Goal: Task Accomplishment & Management: Use online tool/utility

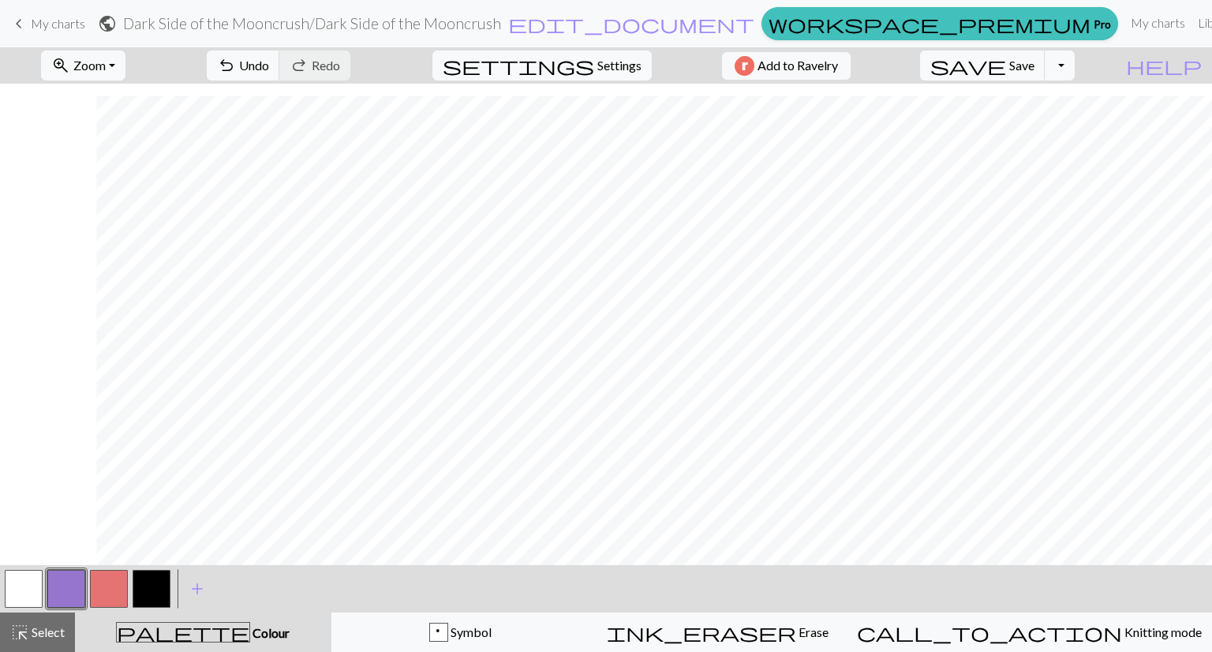
scroll to position [504, 96]
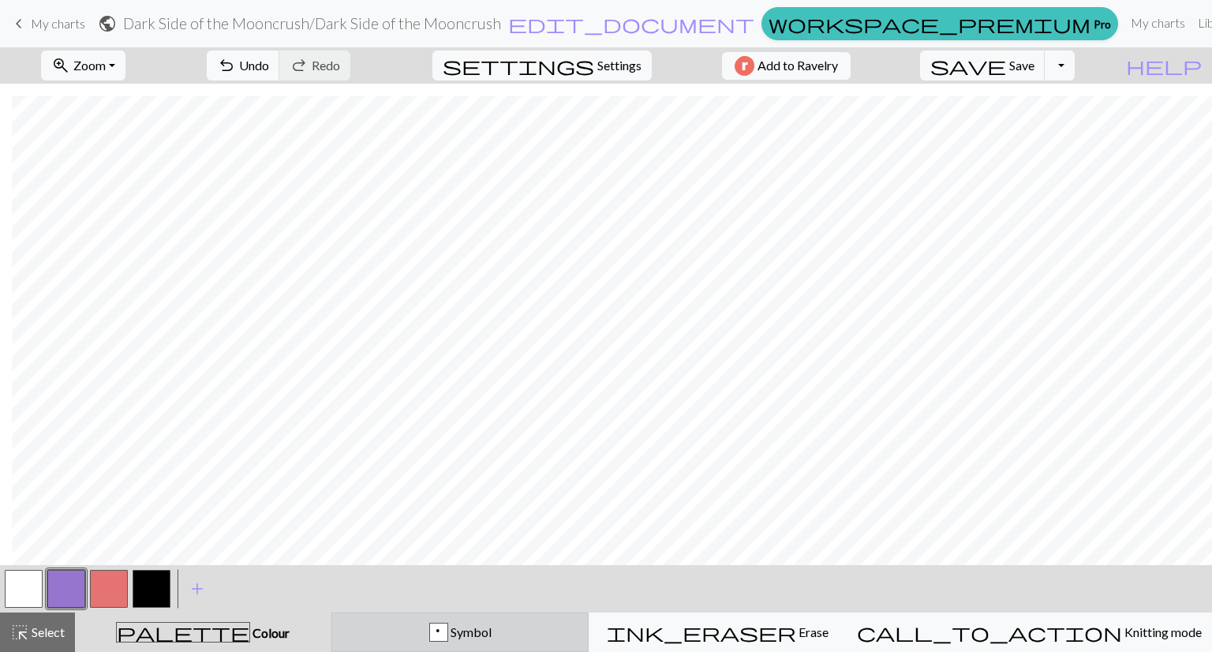
click at [448, 629] on div "p" at bounding box center [438, 633] width 17 height 19
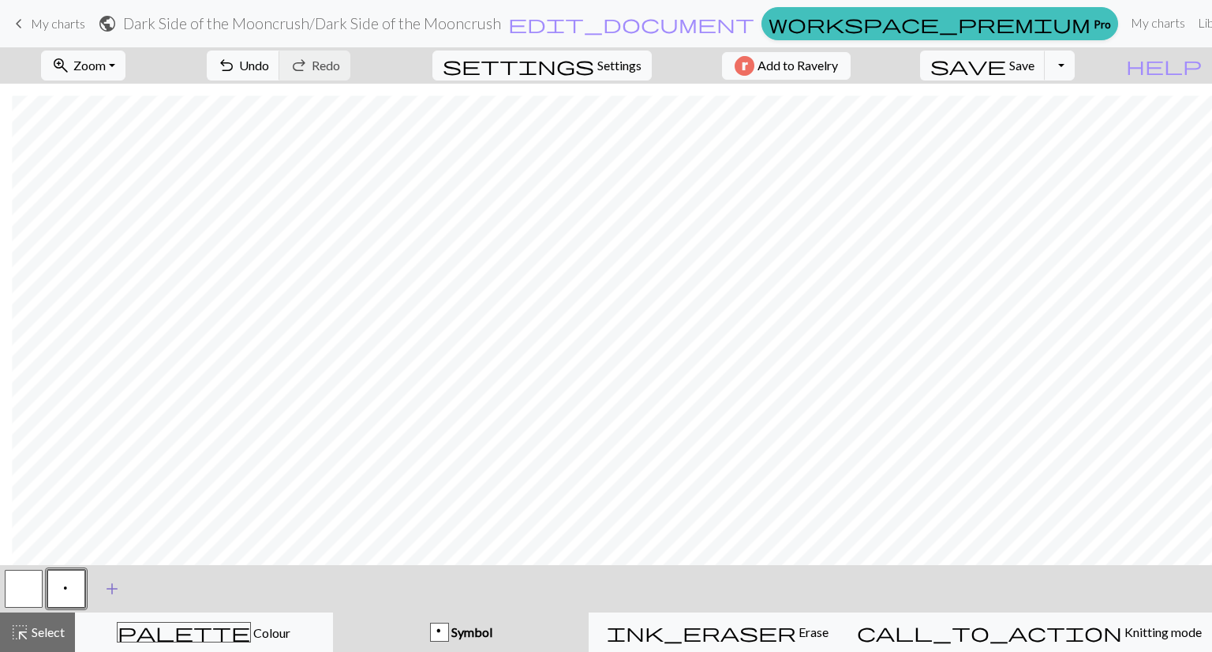
click at [111, 594] on span "add" at bounding box center [112, 589] width 19 height 22
click at [108, 579] on button "button" at bounding box center [109, 589] width 38 height 38
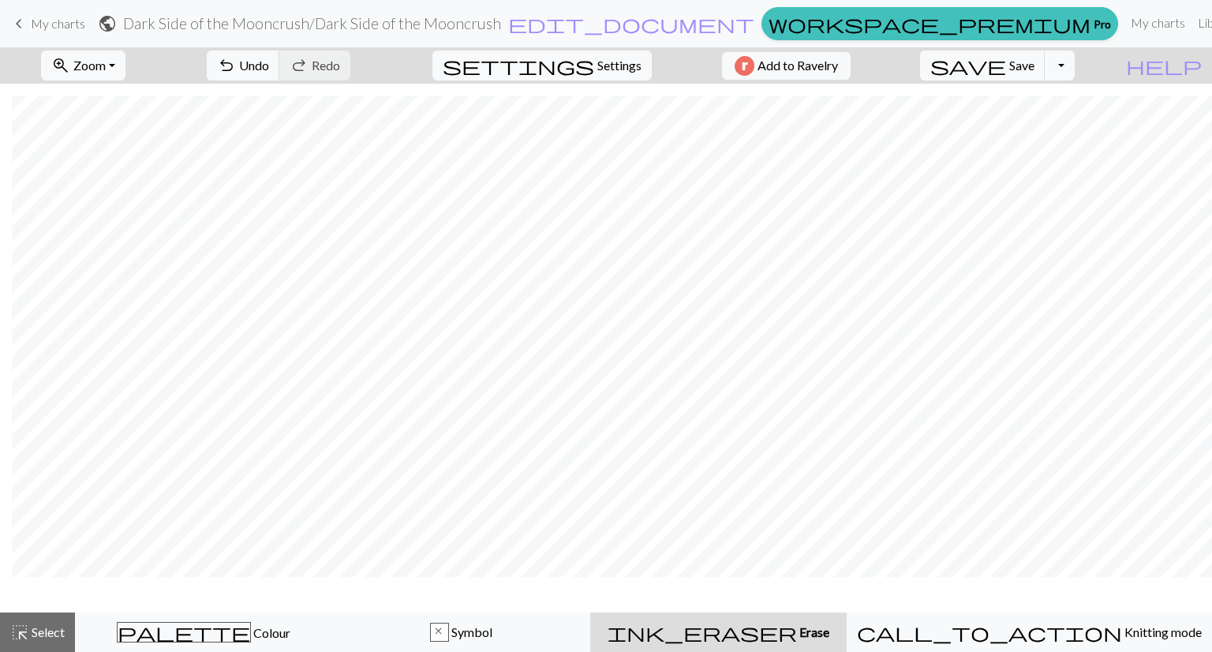
scroll to position [456, 96]
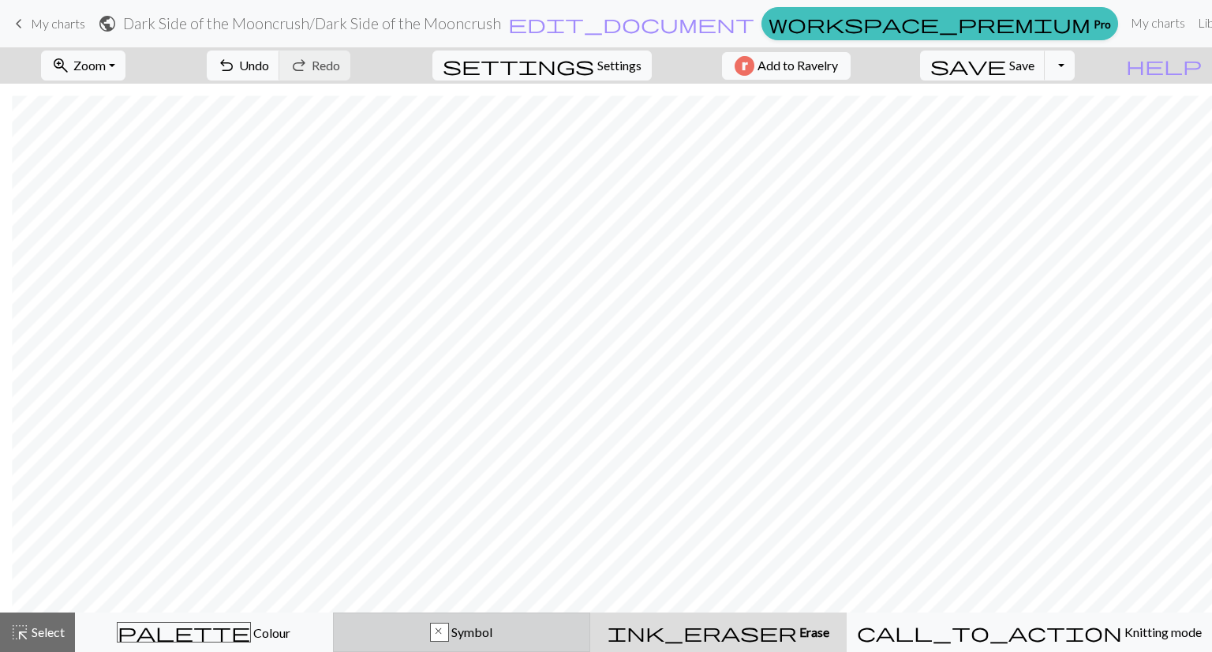
click at [448, 634] on div "x" at bounding box center [439, 633] width 17 height 19
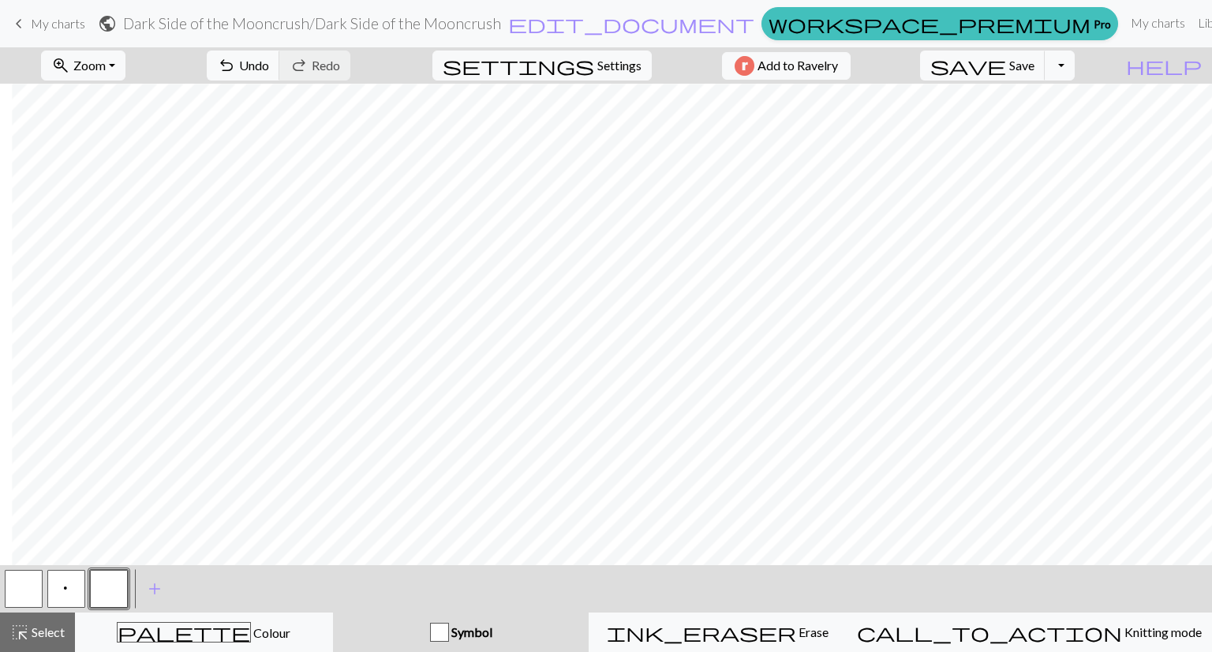
click at [115, 590] on button "button" at bounding box center [109, 589] width 38 height 38
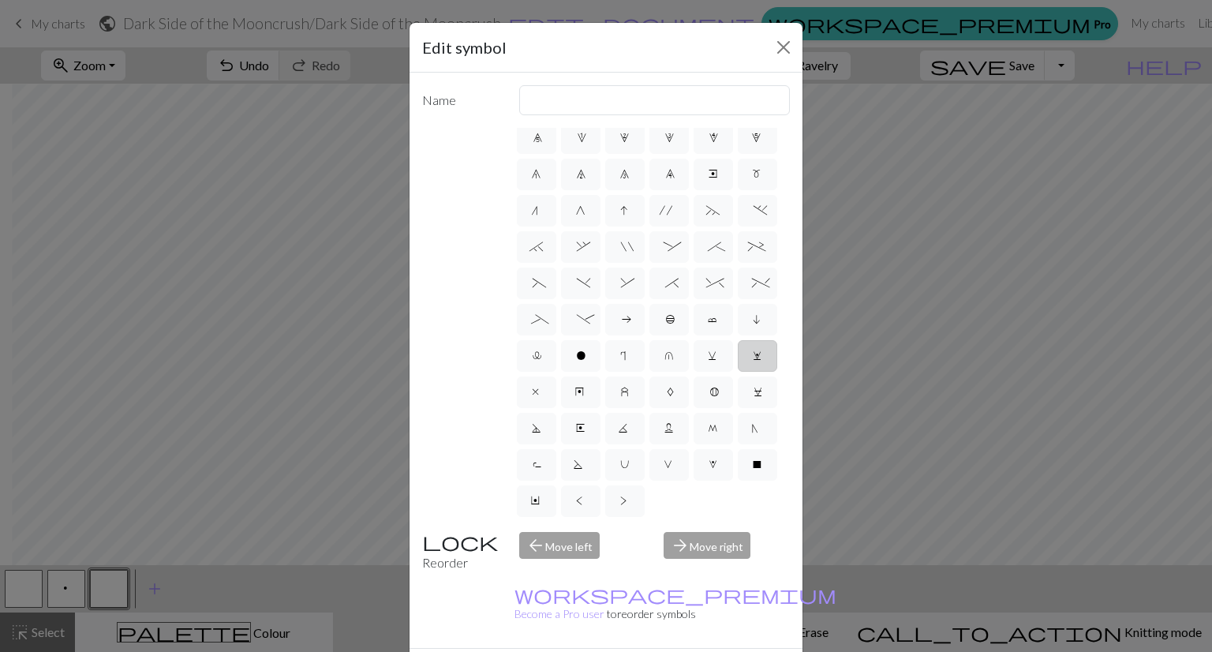
scroll to position [227, 0]
click at [570, 99] on input "text" at bounding box center [655, 100] width 272 height 30
type input "bind off"
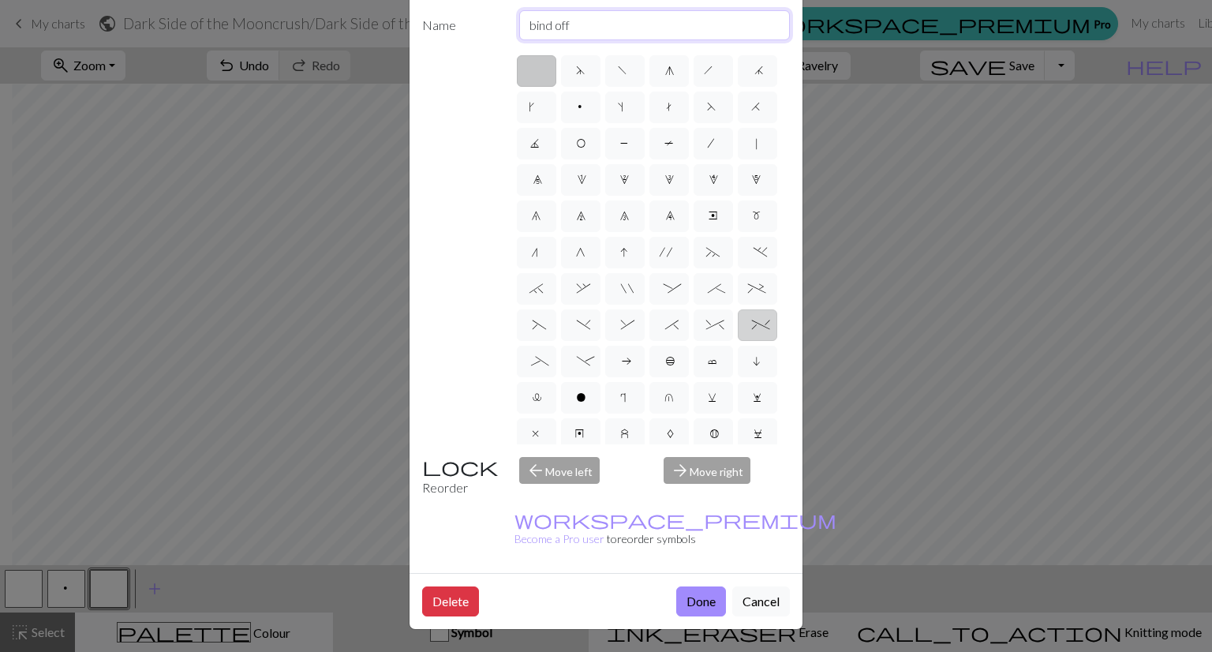
scroll to position [0, 0]
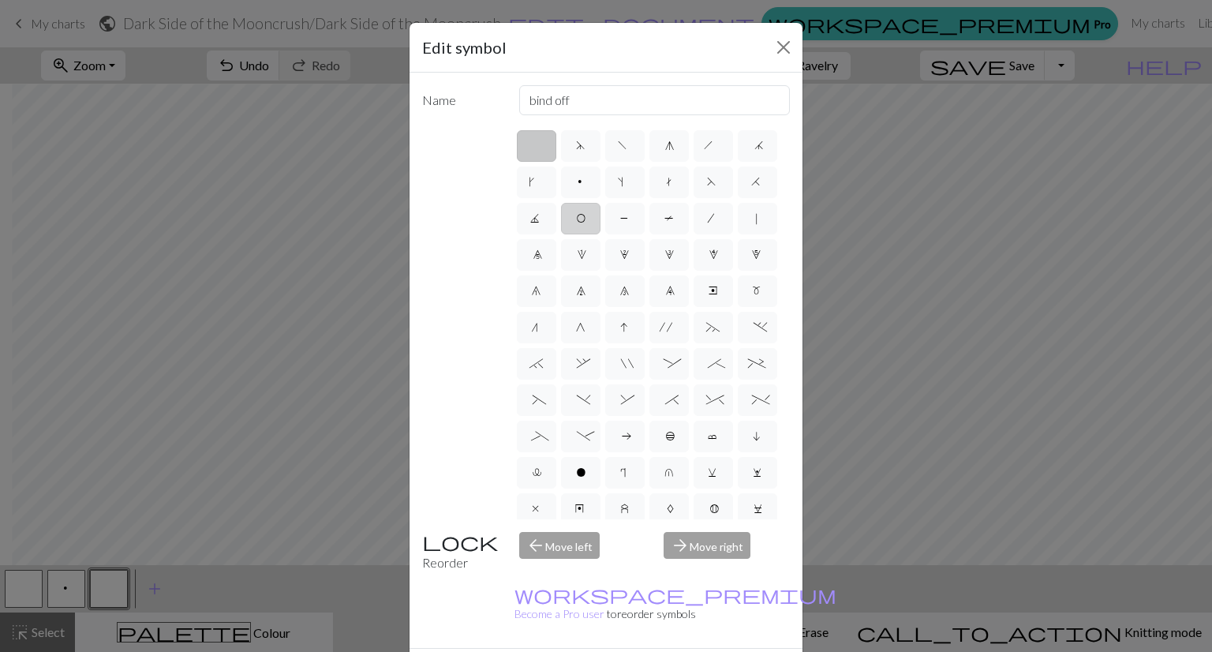
click at [601, 218] on label "O" at bounding box center [580, 219] width 39 height 32
click at [586, 218] on input "O" at bounding box center [581, 213] width 10 height 10
radio input "true"
type input "yo"
drag, startPoint x: 680, startPoint y: 638, endPoint x: 693, endPoint y: 637, distance: 13.4
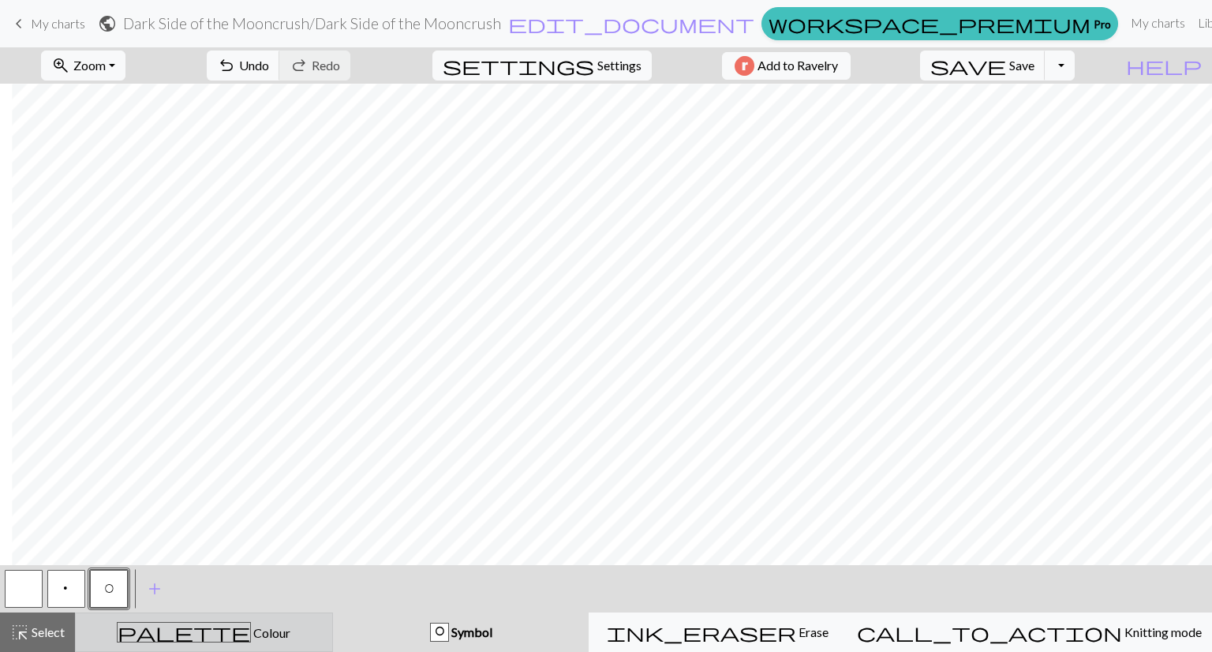
click at [144, 639] on div "palette Colour Colour" at bounding box center [204, 632] width 238 height 21
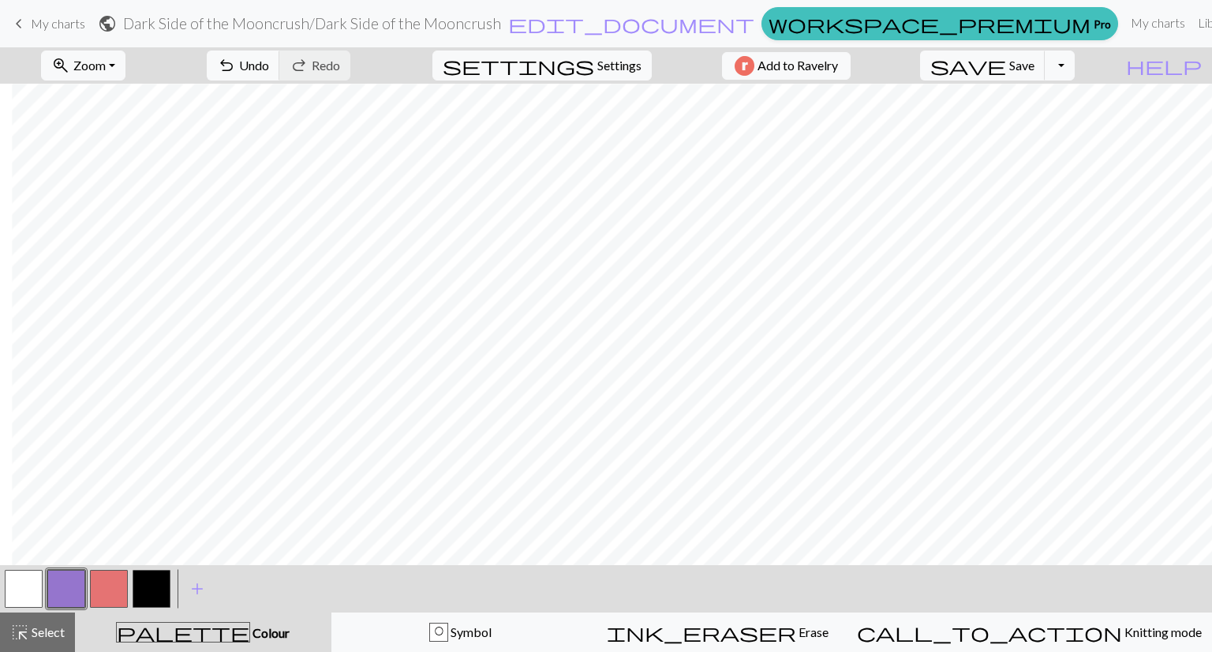
click at [111, 592] on button "button" at bounding box center [109, 589] width 38 height 38
click at [9, 640] on button "highlight_alt Select Select" at bounding box center [37, 632] width 75 height 39
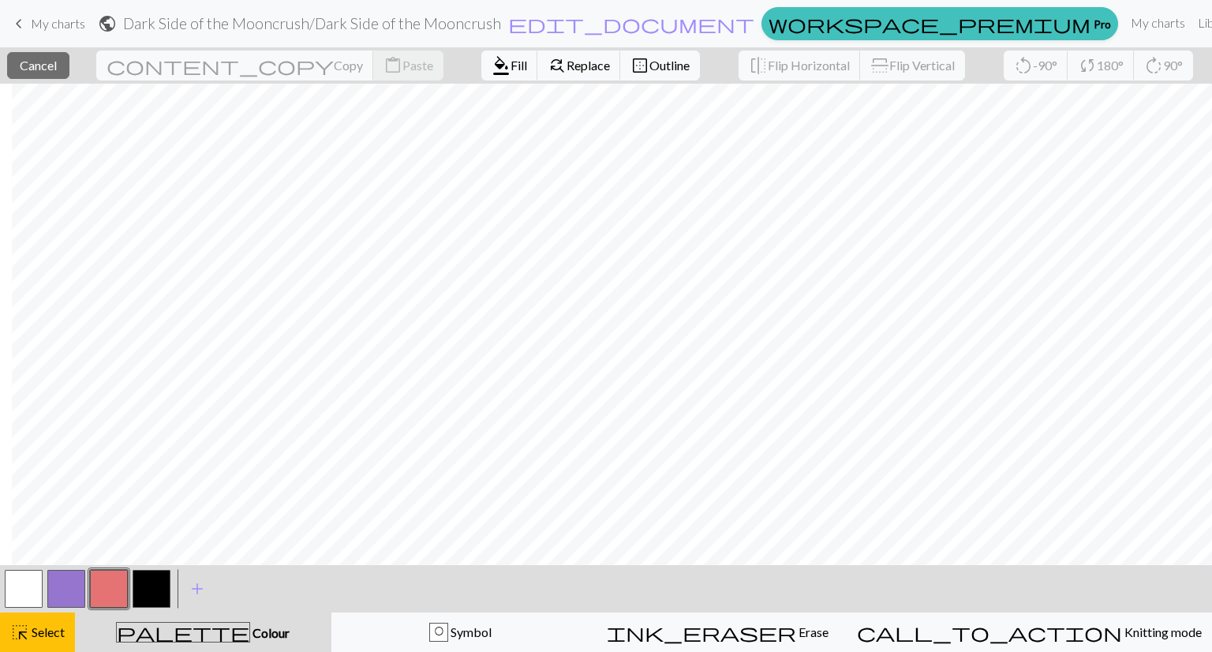
click at [109, 585] on button "button" at bounding box center [109, 589] width 38 height 38
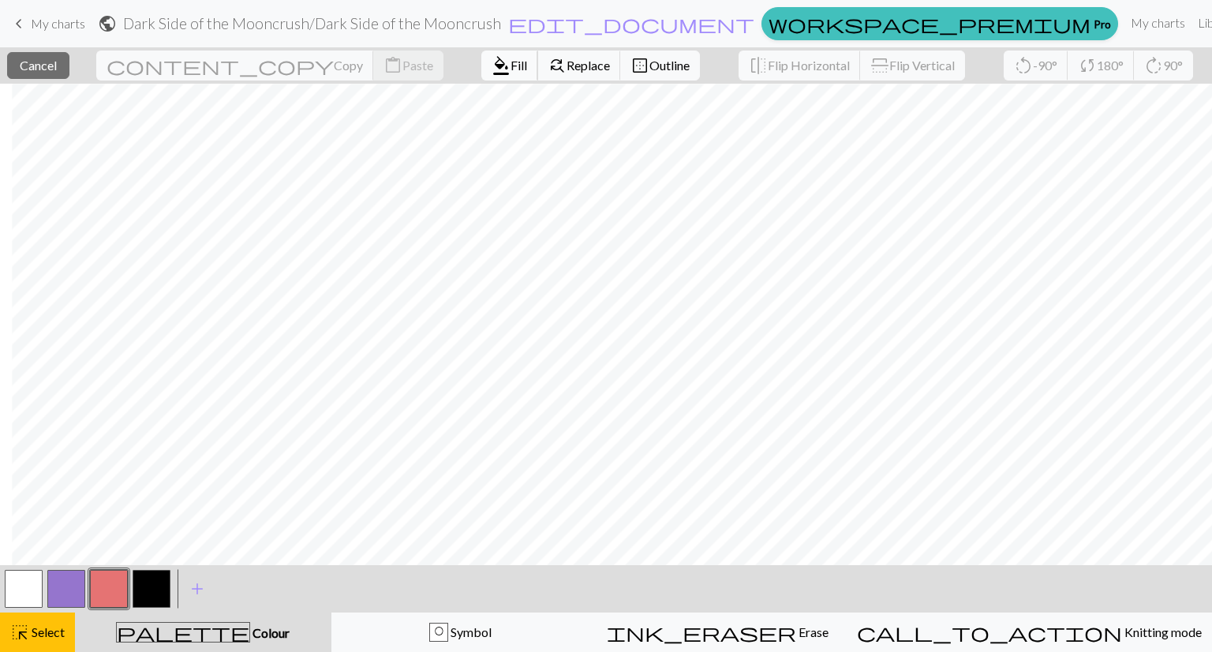
click at [492, 58] on span "format_color_fill" at bounding box center [501, 65] width 19 height 22
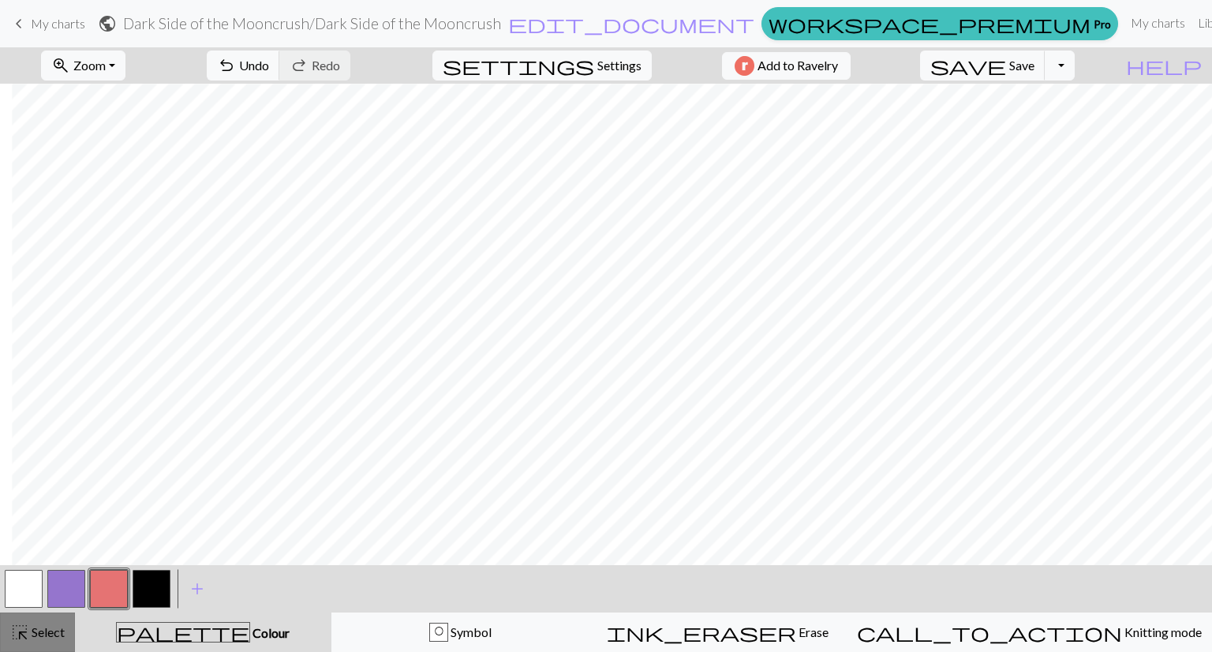
drag, startPoint x: 1115, startPoint y: 69, endPoint x: 43, endPoint y: 645, distance: 1216.6
click at [43, 645] on button "highlight_alt Select Select" at bounding box center [37, 632] width 75 height 39
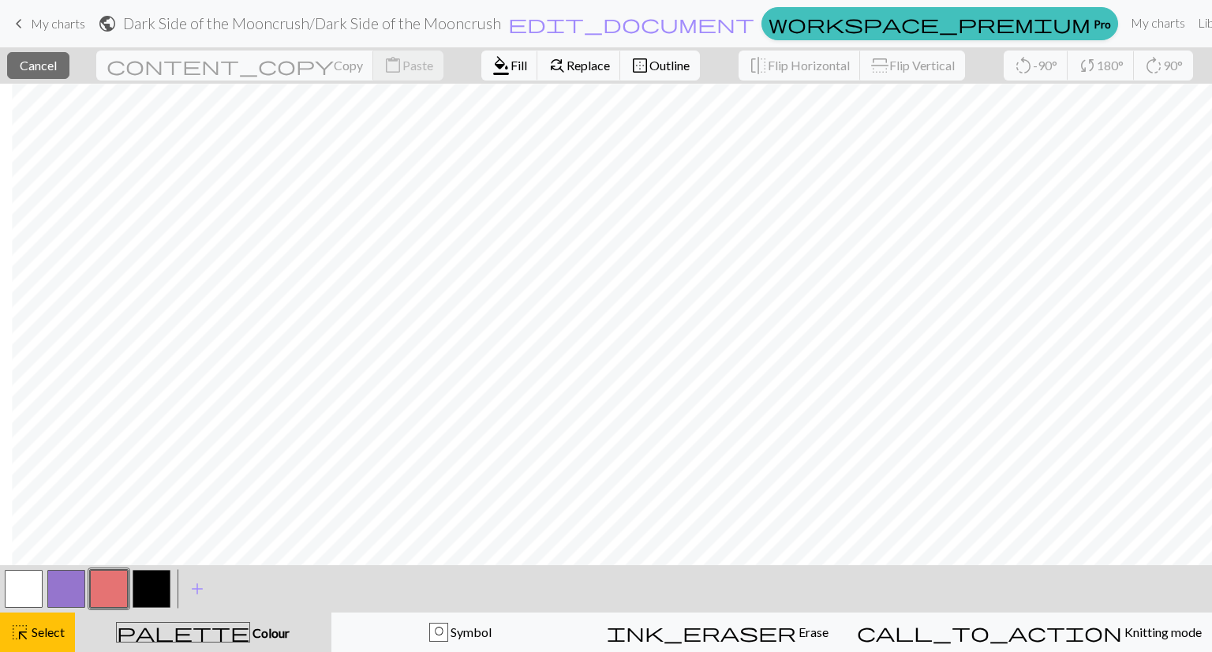
click at [143, 595] on button "button" at bounding box center [152, 589] width 38 height 38
click at [101, 595] on button "button" at bounding box center [109, 589] width 38 height 38
click at [511, 64] on span "Fill" at bounding box center [519, 65] width 17 height 15
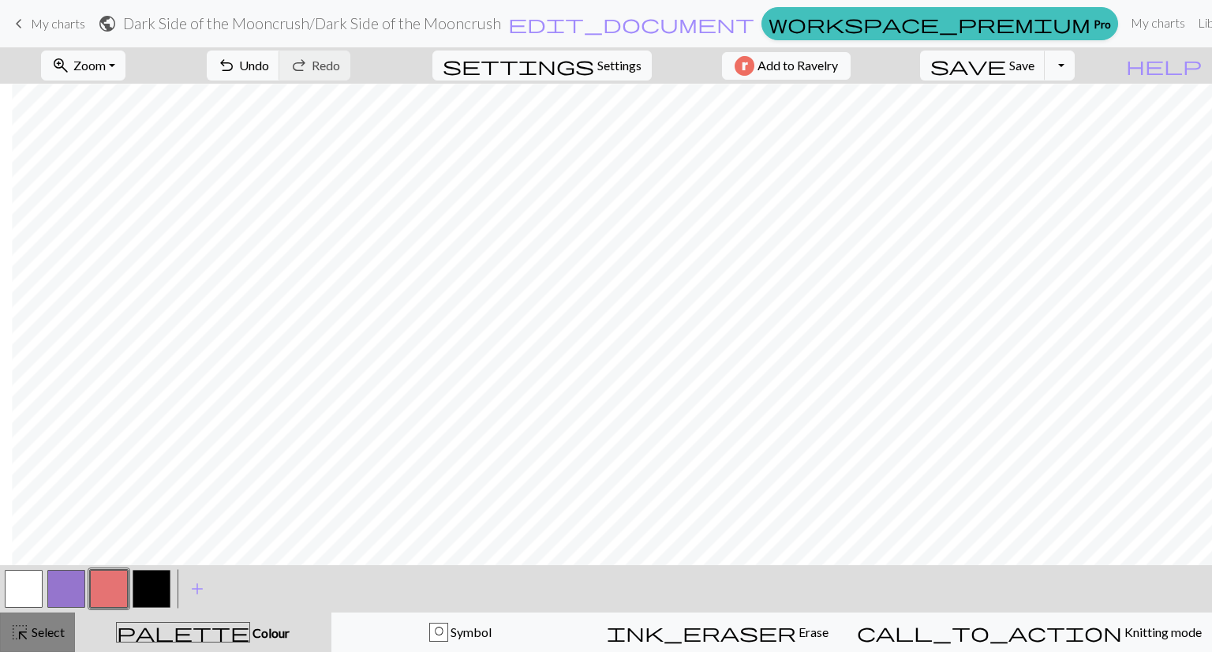
click at [47, 634] on span "Select" at bounding box center [47, 631] width 36 height 15
click at [155, 591] on button "button" at bounding box center [152, 589] width 38 height 38
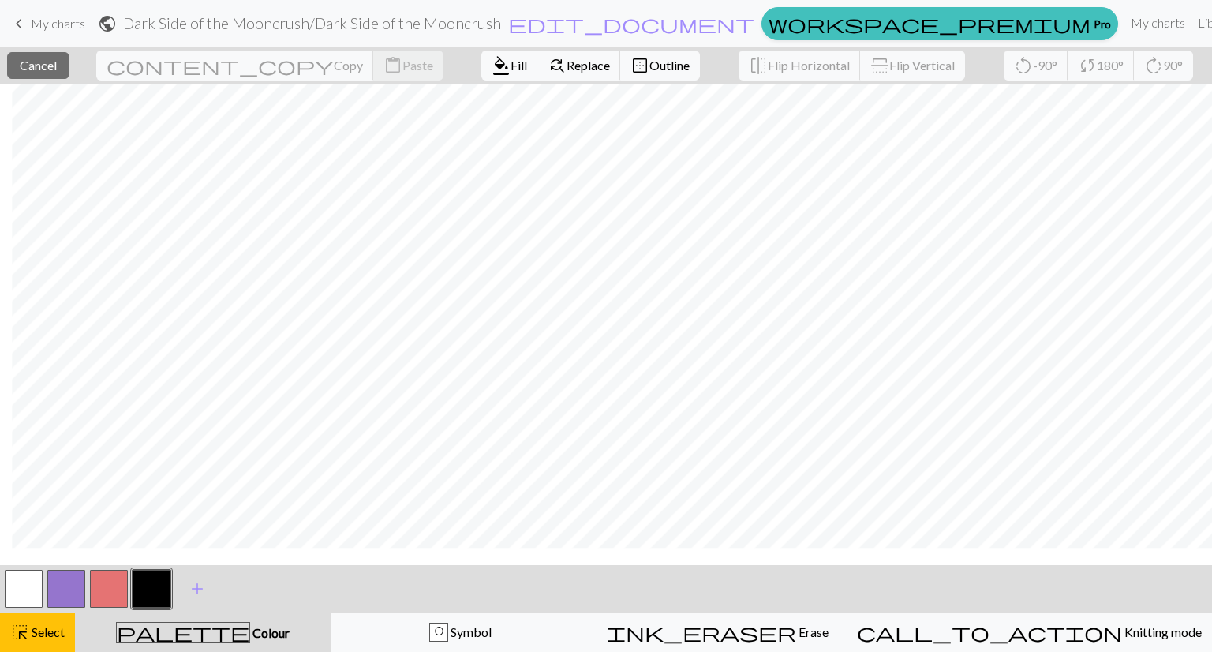
scroll to position [302, 96]
click at [142, 588] on button "button" at bounding box center [152, 589] width 38 height 38
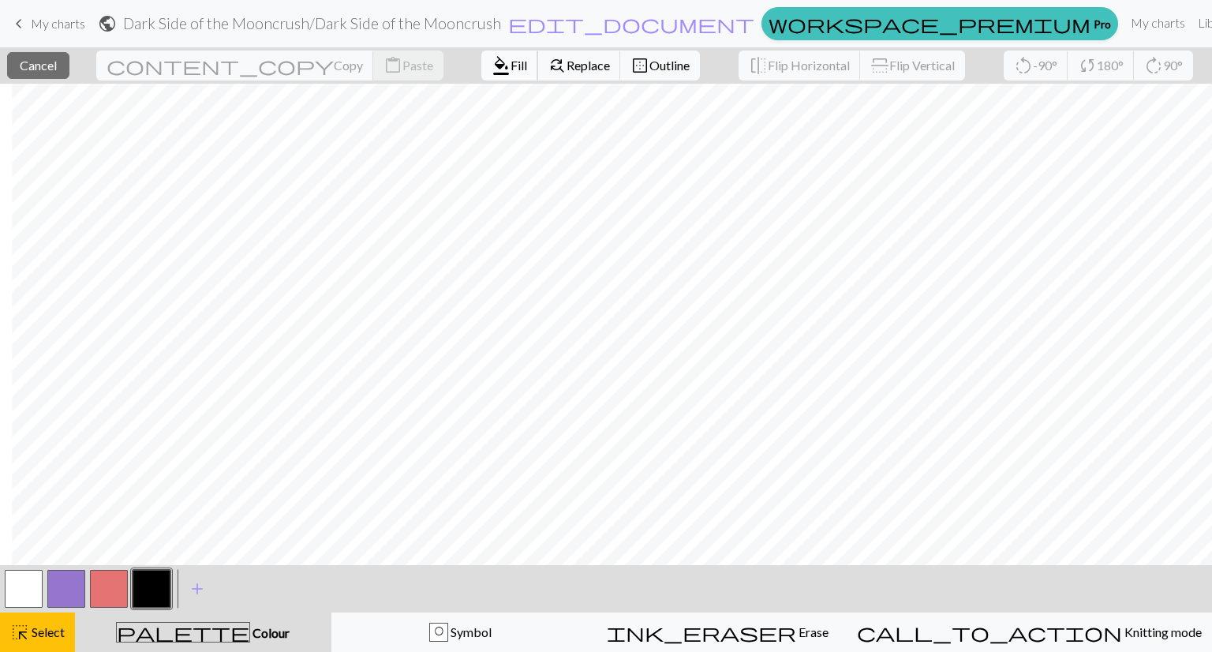
click at [511, 66] on span "Fill" at bounding box center [519, 65] width 17 height 15
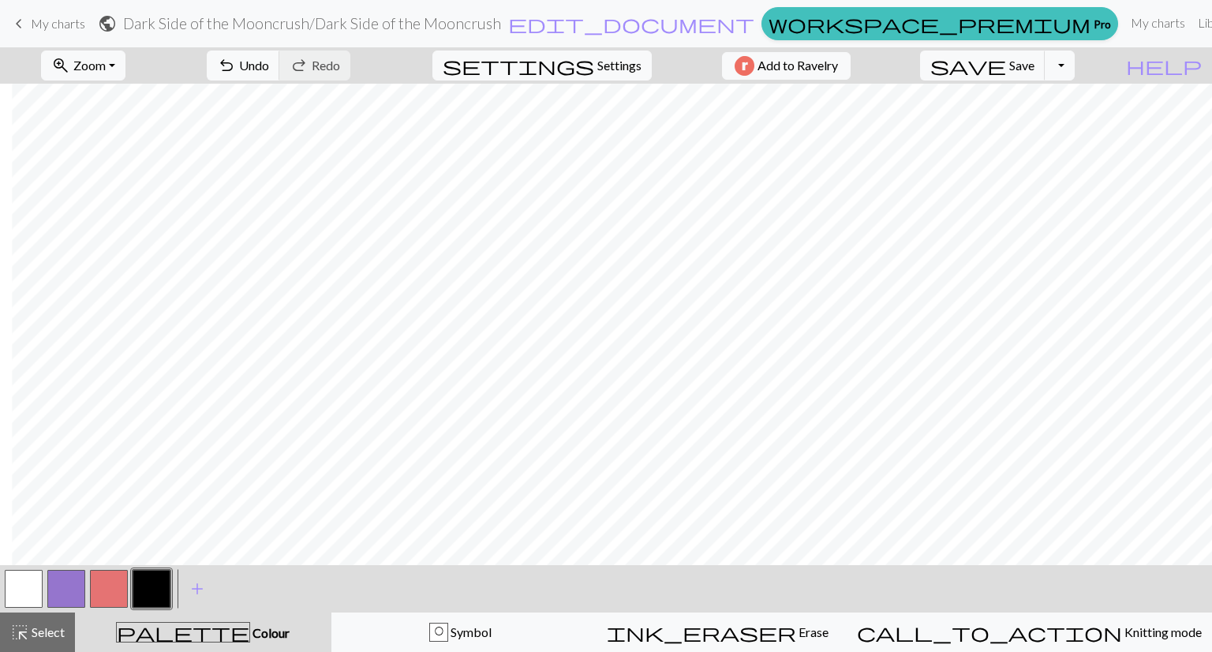
click at [107, 592] on button "button" at bounding box center [109, 589] width 38 height 38
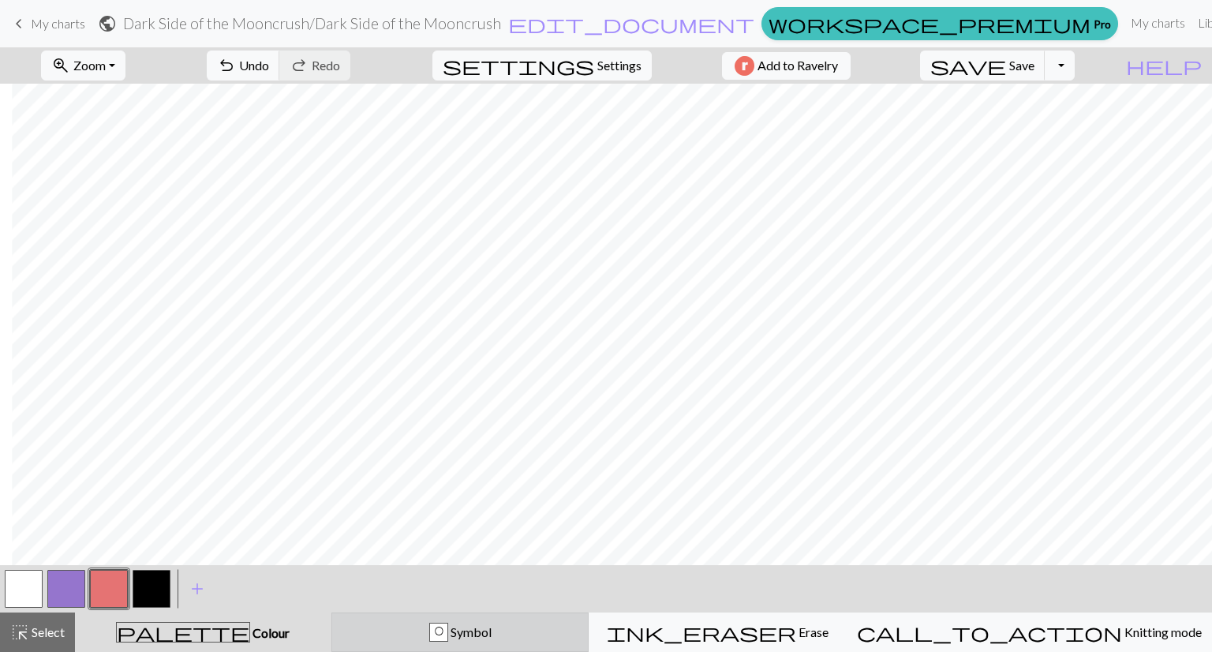
click at [448, 623] on div "O" at bounding box center [438, 632] width 19 height 19
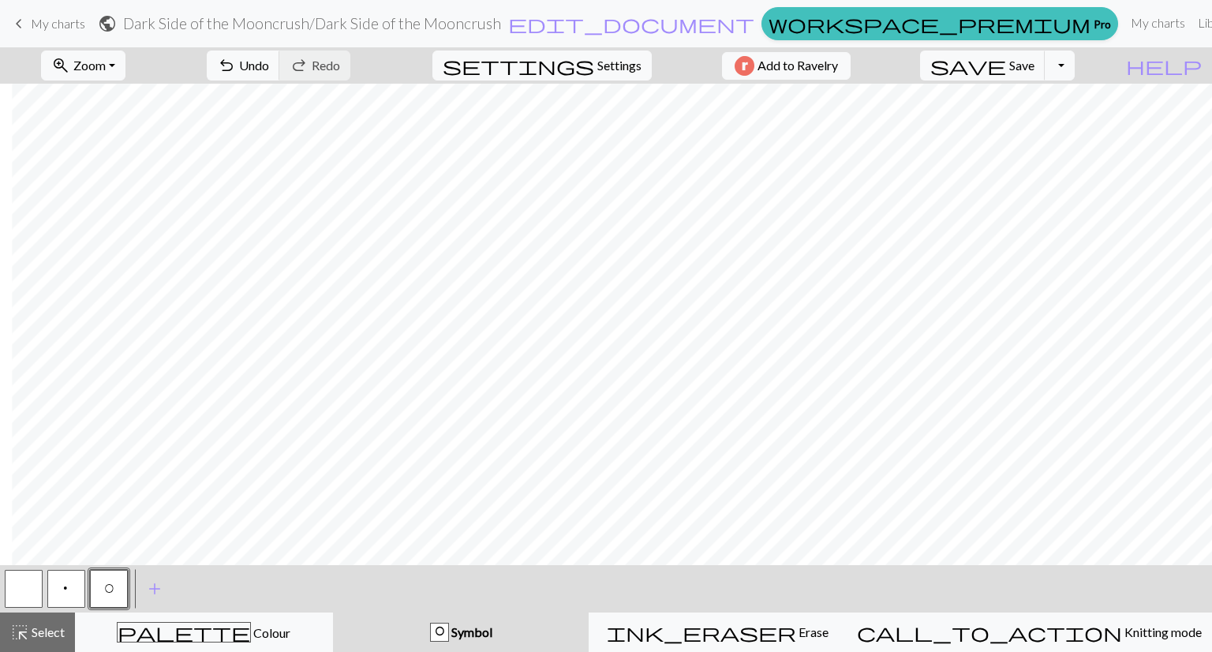
click at [117, 588] on button "O" at bounding box center [109, 589] width 38 height 38
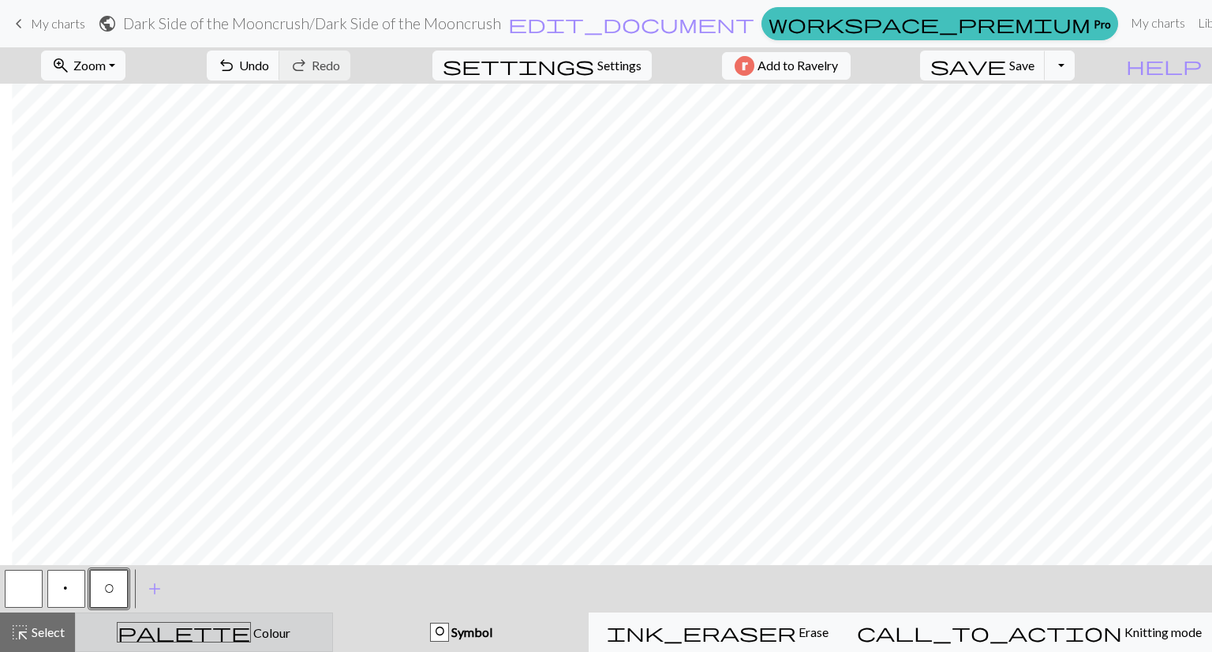
click at [152, 629] on div "palette Colour Colour" at bounding box center [204, 632] width 238 height 21
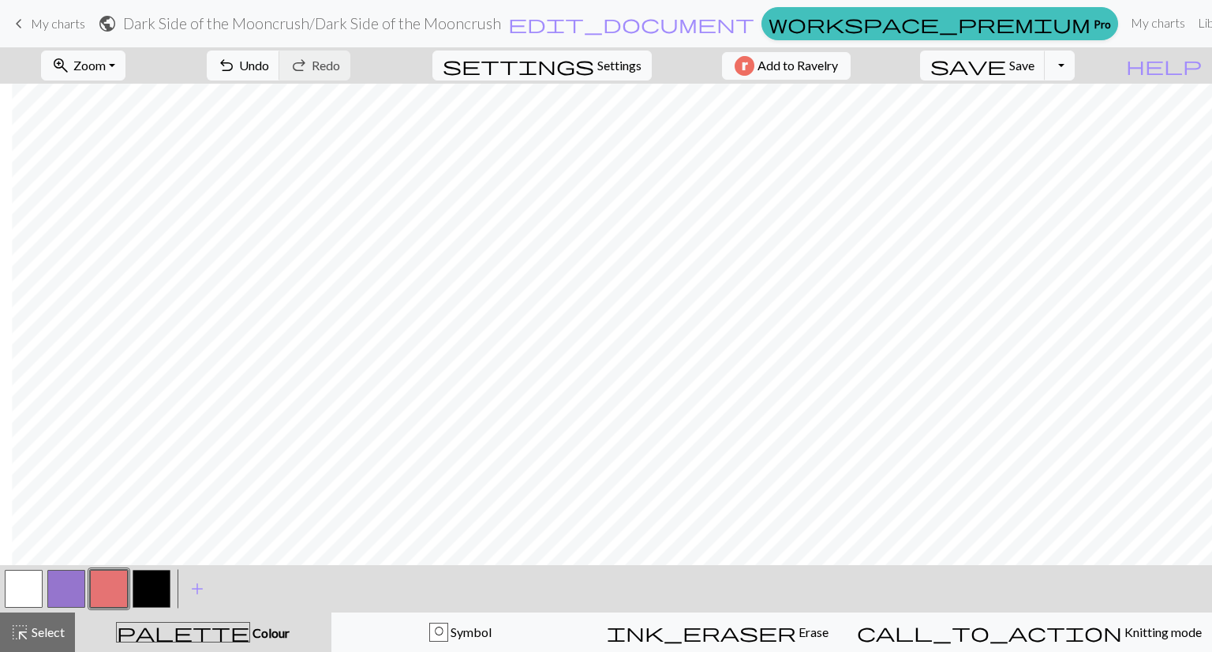
click at [116, 592] on button "button" at bounding box center [109, 589] width 38 height 38
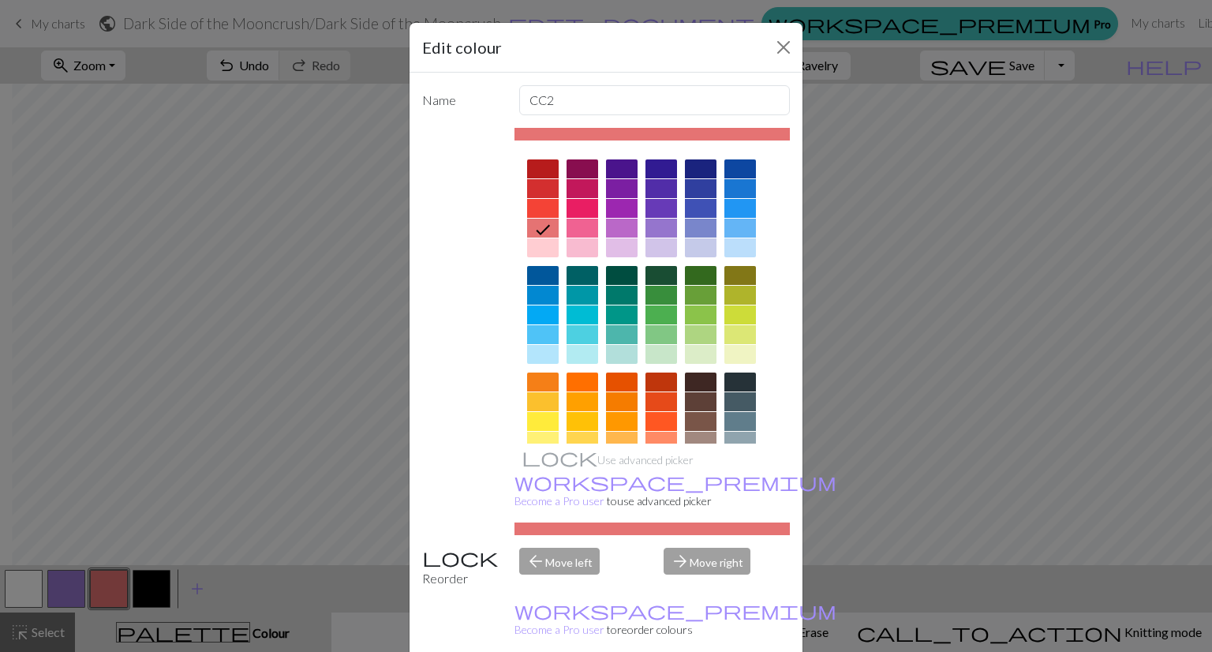
click at [951, 345] on div "Edit colour Name CC2 Use advanced picker workspace_premium Become a Pro user to…" at bounding box center [606, 326] width 1212 height 652
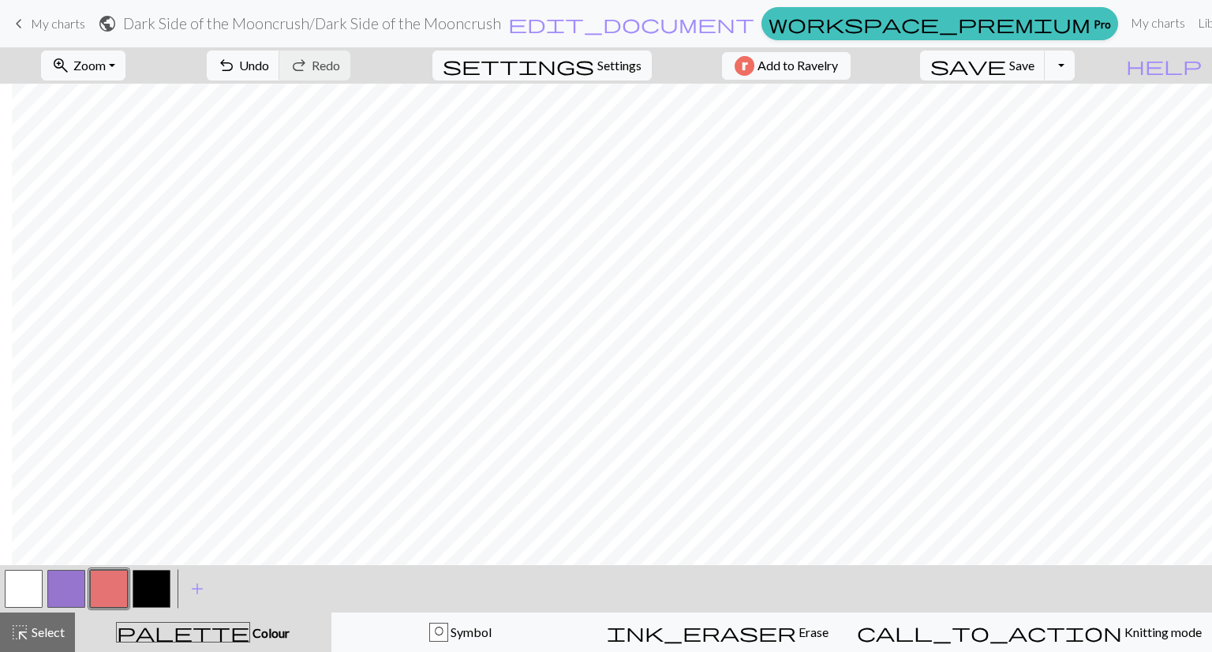
click at [110, 590] on button "button" at bounding box center [109, 589] width 38 height 38
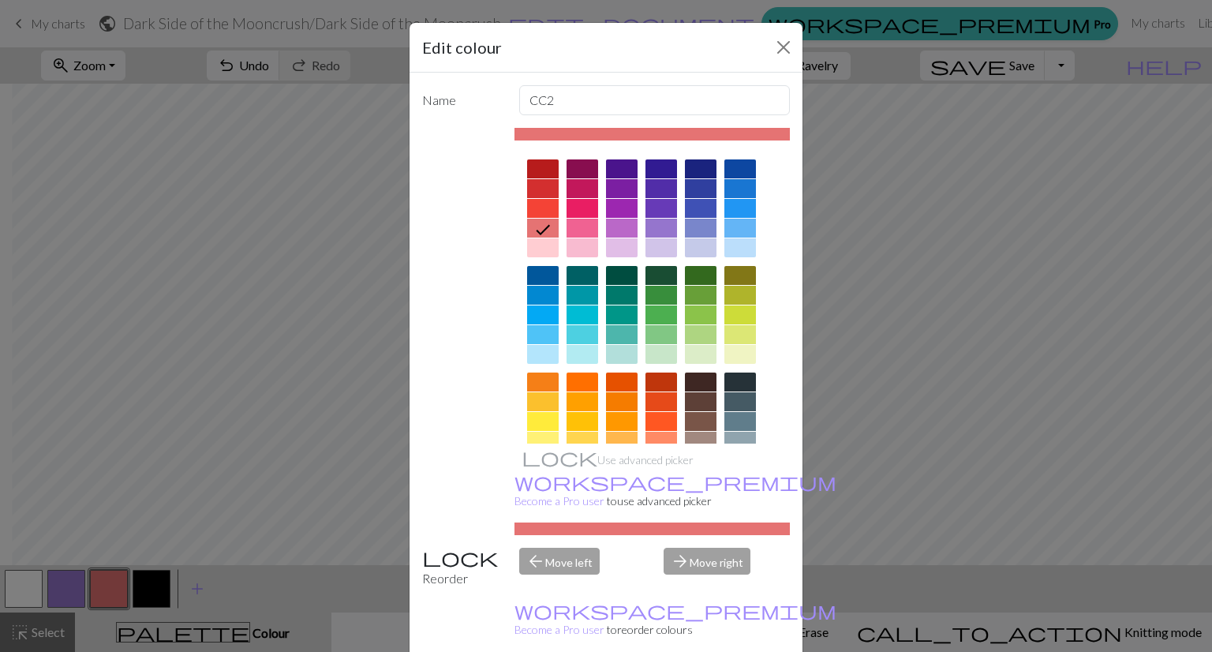
click at [152, 622] on div "Edit colour Name CC2 Use advanced picker workspace_premium Become a Pro user to…" at bounding box center [606, 326] width 1212 height 652
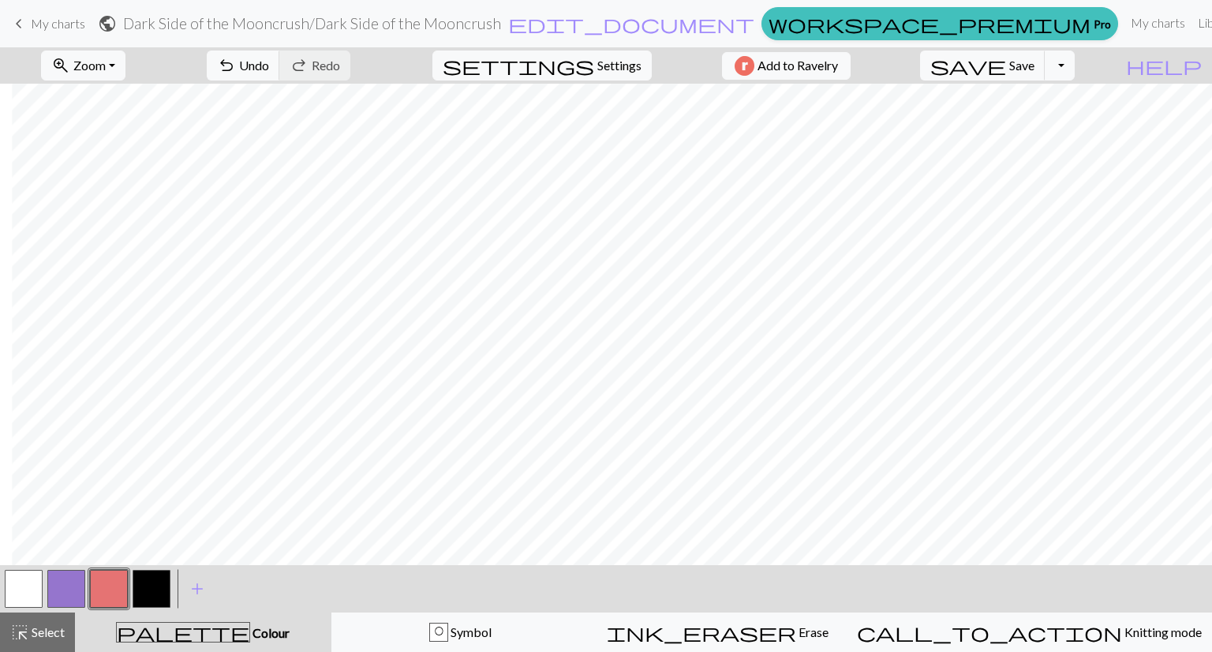
click at [166, 637] on div "palette Colour Colour" at bounding box center [203, 632] width 238 height 21
click at [249, 624] on div "palette Colour Colour" at bounding box center [203, 632] width 238 height 21
click at [19, 625] on span "highlight_alt" at bounding box center [19, 632] width 19 height 22
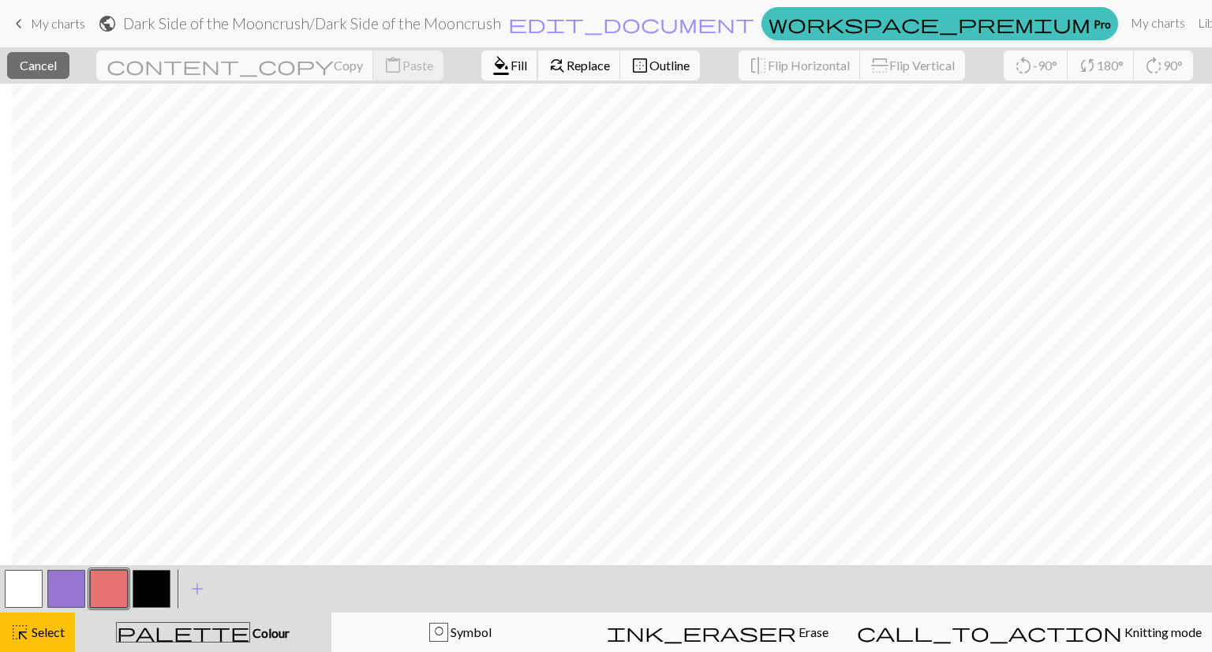
click at [492, 64] on span "format_color_fill" at bounding box center [501, 65] width 19 height 22
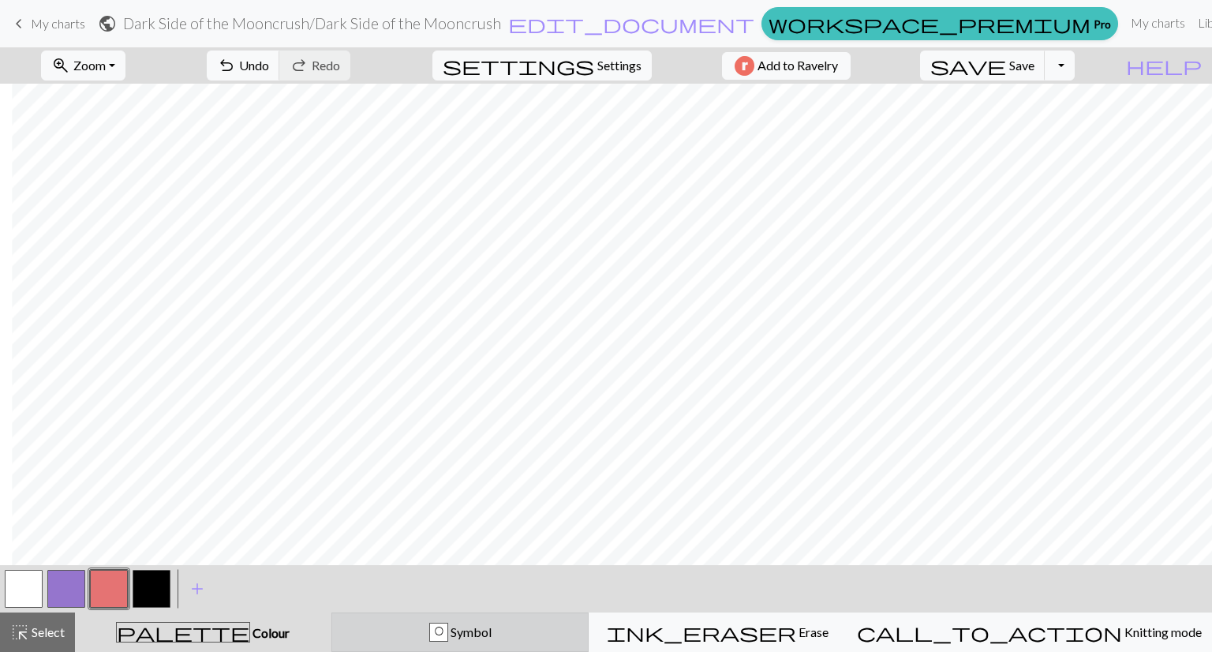
click at [448, 637] on div "O" at bounding box center [438, 633] width 17 height 19
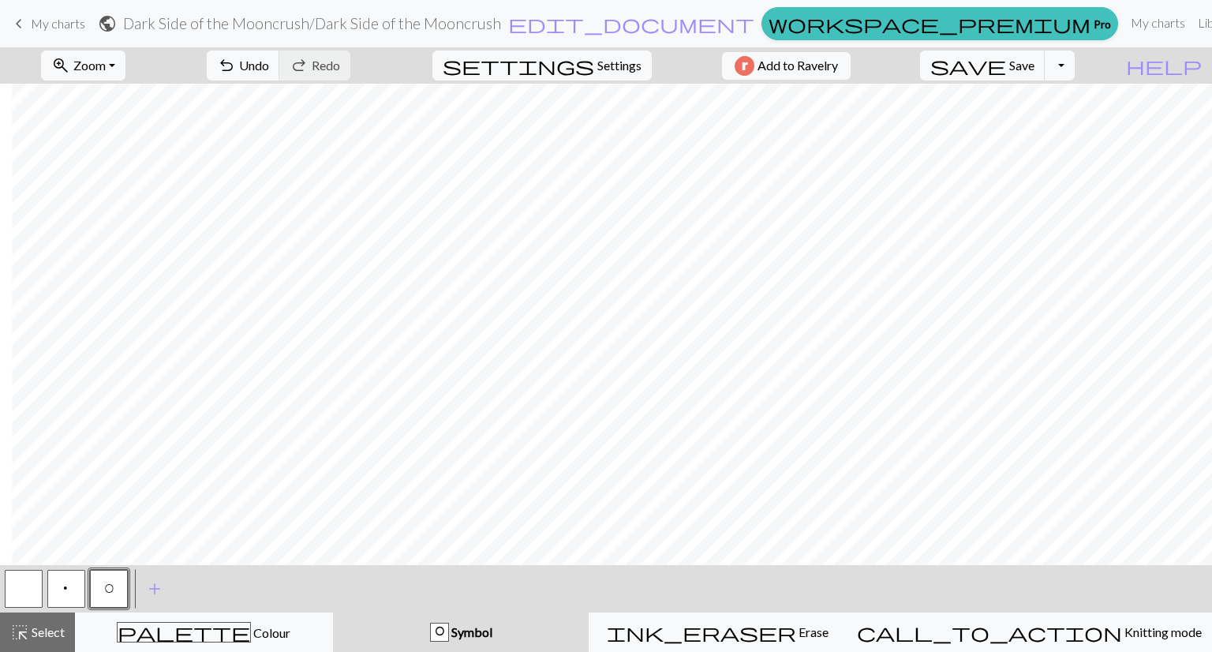
click at [20, 585] on button "button" at bounding box center [24, 589] width 38 height 38
click at [104, 597] on span "O" at bounding box center [108, 591] width 9 height 16
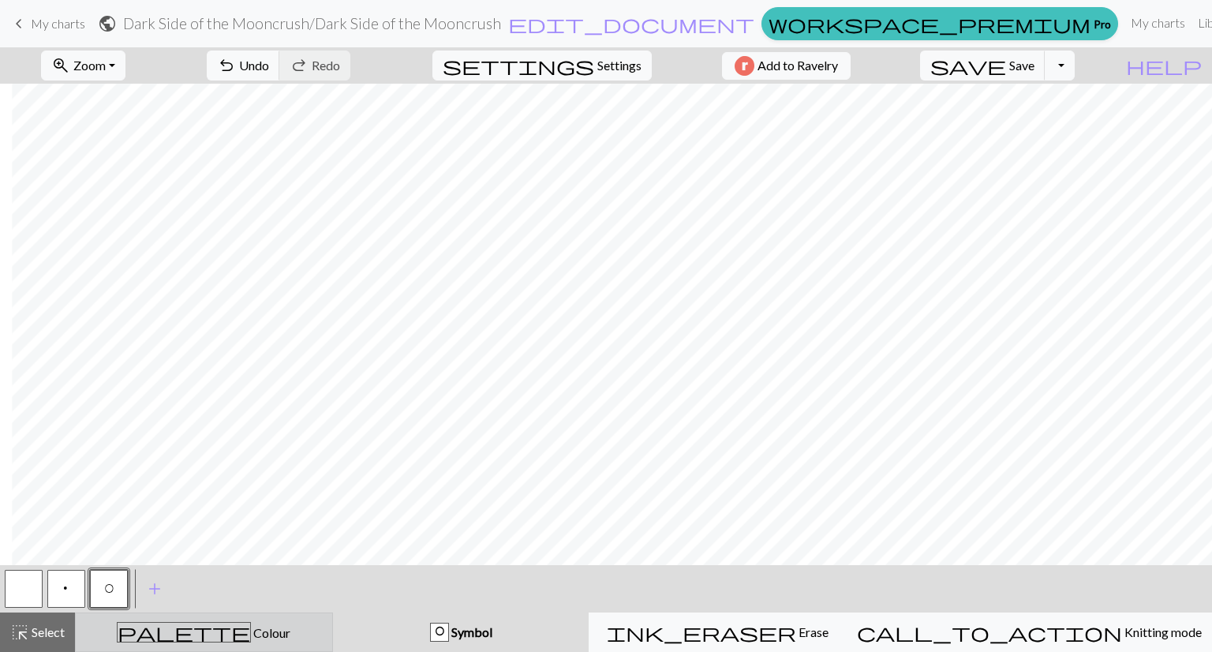
click at [177, 629] on div "palette Colour Colour" at bounding box center [204, 632] width 238 height 21
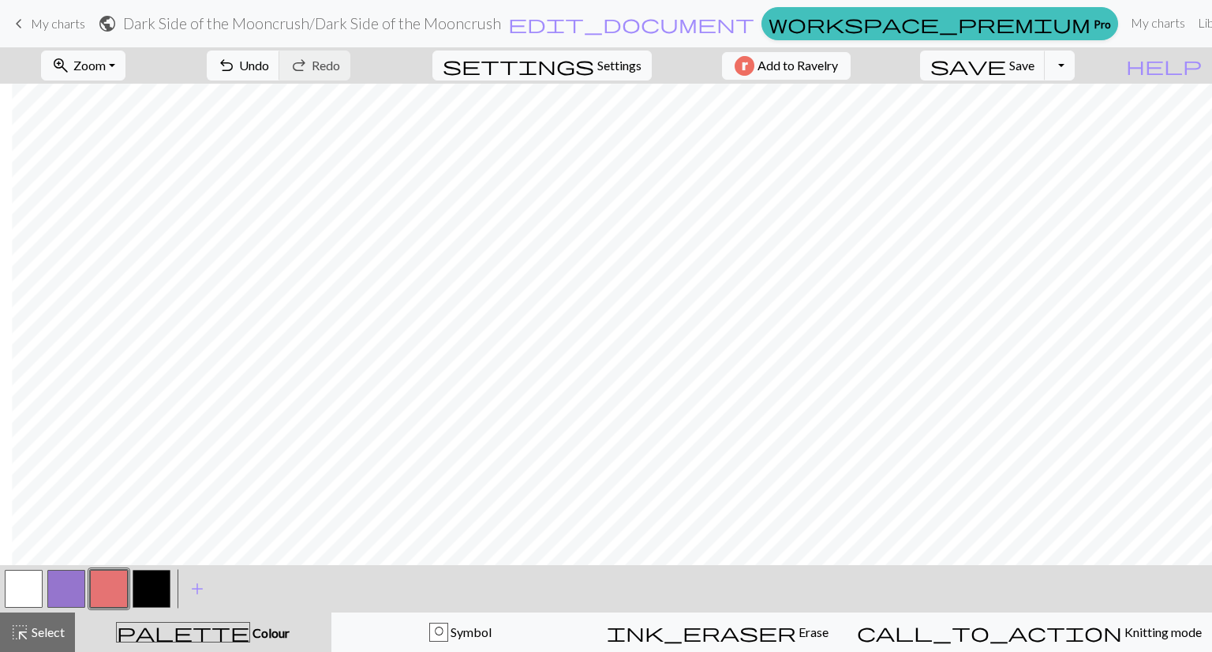
click at [106, 586] on button "button" at bounding box center [109, 589] width 38 height 38
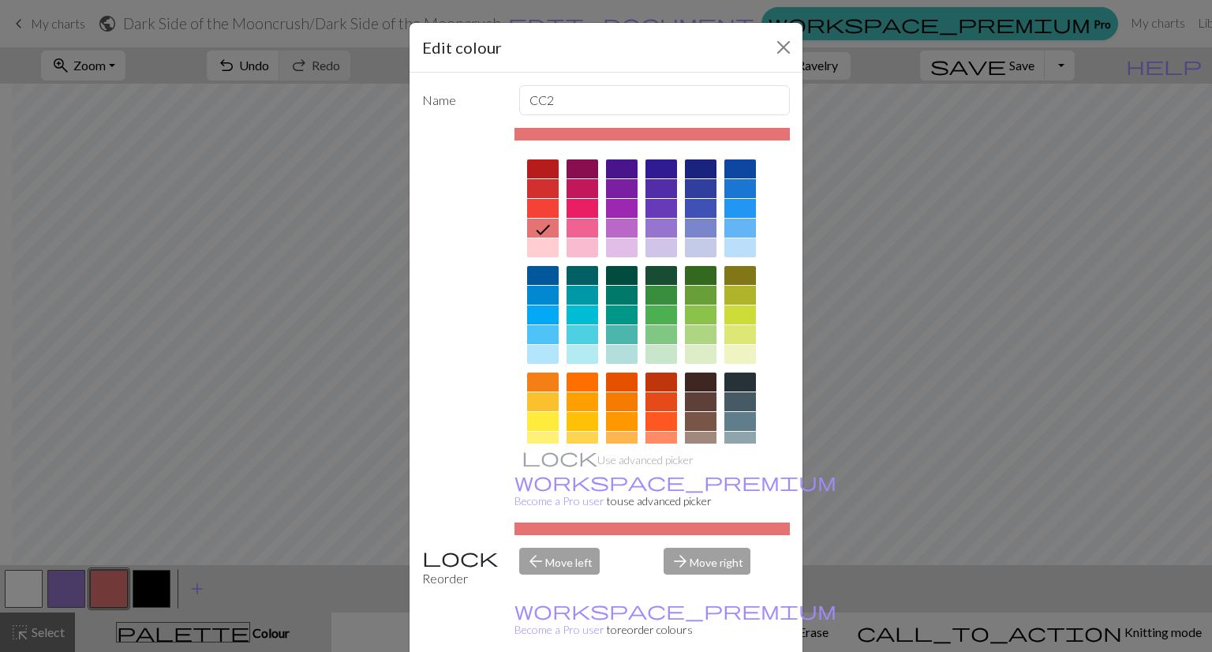
click at [984, 322] on div "Edit colour Name CC2 Use advanced picker workspace_premium Become a Pro user to…" at bounding box center [606, 326] width 1212 height 652
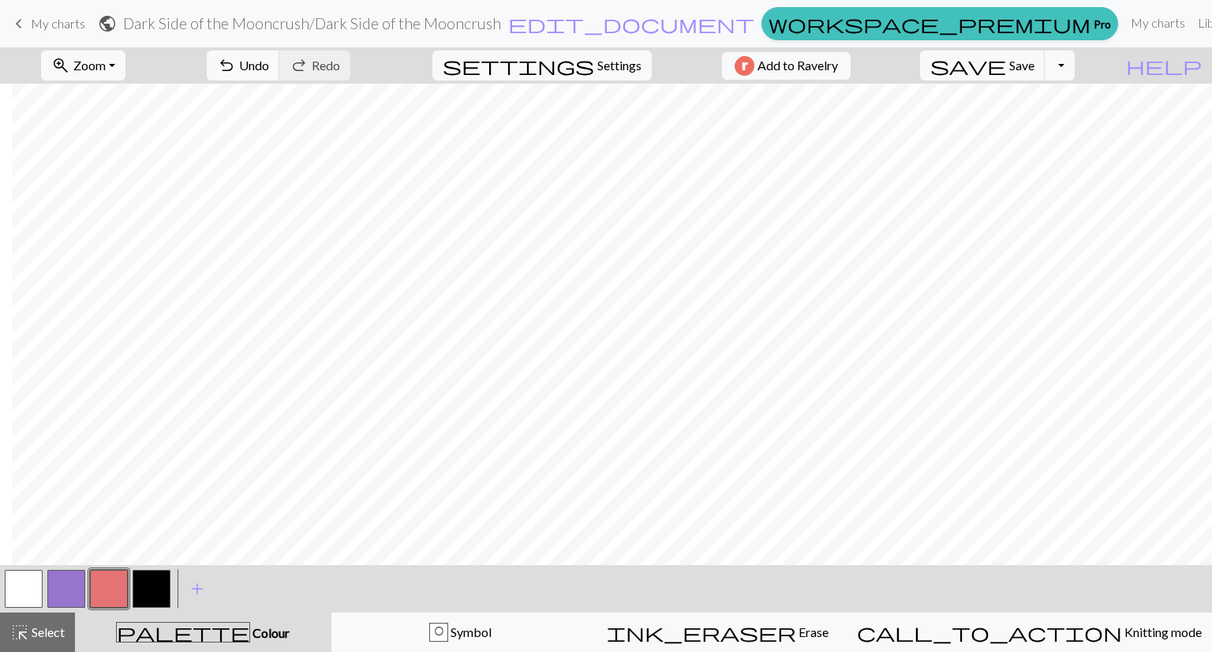
click at [148, 578] on button "button" at bounding box center [152, 589] width 38 height 38
drag, startPoint x: 38, startPoint y: 630, endPoint x: 85, endPoint y: 572, distance: 74.6
click at [38, 630] on span "Select" at bounding box center [47, 631] width 36 height 15
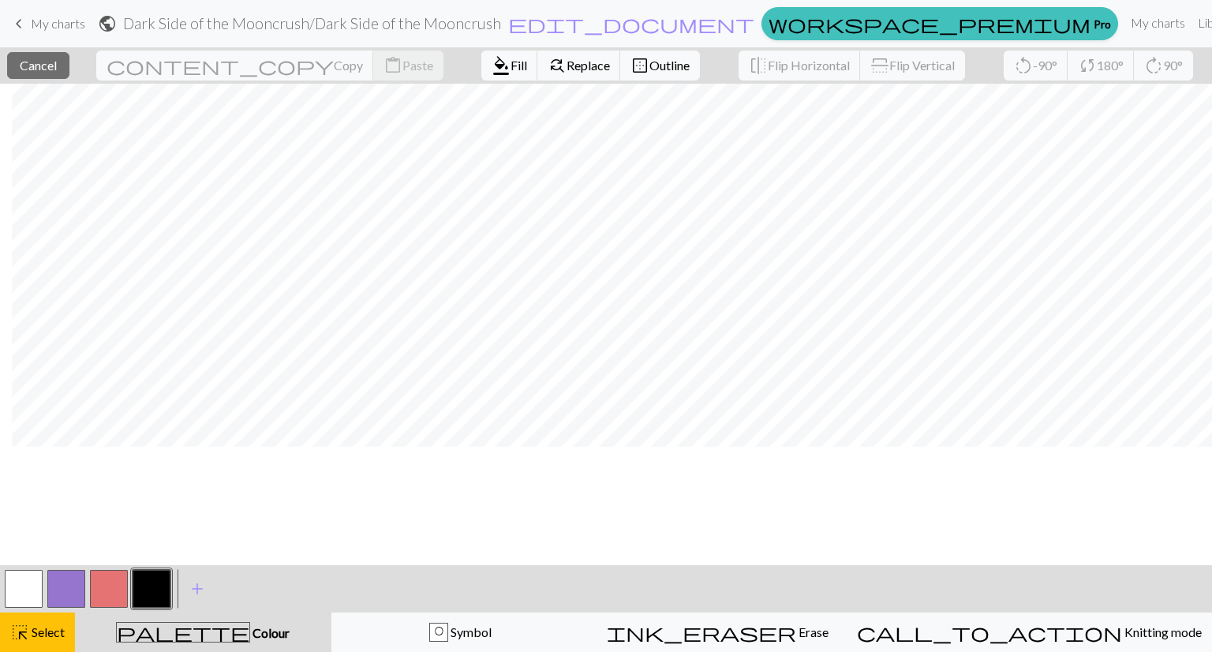
scroll to position [373, 96]
click at [156, 590] on button "button" at bounding box center [152, 589] width 38 height 38
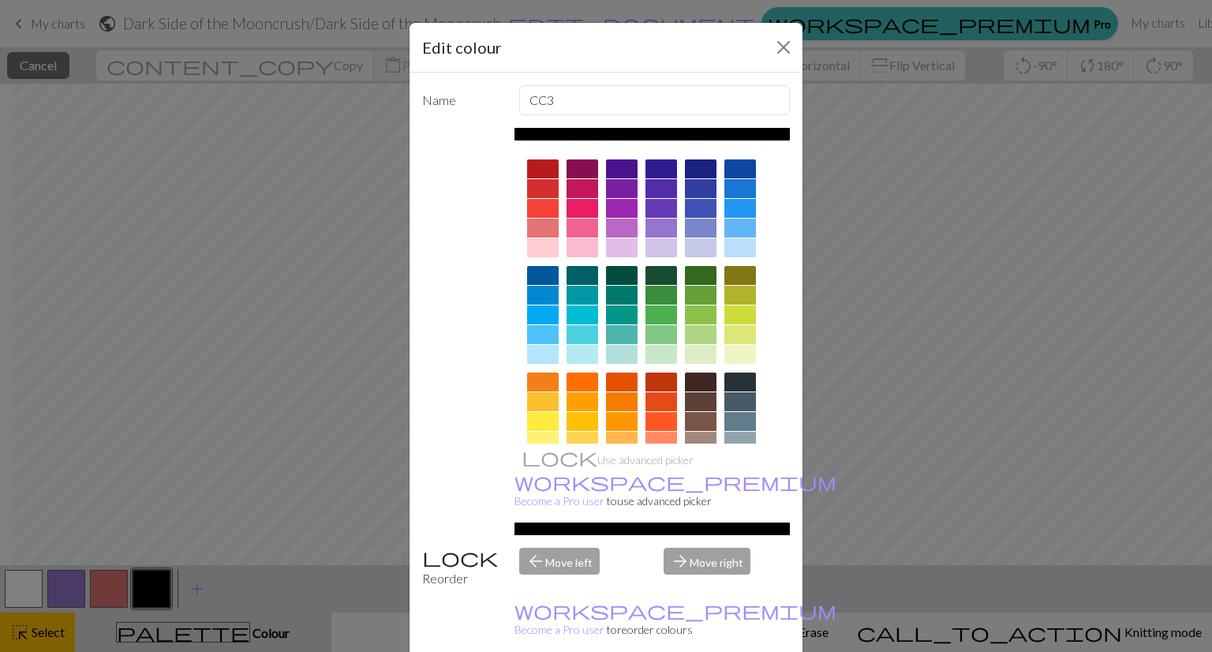
click at [155, 590] on div "Edit colour Name CC3 Use advanced picker workspace_premium Become a Pro user to…" at bounding box center [606, 326] width 1212 height 652
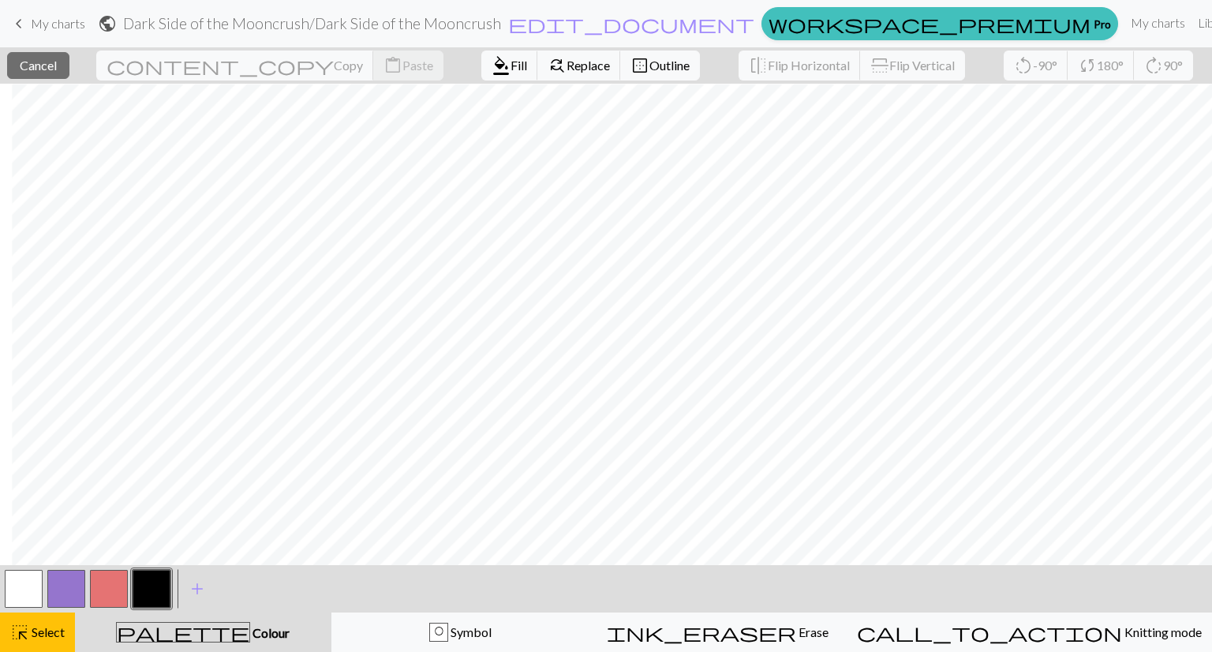
click at [114, 597] on button "button" at bounding box center [109, 589] width 38 height 38
click at [152, 589] on button "button" at bounding box center [152, 589] width 38 height 38
click at [511, 61] on span "Fill" at bounding box center [519, 65] width 17 height 15
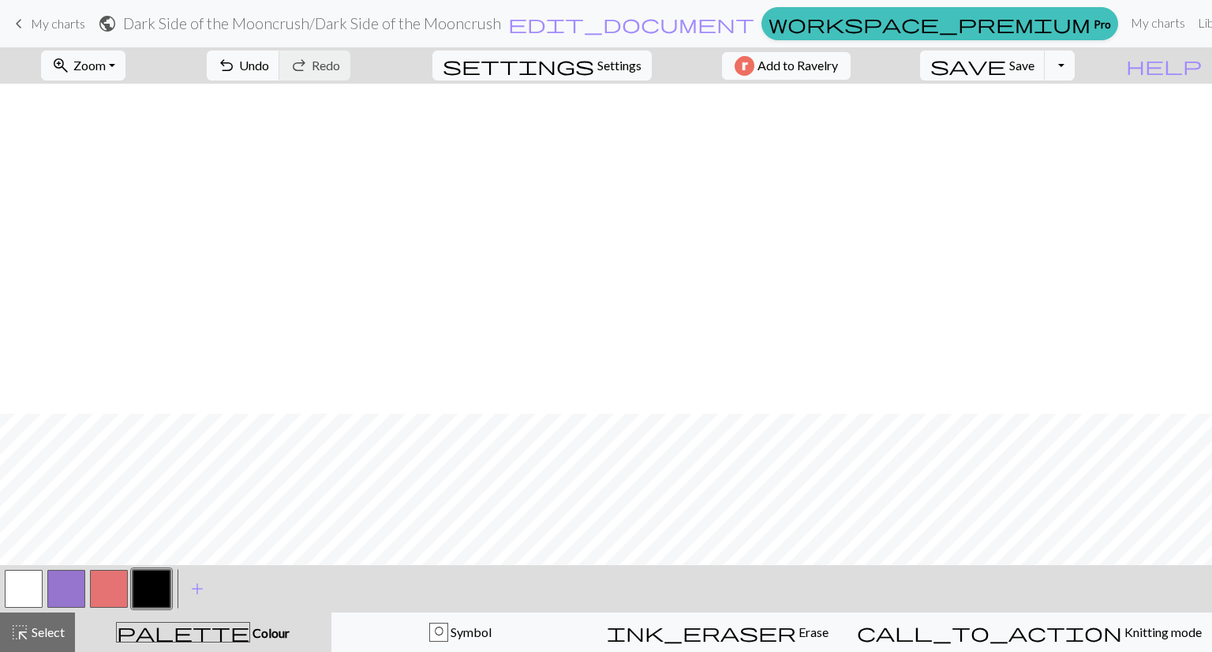
scroll to position [504, 0]
click at [69, 579] on button "button" at bounding box center [66, 589] width 38 height 38
click at [39, 623] on div "highlight_alt Select Select" at bounding box center [37, 632] width 54 height 19
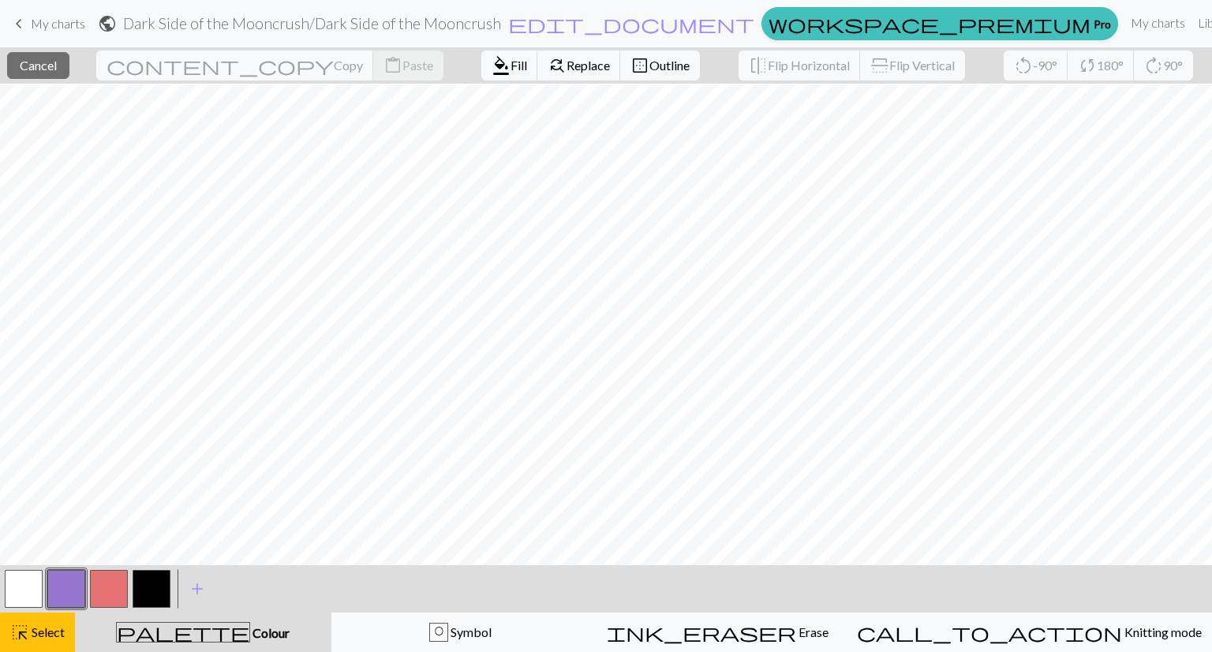
scroll to position [340, 0]
click at [492, 61] on span "format_color_fill" at bounding box center [501, 65] width 19 height 22
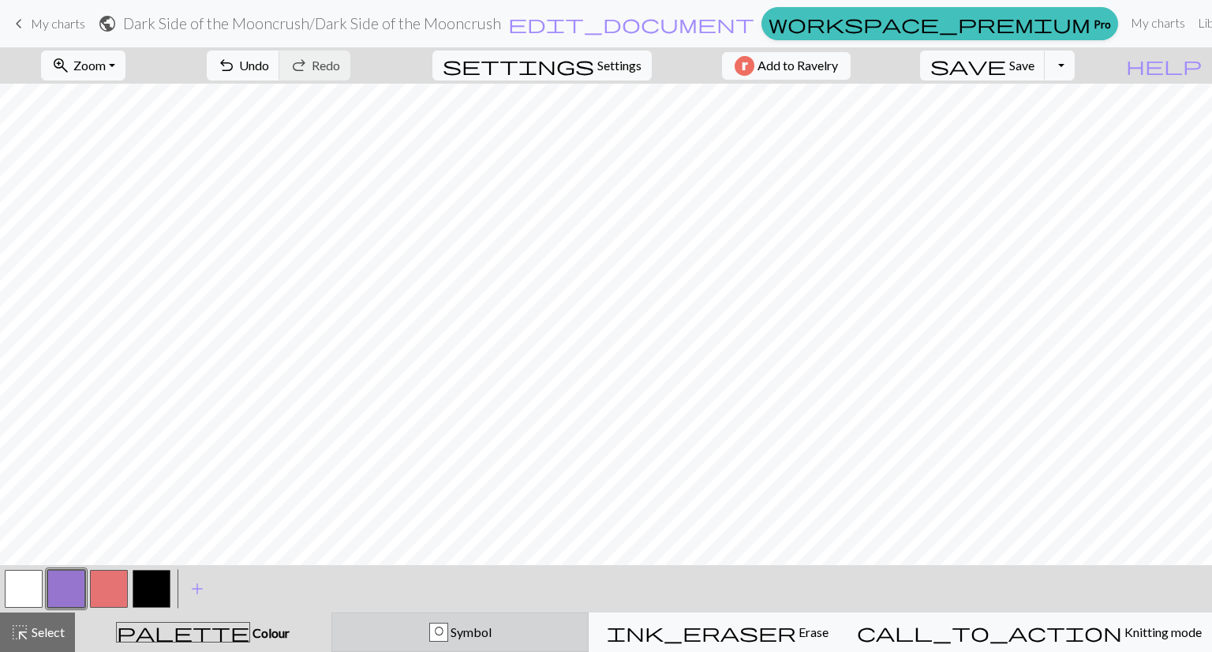
click at [492, 629] on span "Symbol" at bounding box center [469, 631] width 43 height 15
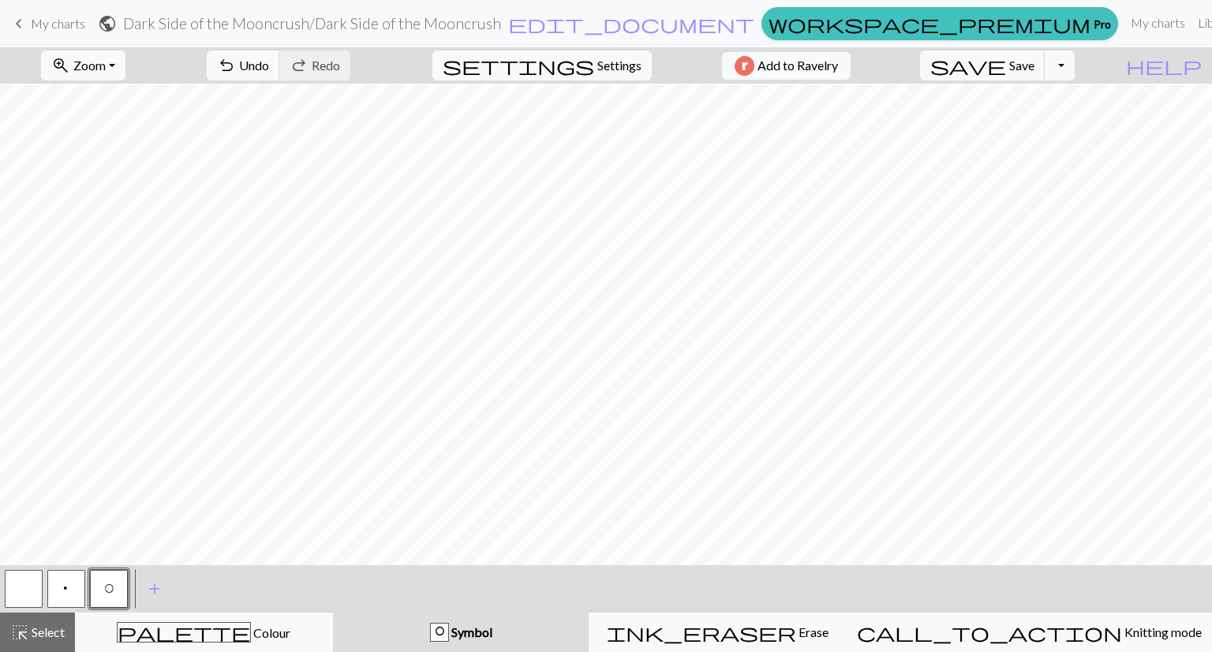
click at [107, 583] on span "O" at bounding box center [108, 591] width 9 height 16
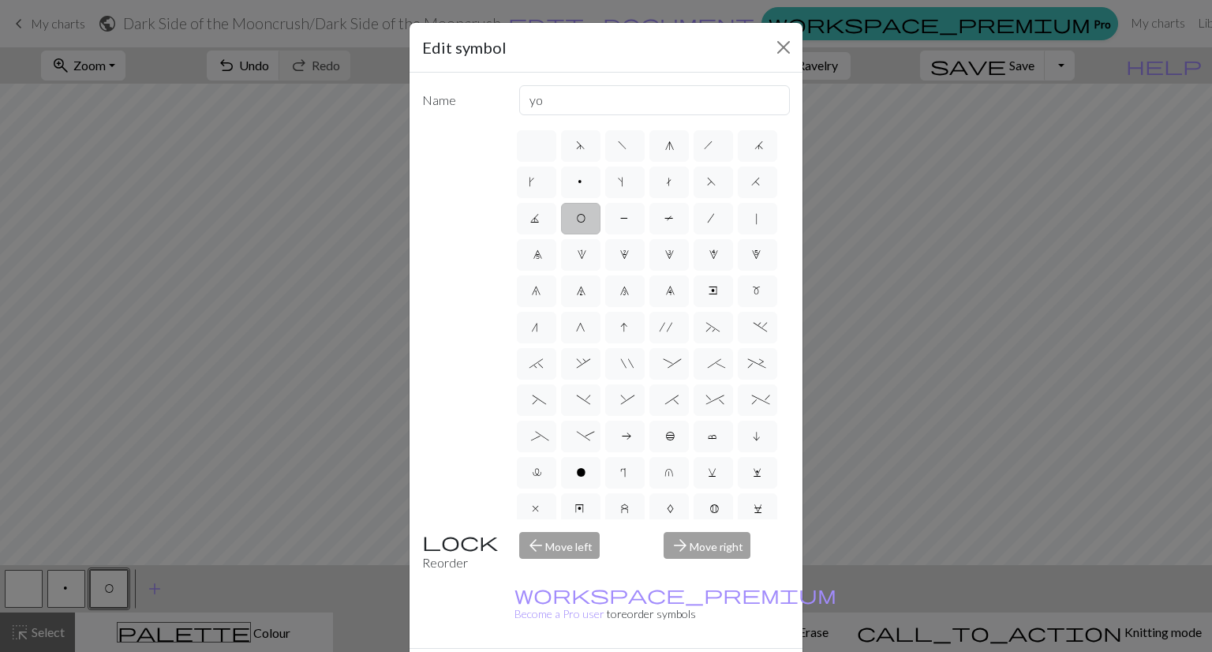
click at [26, 322] on div "Edit symbol Name yo d f g h j k p s t F H J O P T / | 0 1 2 3 4 5 6 7 8 9 e m n…" at bounding box center [606, 326] width 1212 height 652
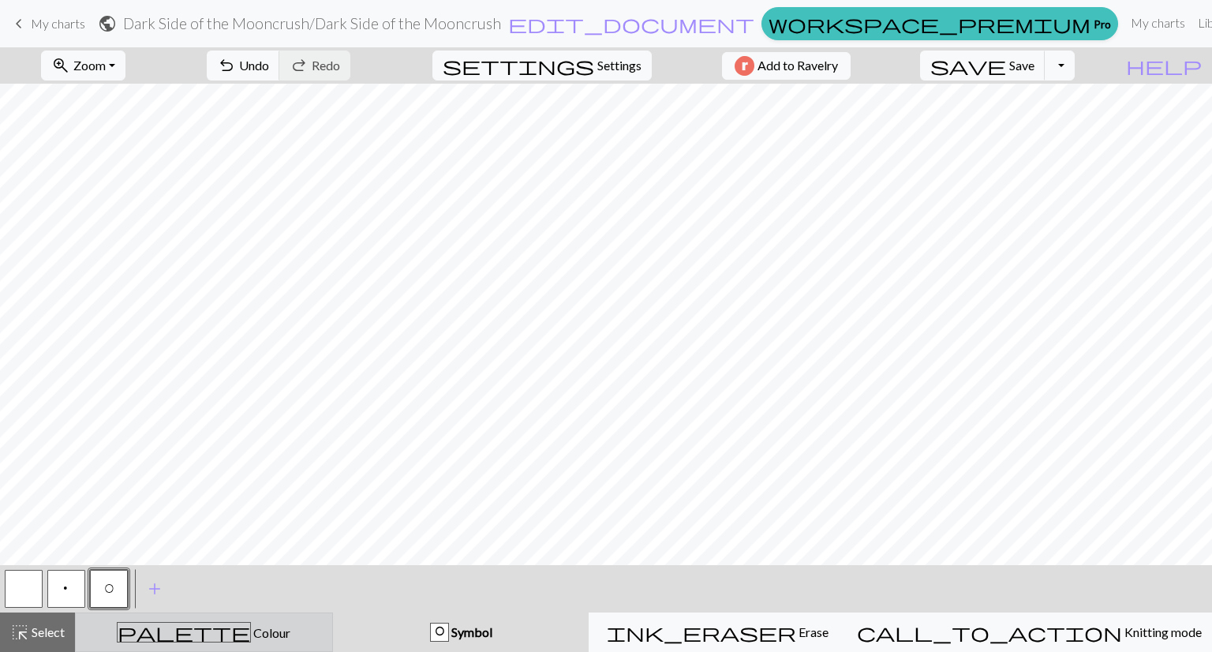
click at [180, 622] on div "palette Colour Colour" at bounding box center [204, 632] width 238 height 21
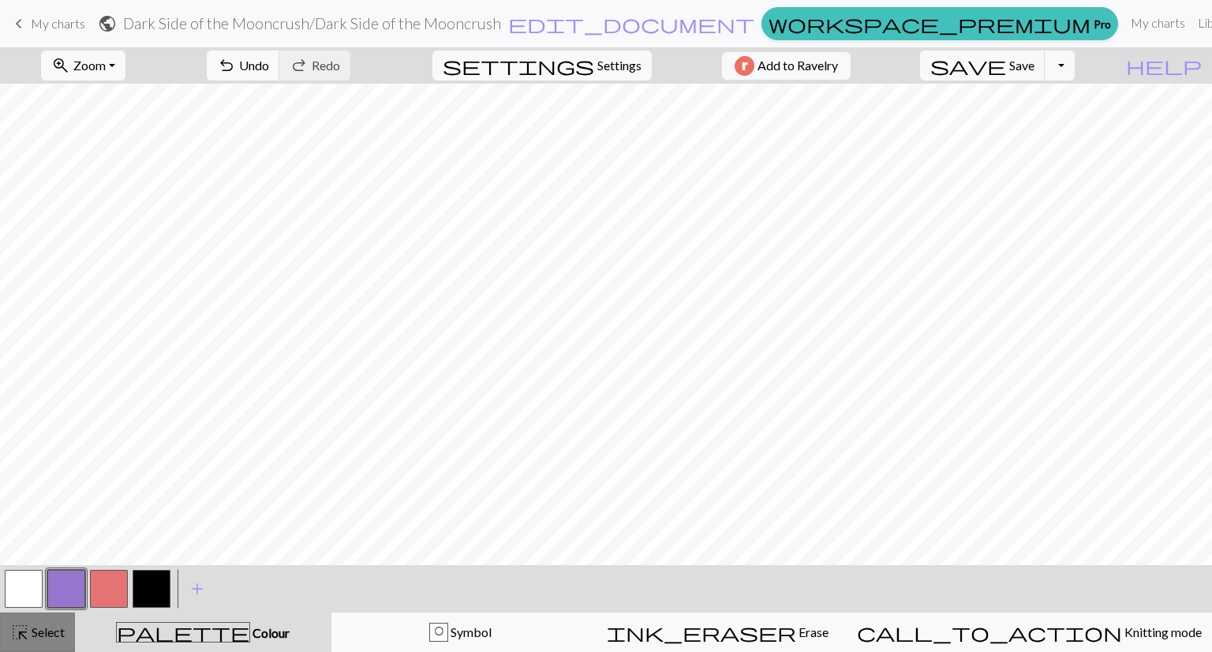
click at [48, 623] on div "highlight_alt Select Select" at bounding box center [37, 632] width 54 height 19
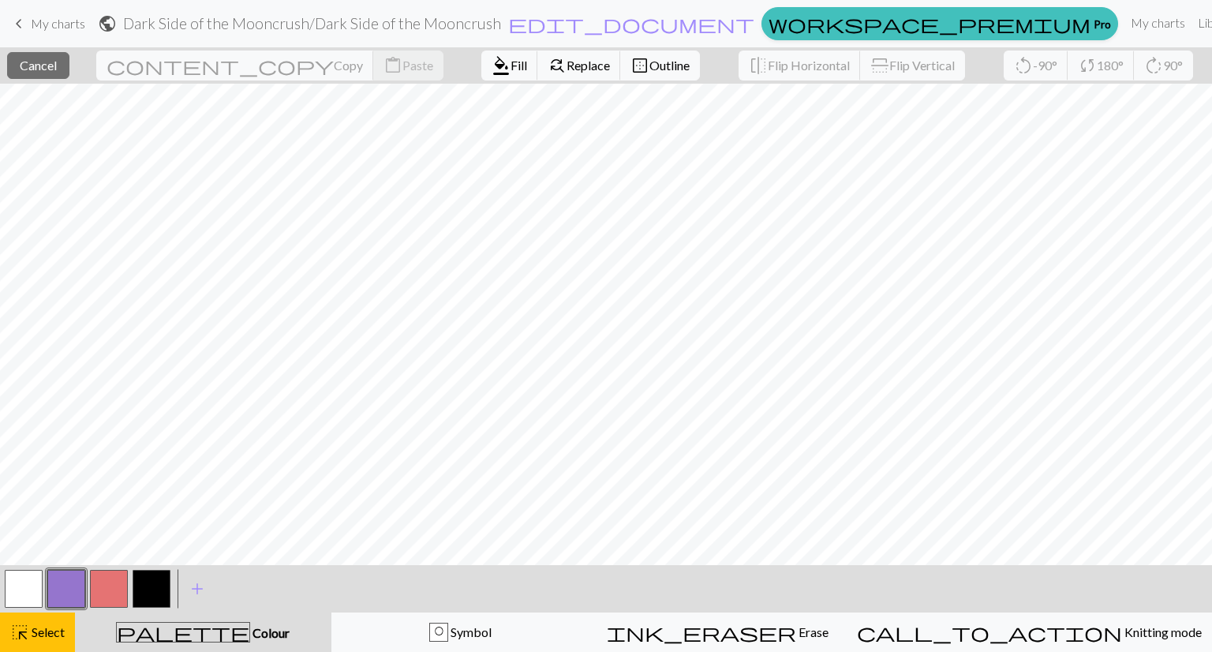
click at [145, 599] on button "button" at bounding box center [152, 589] width 38 height 38
click at [492, 64] on span "format_color_fill" at bounding box center [501, 65] width 19 height 22
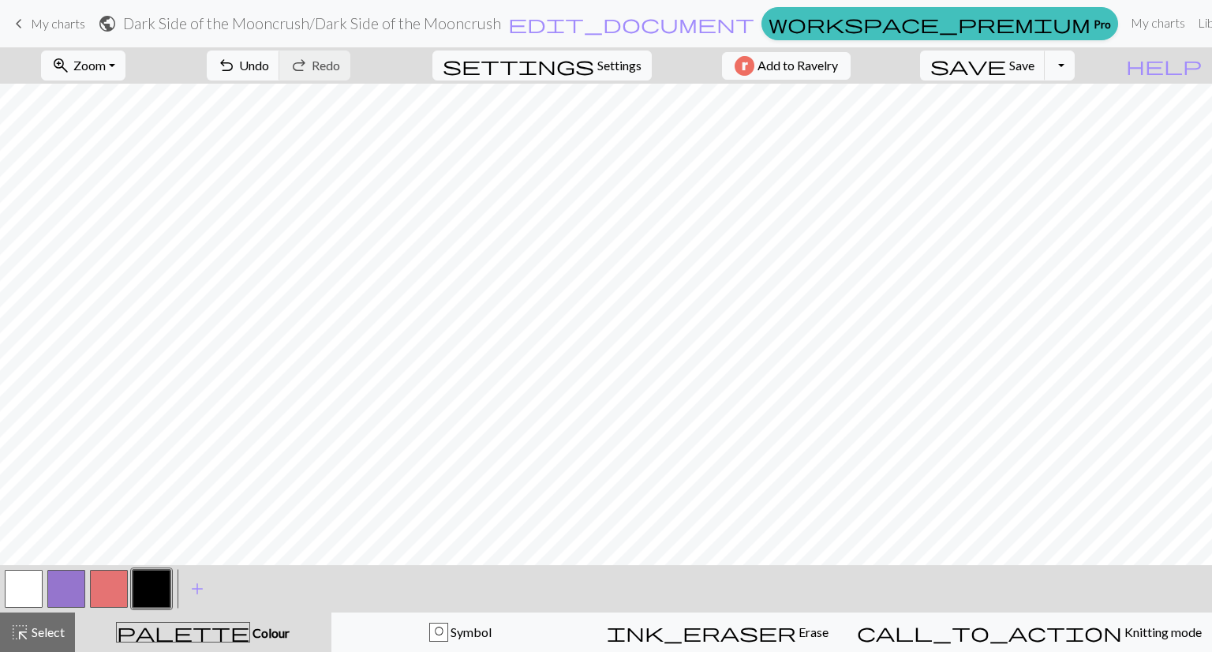
click at [61, 585] on button "button" at bounding box center [66, 589] width 38 height 38
click at [70, 583] on button "button" at bounding box center [66, 589] width 38 height 38
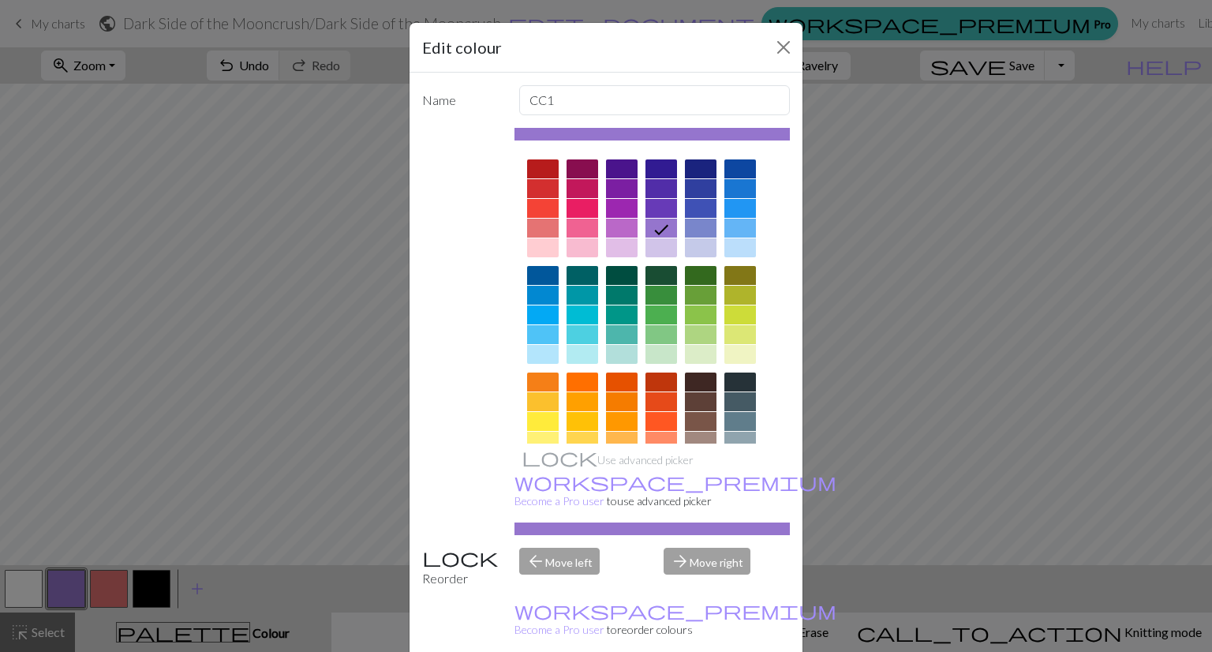
click at [45, 631] on div "Edit colour Name CC1 Use advanced picker workspace_premium Become a Pro user to…" at bounding box center [606, 326] width 1212 height 652
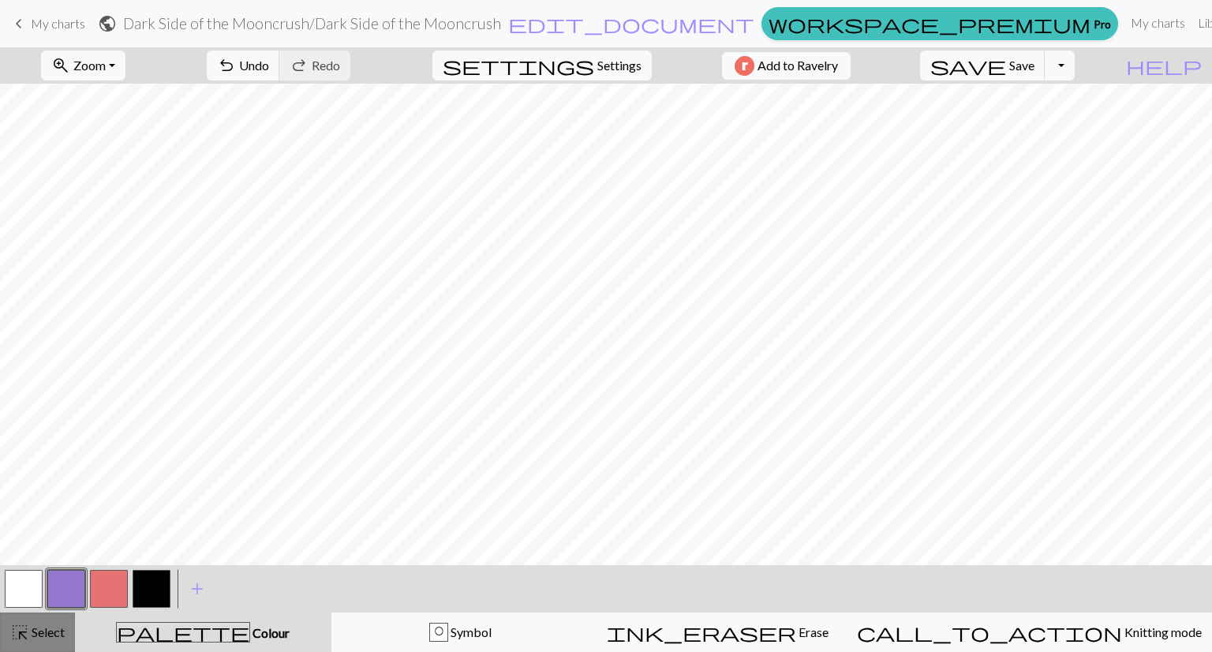
click at [51, 634] on span "Select" at bounding box center [47, 631] width 36 height 15
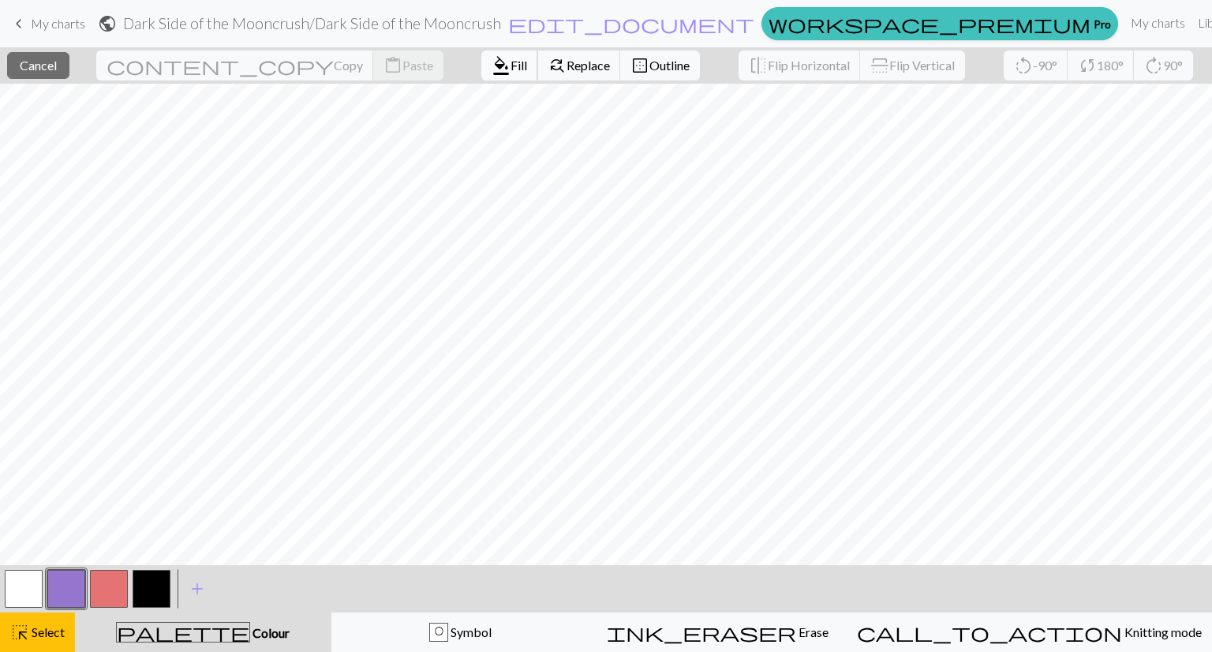
click at [511, 67] on span "Fill" at bounding box center [519, 65] width 17 height 15
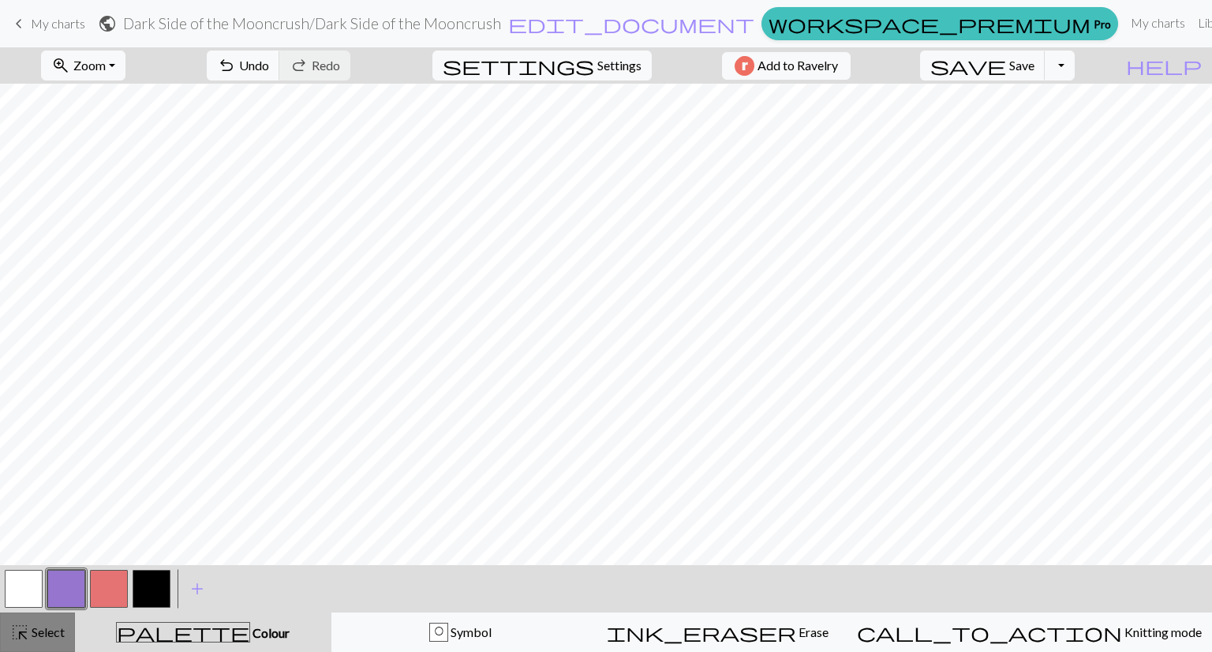
click at [17, 635] on span "highlight_alt" at bounding box center [19, 632] width 19 height 22
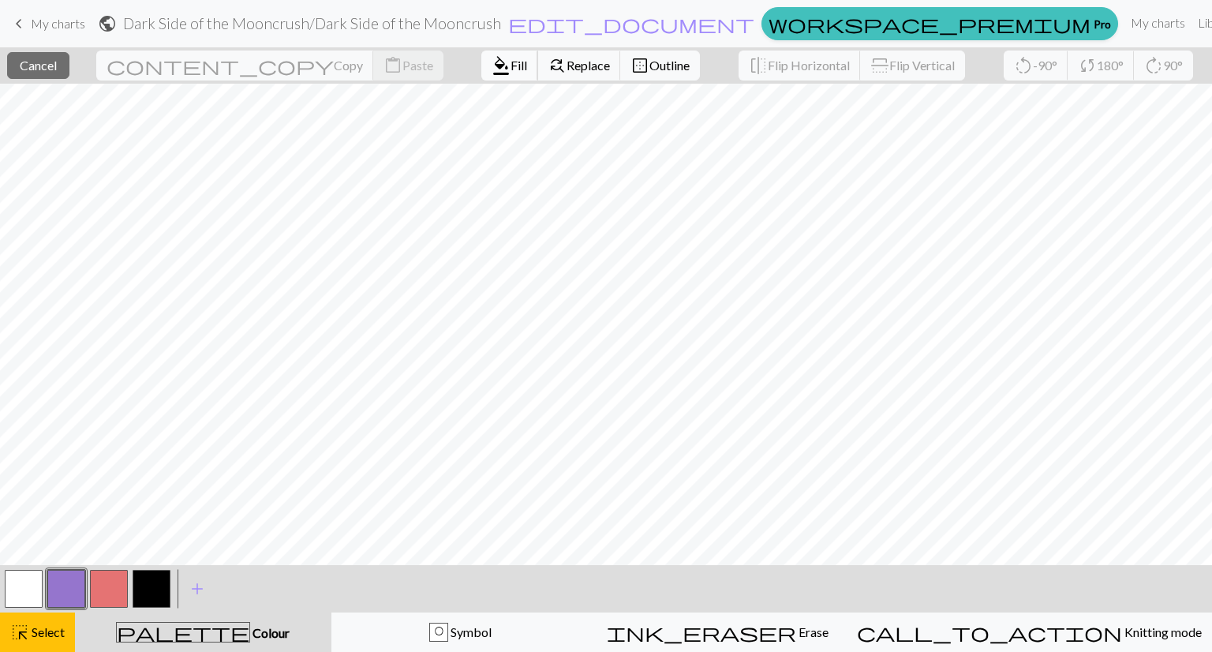
click at [511, 62] on span "Fill" at bounding box center [519, 65] width 17 height 15
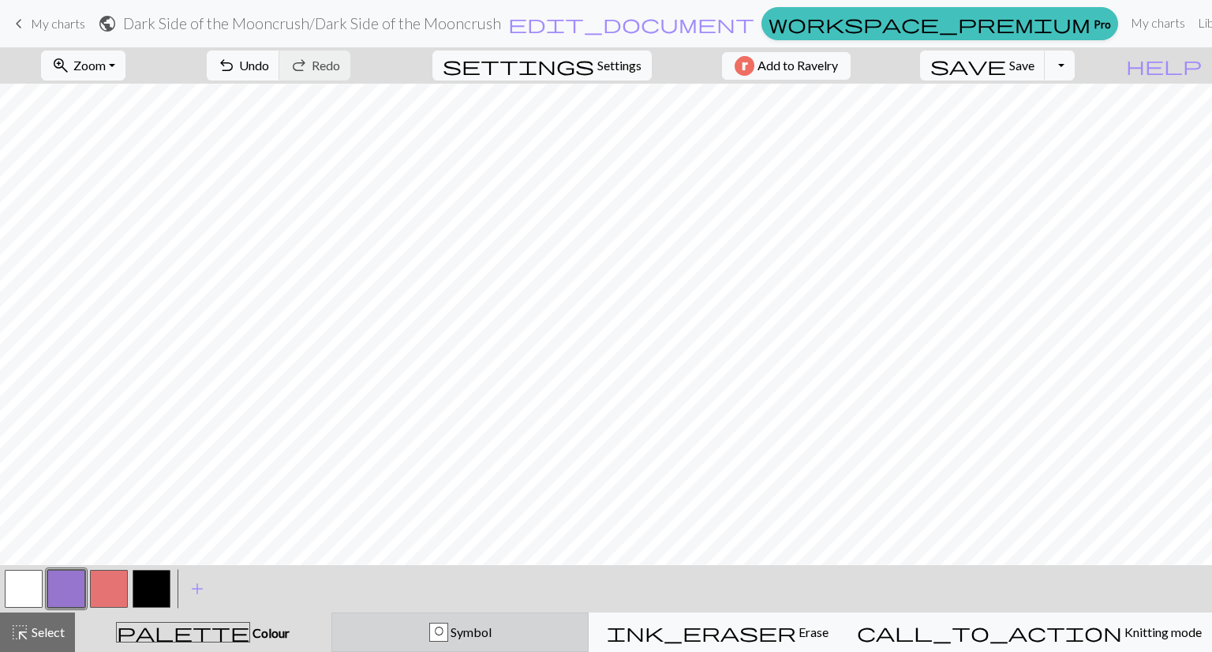
click at [492, 624] on span "Symbol" at bounding box center [469, 631] width 43 height 15
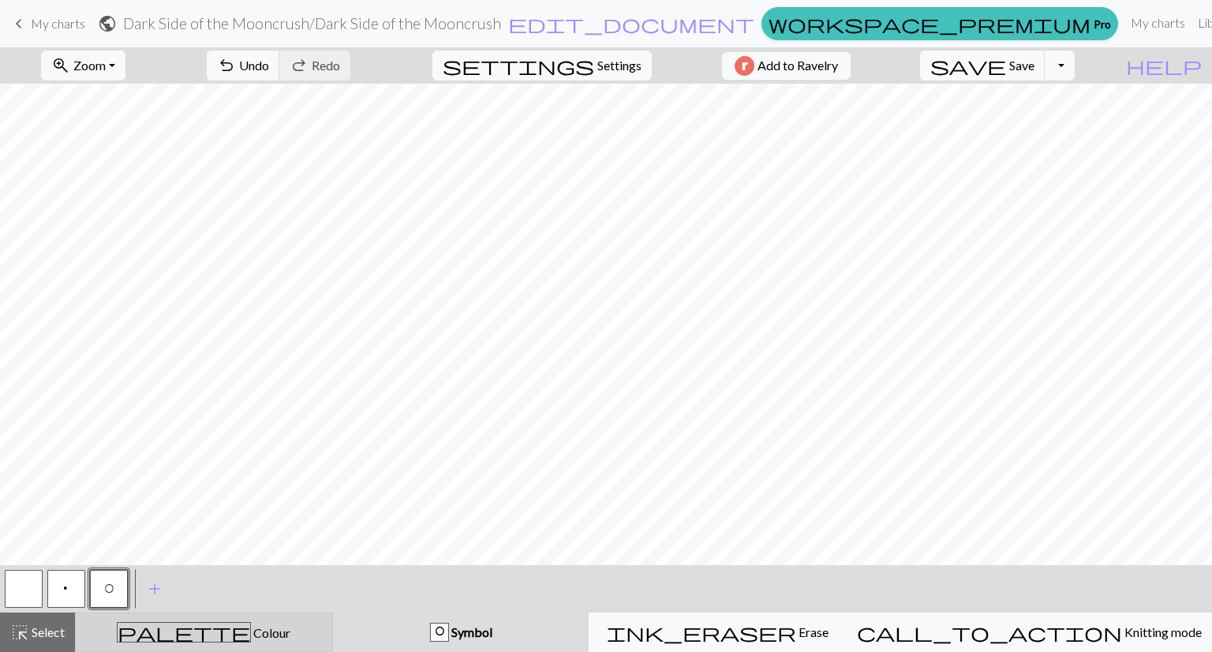
click at [319, 635] on div "palette Colour Colour" at bounding box center [204, 632] width 238 height 21
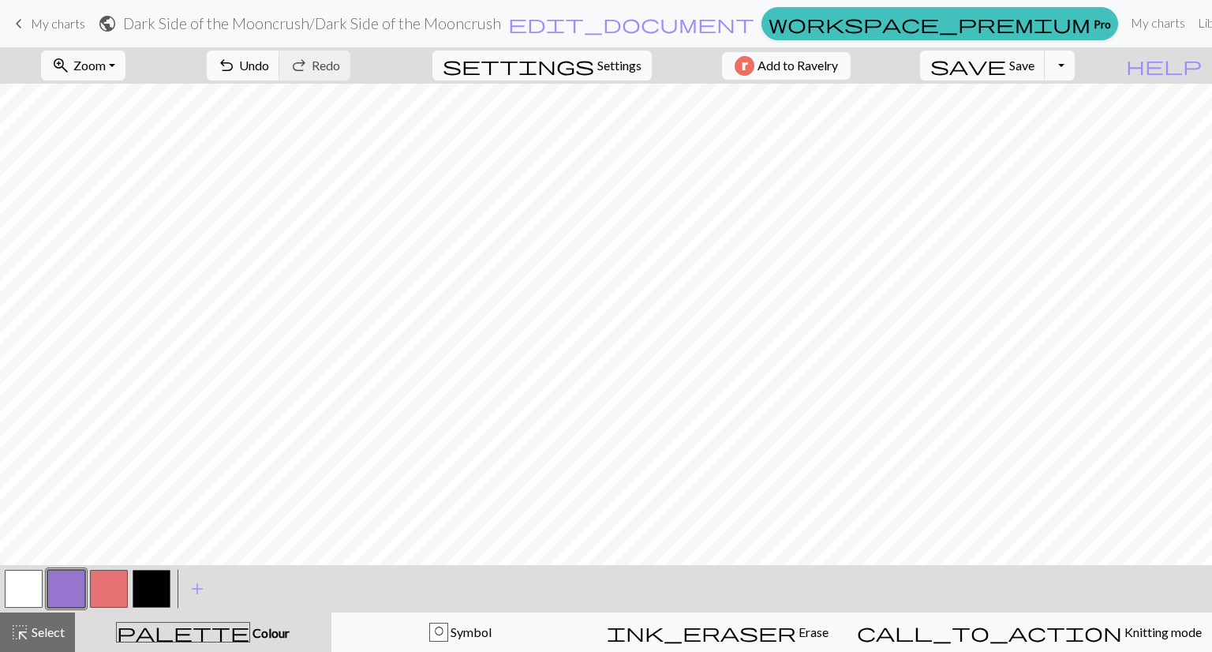
click at [30, 584] on button "button" at bounding box center [24, 589] width 38 height 38
click at [69, 592] on button "button" at bounding box center [66, 589] width 38 height 38
click at [21, 632] on span "highlight_alt" at bounding box center [19, 632] width 19 height 22
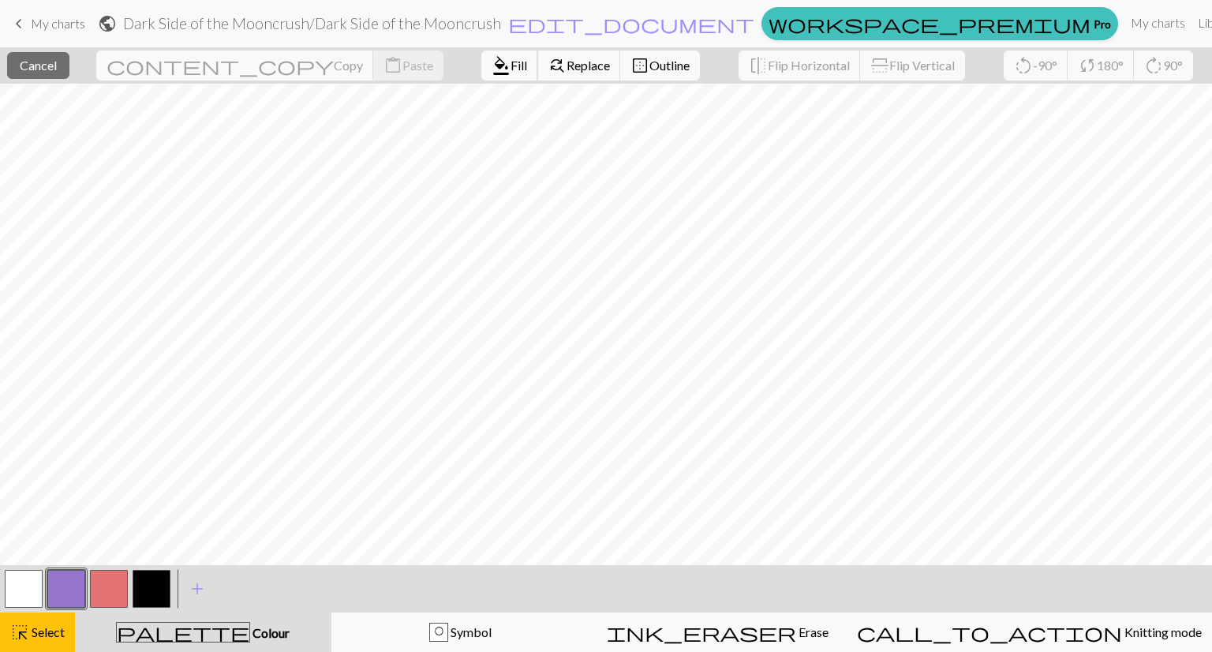
click at [492, 68] on span "format_color_fill" at bounding box center [501, 65] width 19 height 22
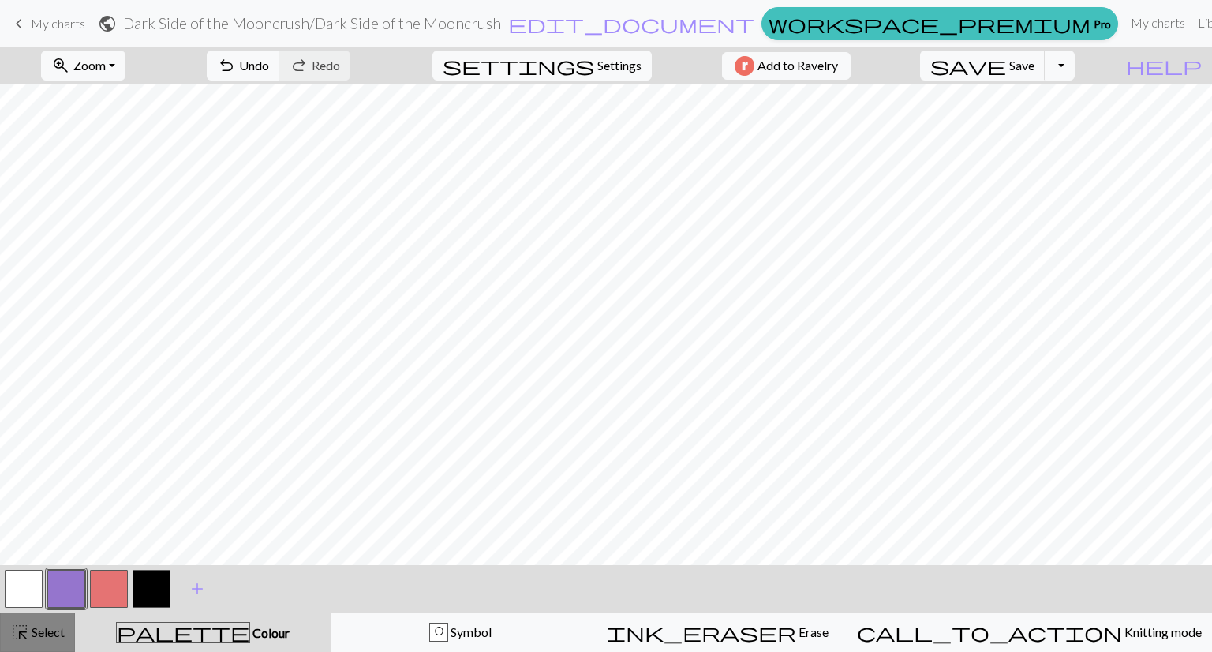
click at [39, 637] on span "Select" at bounding box center [47, 631] width 36 height 15
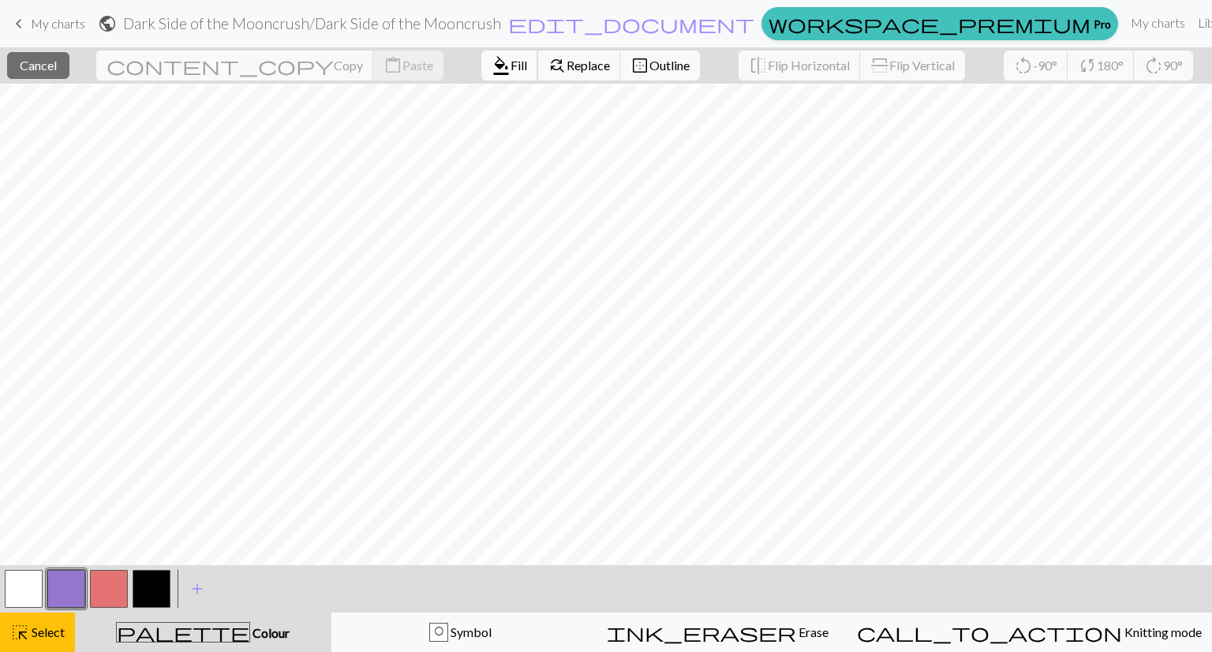
click at [511, 66] on span "Fill" at bounding box center [519, 65] width 17 height 15
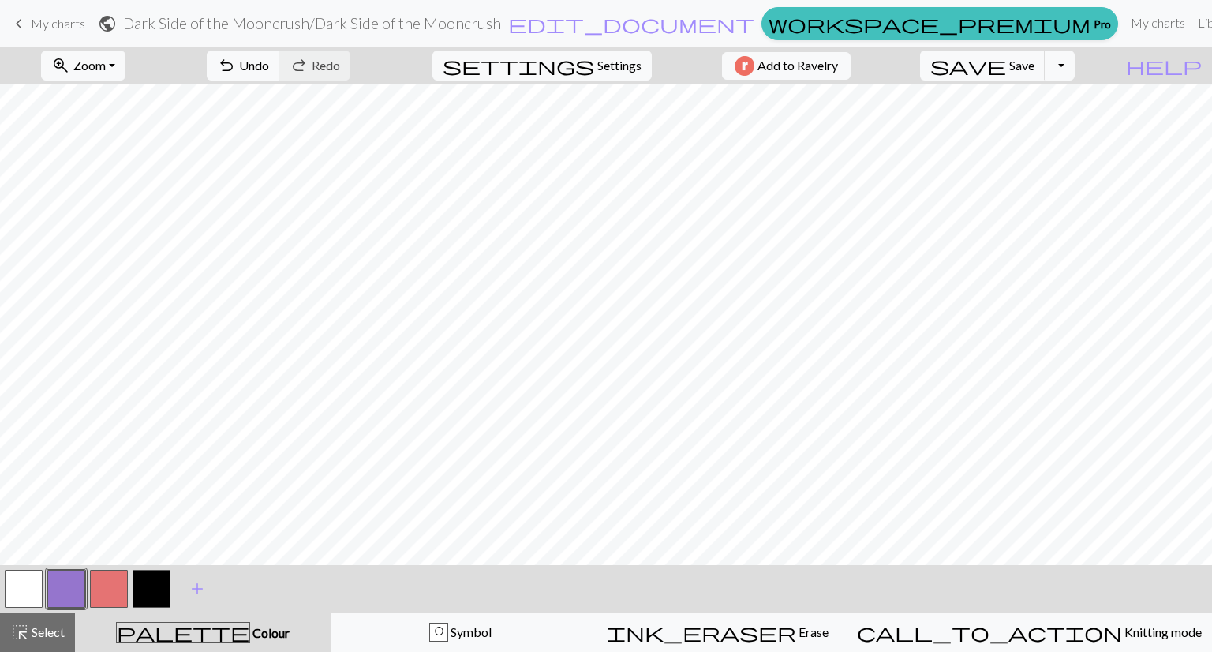
click at [156, 594] on button "button" at bounding box center [152, 589] width 38 height 38
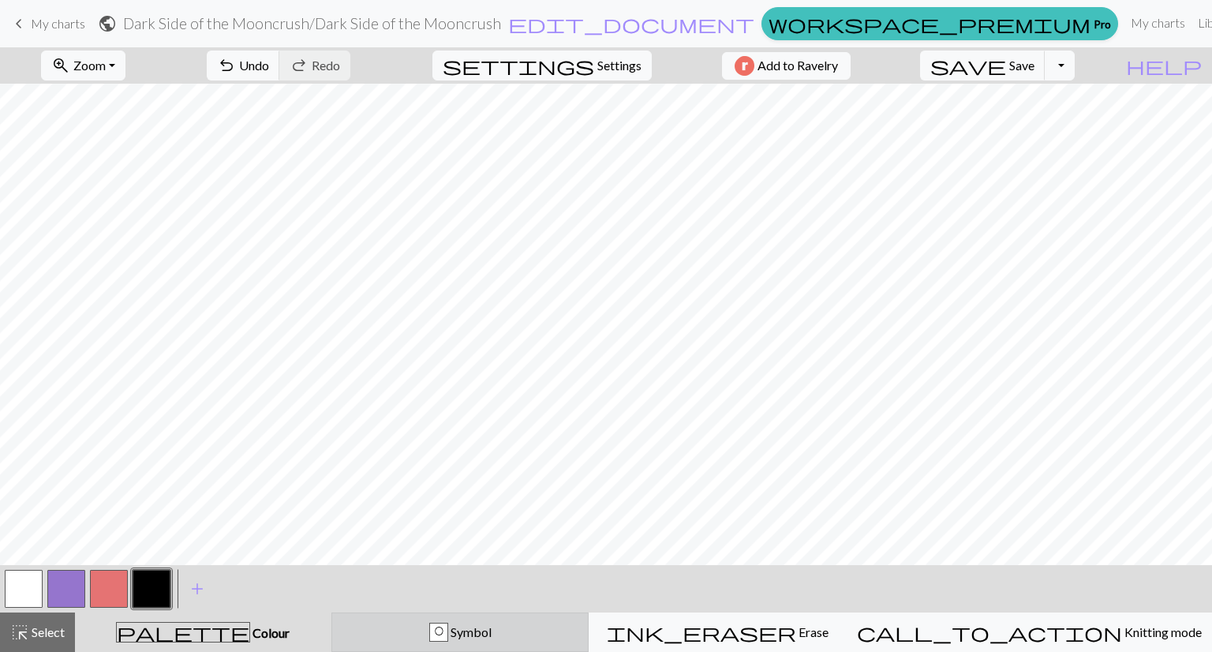
click at [492, 630] on span "Symbol" at bounding box center [469, 631] width 43 height 15
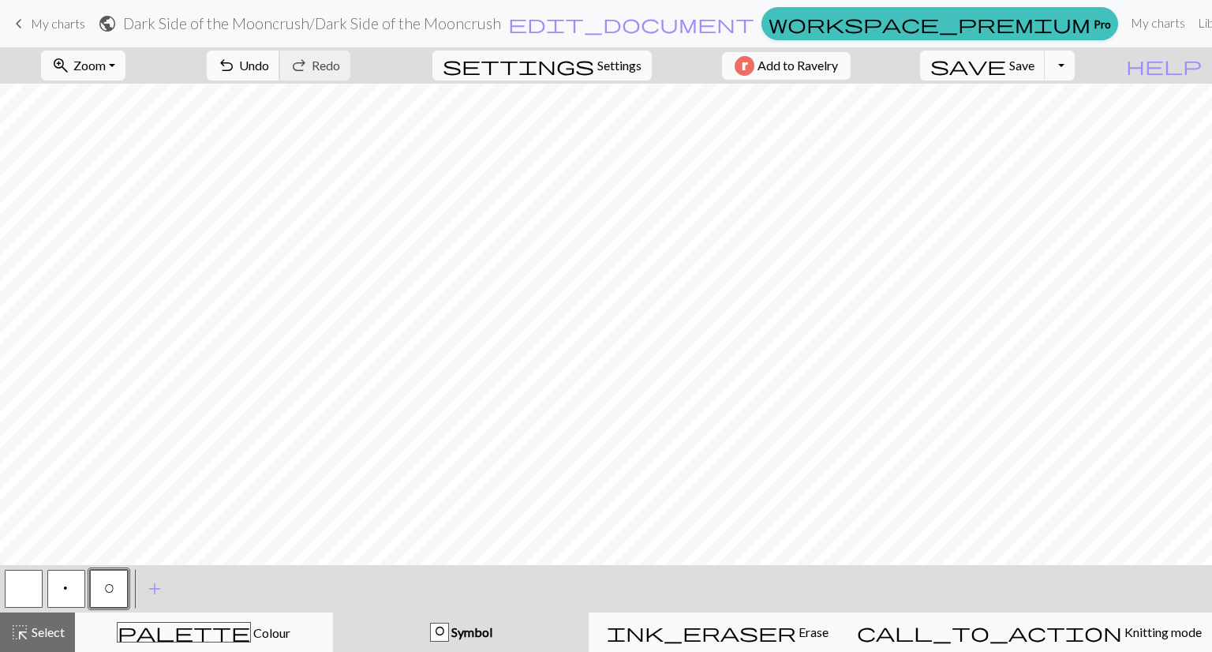
click at [280, 78] on button "undo Undo Undo" at bounding box center [243, 66] width 73 height 30
click at [236, 73] on span "undo" at bounding box center [226, 65] width 19 height 22
click at [350, 56] on button "redo Redo Redo" at bounding box center [314, 66] width 71 height 30
click at [340, 63] on span "Redo" at bounding box center [326, 65] width 28 height 15
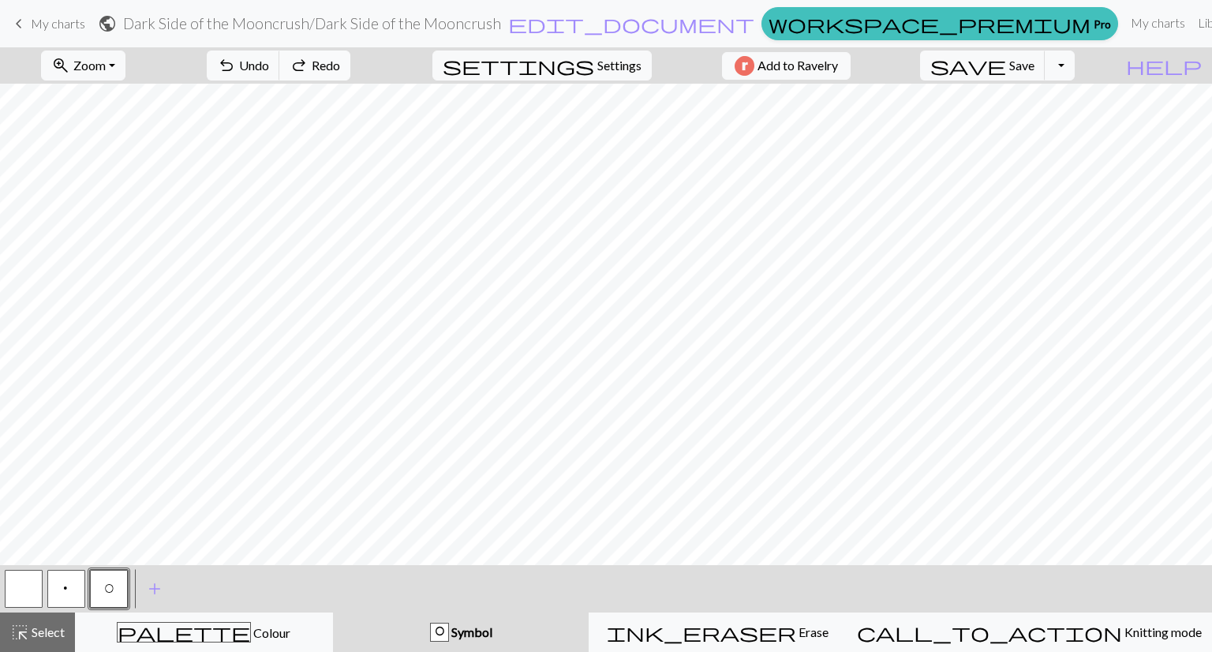
click at [340, 64] on span "Redo" at bounding box center [326, 65] width 28 height 15
click at [35, 596] on button "button" at bounding box center [24, 589] width 38 height 38
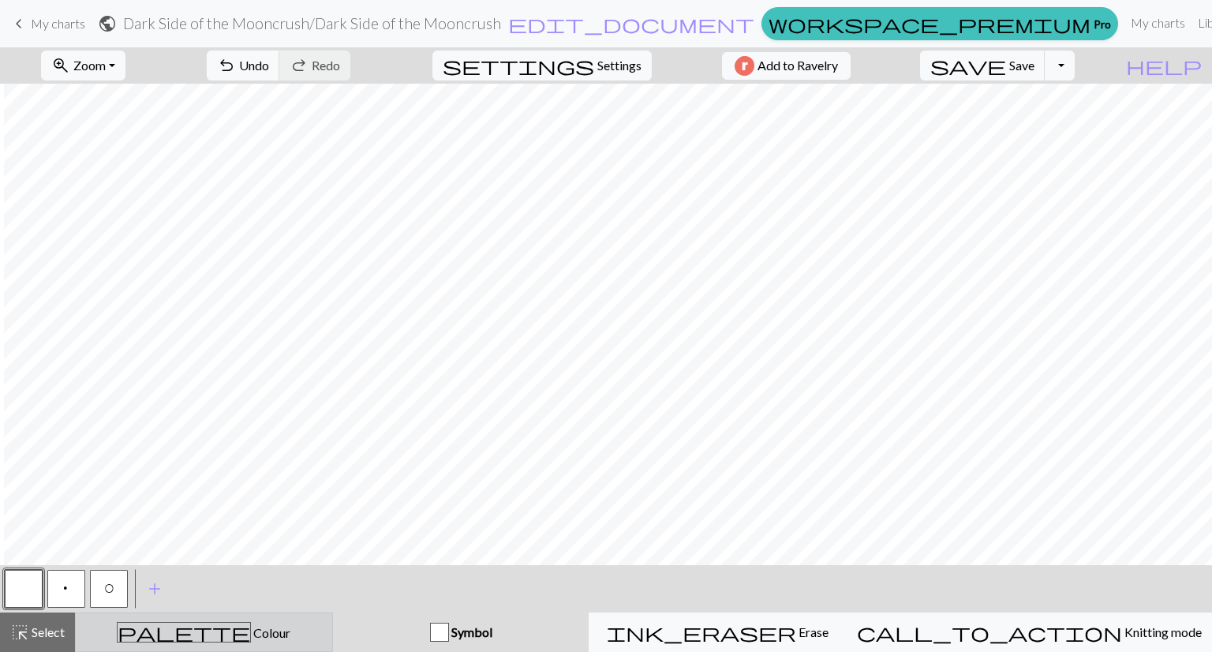
click at [226, 640] on div "palette Colour Colour" at bounding box center [204, 632] width 238 height 21
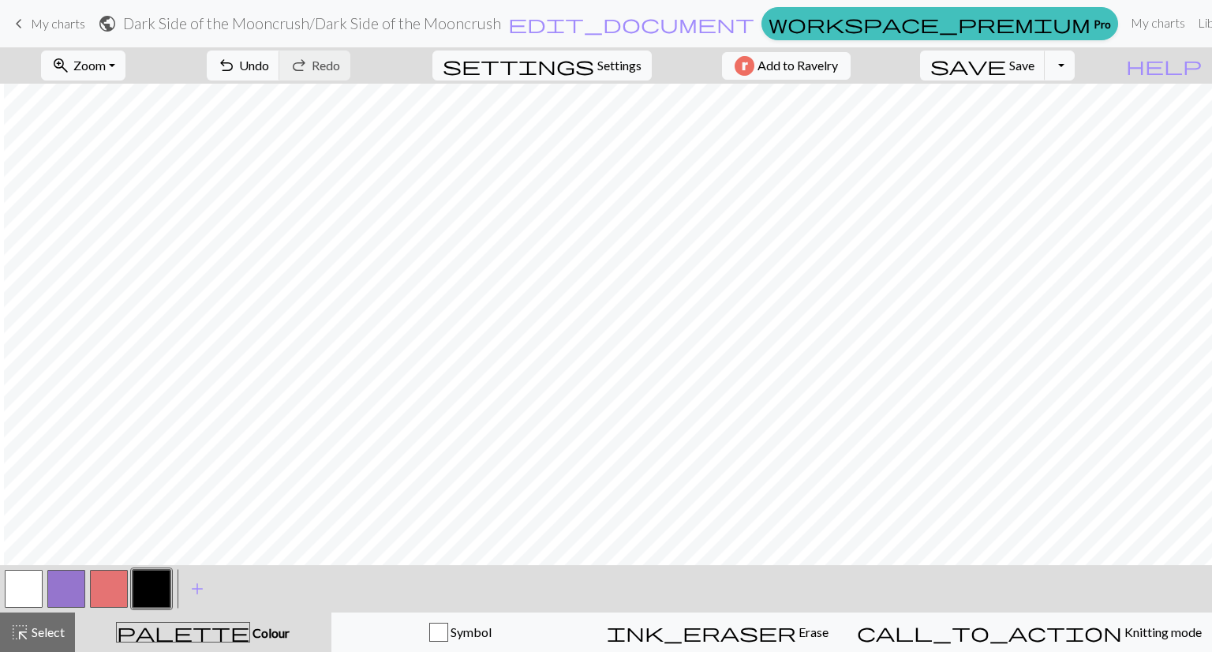
click at [22, 589] on button "button" at bounding box center [24, 589] width 38 height 38
click at [114, 601] on button "button" at bounding box center [109, 589] width 38 height 38
click at [269, 67] on span "Undo" at bounding box center [254, 65] width 30 height 15
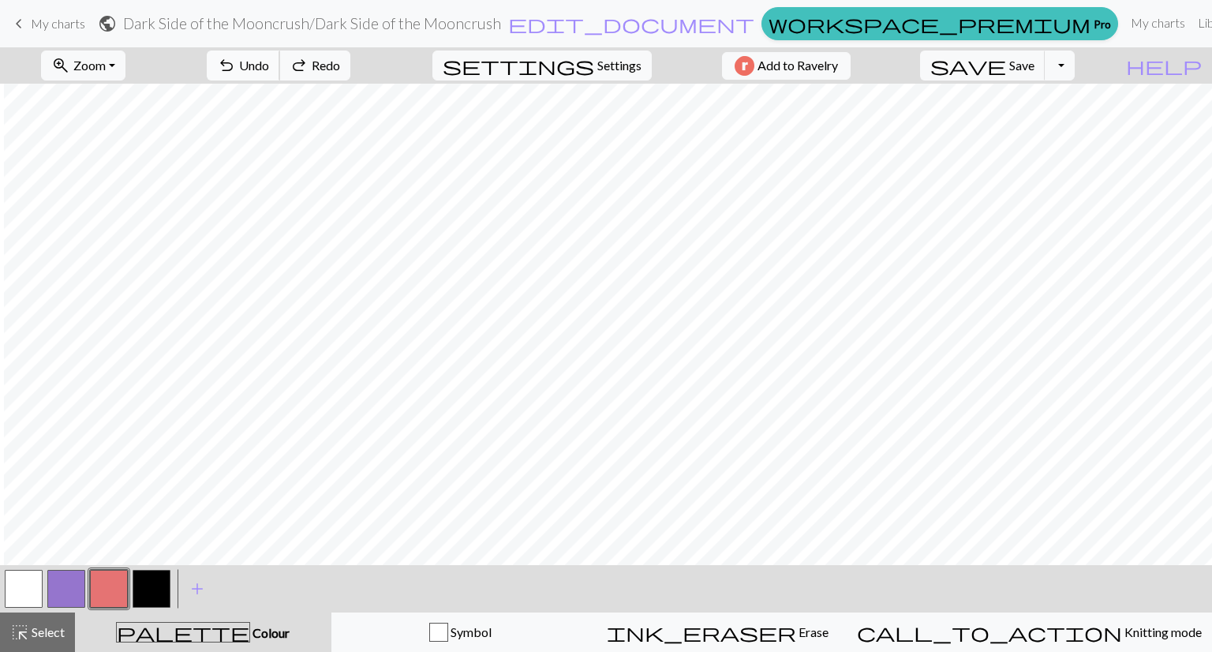
click at [269, 67] on span "Undo" at bounding box center [254, 65] width 30 height 15
click at [340, 65] on span "Redo" at bounding box center [326, 65] width 28 height 15
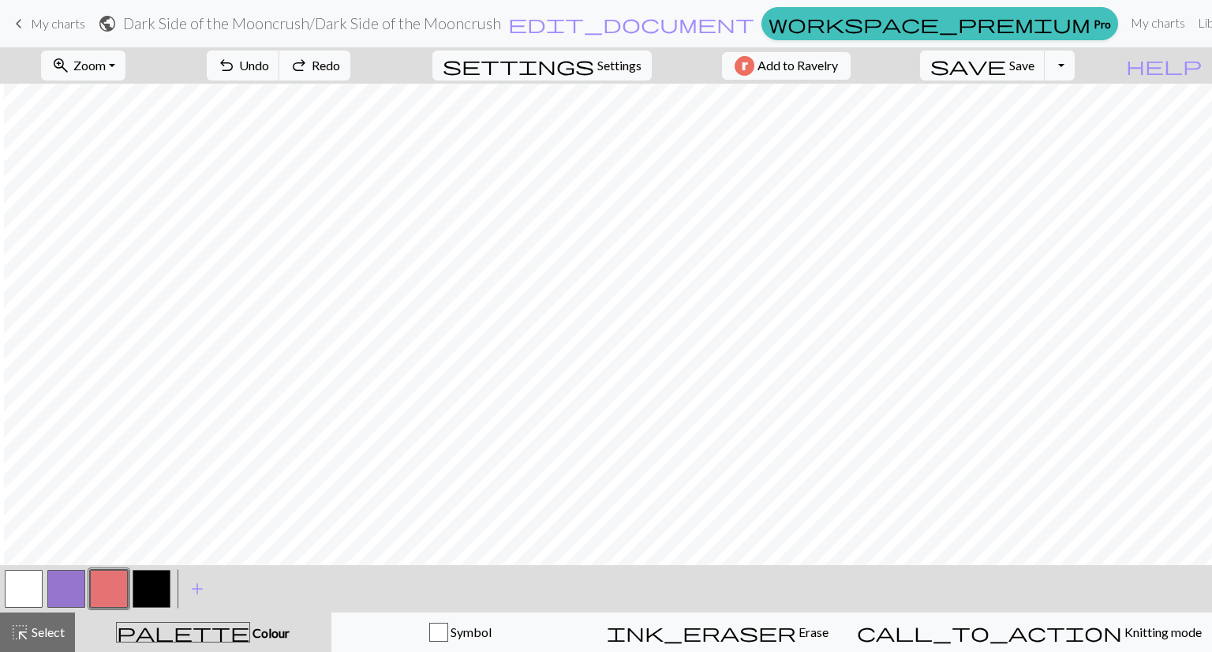
click at [24, 585] on button "button" at bounding box center [24, 589] width 38 height 38
click at [106, 591] on button "button" at bounding box center [109, 589] width 38 height 38
click at [269, 67] on span "Undo" at bounding box center [254, 65] width 30 height 15
click at [280, 72] on button "undo Undo Undo" at bounding box center [243, 66] width 73 height 30
click at [280, 70] on button "undo Undo Undo" at bounding box center [243, 66] width 73 height 30
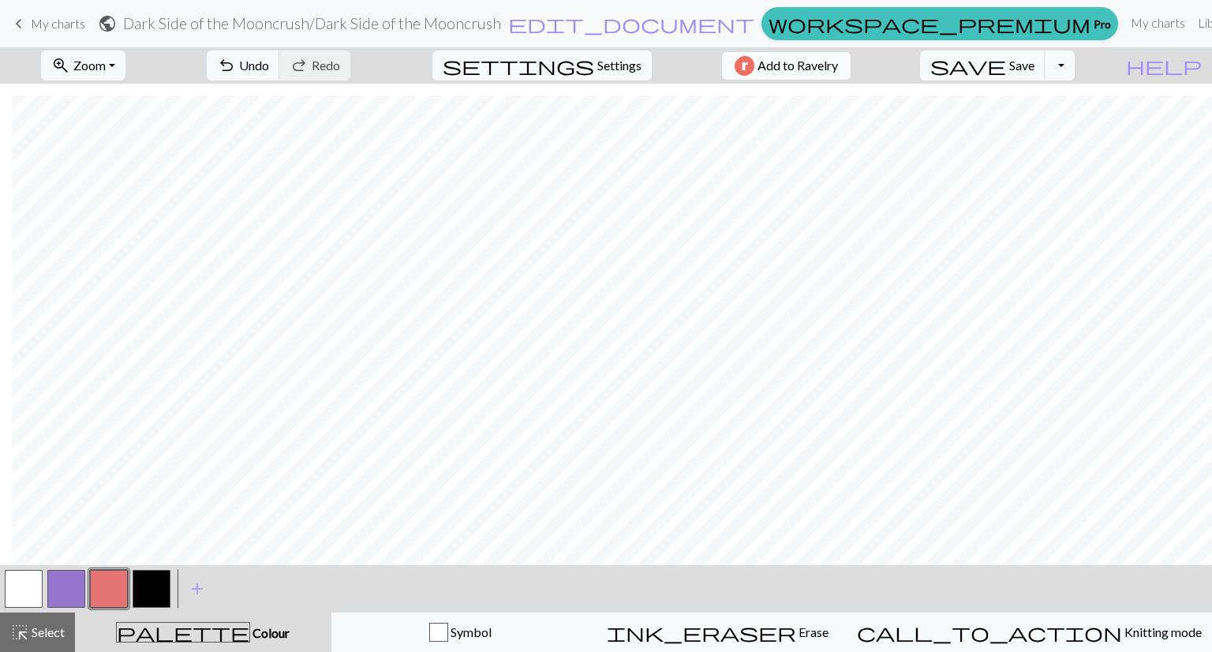
scroll to position [375, 12]
click at [1035, 66] on span "Save" at bounding box center [1022, 65] width 25 height 15
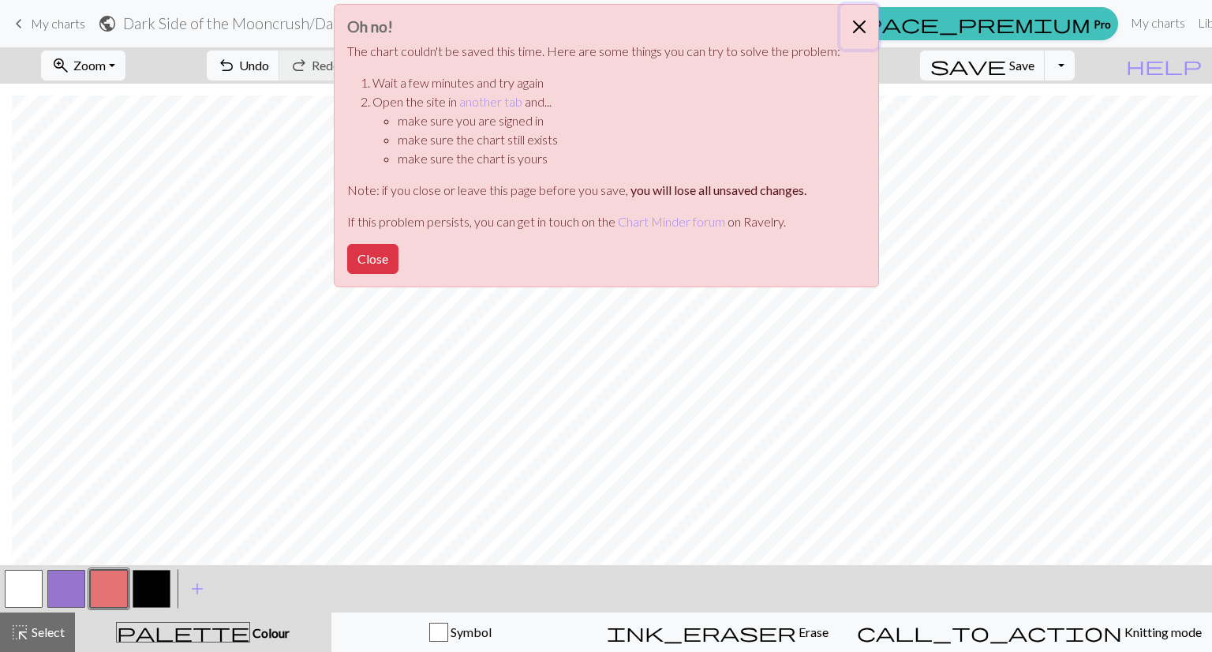
click at [856, 23] on button "Close" at bounding box center [860, 27] width 38 height 44
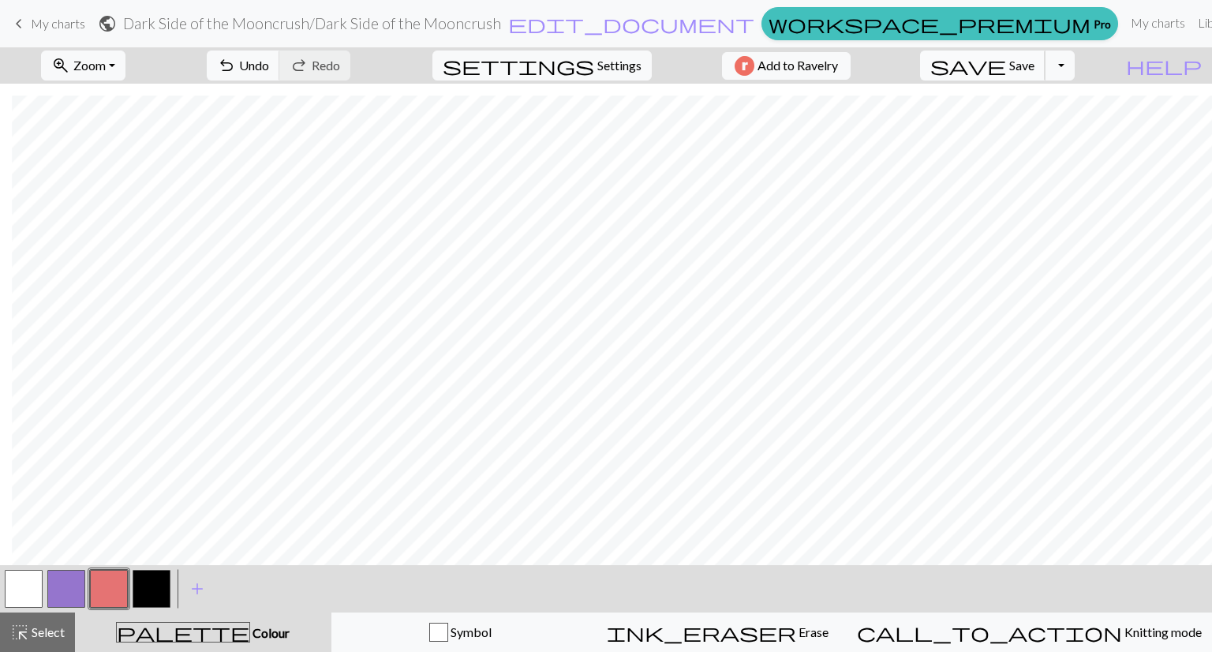
click at [1006, 68] on span "save" at bounding box center [969, 65] width 76 height 22
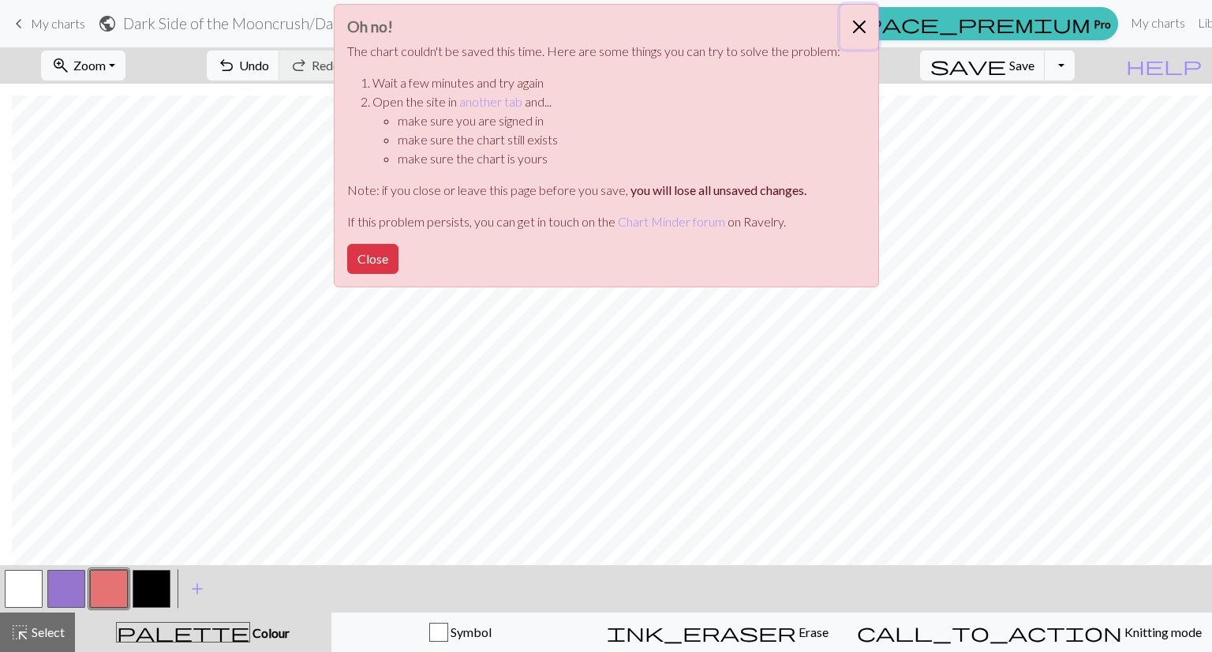
click at [860, 24] on button "Close" at bounding box center [860, 27] width 38 height 44
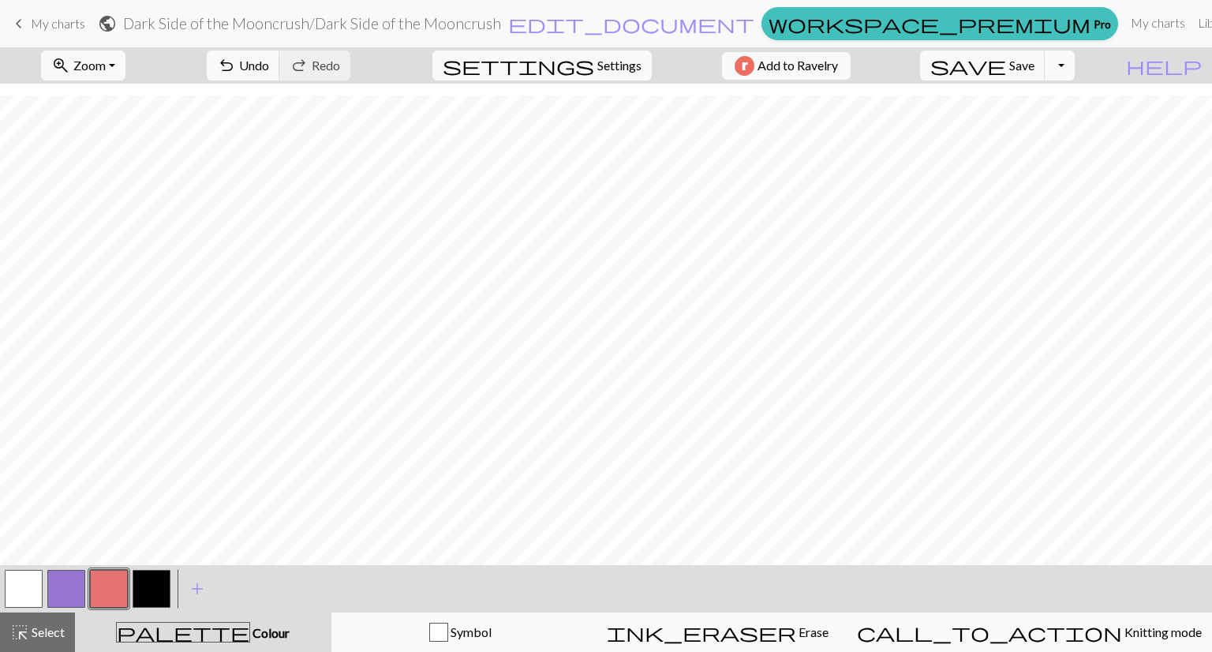
scroll to position [375, 0]
click at [1075, 62] on button "Toggle Dropdown" at bounding box center [1060, 66] width 30 height 30
click at [1056, 99] on button "file_copy Save a copy" at bounding box center [945, 100] width 260 height 25
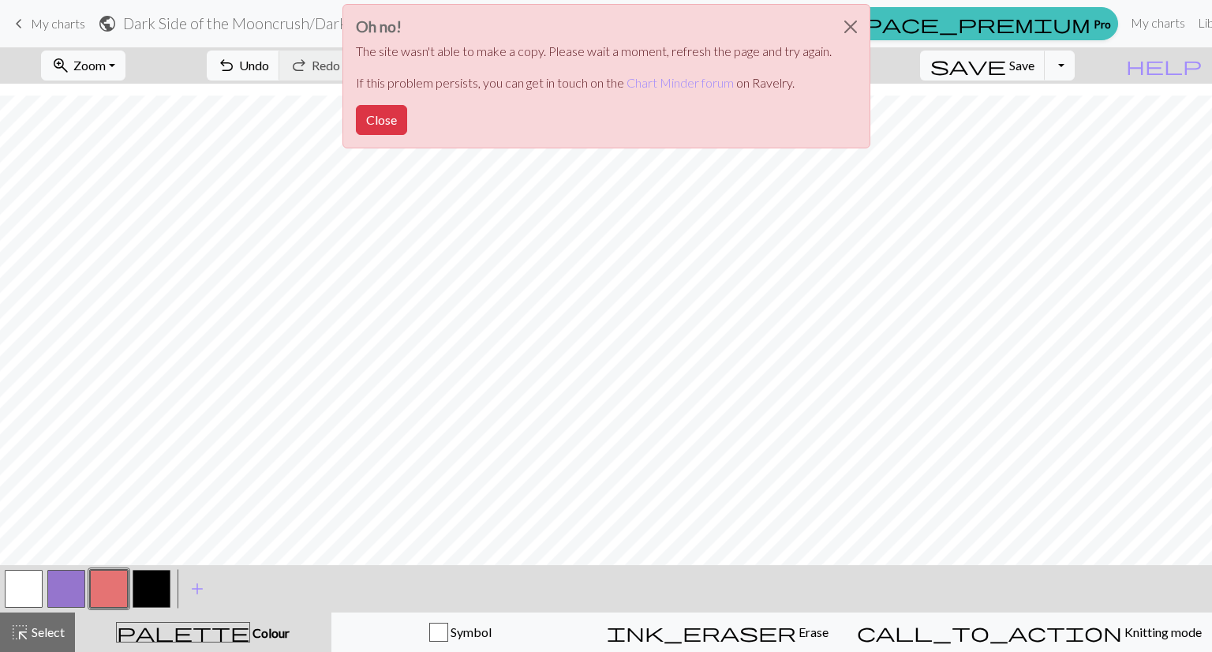
click at [369, 135] on div "Oh no! The site wasn't able to make a copy. Please wait a moment, refresh the p…" at bounding box center [607, 76] width 528 height 144
click at [388, 130] on button "Close" at bounding box center [381, 120] width 51 height 30
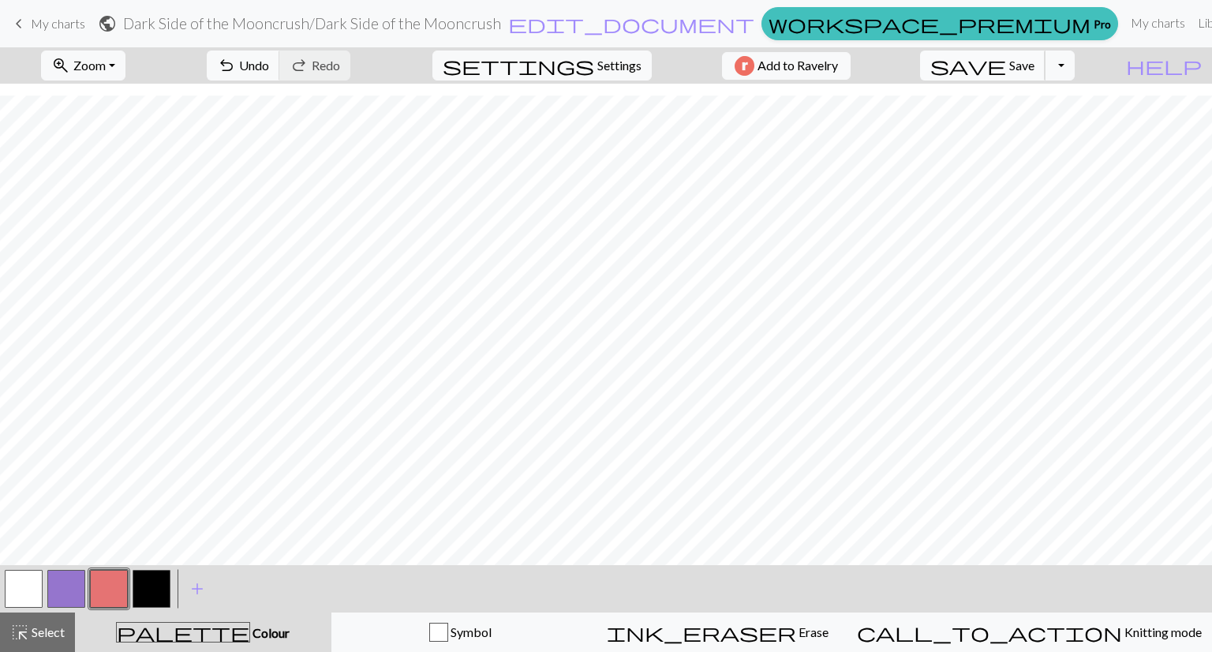
click at [1035, 69] on span "Save" at bounding box center [1022, 65] width 25 height 15
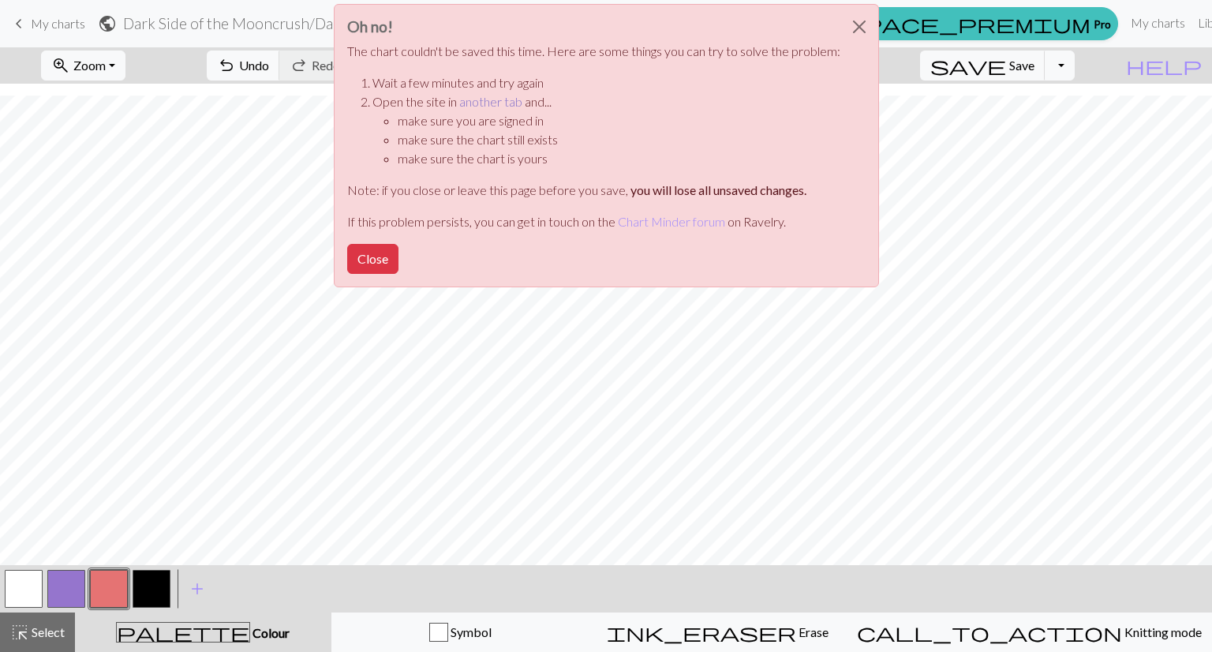
click at [495, 100] on link "another tab" at bounding box center [490, 101] width 63 height 15
click at [384, 253] on button "Close" at bounding box center [372, 259] width 51 height 30
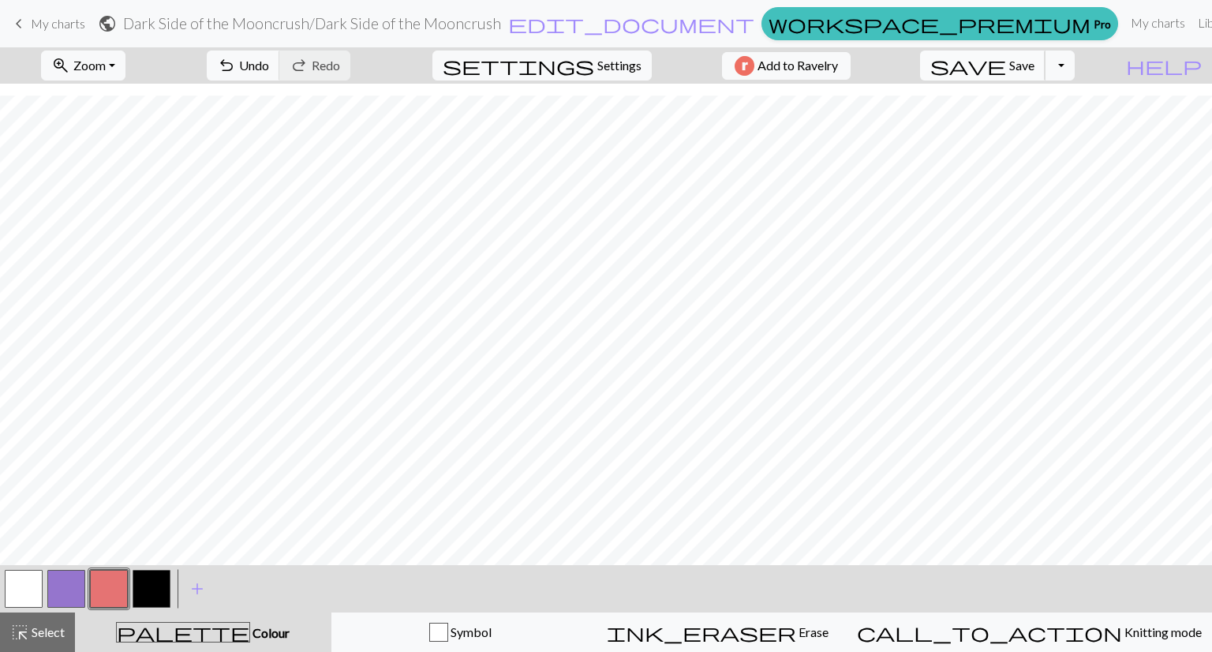
click at [1040, 66] on button "save Save Save" at bounding box center [983, 66] width 126 height 30
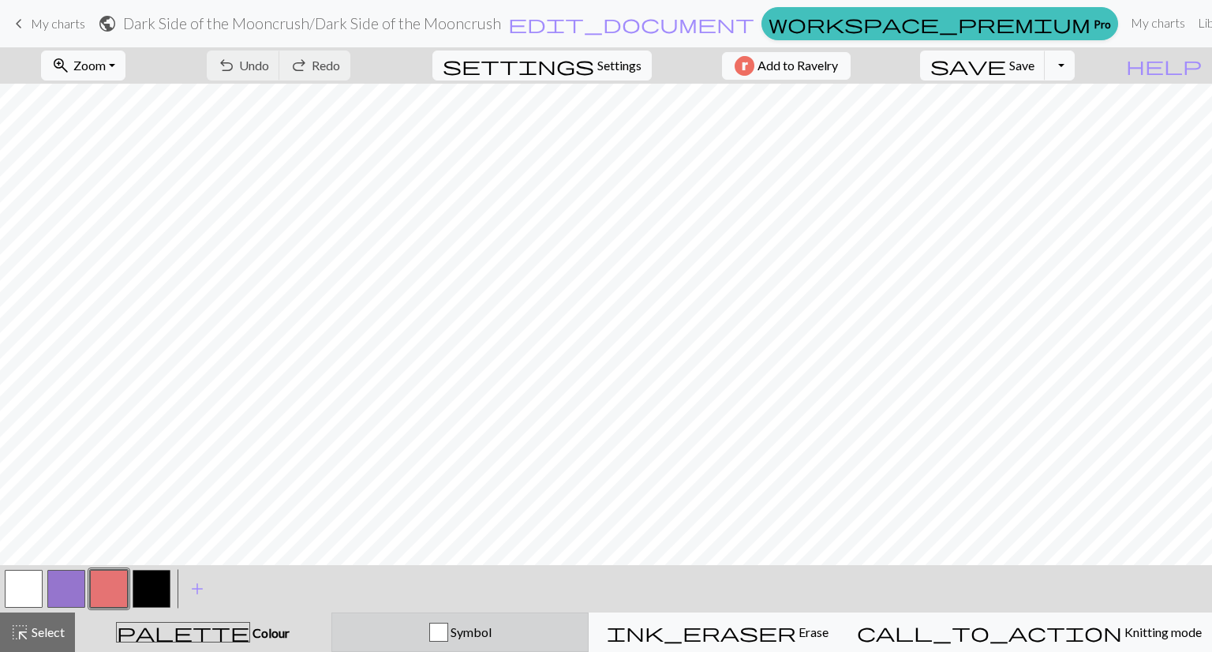
click at [448, 631] on div "button" at bounding box center [438, 632] width 19 height 19
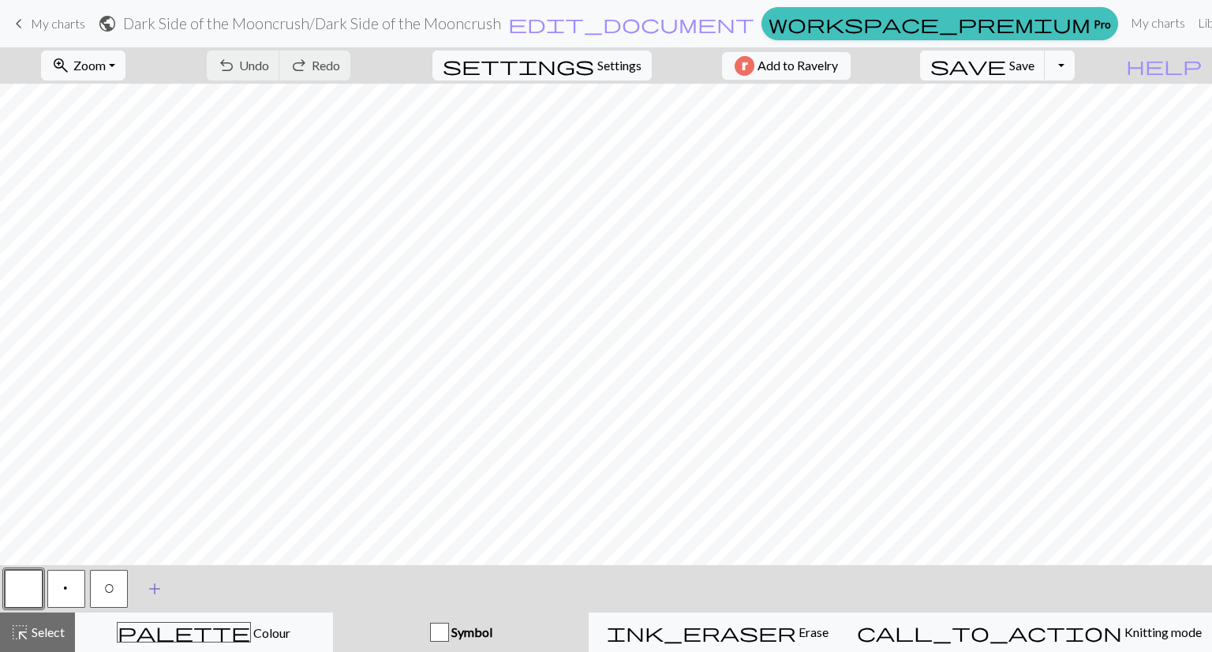
click at [155, 586] on span "add" at bounding box center [154, 589] width 19 height 22
click at [148, 589] on button "button" at bounding box center [152, 589] width 38 height 38
click at [146, 589] on button "button" at bounding box center [152, 589] width 38 height 38
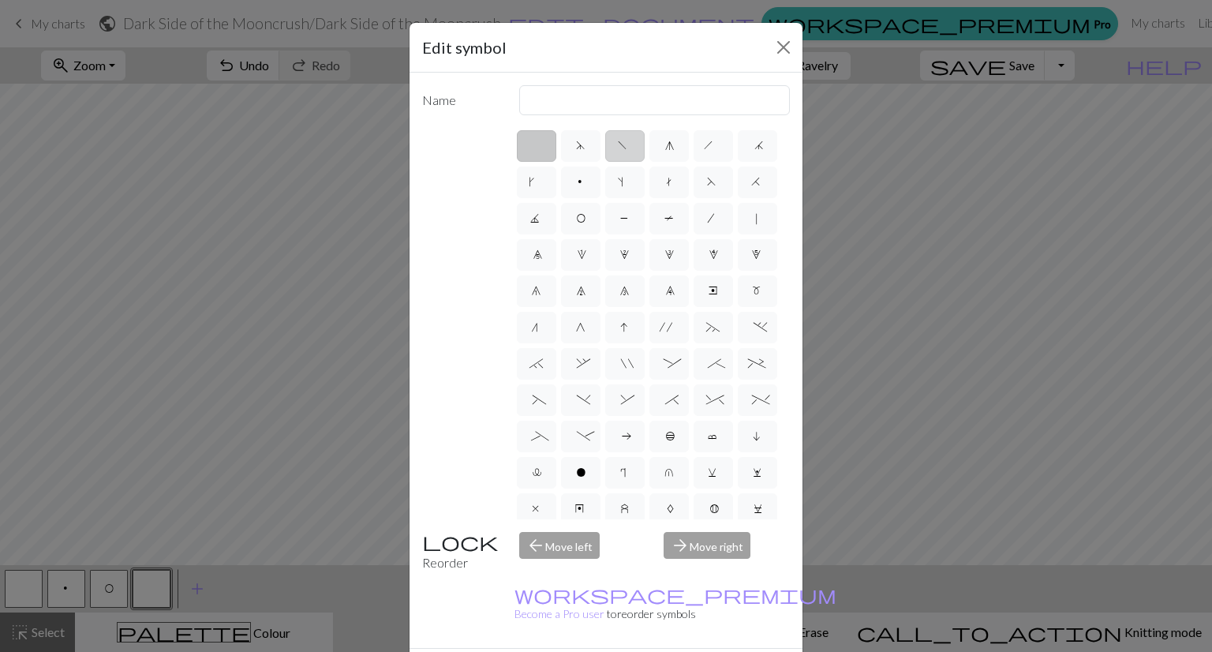
click at [620, 151] on span "f" at bounding box center [624, 148] width 13 height 16
click at [620, 146] on input "f" at bounding box center [623, 141] width 10 height 10
radio input "true"
type input "left leaning decrease"
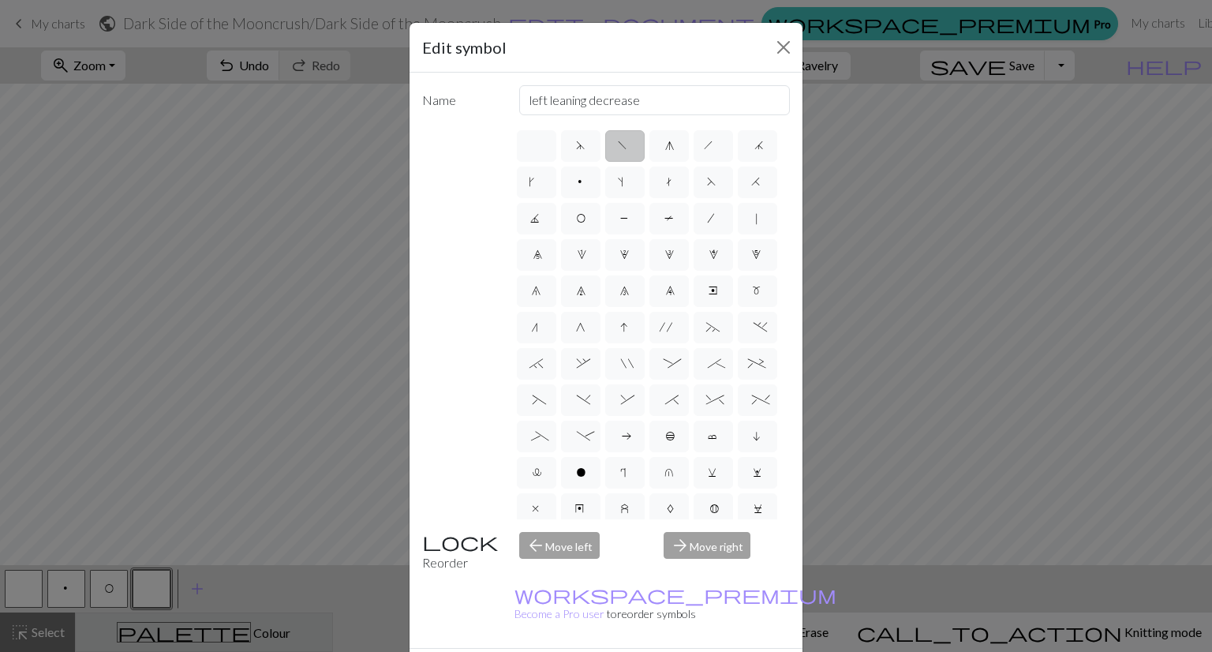
drag, startPoint x: 681, startPoint y: 639, endPoint x: 155, endPoint y: 650, distance: 526.6
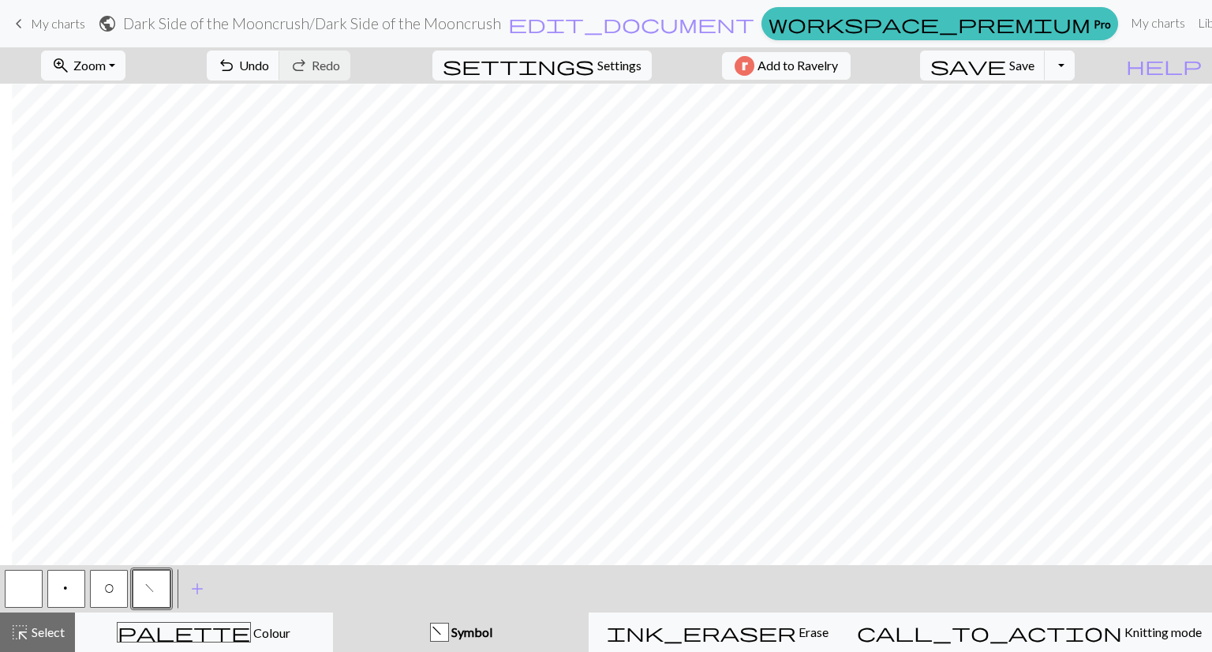
scroll to position [1567, 3175]
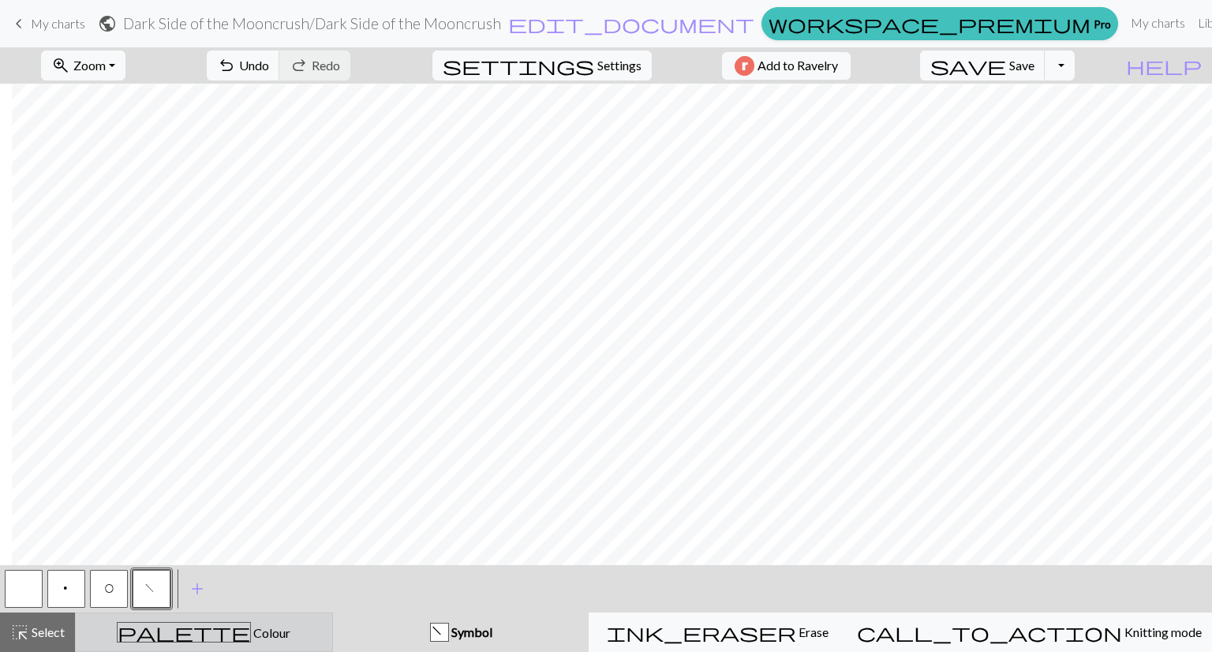
click at [206, 645] on button "palette Colour Colour" at bounding box center [204, 632] width 258 height 39
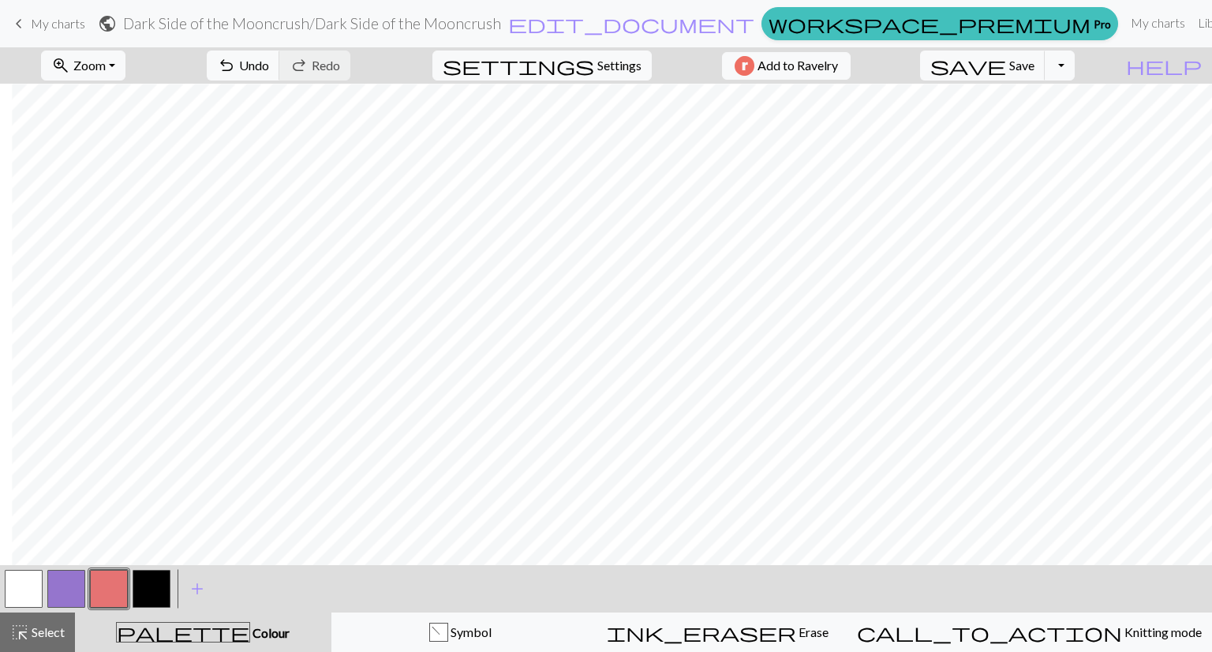
click at [157, 598] on button "button" at bounding box center [152, 589] width 38 height 38
click at [146, 586] on button "button" at bounding box center [152, 589] width 38 height 38
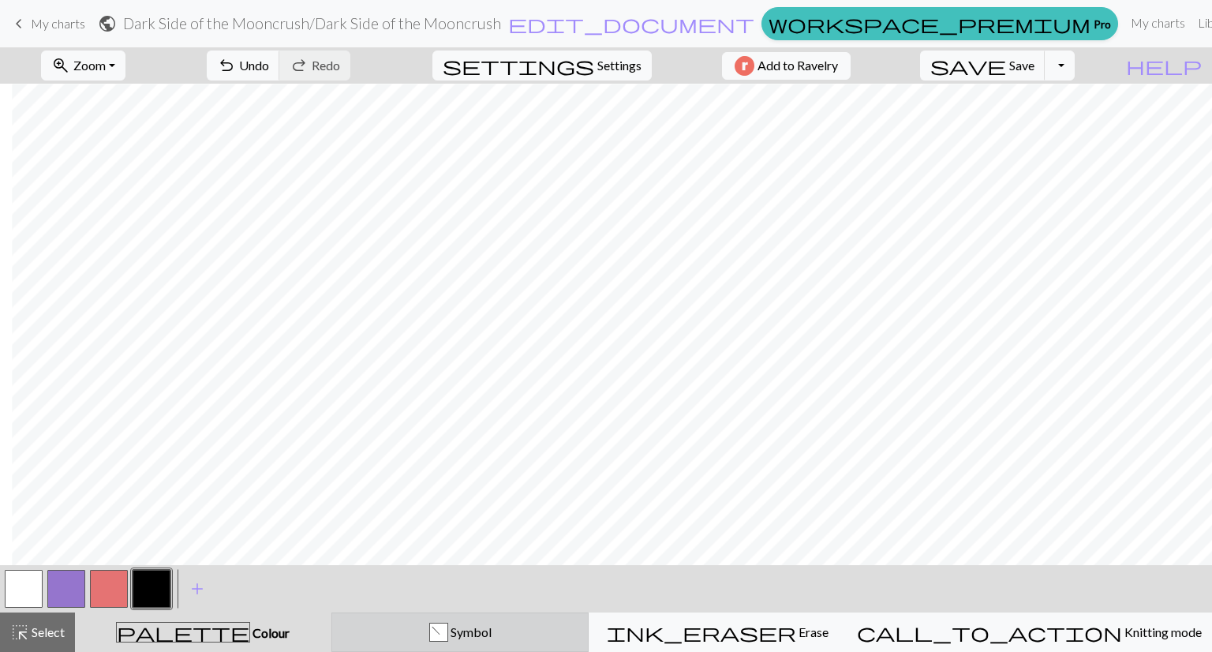
click at [467, 635] on div "f Symbol" at bounding box center [461, 632] width 238 height 19
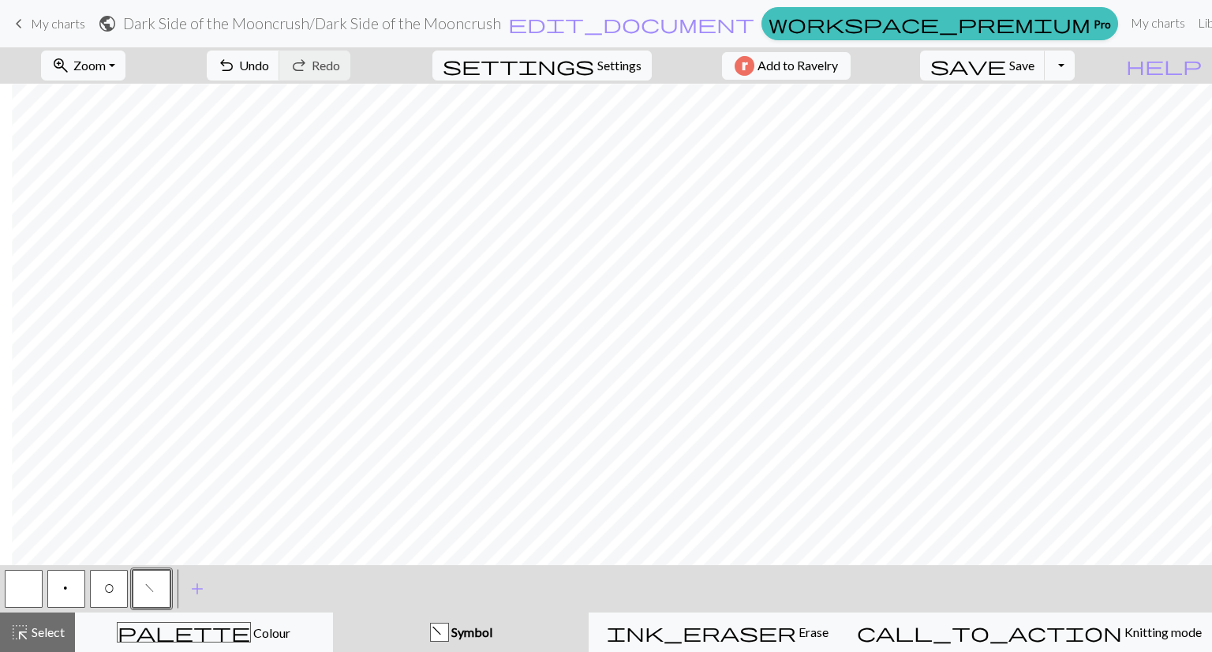
click at [155, 598] on button "f" at bounding box center [152, 589] width 38 height 38
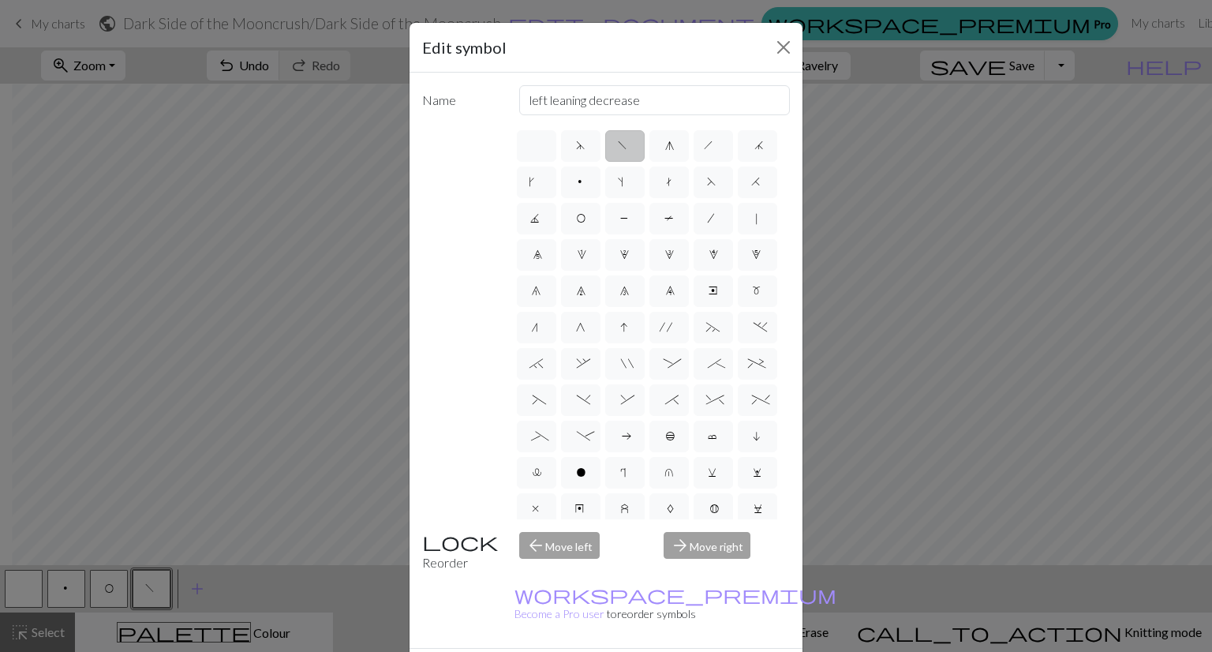
click at [620, 149] on span "f" at bounding box center [624, 148] width 13 height 16
click at [620, 146] on input "f" at bounding box center [623, 141] width 10 height 10
click at [771, 46] on button "Close" at bounding box center [783, 47] width 25 height 25
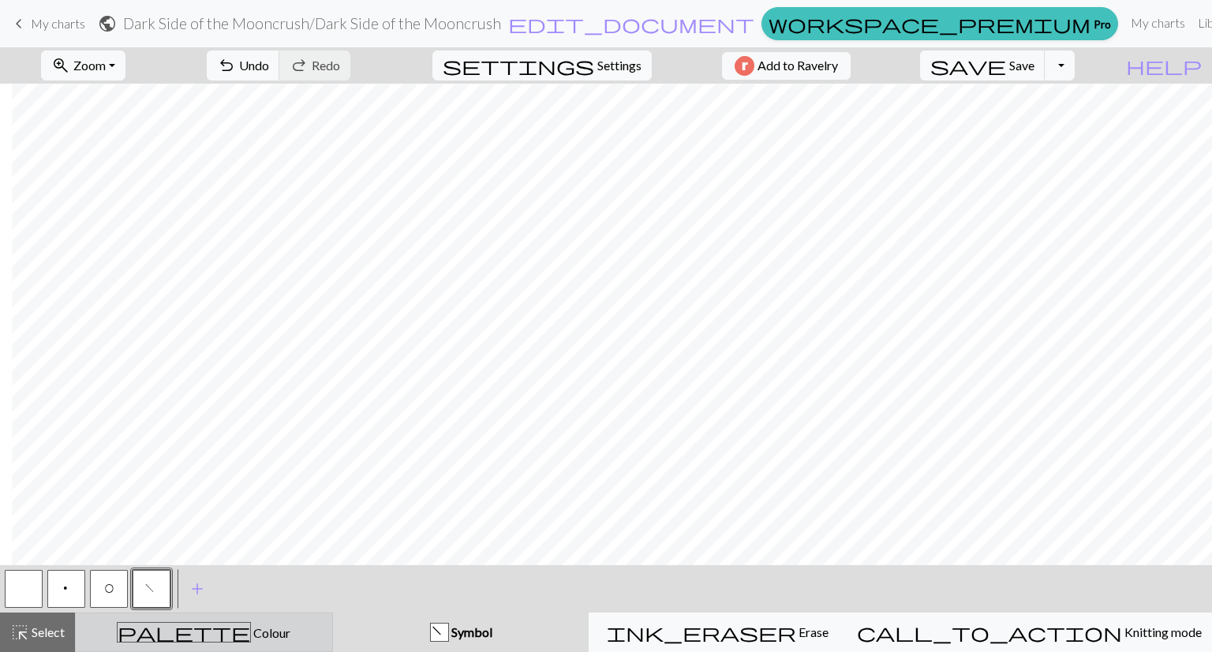
click at [161, 629] on div "palette Colour Colour" at bounding box center [204, 632] width 238 height 21
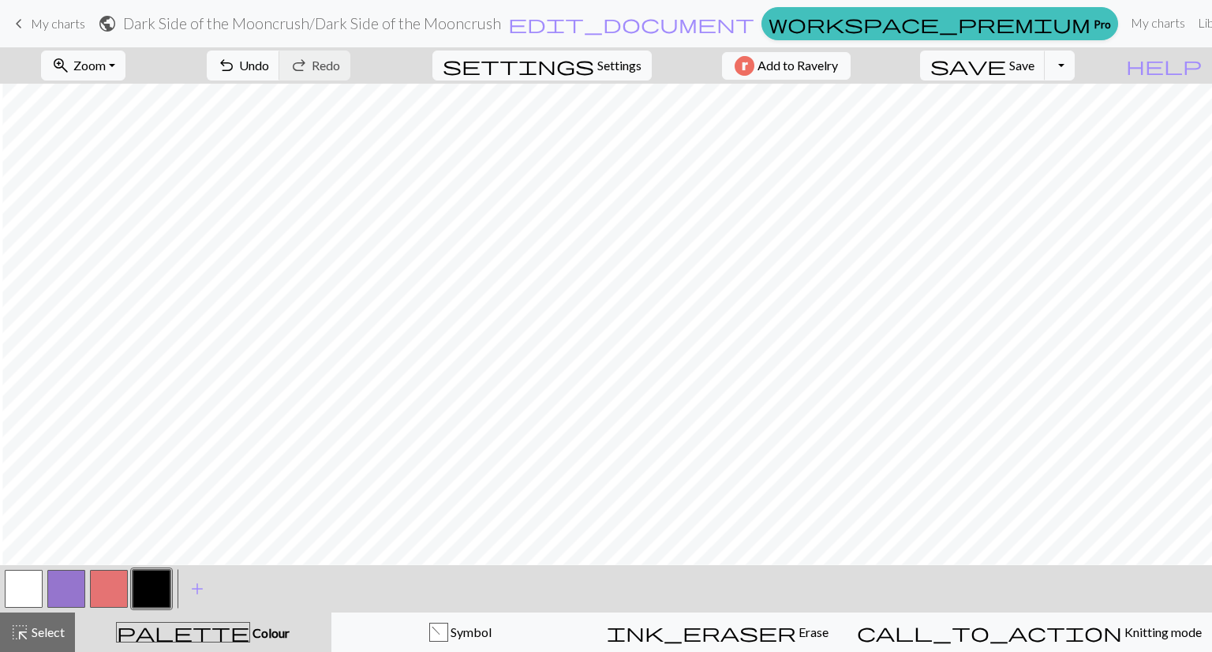
scroll to position [1437, 3165]
click at [32, 588] on button "button" at bounding box center [24, 589] width 38 height 38
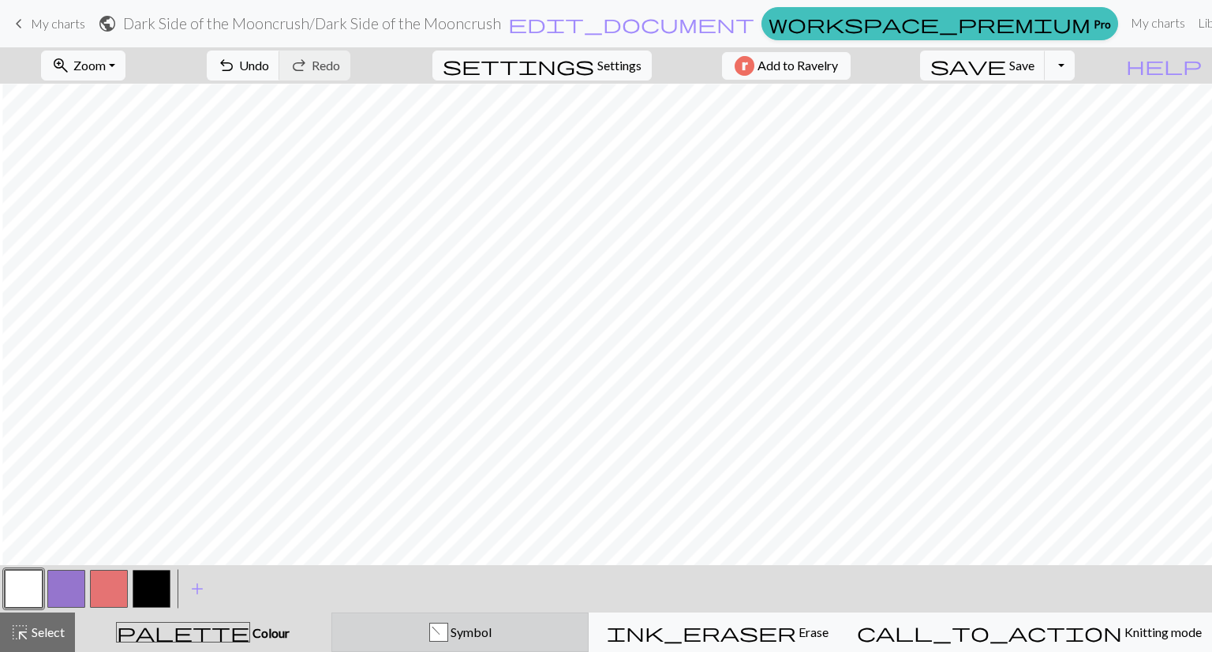
click at [448, 624] on div "f" at bounding box center [438, 633] width 17 height 19
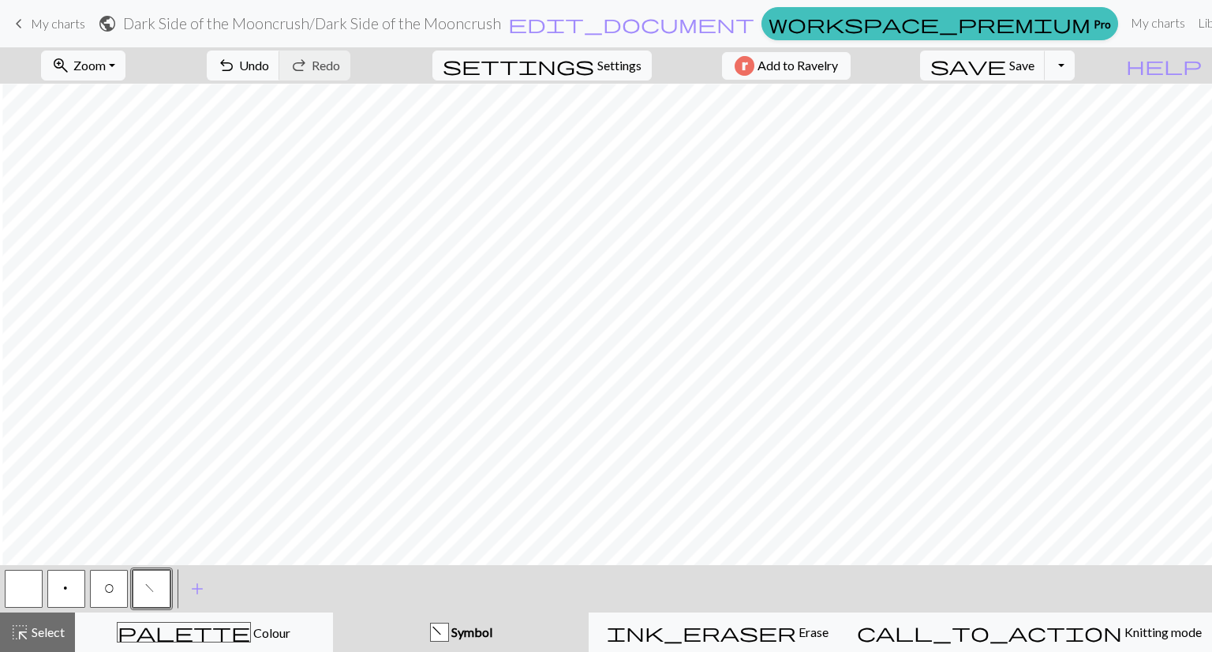
click at [155, 590] on span "f" at bounding box center [151, 591] width 13 height 16
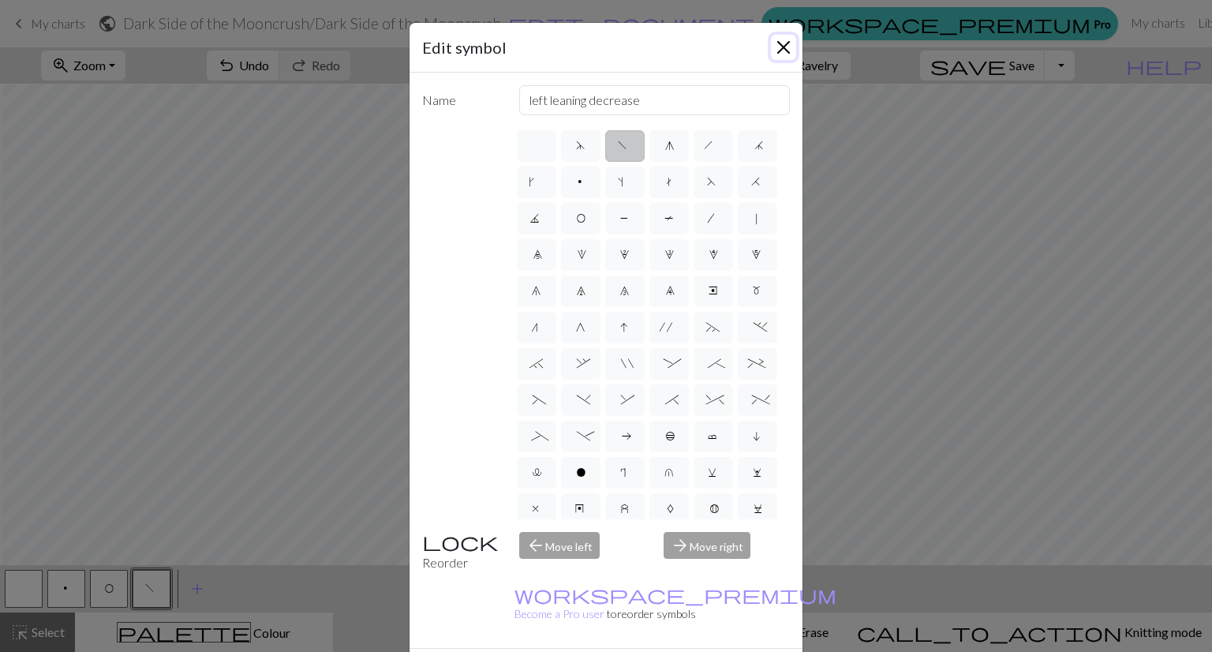
click at [781, 43] on button "Close" at bounding box center [783, 47] width 25 height 25
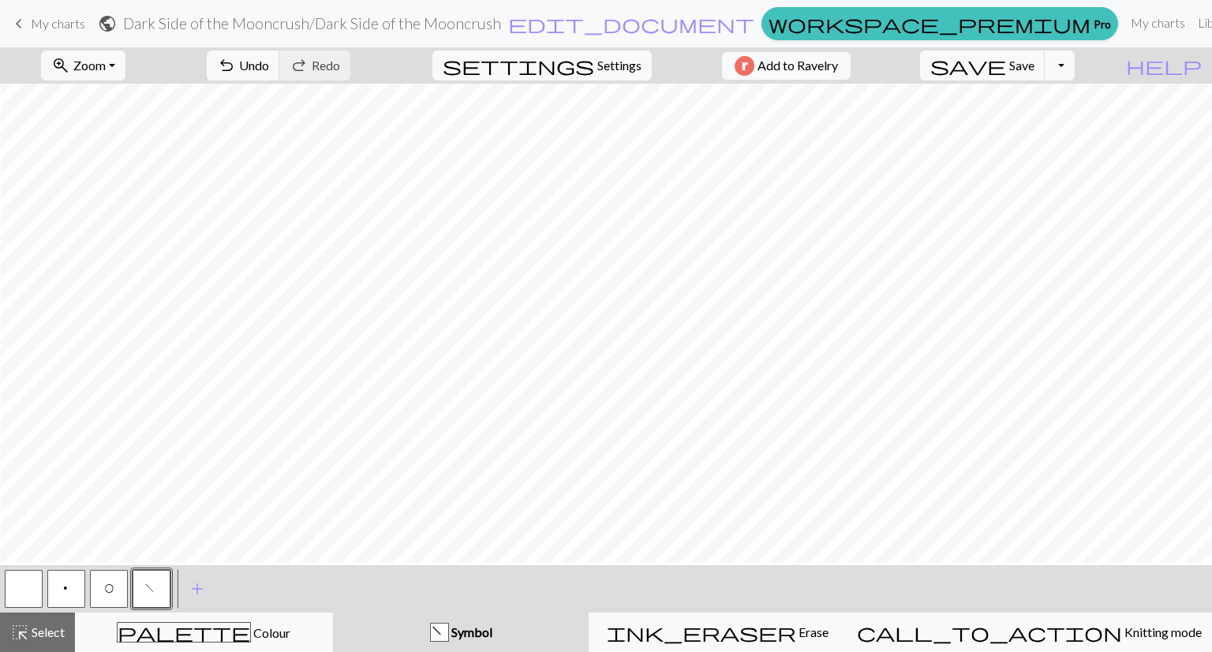
scroll to position [1476, 3161]
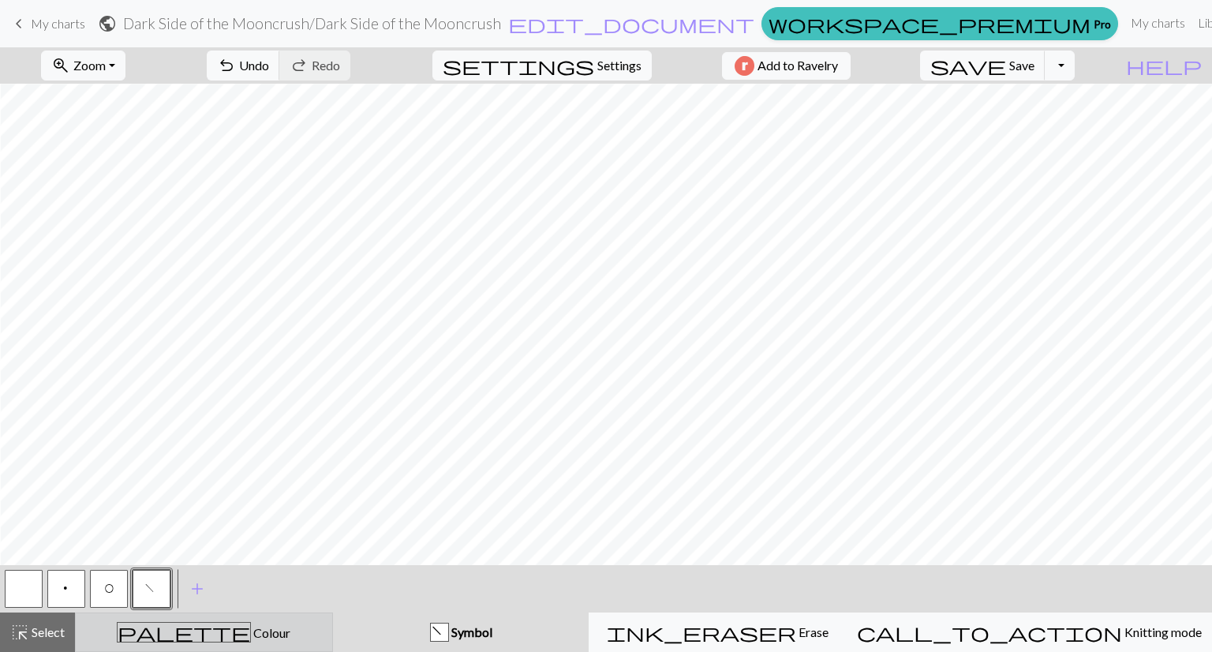
click at [169, 638] on div "palette Colour Colour" at bounding box center [204, 632] width 238 height 21
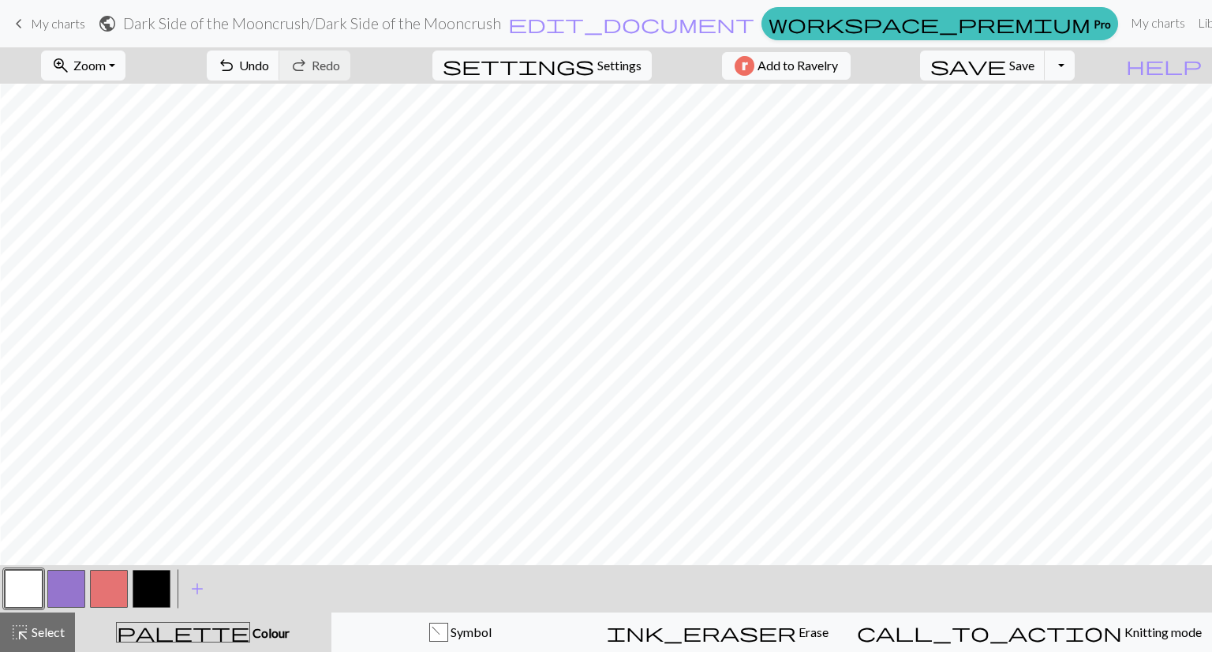
click at [150, 582] on button "button" at bounding box center [152, 589] width 38 height 38
click at [1046, 73] on button "save Save Save" at bounding box center [983, 66] width 126 height 30
click at [98, 73] on span "Zoom" at bounding box center [89, 65] width 32 height 15
click at [99, 151] on button "Fit height" at bounding box center [104, 150] width 125 height 25
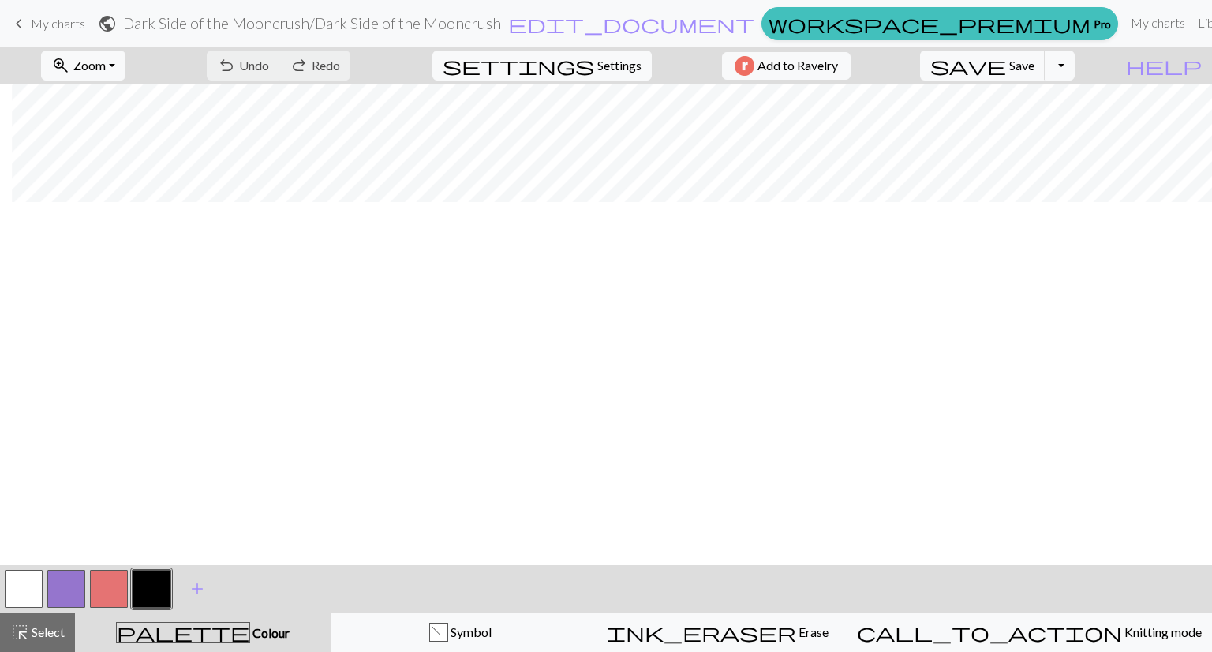
scroll to position [0, 12]
click at [38, 631] on span "Select" at bounding box center [47, 631] width 36 height 15
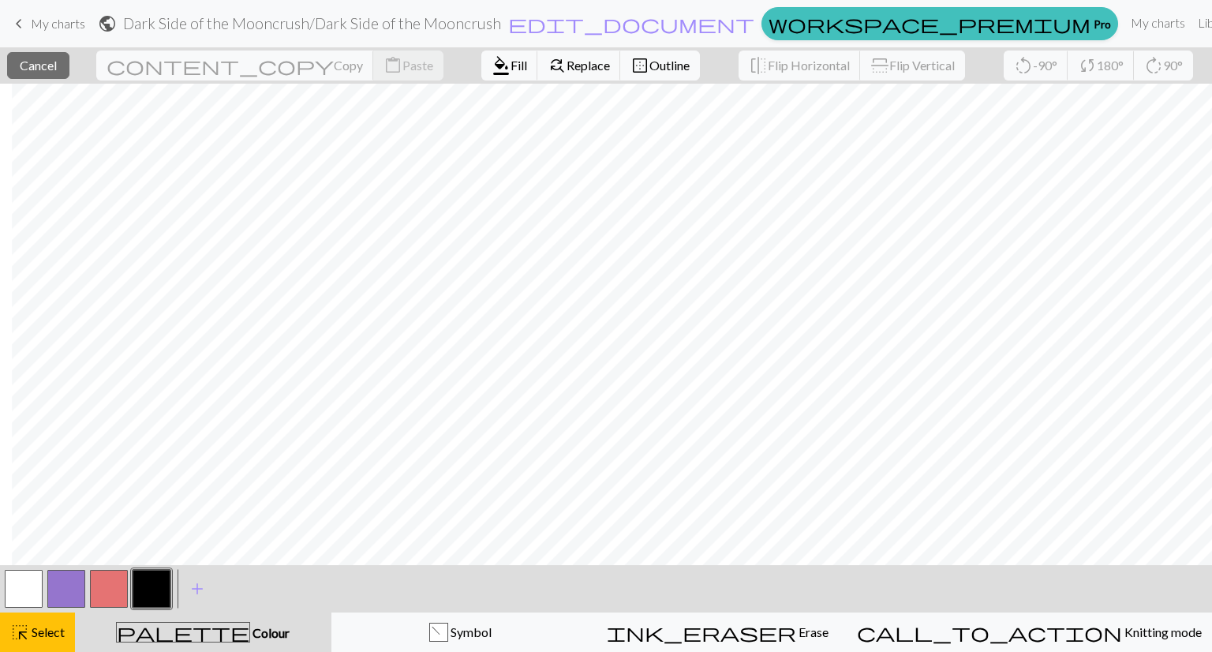
click at [148, 592] on button "button" at bounding box center [152, 589] width 38 height 38
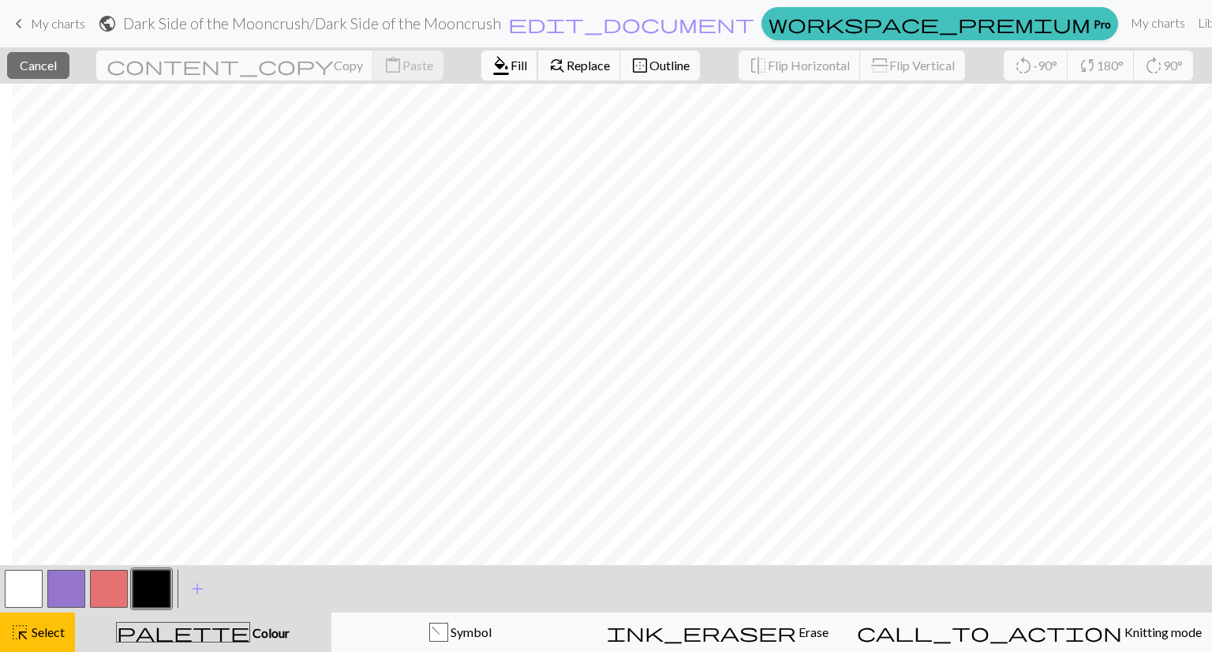
click at [511, 66] on span "Fill" at bounding box center [519, 65] width 17 height 15
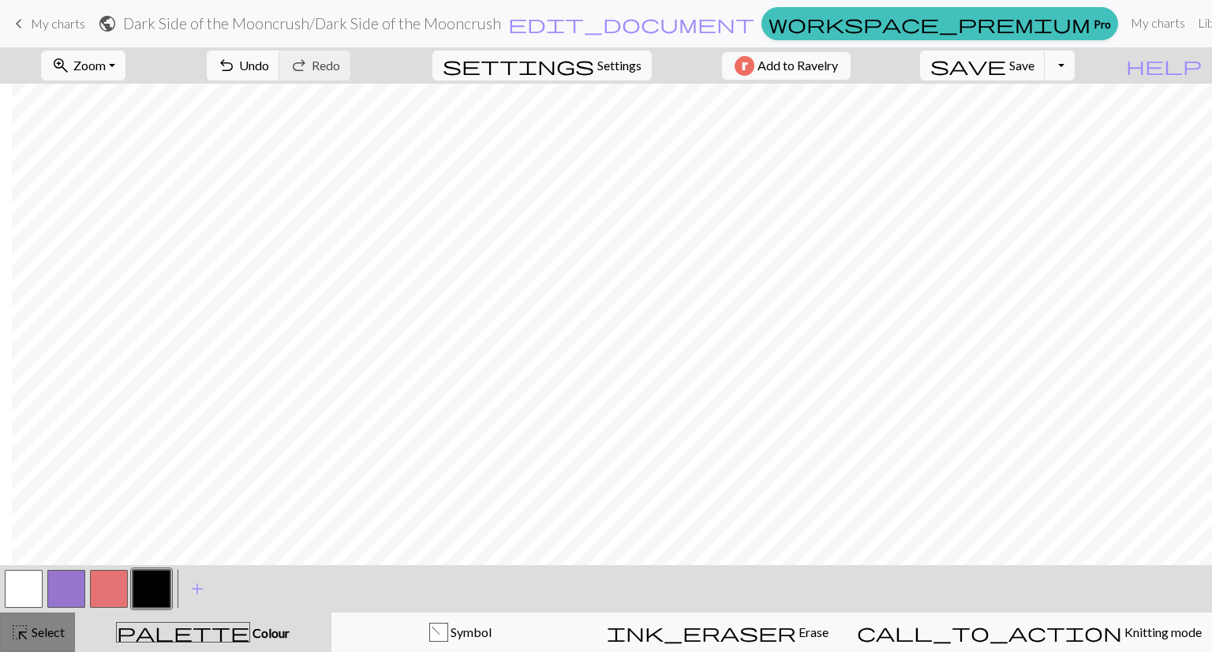
click at [28, 621] on button "highlight_alt Select Select" at bounding box center [37, 632] width 75 height 39
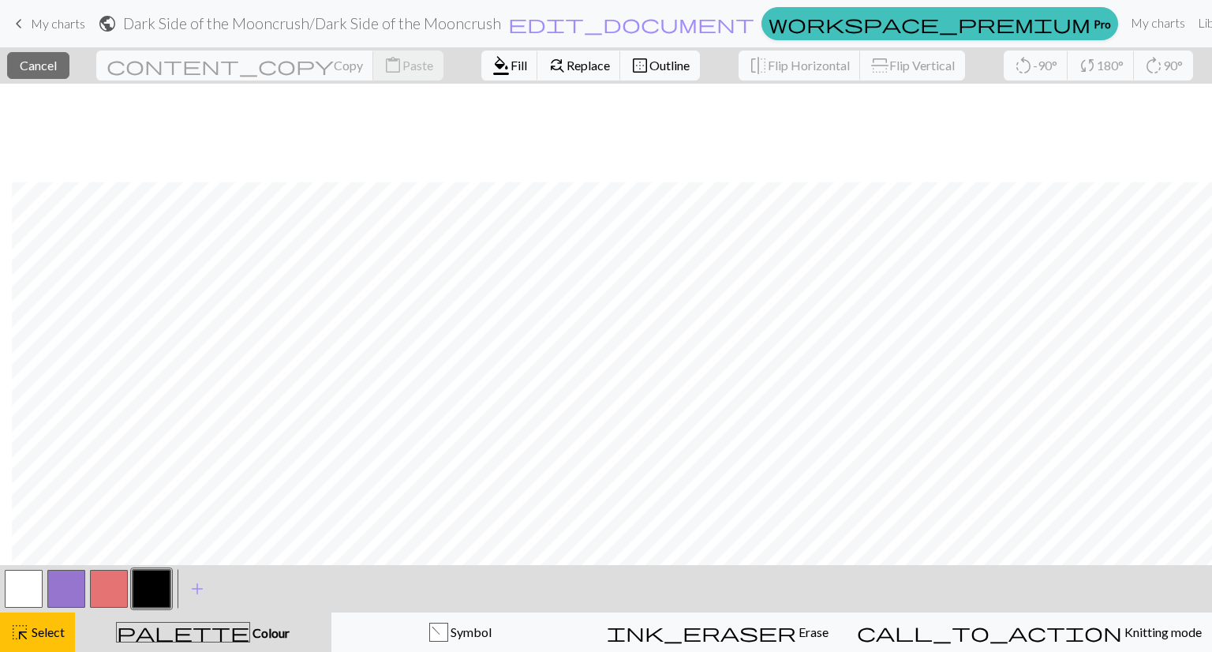
scroll to position [290, 12]
click at [492, 61] on span "format_color_fill" at bounding box center [501, 65] width 19 height 22
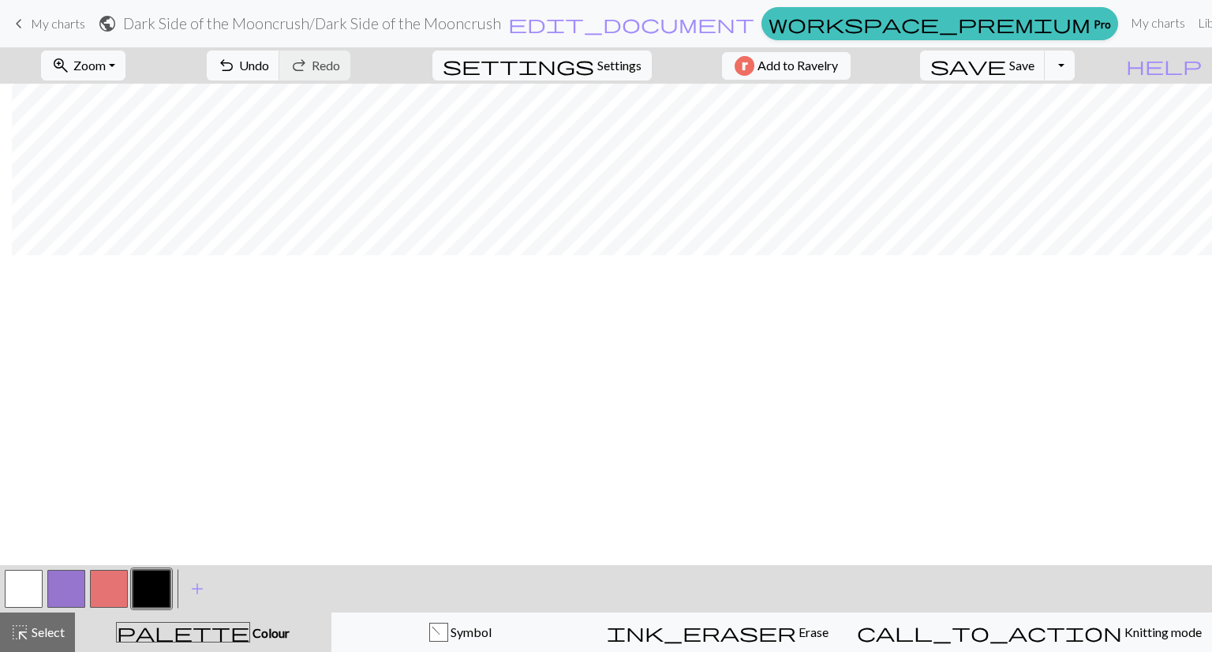
scroll to position [53, 12]
click at [106, 58] on span "Zoom" at bounding box center [89, 65] width 32 height 15
click at [117, 186] on button "50%" at bounding box center [104, 189] width 125 height 25
click at [188, 621] on span "palette" at bounding box center [183, 632] width 133 height 22
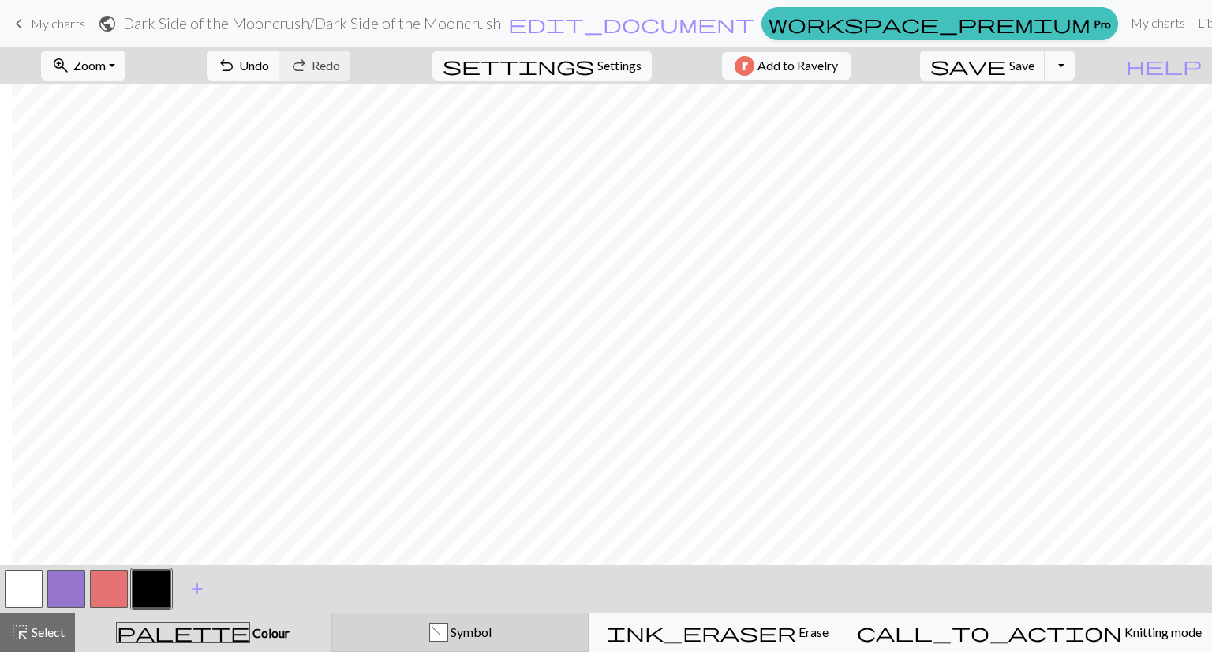
click at [448, 635] on div "f" at bounding box center [438, 633] width 17 height 19
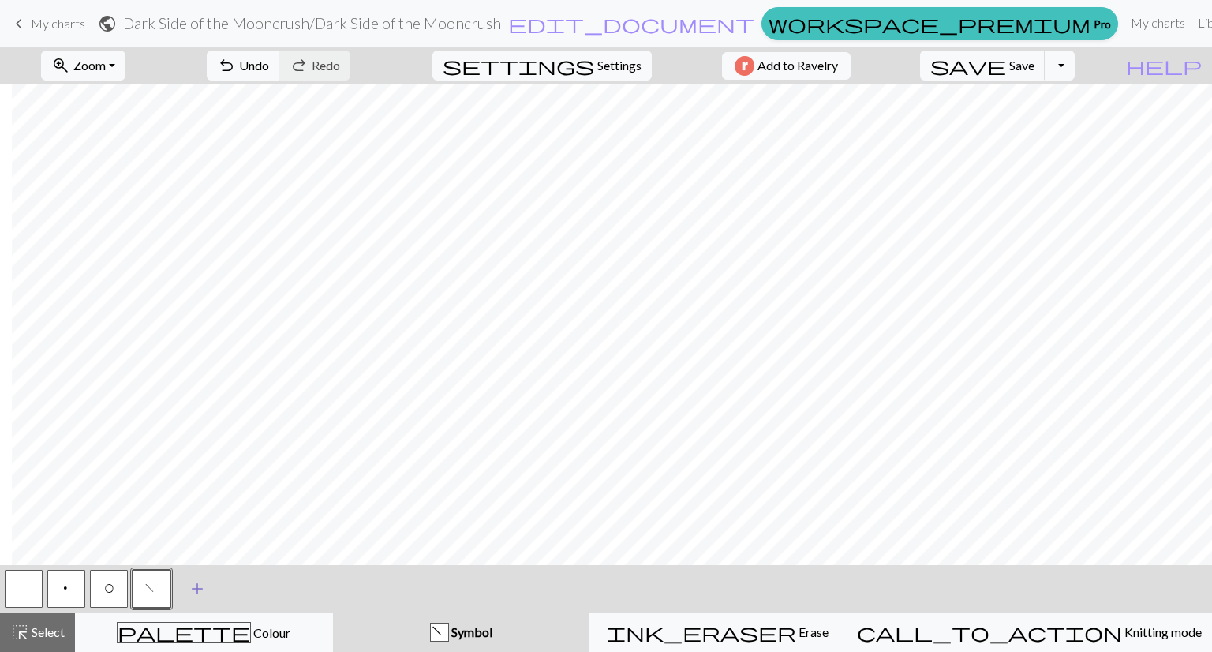
click at [196, 594] on span "add" at bounding box center [197, 589] width 19 height 22
click at [200, 590] on button "button" at bounding box center [194, 589] width 38 height 38
click at [200, 589] on button "button" at bounding box center [194, 589] width 38 height 38
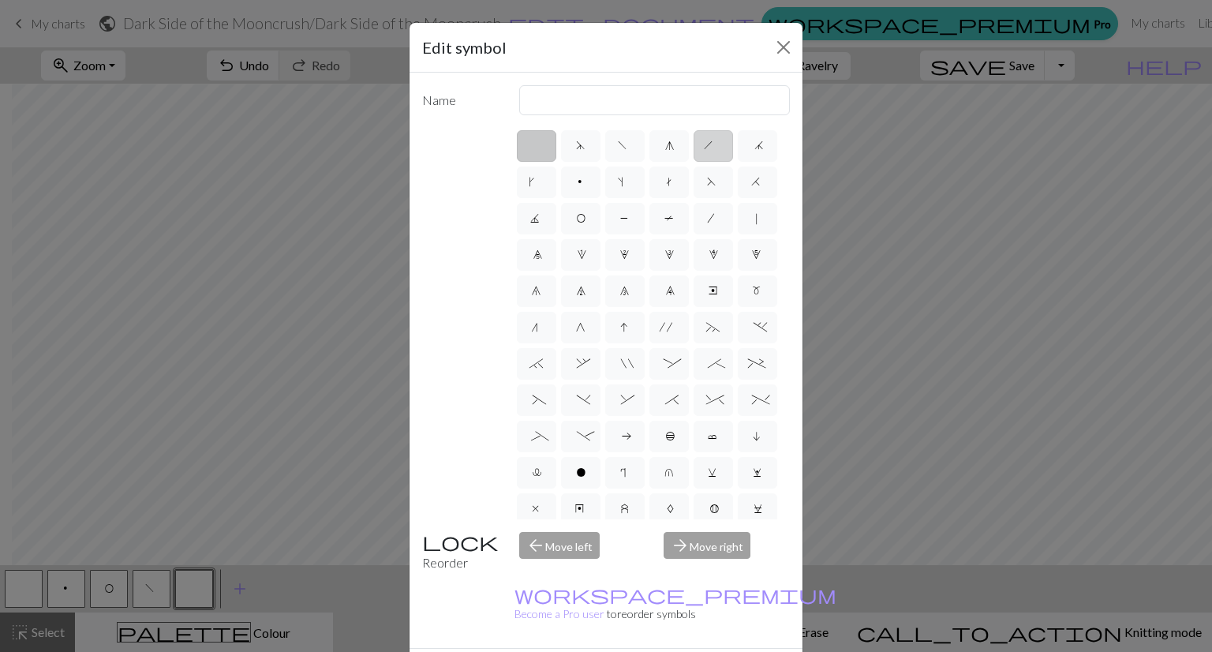
click at [704, 149] on span "h" at bounding box center [713, 148] width 19 height 16
click at [704, 146] on input "h" at bounding box center [709, 141] width 10 height 10
radio input "true"
type input "right leaning decrease"
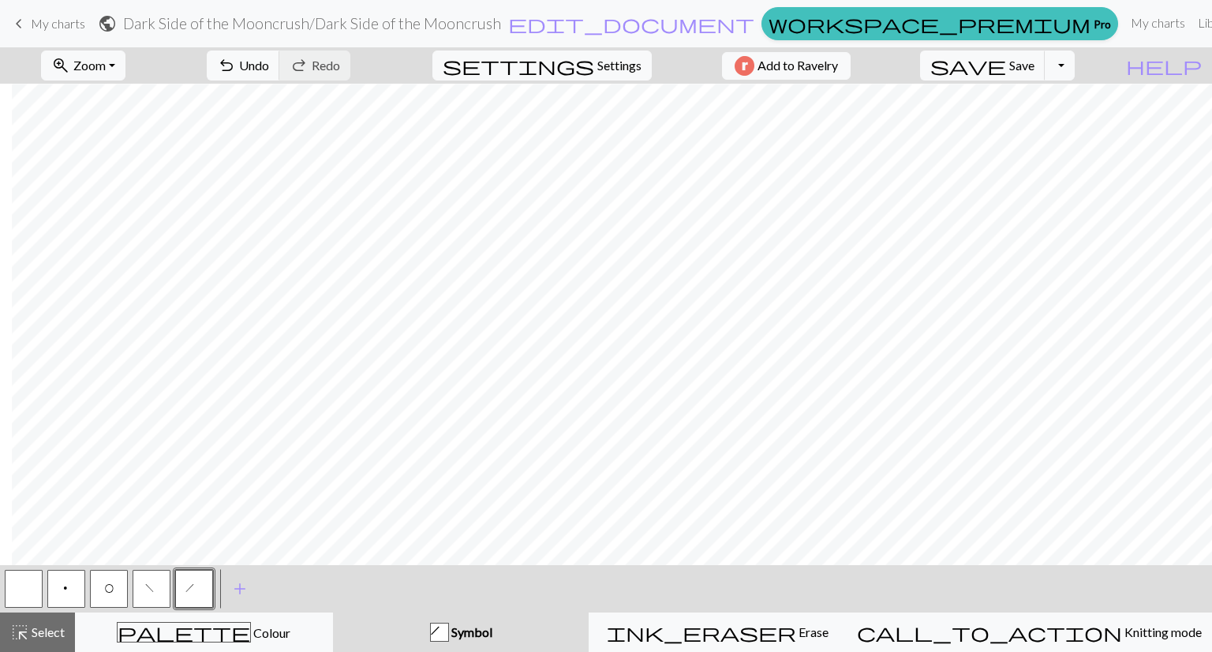
click at [142, 593] on button "f" at bounding box center [152, 589] width 38 height 38
click at [269, 69] on span "Undo" at bounding box center [254, 65] width 30 height 15
click at [23, 586] on button "button" at bounding box center [24, 589] width 38 height 38
click at [193, 586] on span "h" at bounding box center [195, 591] width 19 height 16
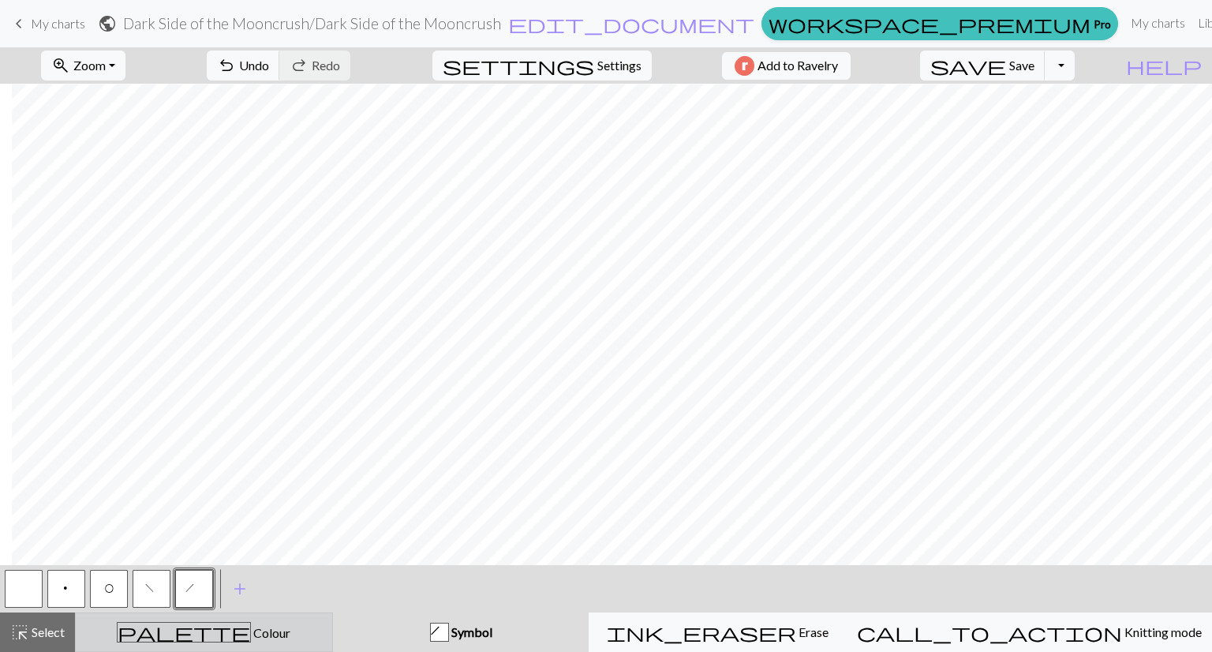
click at [178, 629] on div "palette Colour Colour" at bounding box center [204, 632] width 238 height 21
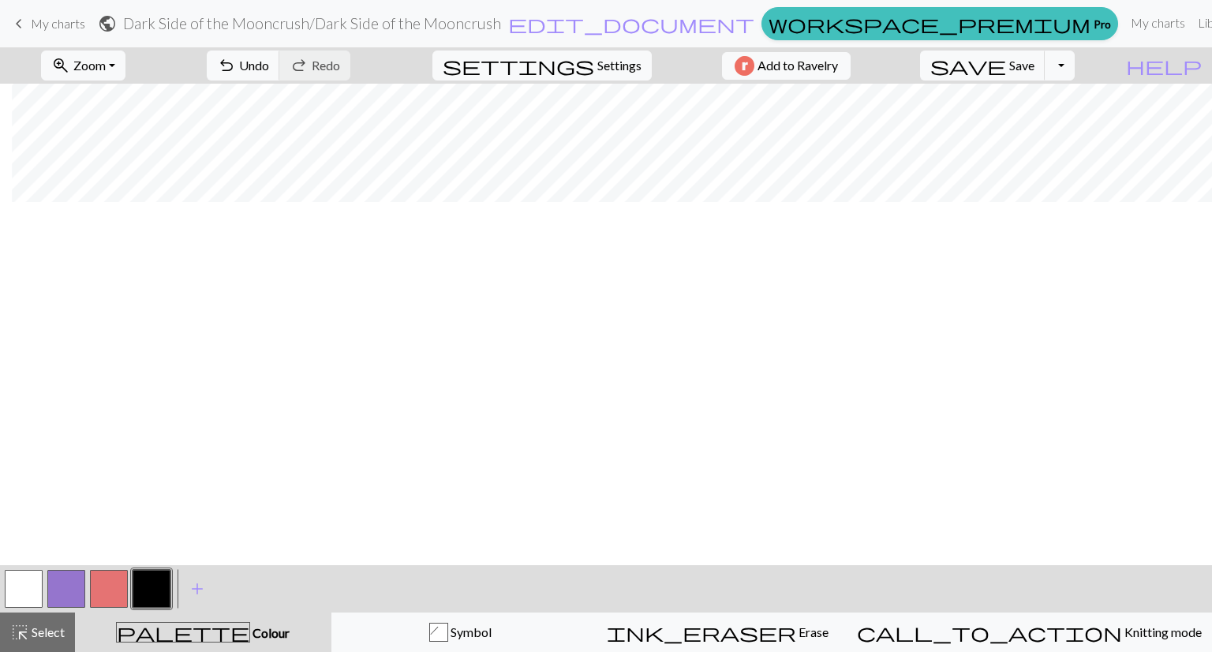
scroll to position [0, 12]
click at [29, 628] on span "Select" at bounding box center [47, 631] width 36 height 15
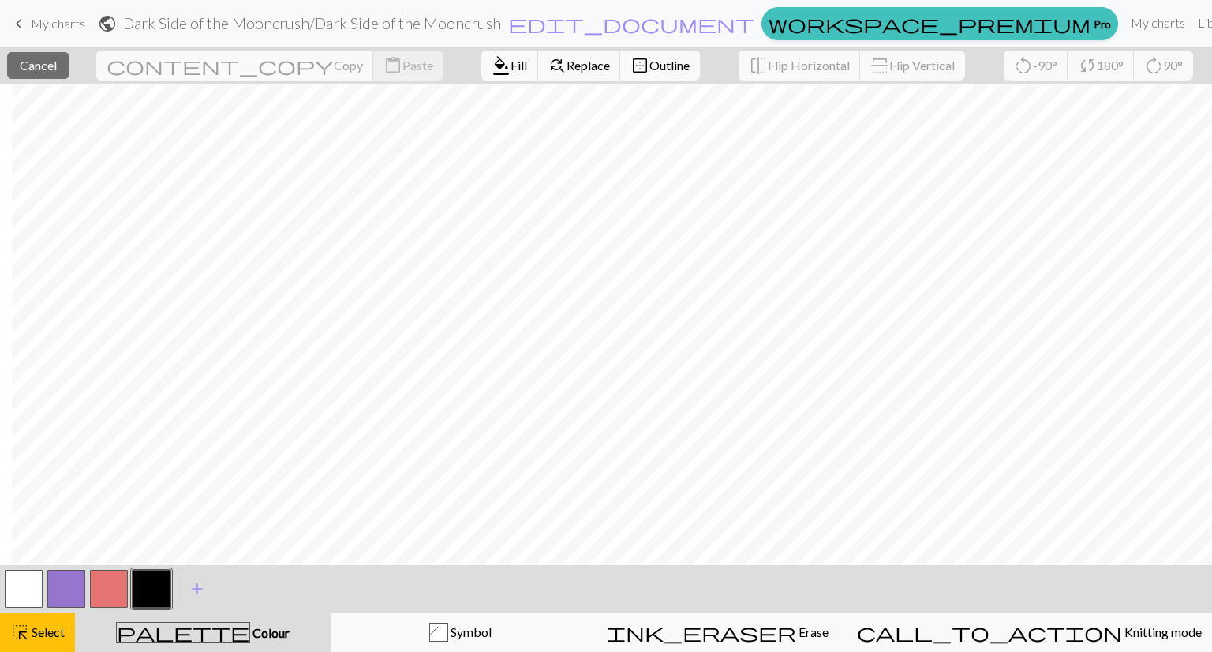
click at [492, 66] on span "format_color_fill" at bounding box center [501, 65] width 19 height 22
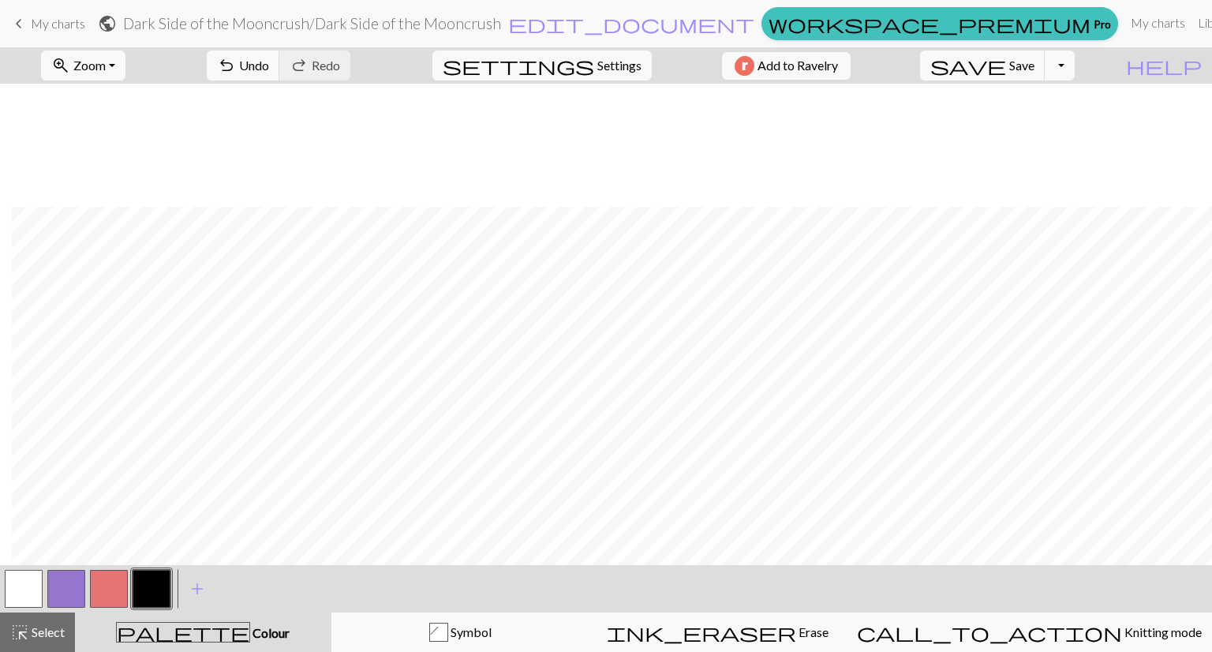
scroll to position [243, 12]
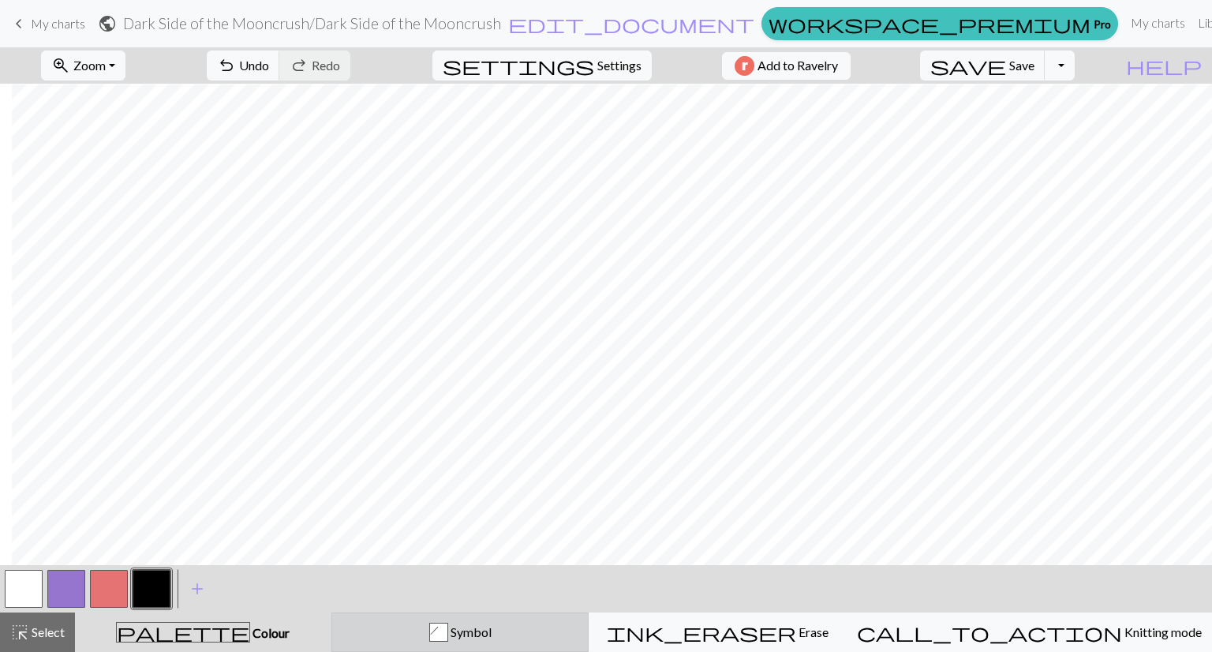
click at [448, 633] on div "h" at bounding box center [438, 633] width 17 height 19
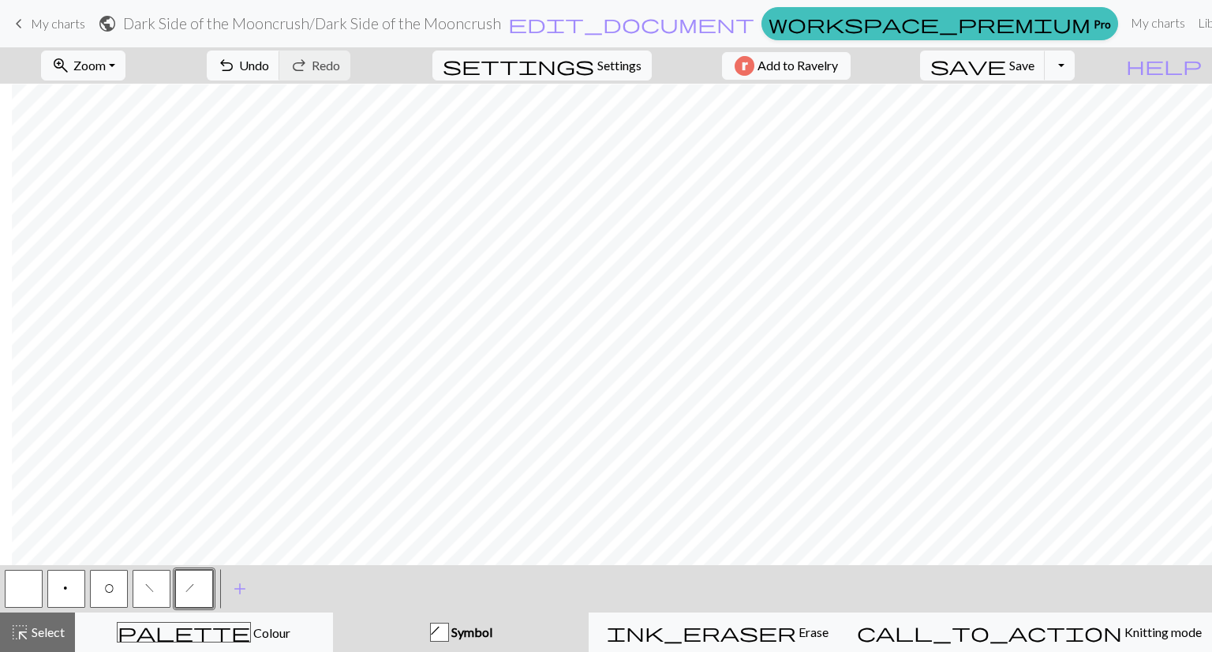
click at [17, 591] on button "button" at bounding box center [24, 589] width 38 height 38
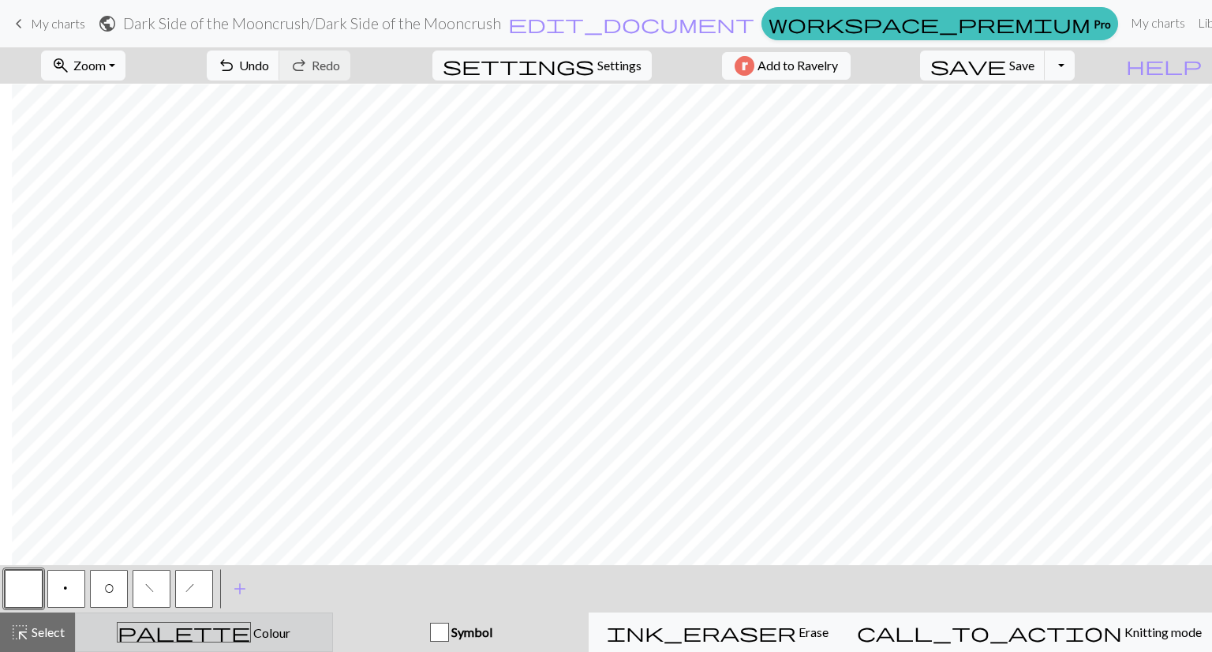
click at [251, 633] on span "Colour" at bounding box center [270, 632] width 39 height 15
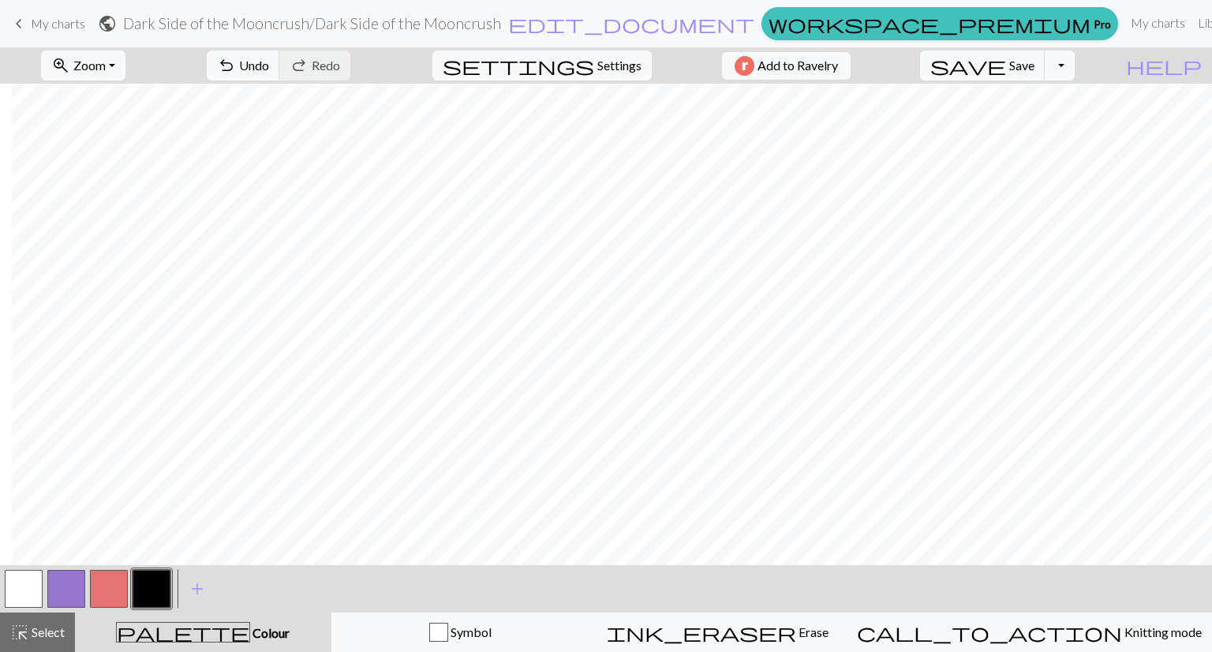
click at [21, 594] on button "button" at bounding box center [24, 589] width 38 height 38
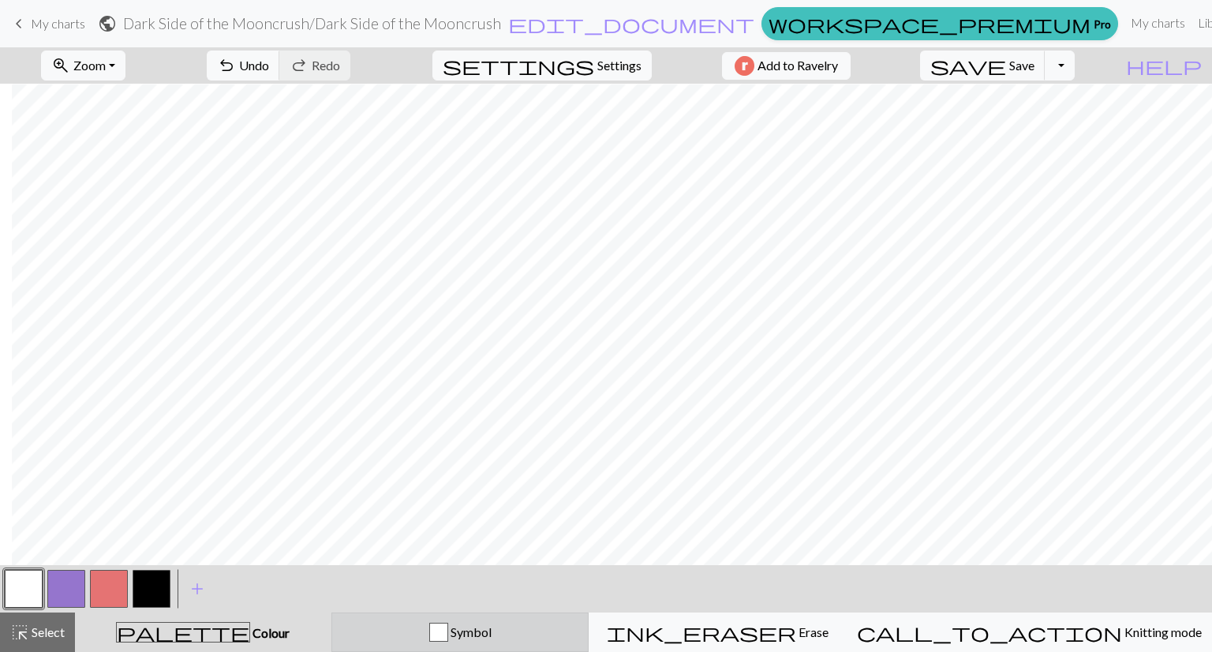
click at [448, 635] on div "button" at bounding box center [438, 632] width 19 height 19
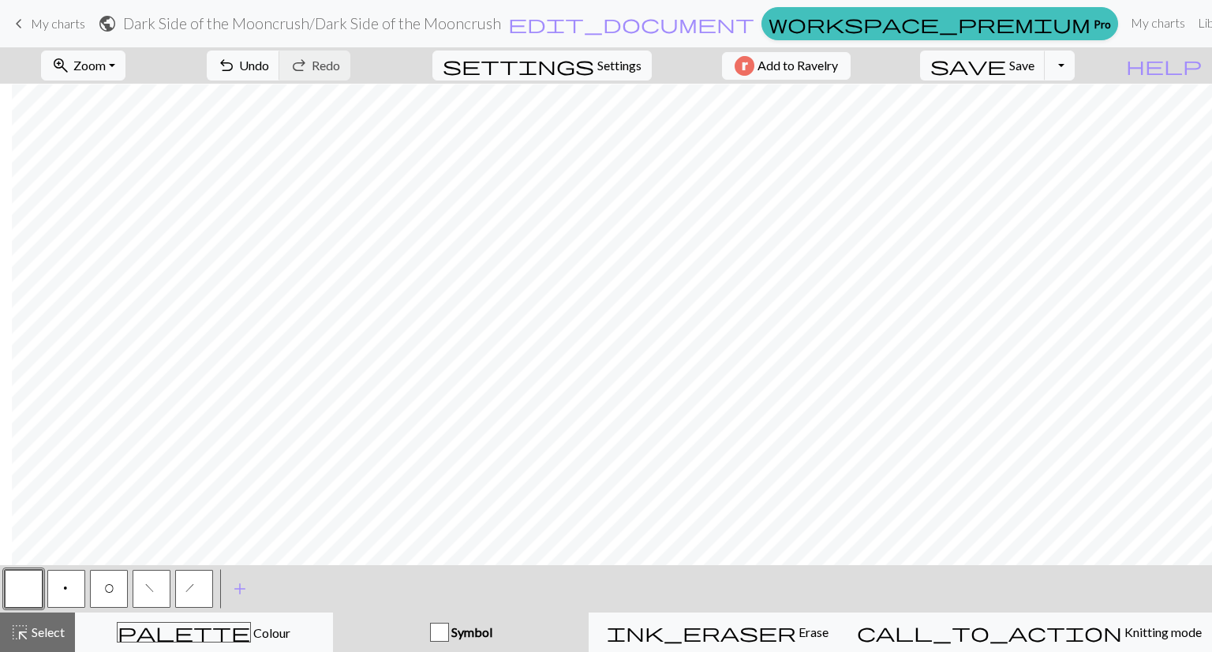
click at [193, 585] on span "h" at bounding box center [195, 591] width 19 height 16
click at [16, 587] on button "button" at bounding box center [24, 589] width 38 height 38
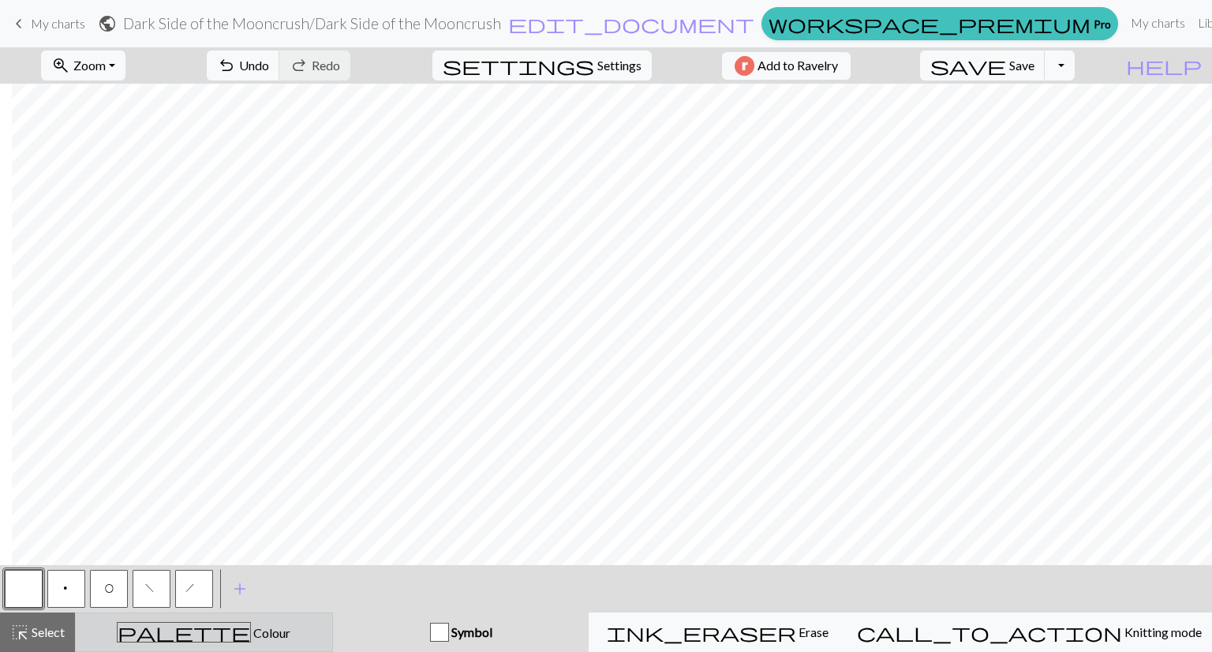
click at [199, 639] on span "palette" at bounding box center [184, 632] width 133 height 22
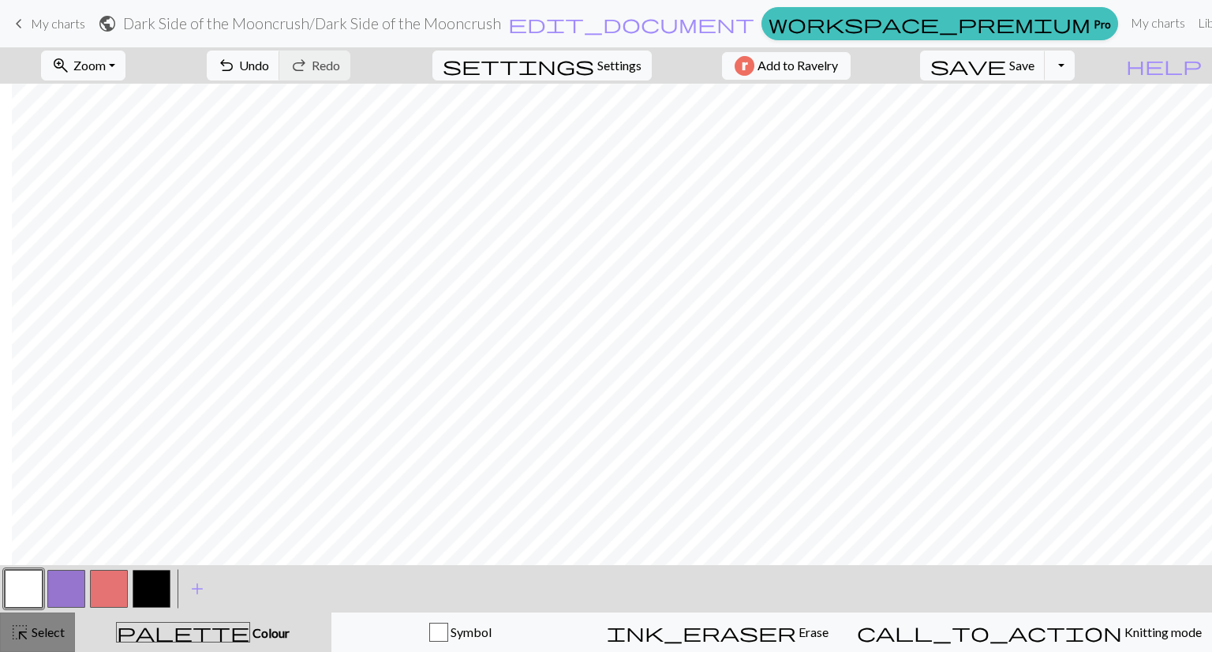
click at [33, 635] on span "Select" at bounding box center [47, 631] width 36 height 15
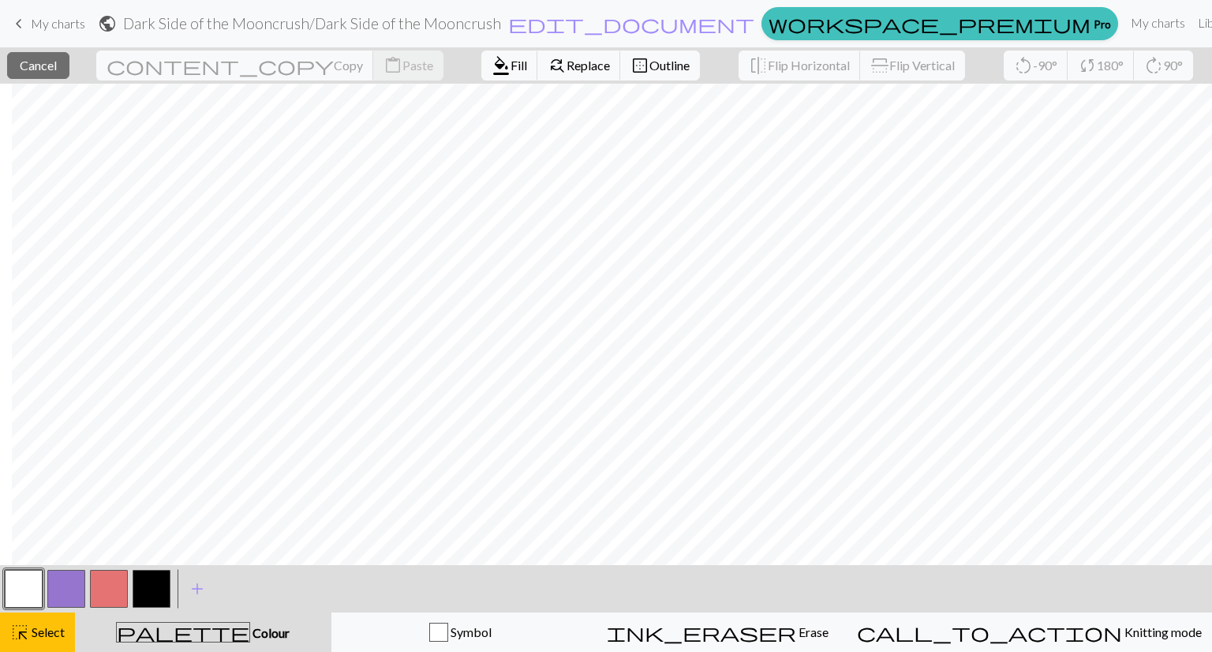
click at [63, 590] on button "button" at bounding box center [66, 589] width 38 height 38
click at [492, 67] on span "format_color_fill" at bounding box center [501, 65] width 19 height 22
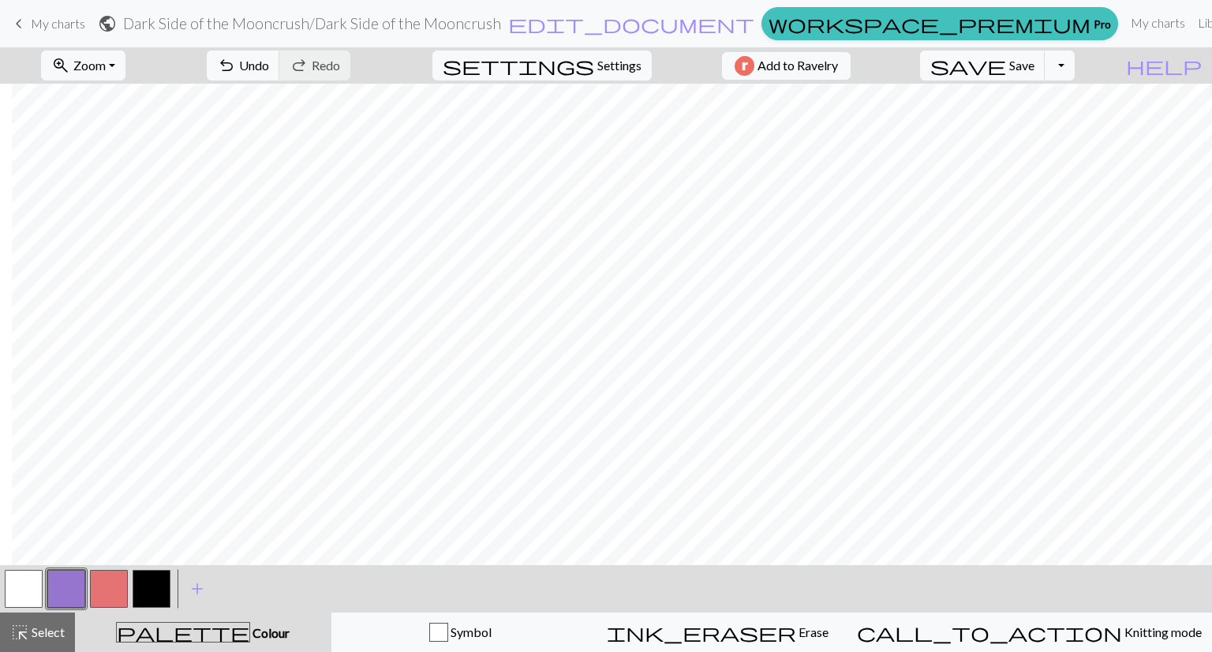
click at [15, 598] on button "button" at bounding box center [24, 589] width 38 height 38
click at [269, 65] on span "Undo" at bounding box center [254, 65] width 30 height 15
click at [32, 628] on span "Select" at bounding box center [47, 631] width 36 height 15
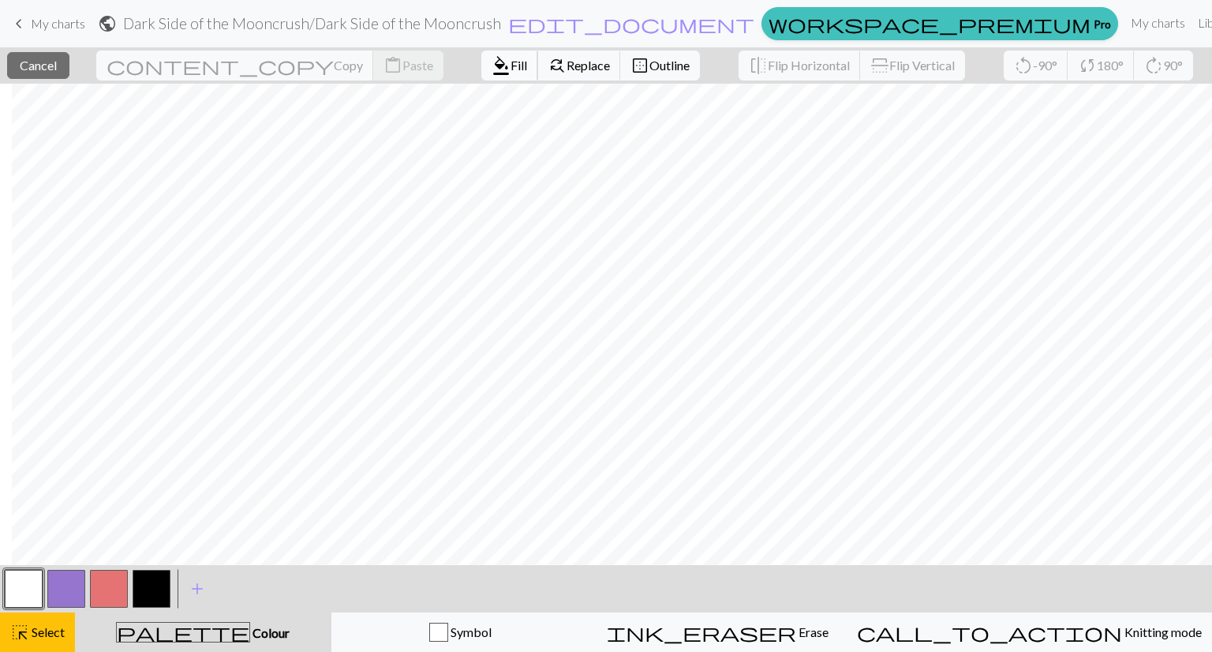
click at [511, 67] on span "Fill" at bounding box center [519, 65] width 17 height 15
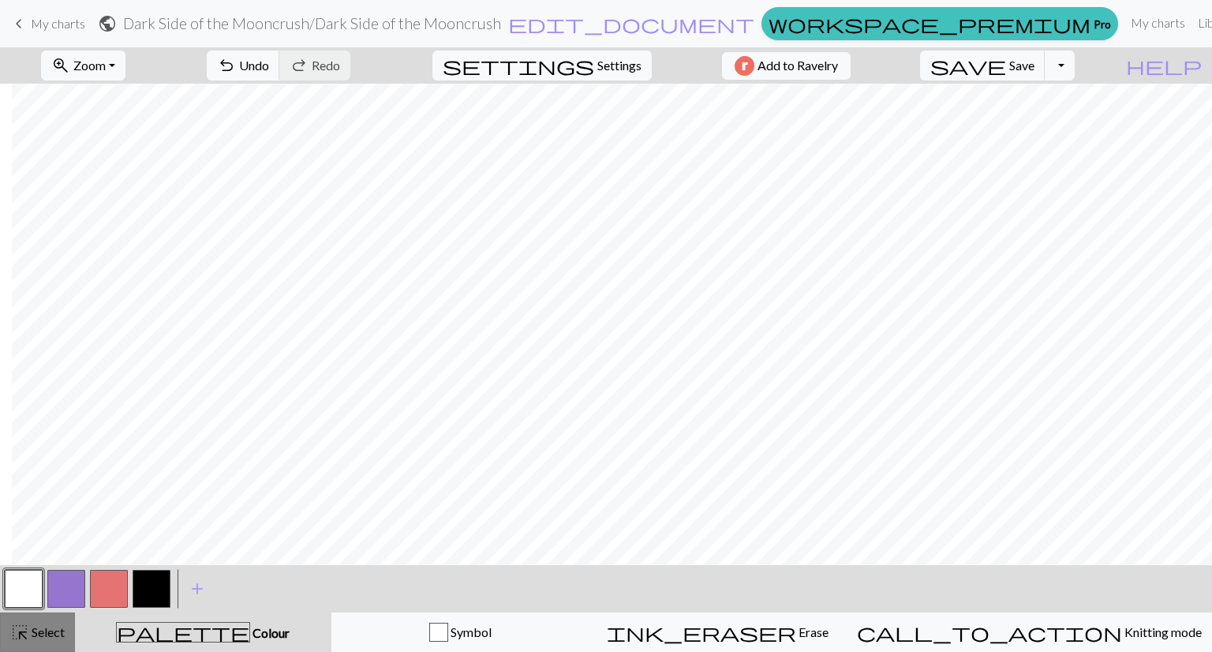
click at [33, 623] on div "highlight_alt Select Select" at bounding box center [37, 632] width 54 height 19
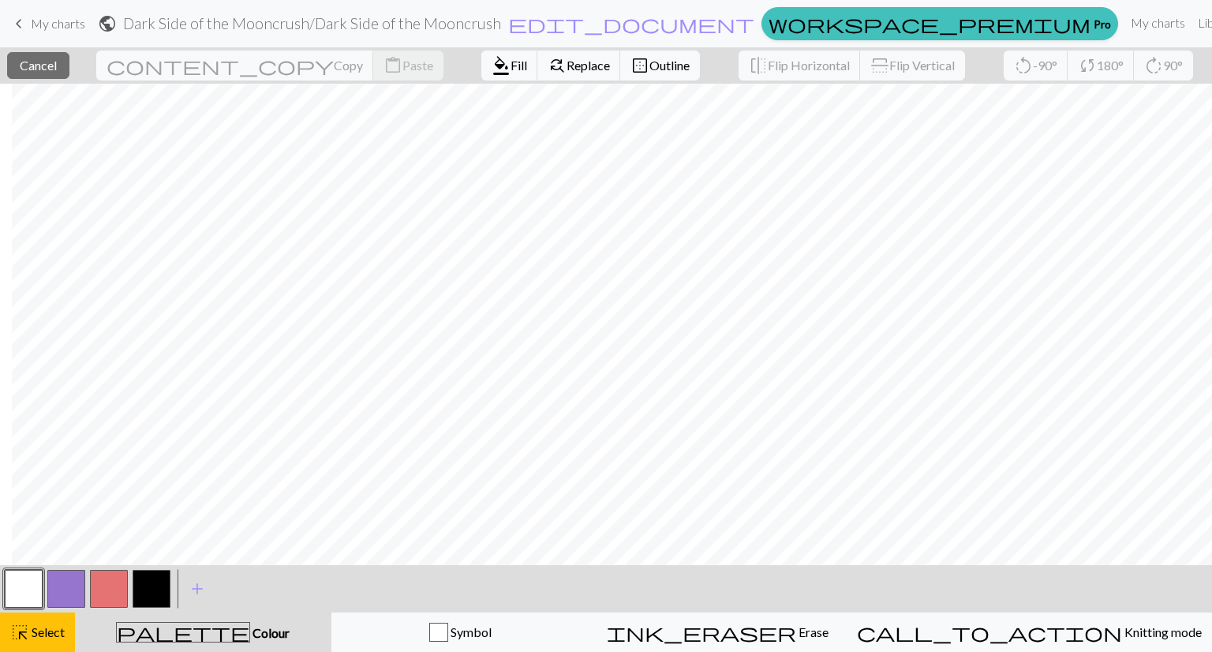
click at [63, 604] on button "button" at bounding box center [66, 589] width 38 height 38
click at [511, 60] on span "Fill" at bounding box center [519, 65] width 17 height 15
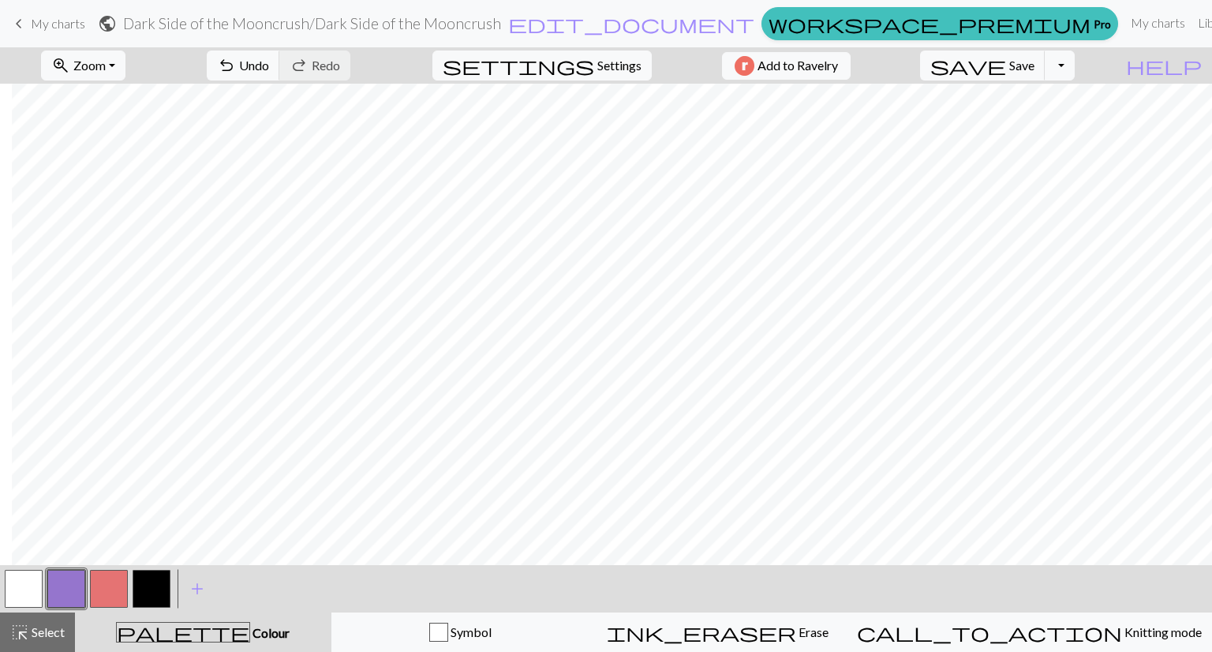
click at [17, 595] on button "button" at bounding box center [24, 589] width 38 height 38
click at [43, 625] on span "Select" at bounding box center [47, 631] width 36 height 15
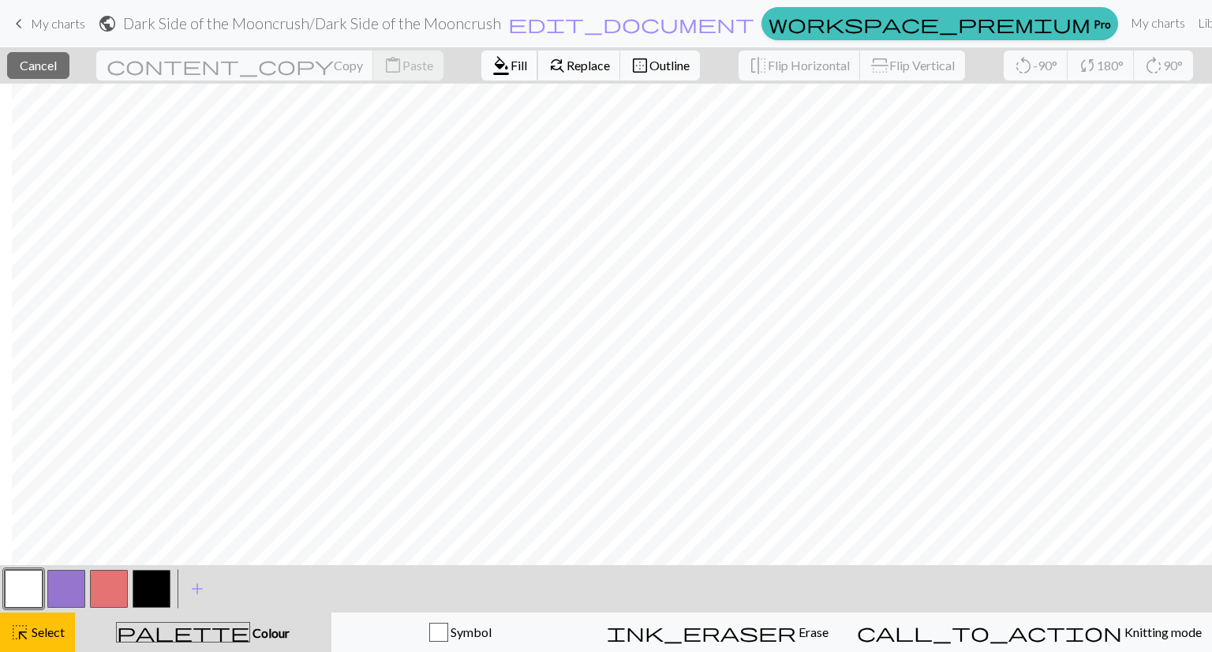
click at [492, 66] on span "format_color_fill" at bounding box center [501, 65] width 19 height 22
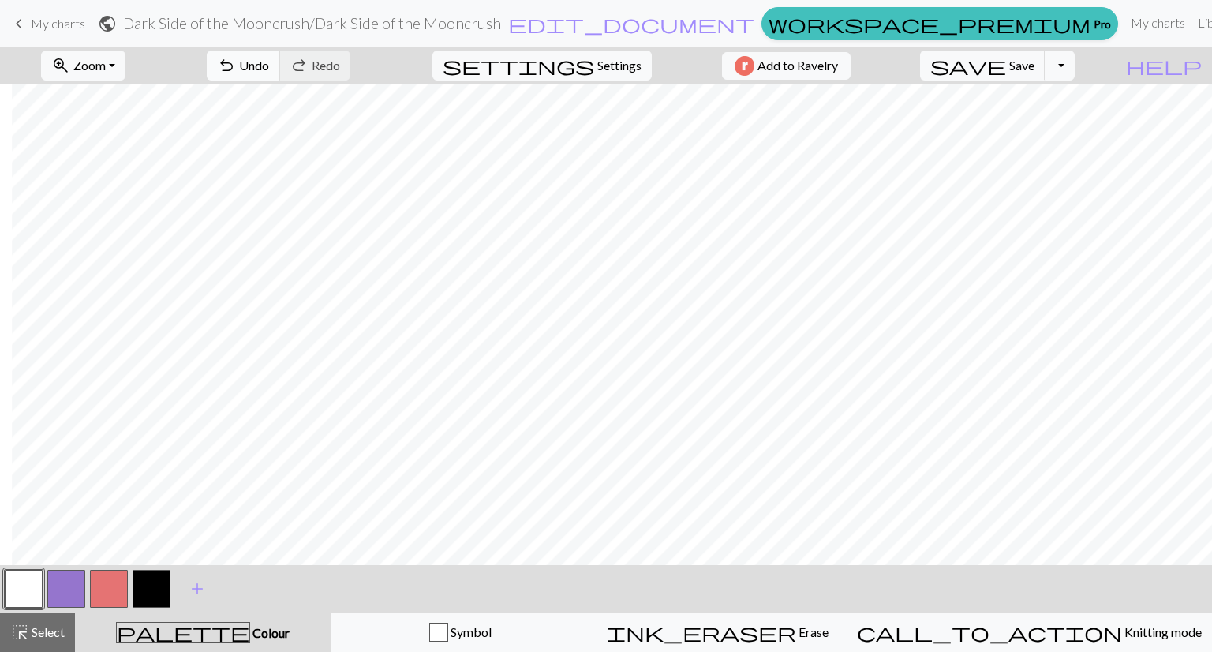
click at [269, 68] on span "Undo" at bounding box center [254, 65] width 30 height 15
click at [43, 632] on span "Select" at bounding box center [47, 631] width 36 height 15
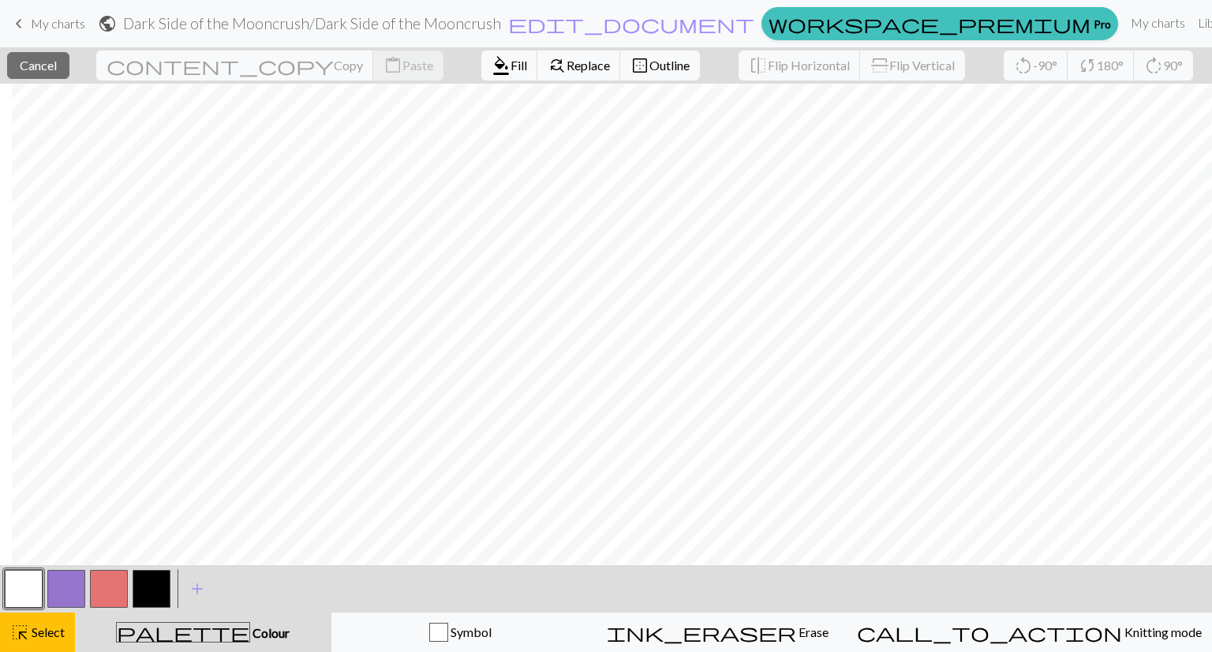
click at [58, 589] on button "button" at bounding box center [66, 589] width 38 height 38
click at [511, 58] on span "Fill" at bounding box center [519, 65] width 17 height 15
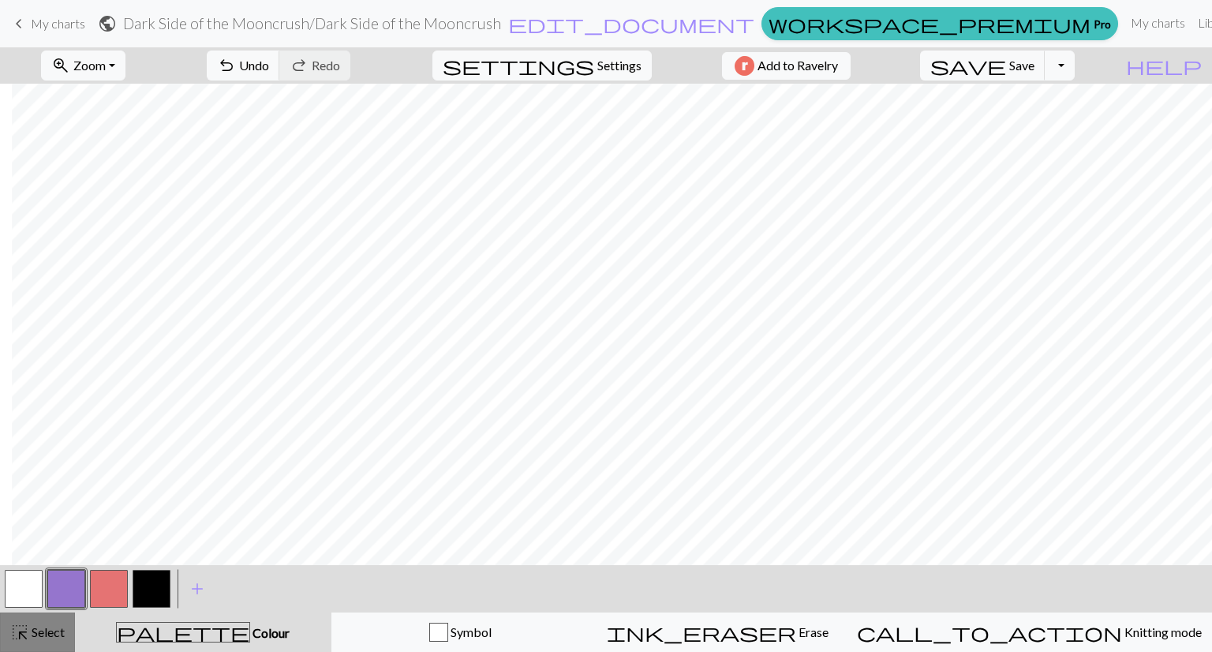
click at [29, 632] on span "Select" at bounding box center [47, 631] width 36 height 15
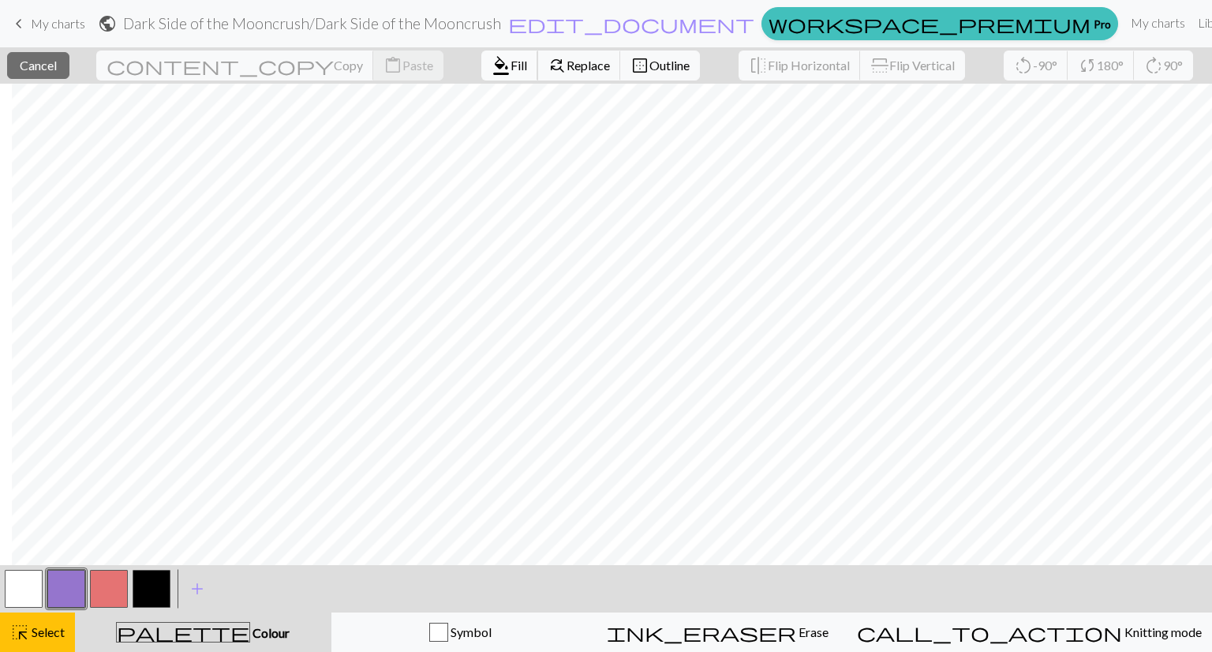
click at [492, 64] on span "format_color_fill" at bounding box center [501, 65] width 19 height 22
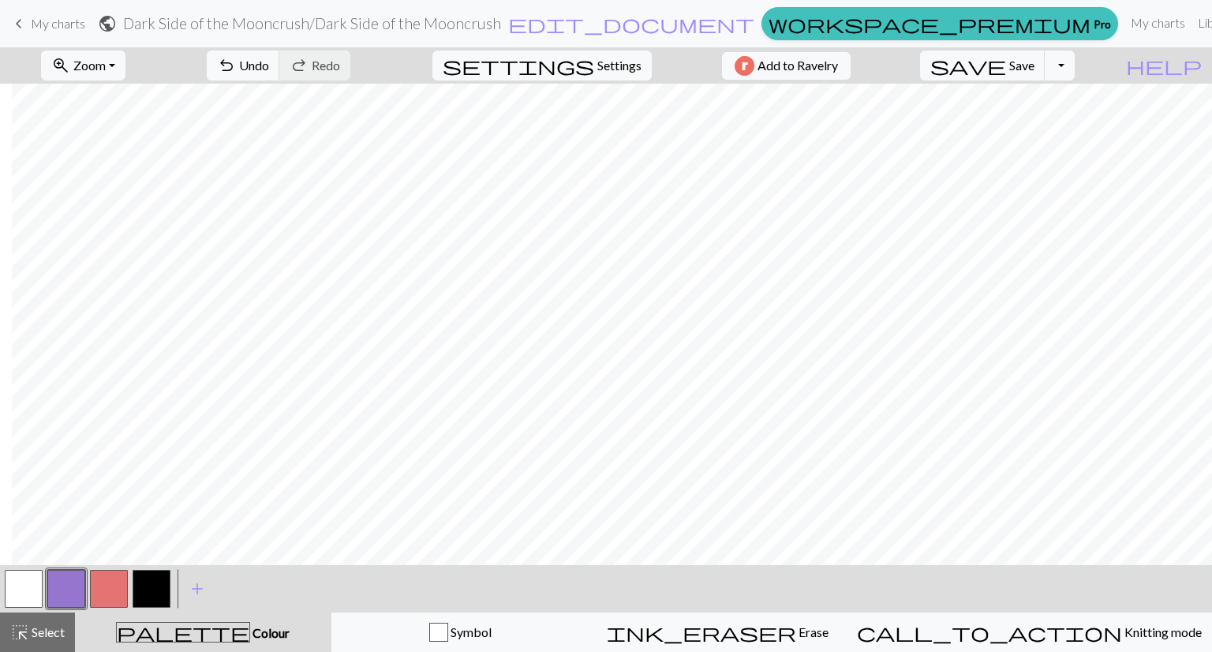
click at [13, 579] on button "button" at bounding box center [24, 589] width 38 height 38
click at [47, 635] on span "Select" at bounding box center [47, 631] width 36 height 15
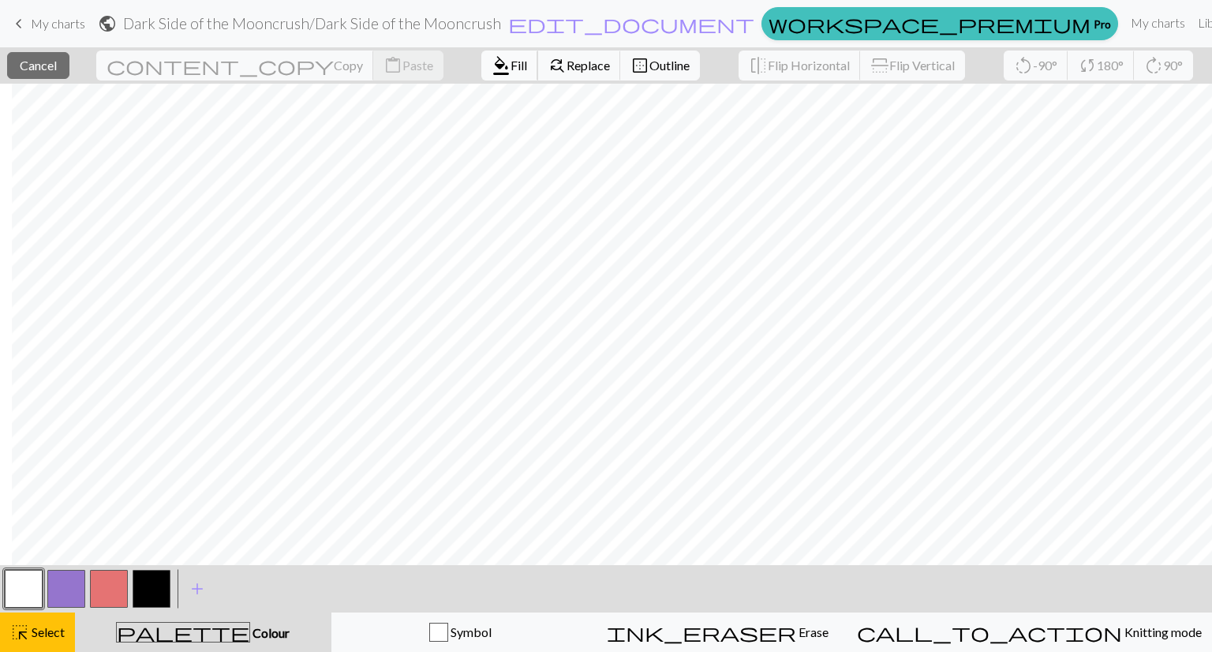
click at [492, 64] on span "format_color_fill" at bounding box center [501, 65] width 19 height 22
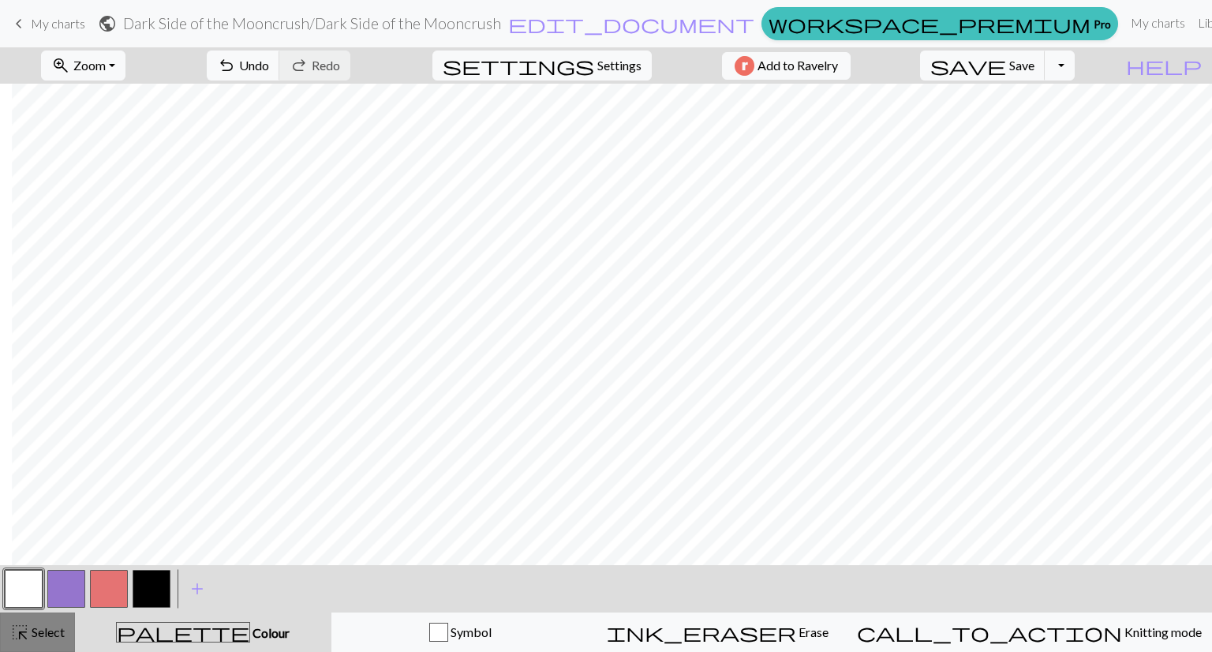
click at [28, 626] on span "highlight_alt" at bounding box center [19, 632] width 19 height 22
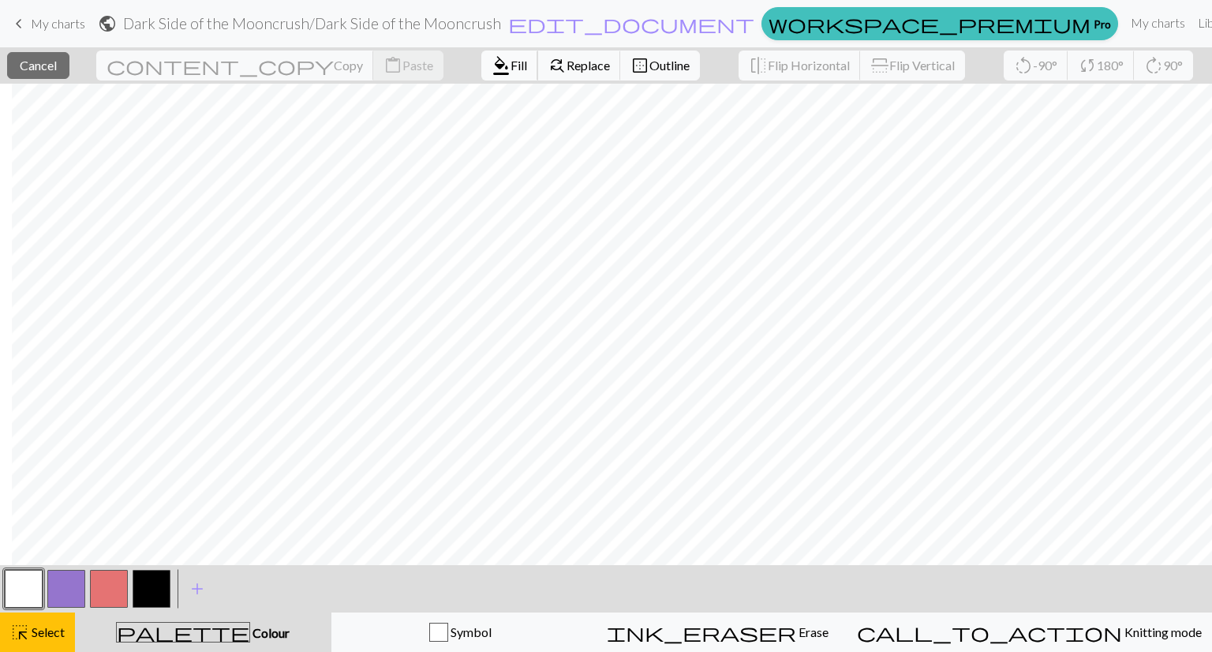
click at [492, 69] on span "format_color_fill" at bounding box center [501, 65] width 19 height 22
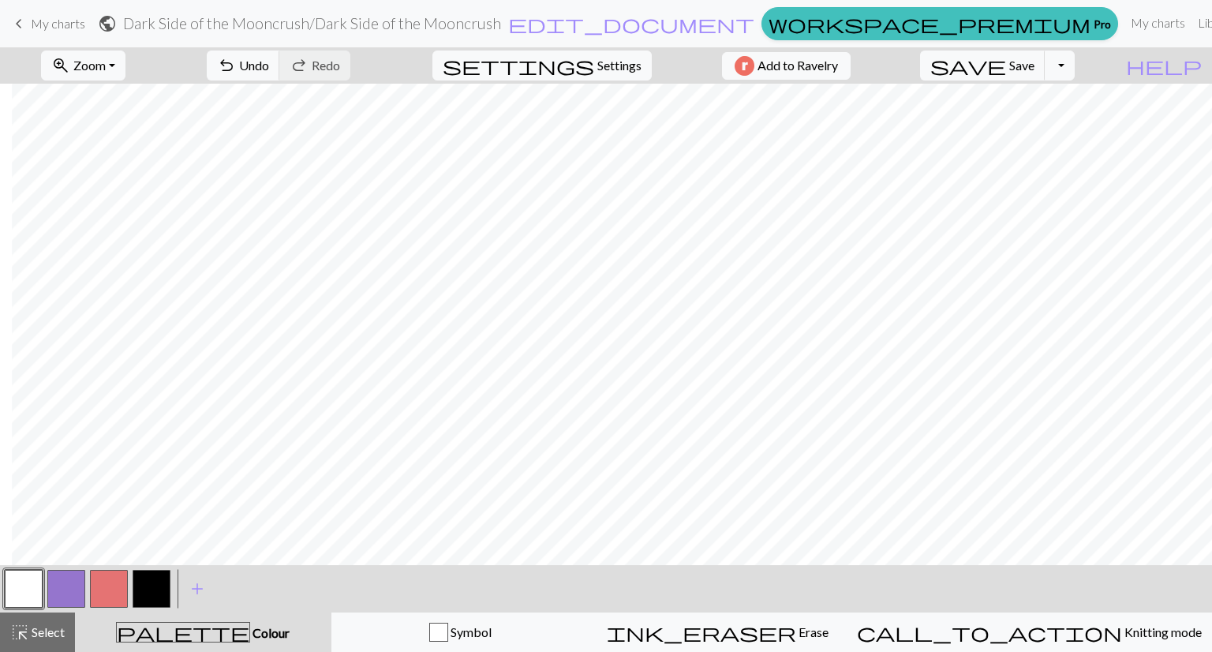
click at [84, 598] on button "button" at bounding box center [66, 589] width 38 height 38
click at [24, 639] on span "highlight_alt" at bounding box center [19, 632] width 19 height 22
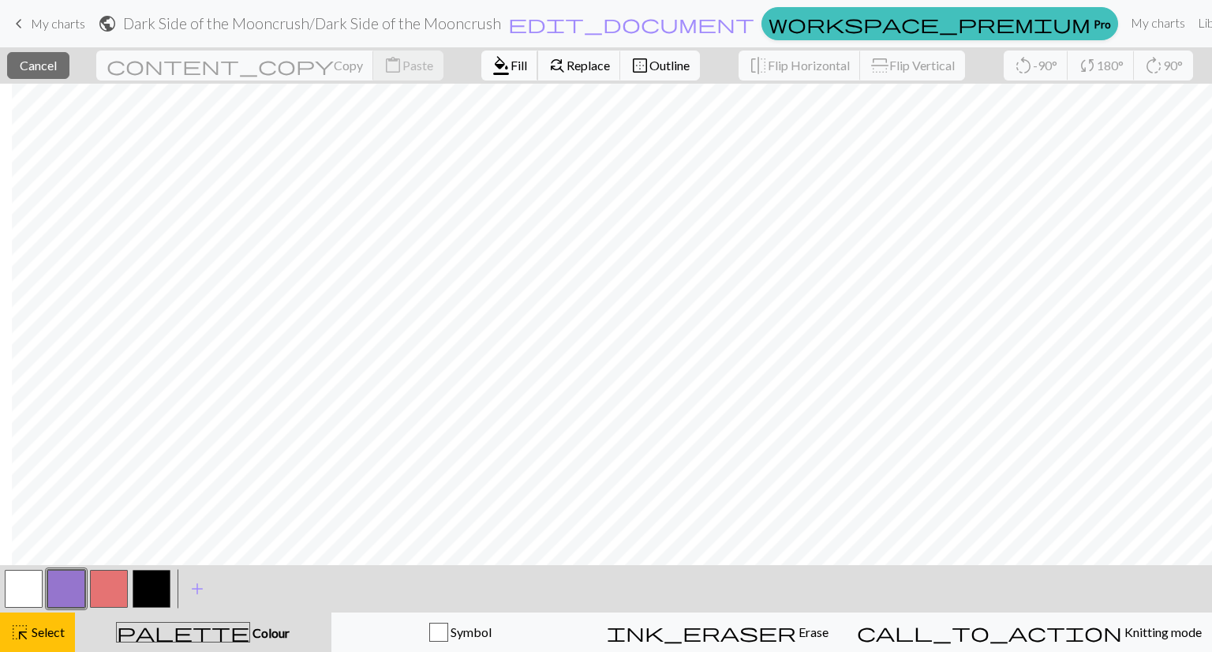
click at [511, 59] on span "Fill" at bounding box center [519, 65] width 17 height 15
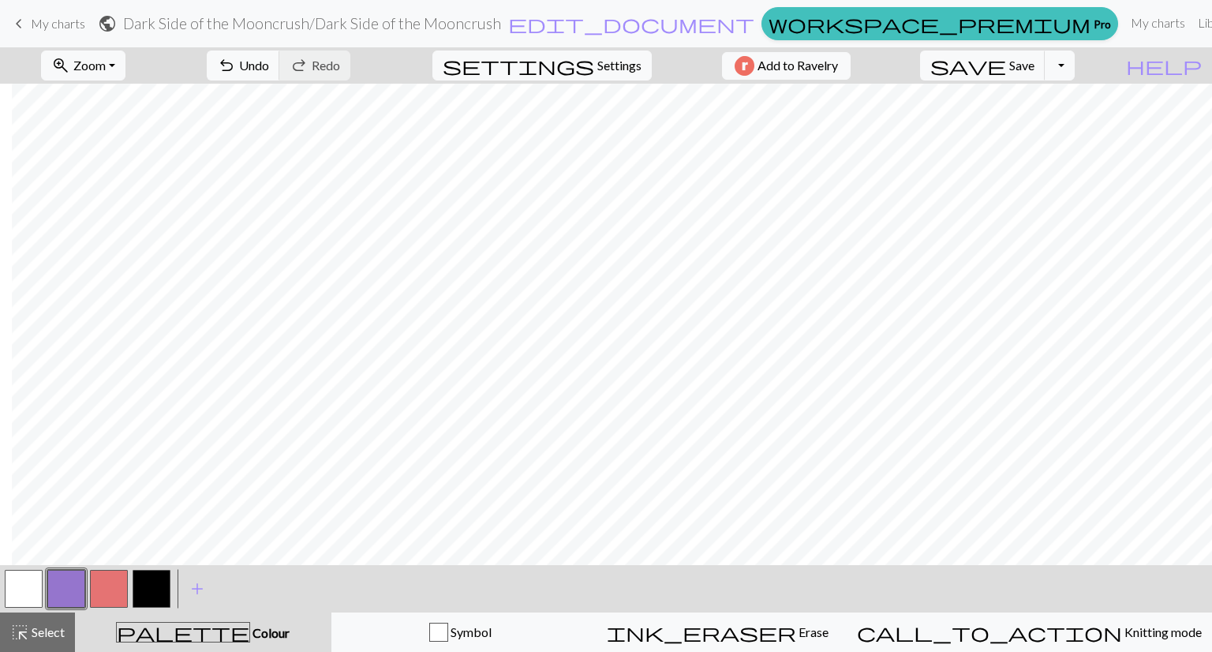
click at [159, 582] on button "button" at bounding box center [152, 589] width 38 height 38
click at [39, 636] on span "Select" at bounding box center [47, 631] width 36 height 15
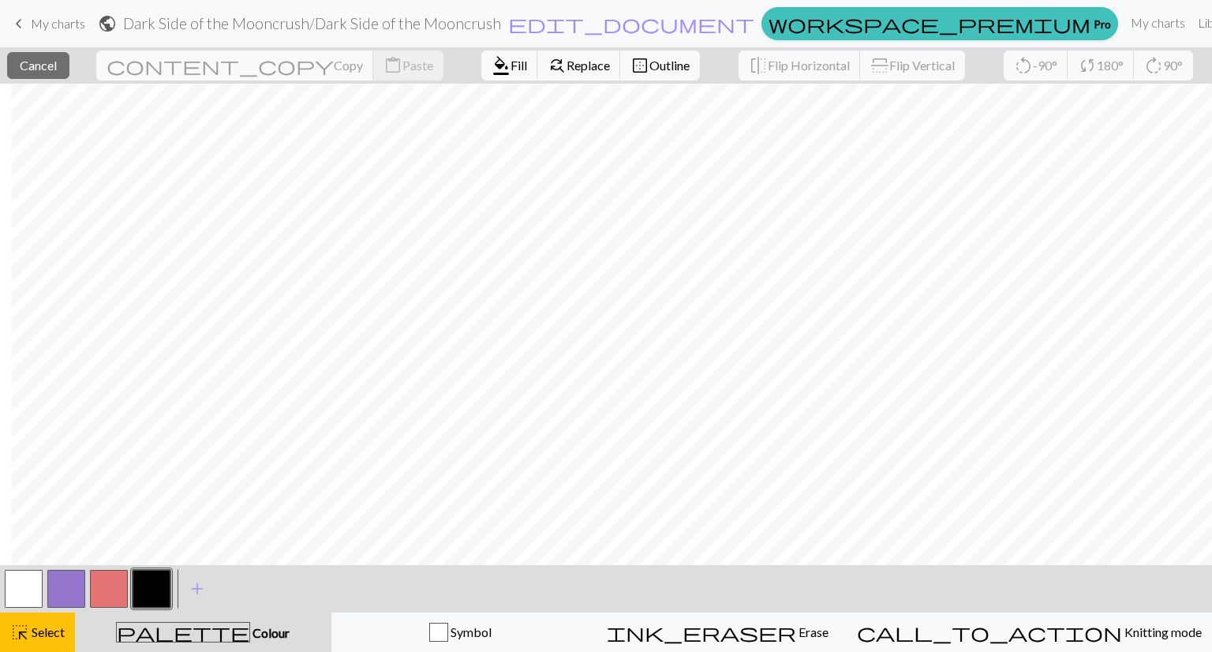
click at [72, 593] on button "button" at bounding box center [66, 589] width 38 height 38
click at [482, 57] on button "format_color_fill Fill" at bounding box center [510, 66] width 57 height 30
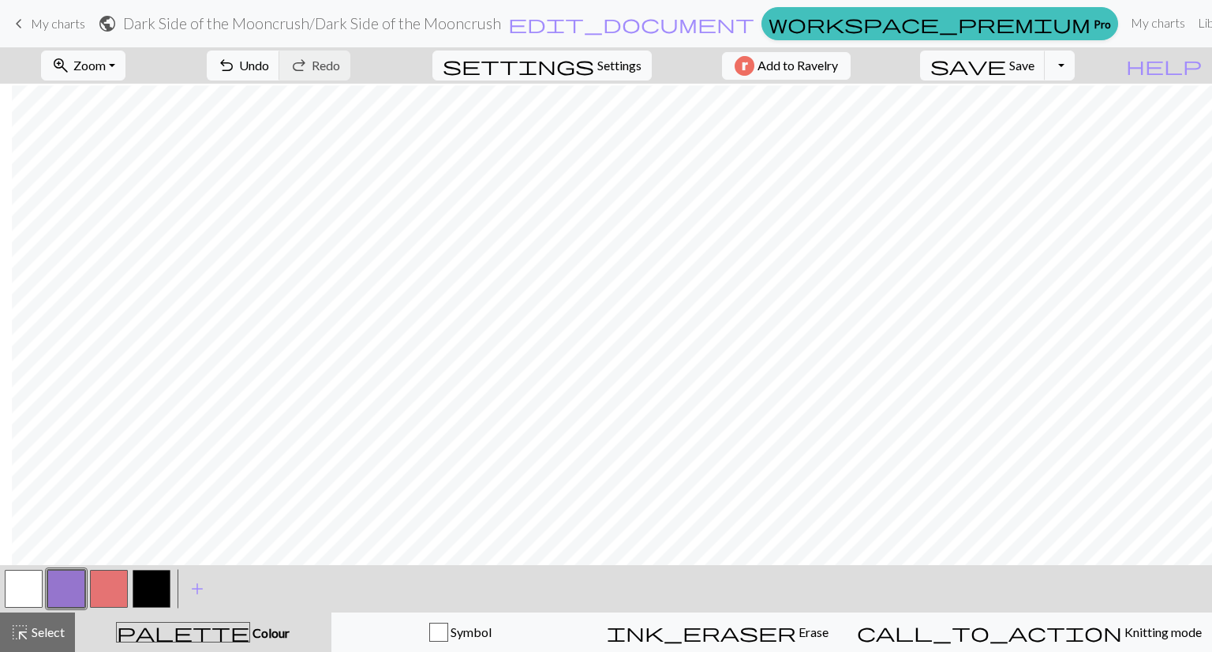
scroll to position [93, 12]
click at [38, 629] on span "Select" at bounding box center [47, 631] width 36 height 15
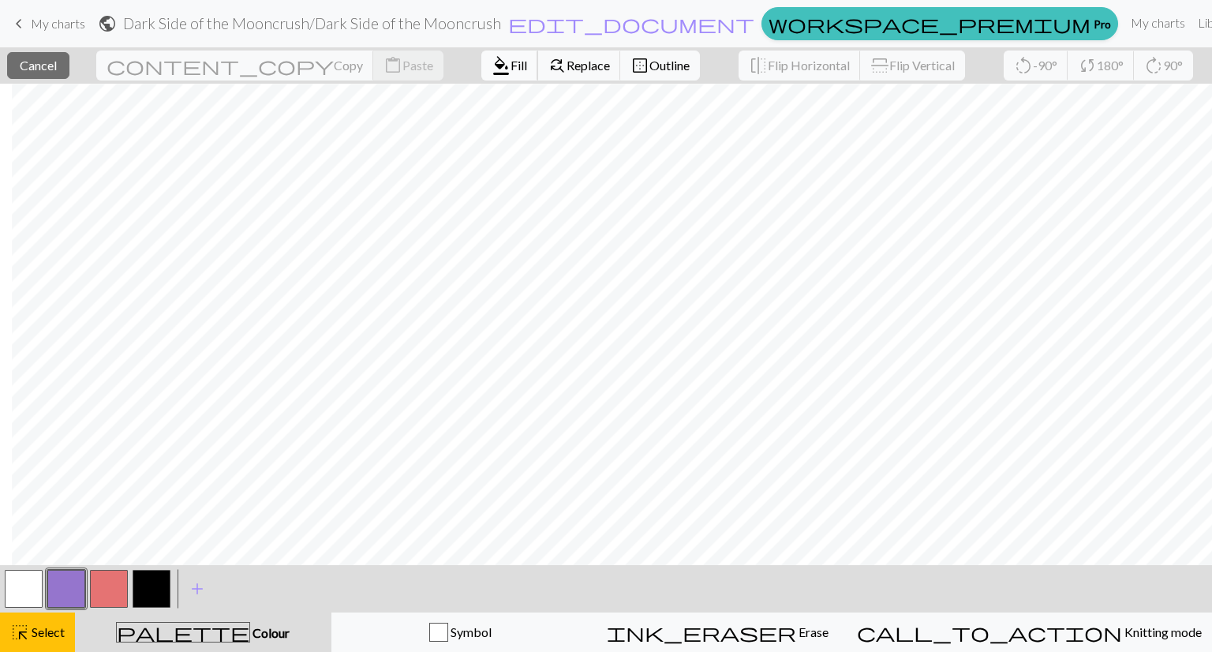
click at [492, 72] on span "format_color_fill" at bounding box center [501, 65] width 19 height 22
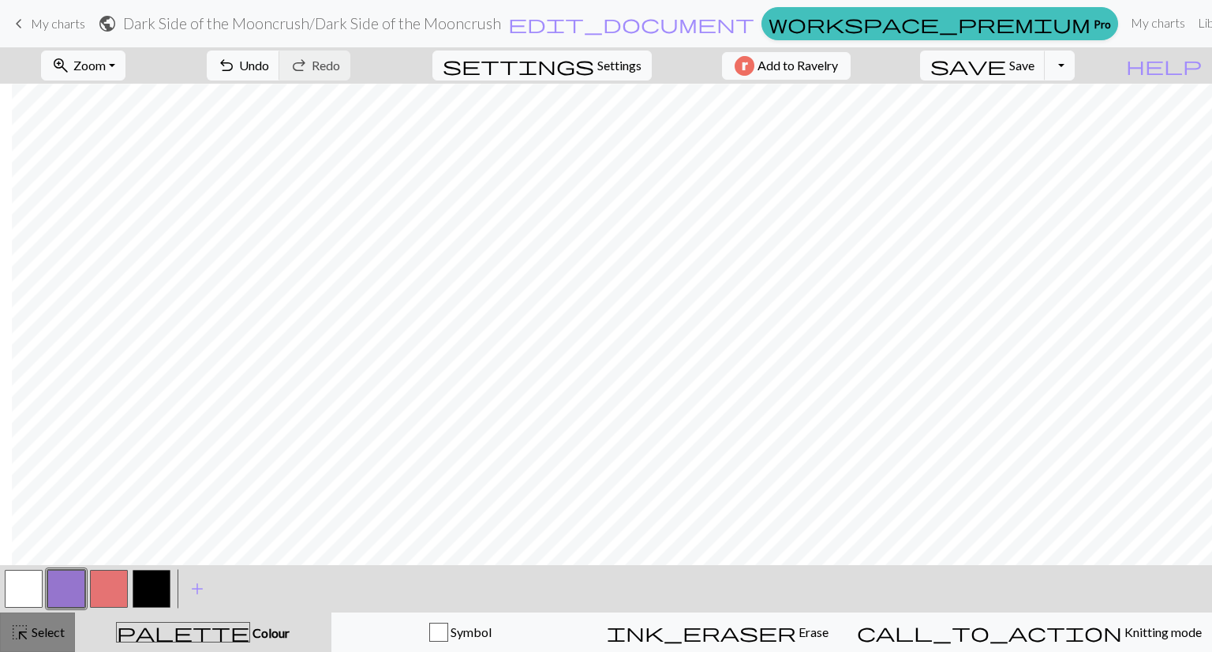
click at [39, 635] on span "Select" at bounding box center [47, 631] width 36 height 15
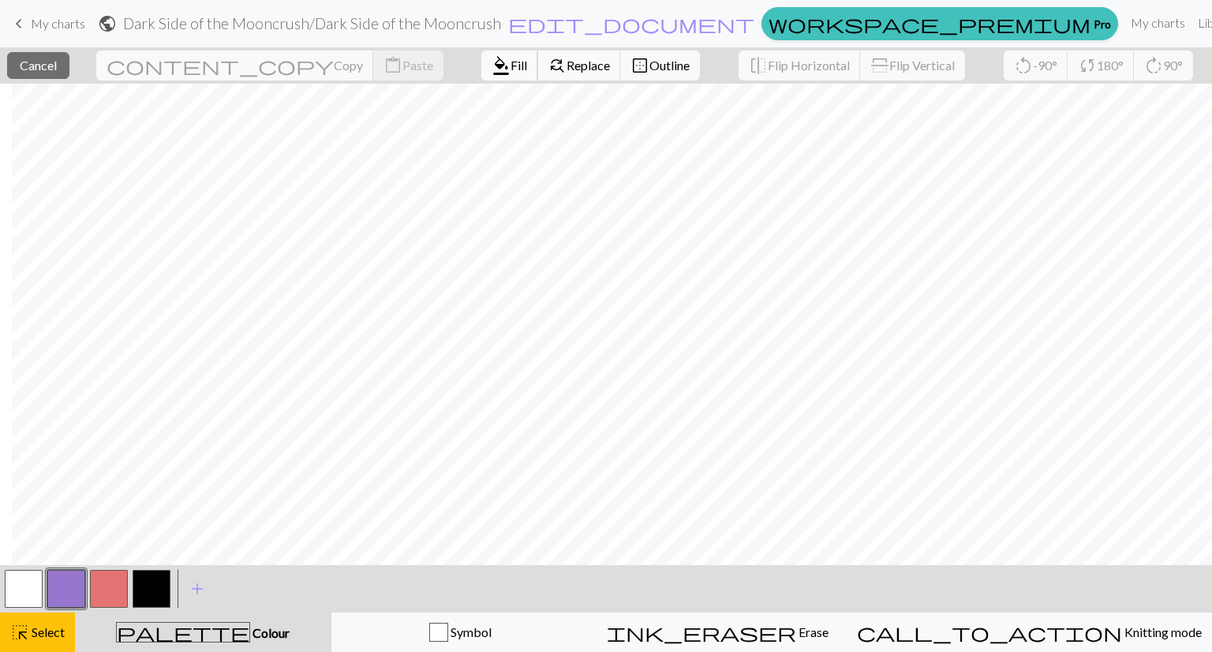
click at [492, 54] on span "format_color_fill" at bounding box center [501, 65] width 19 height 22
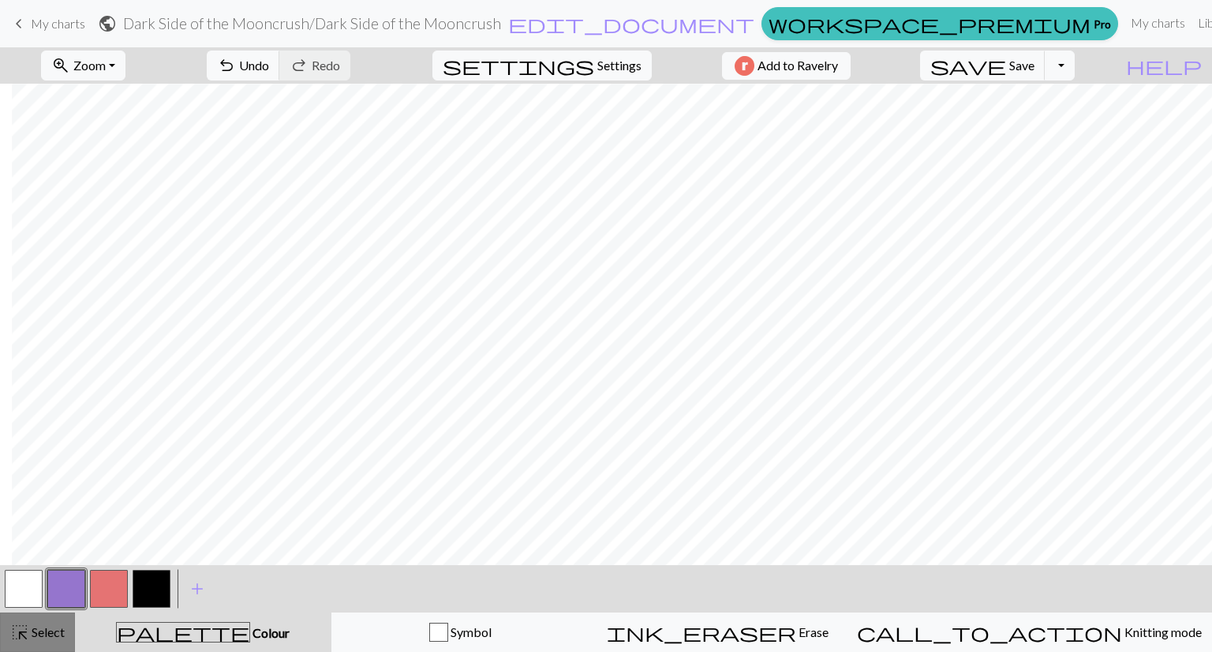
click at [36, 631] on span "Select" at bounding box center [47, 631] width 36 height 15
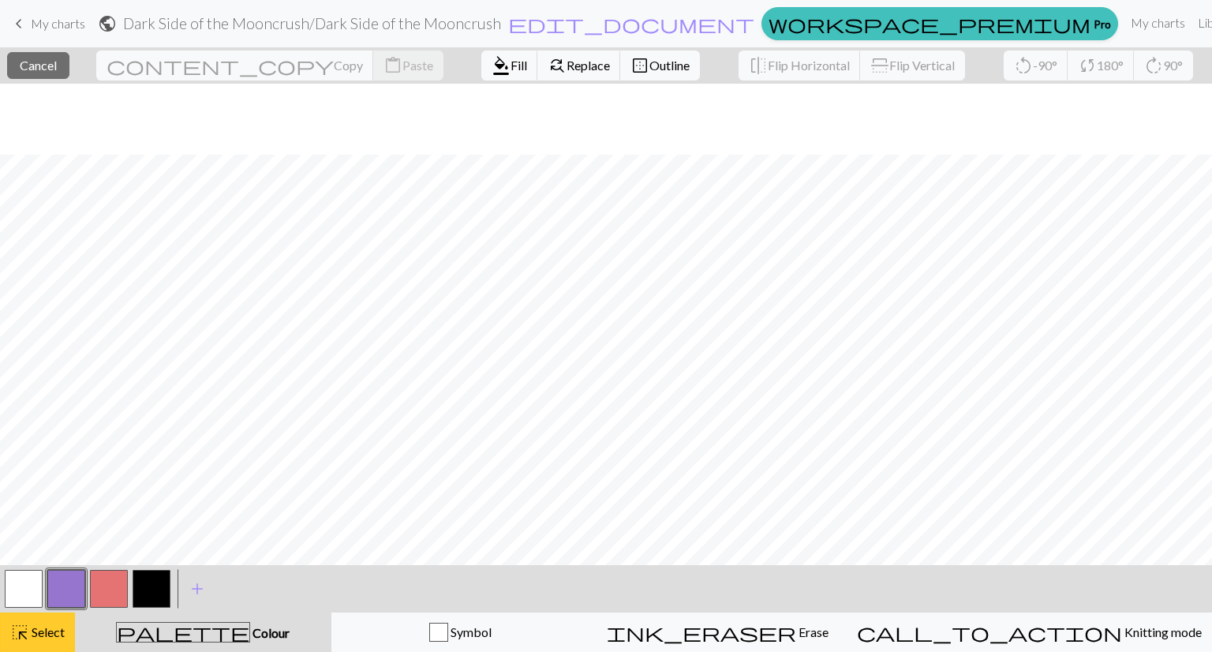
scroll to position [164, 0]
click at [511, 70] on span "Fill" at bounding box center [519, 65] width 17 height 15
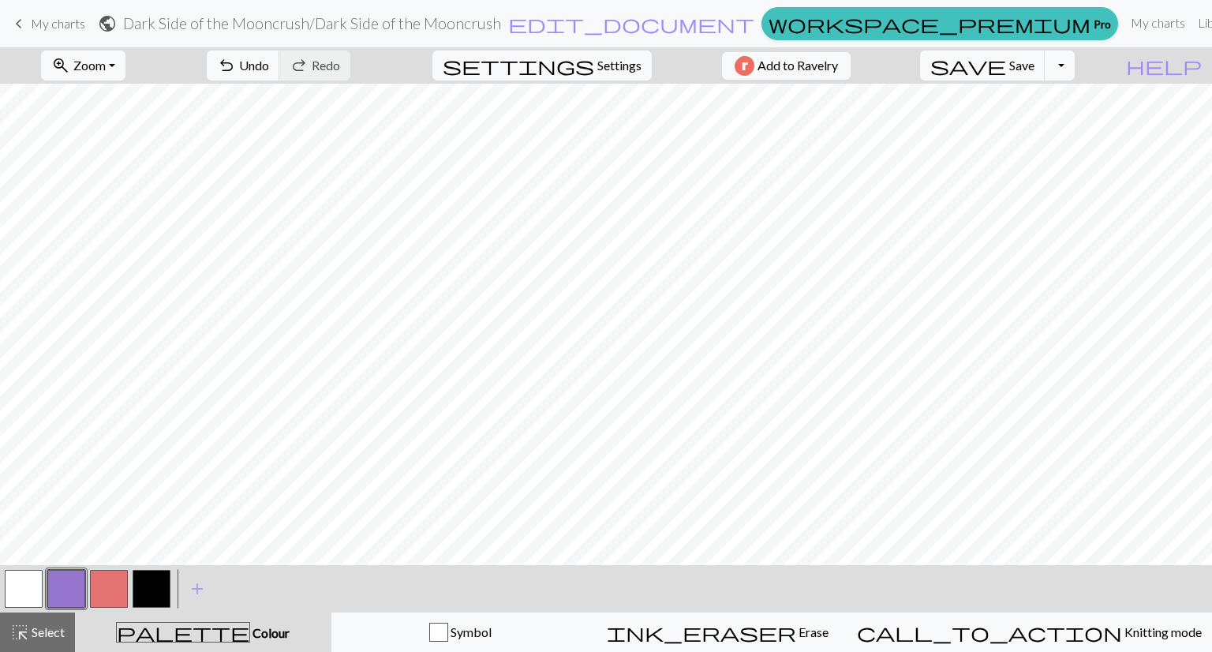
click at [24, 586] on button "button" at bounding box center [24, 589] width 38 height 38
click at [60, 585] on button "button" at bounding box center [66, 589] width 38 height 38
click at [43, 630] on span "Select" at bounding box center [47, 631] width 36 height 15
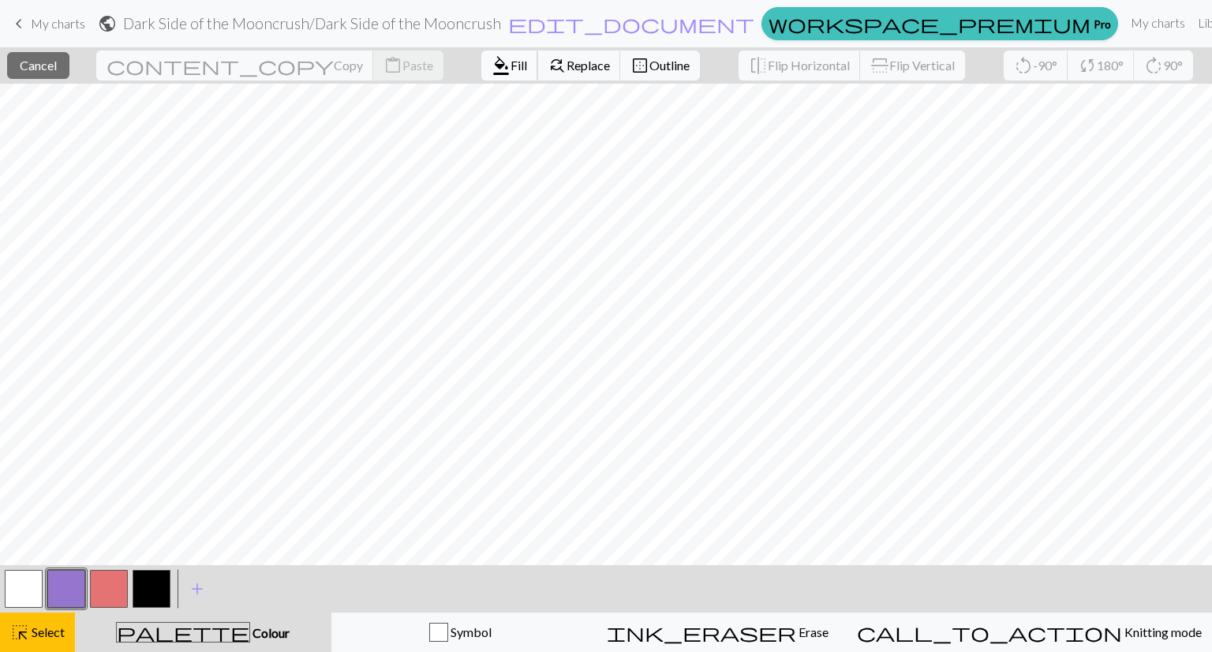
click at [482, 78] on button "format_color_fill Fill" at bounding box center [510, 66] width 57 height 30
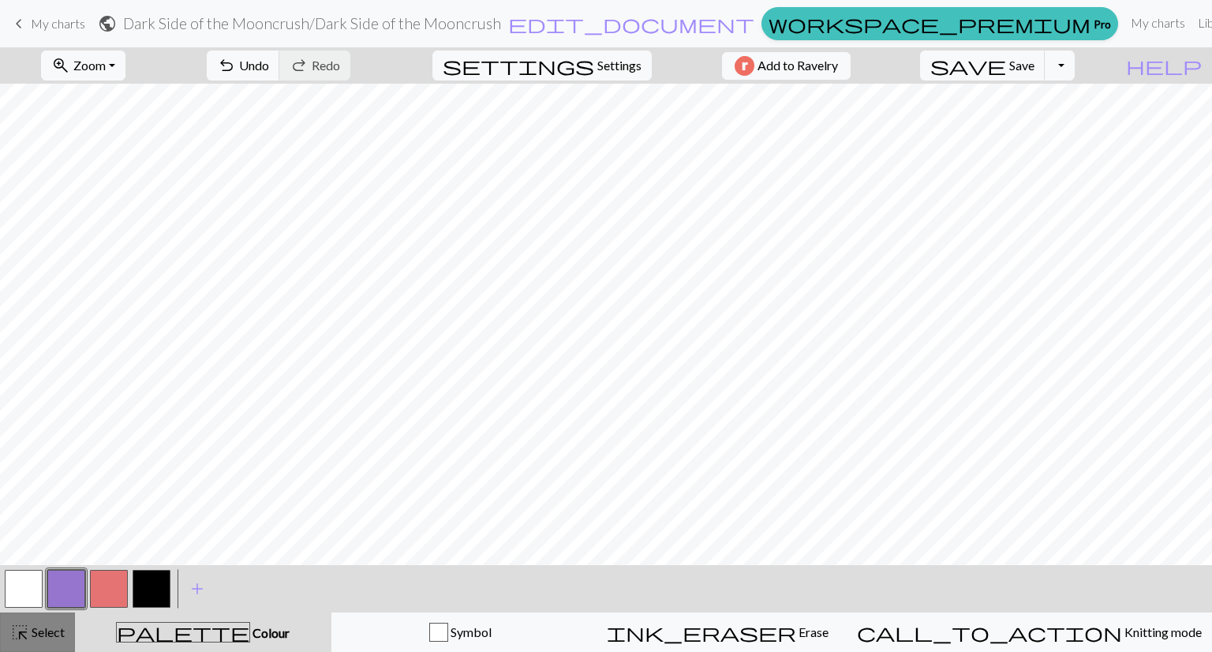
click at [35, 632] on span "Select" at bounding box center [47, 631] width 36 height 15
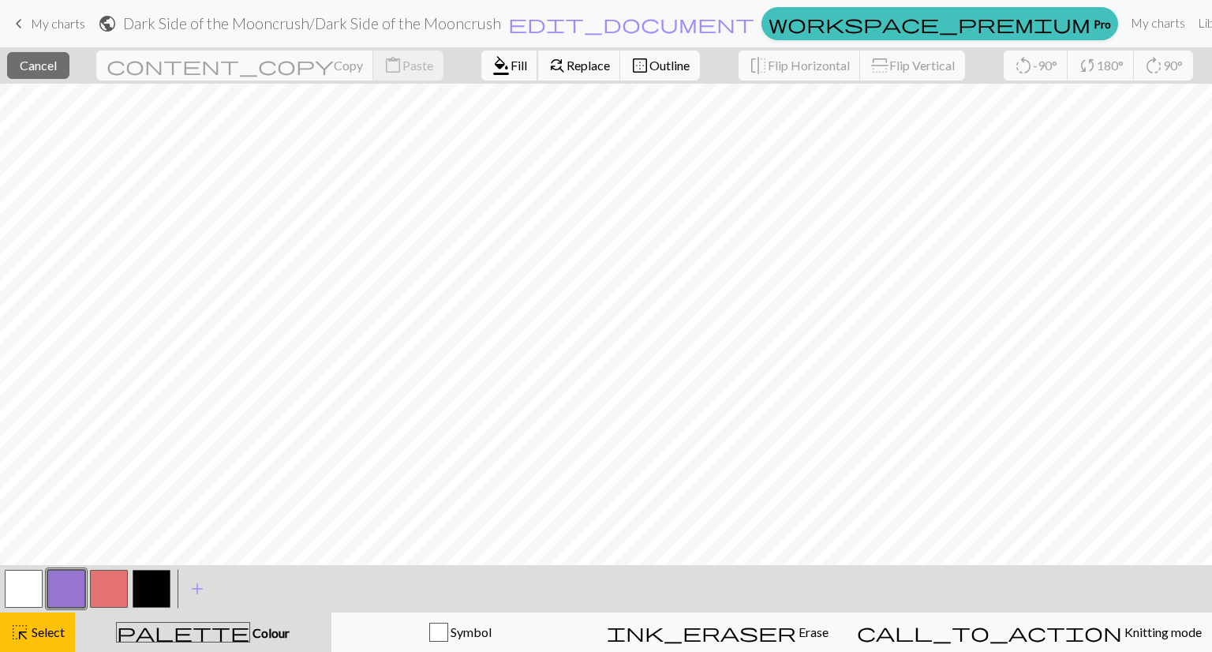
click at [511, 62] on span "Fill" at bounding box center [519, 65] width 17 height 15
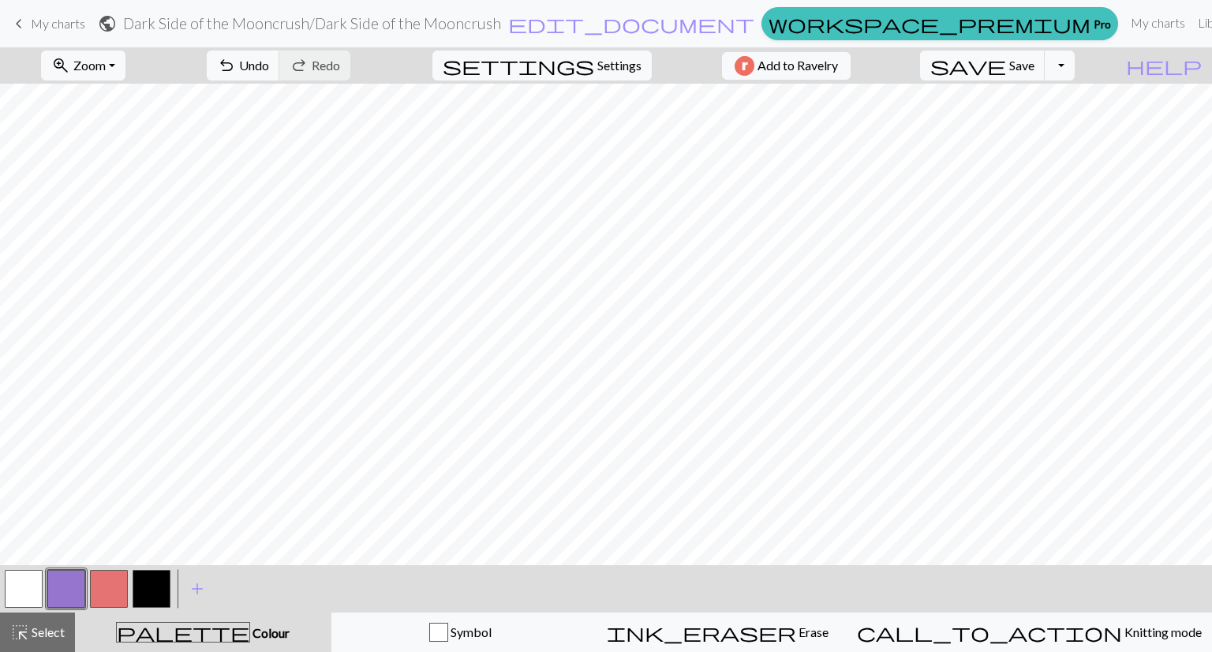
click at [29, 586] on button "button" at bounding box center [24, 589] width 38 height 38
click at [24, 631] on span "highlight_alt" at bounding box center [19, 632] width 19 height 22
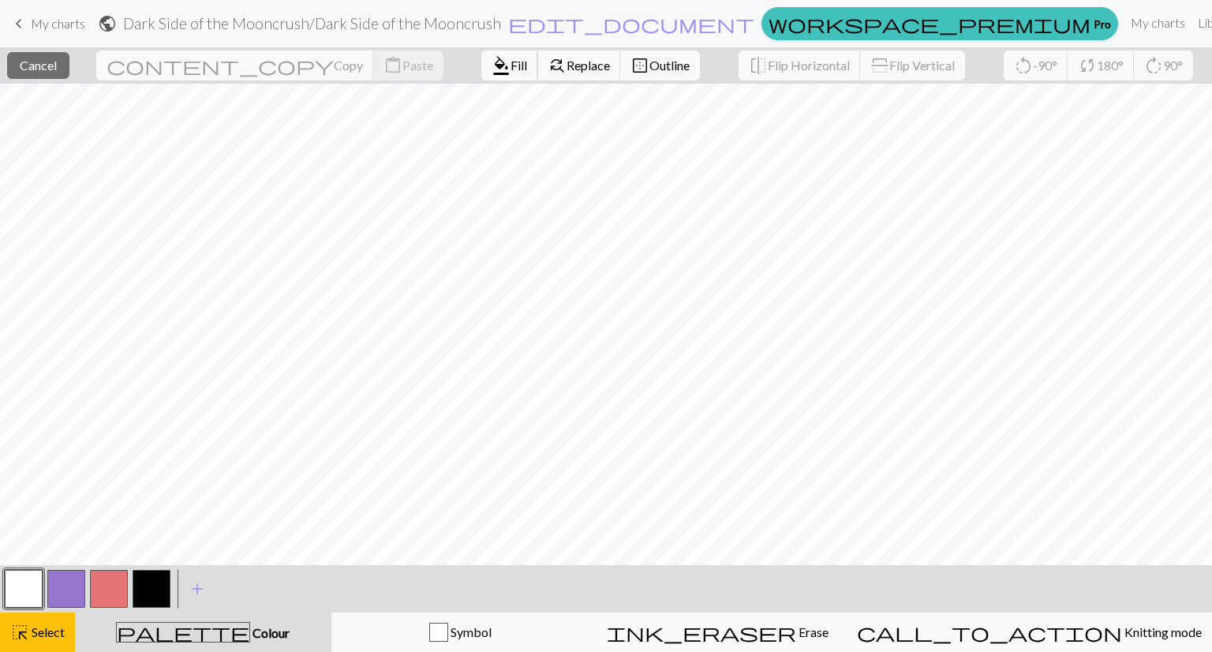
click at [492, 66] on span "format_color_fill" at bounding box center [501, 65] width 19 height 22
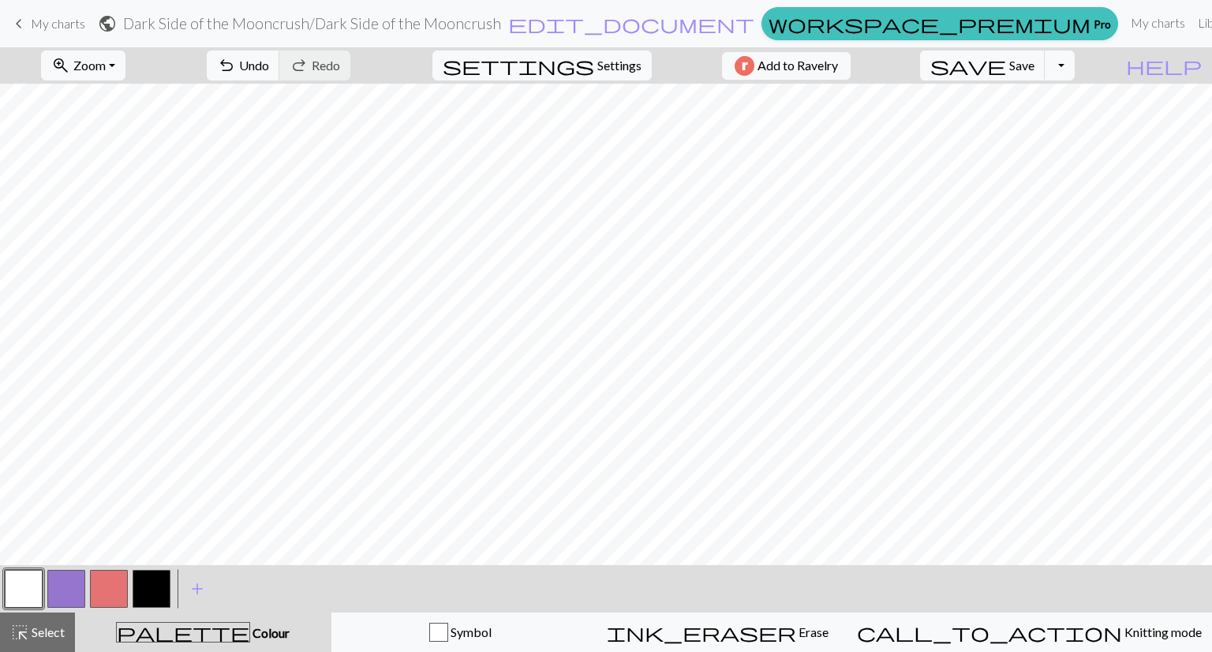
click at [63, 587] on button "button" at bounding box center [66, 589] width 38 height 38
click at [36, 628] on span "Select" at bounding box center [47, 631] width 36 height 15
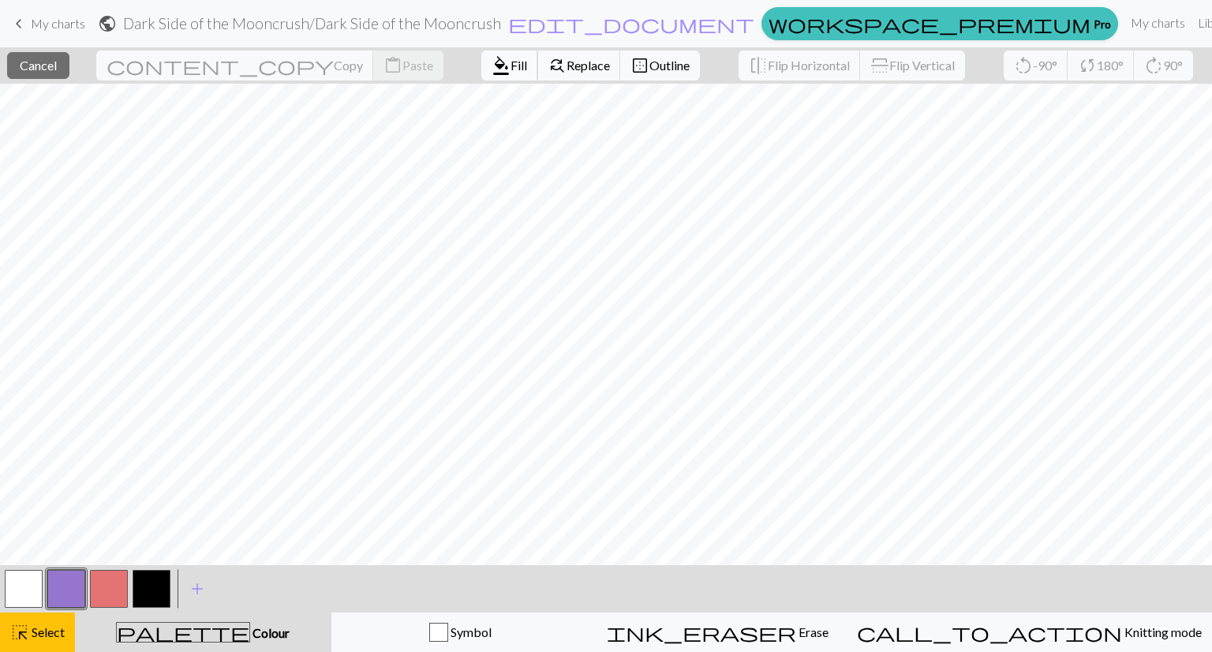
click at [492, 75] on span "format_color_fill" at bounding box center [501, 65] width 19 height 22
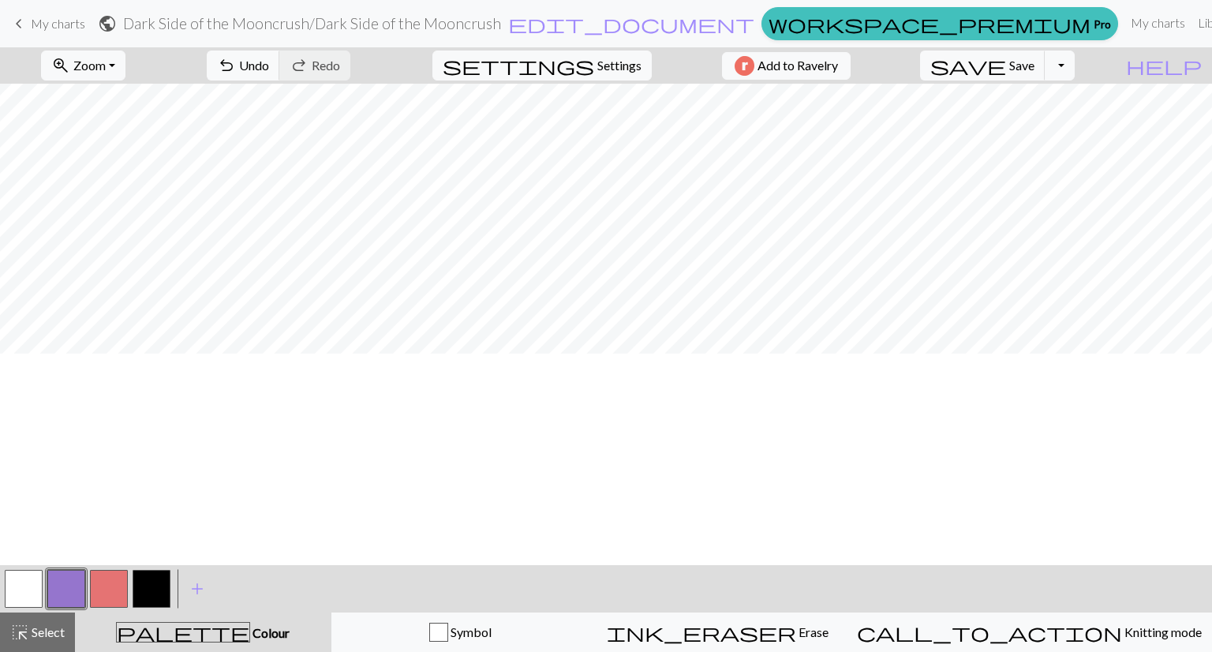
scroll to position [0, 0]
click at [17, 626] on span "highlight_alt" at bounding box center [19, 632] width 19 height 22
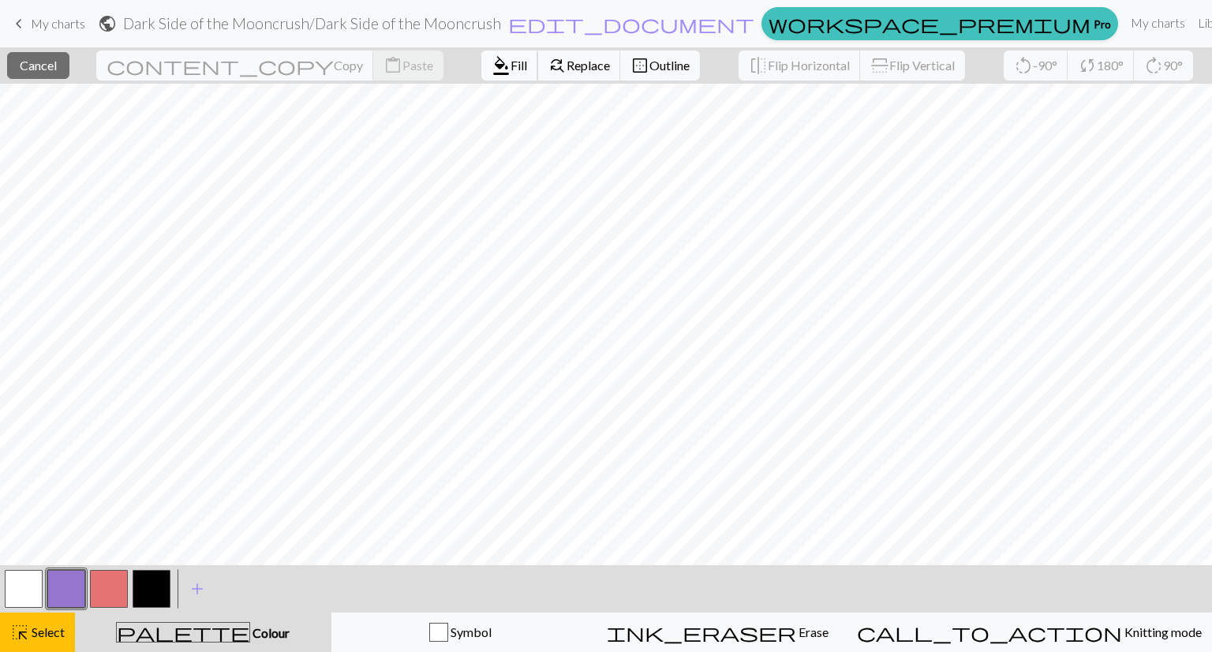
click at [492, 68] on span "format_color_fill" at bounding box center [501, 65] width 19 height 22
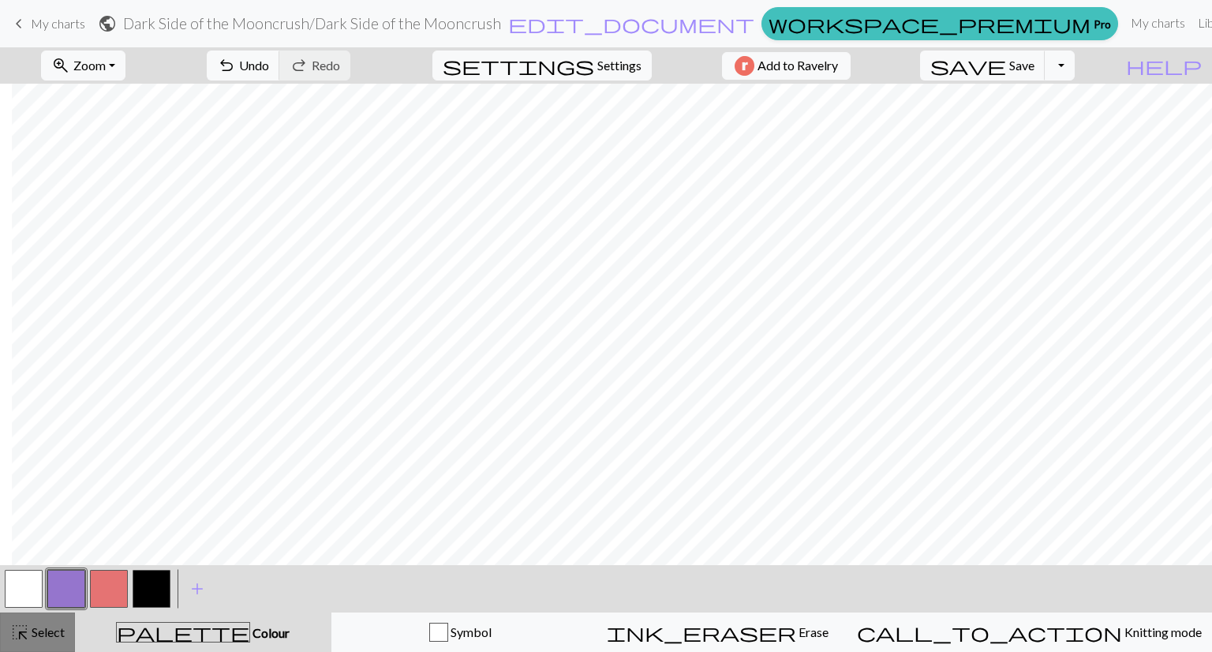
scroll to position [0, 12]
click at [42, 639] on span "Select" at bounding box center [47, 631] width 36 height 15
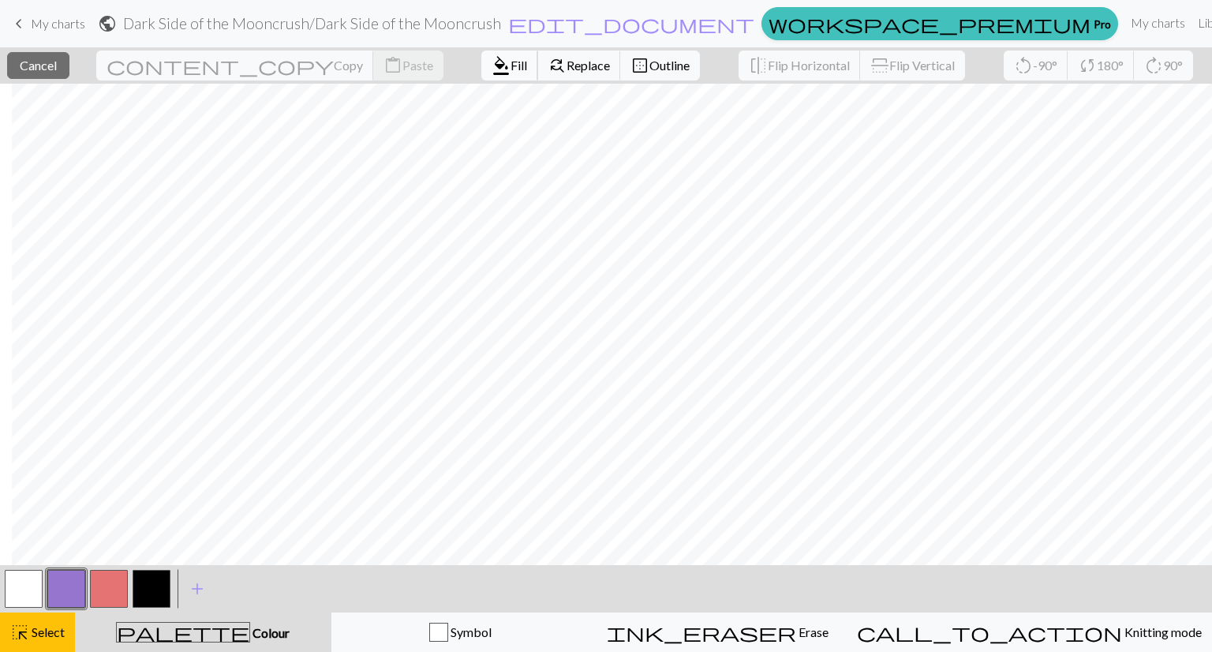
click at [511, 67] on span "Fill" at bounding box center [519, 65] width 17 height 15
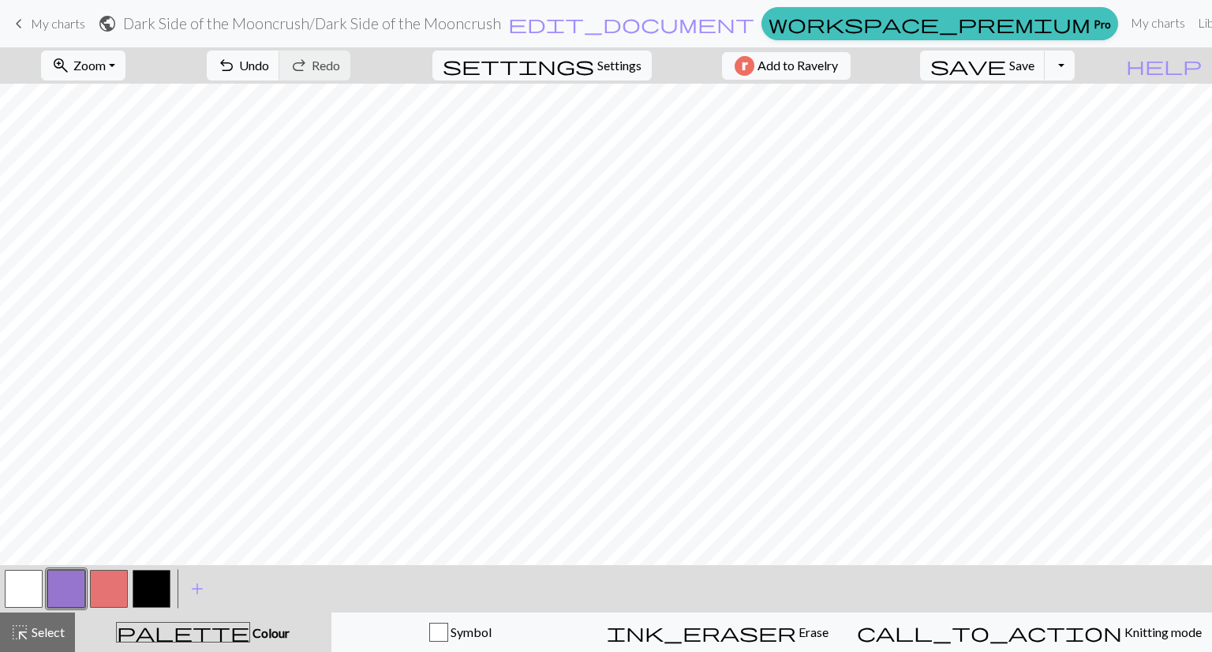
scroll to position [0, 0]
click at [38, 634] on span "Select" at bounding box center [47, 631] width 36 height 15
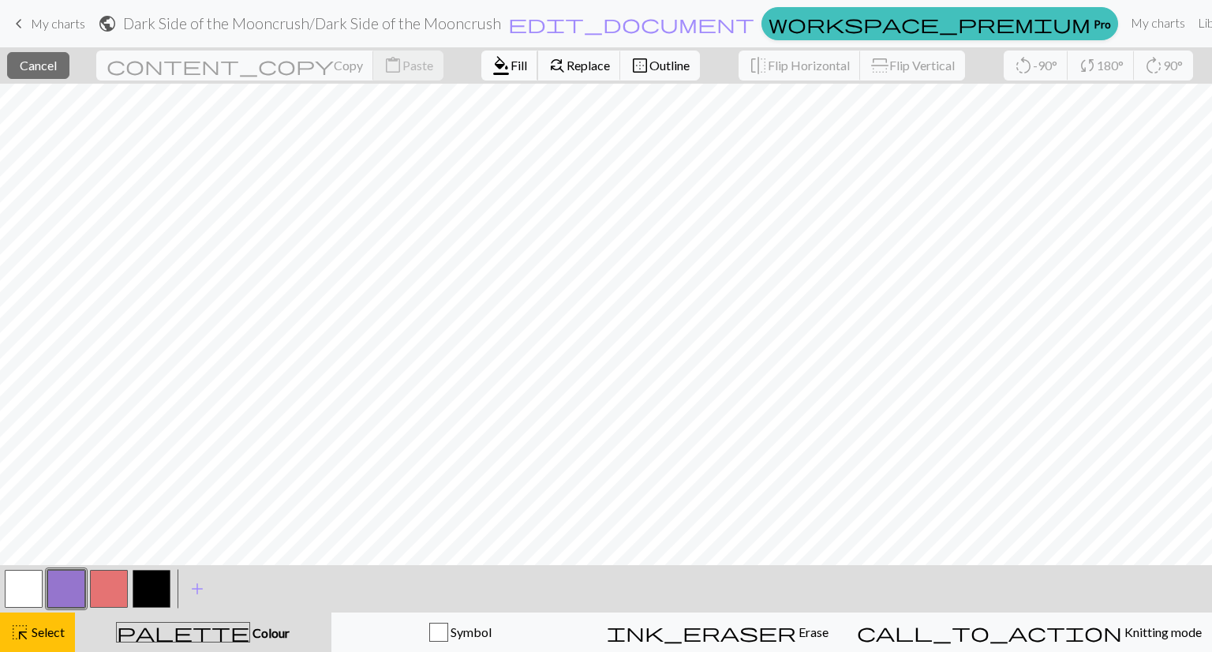
click at [511, 63] on span "Fill" at bounding box center [519, 65] width 17 height 15
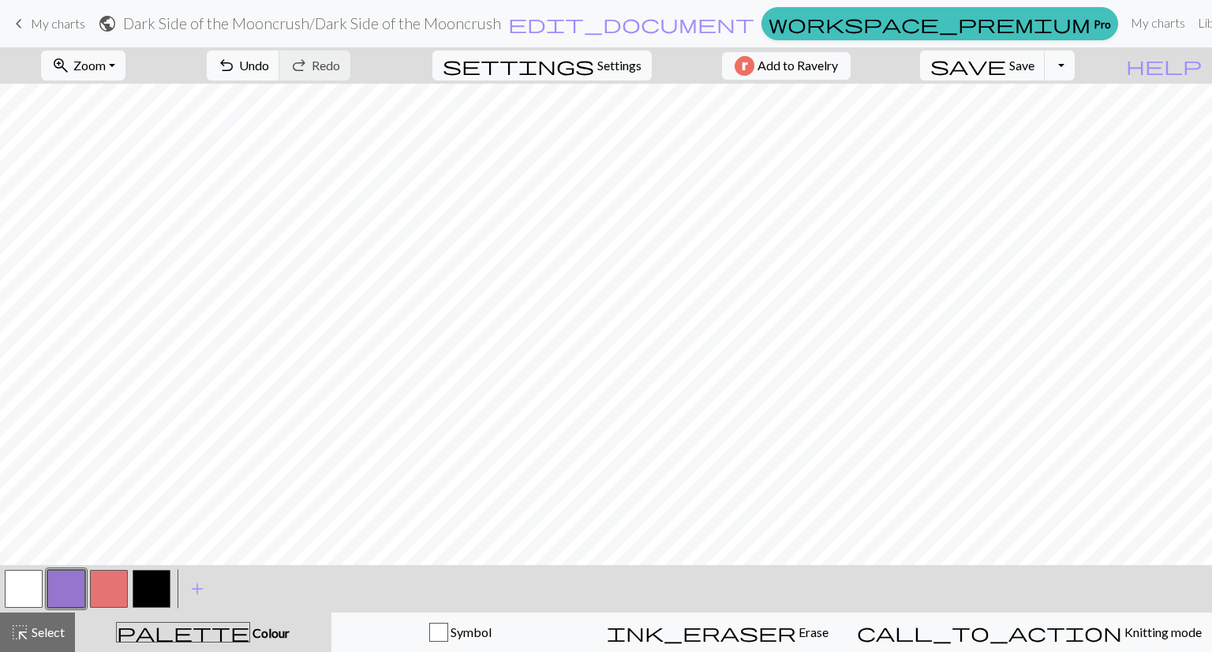
click at [66, 591] on button "button" at bounding box center [66, 589] width 38 height 38
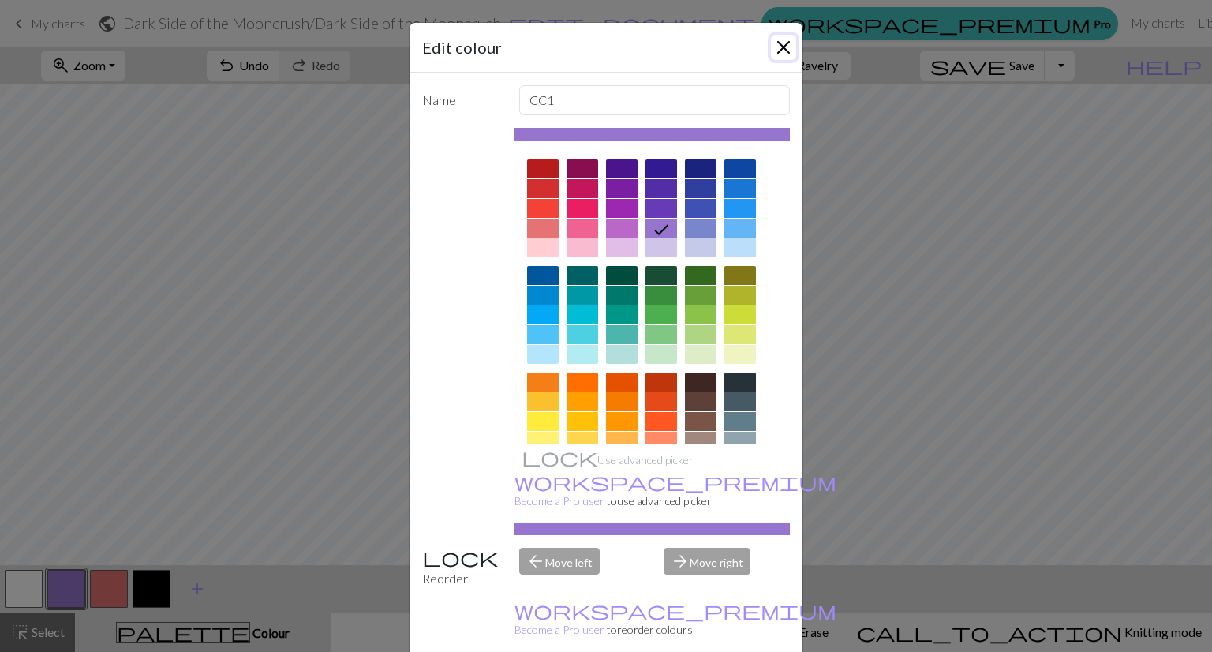
click at [771, 48] on button "Close" at bounding box center [783, 47] width 25 height 25
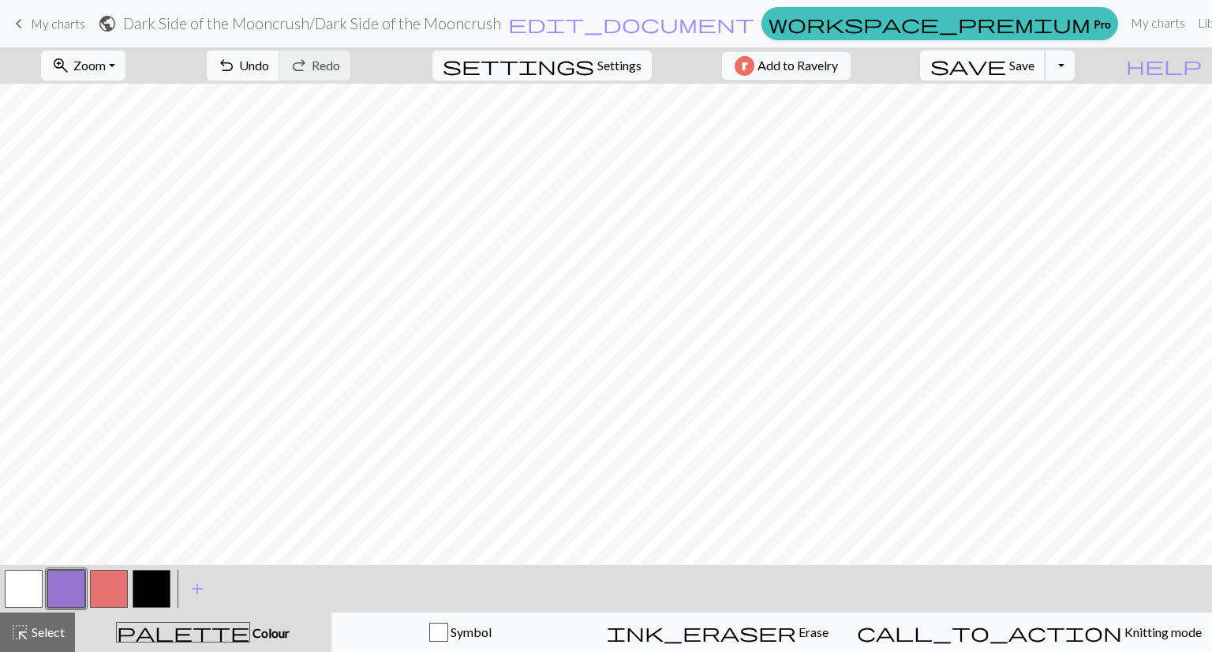
click at [1038, 66] on button "save Save Save" at bounding box center [983, 66] width 126 height 30
click at [568, 61] on span "settings" at bounding box center [519, 65] width 152 height 22
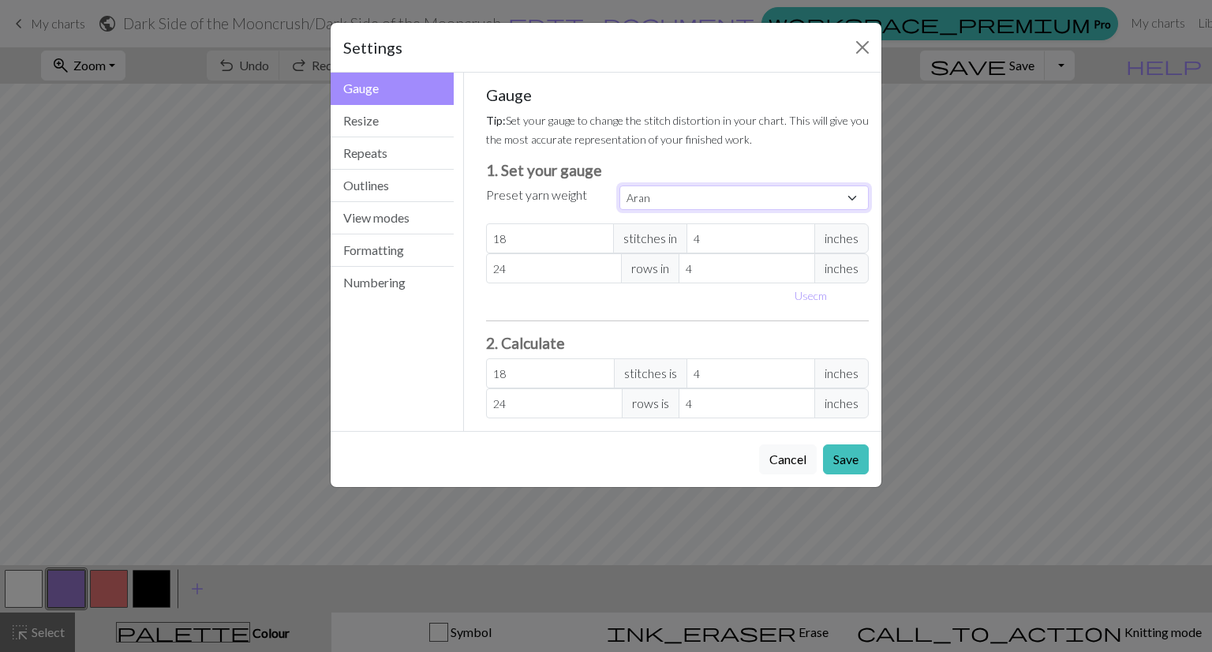
click at [691, 200] on select "Custom Square Lace Light Fingering Fingering Sport Double knit Worsted Aran Bul…" at bounding box center [744, 198] width 249 height 24
select select "worsted"
click at [620, 186] on select "Custom Square Lace Light Fingering Fingering Sport Double knit Worsted Aran Bul…" at bounding box center [744, 198] width 249 height 24
type input "20"
type input "26"
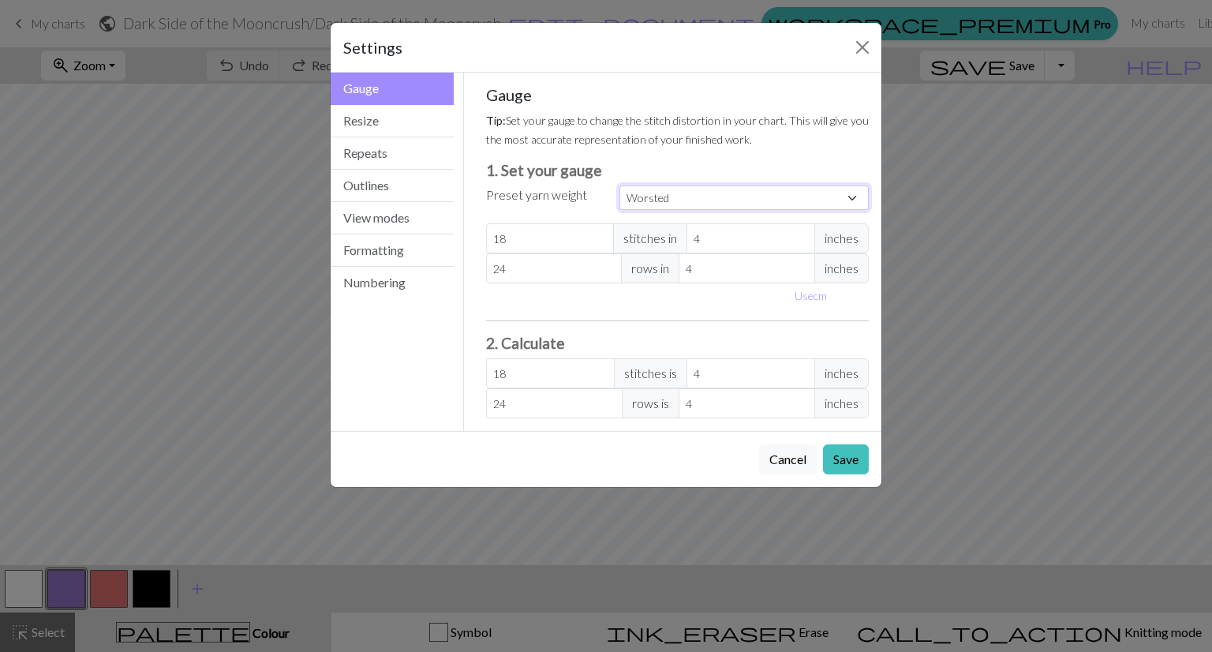
type input "20"
type input "26"
click at [556, 242] on input "20" at bounding box center [550, 238] width 129 height 30
select select "custom"
type input "2"
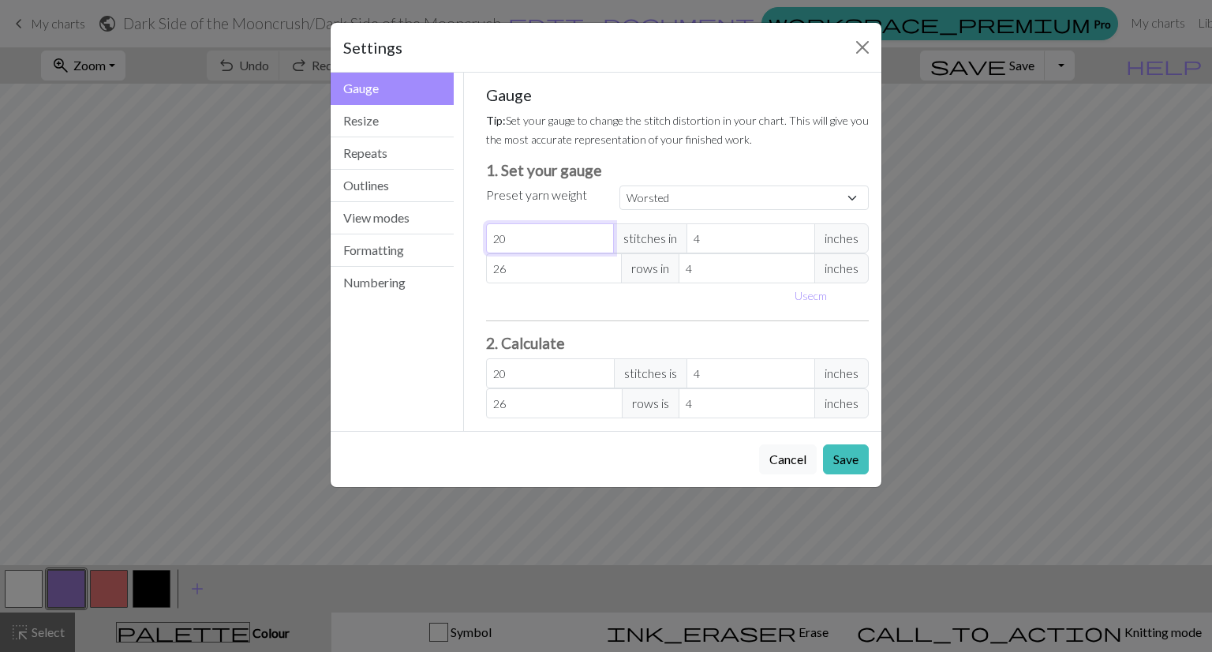
type input "2"
type input "0"
type input "6"
type input "0"
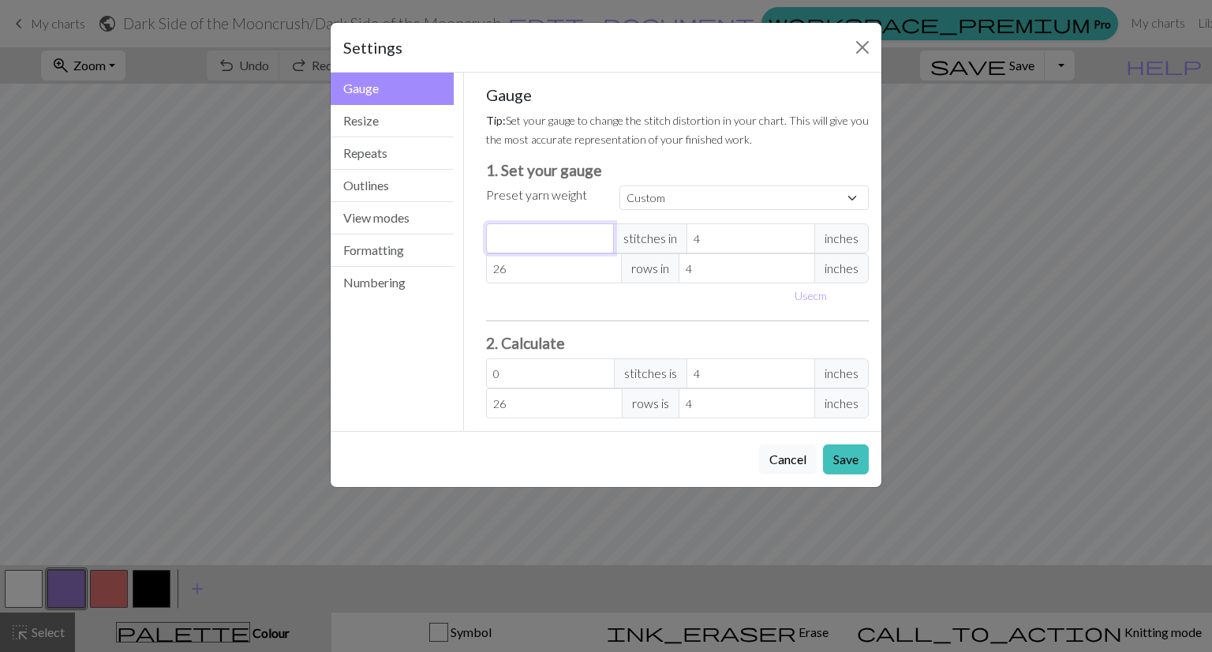
type input "1"
type input "16"
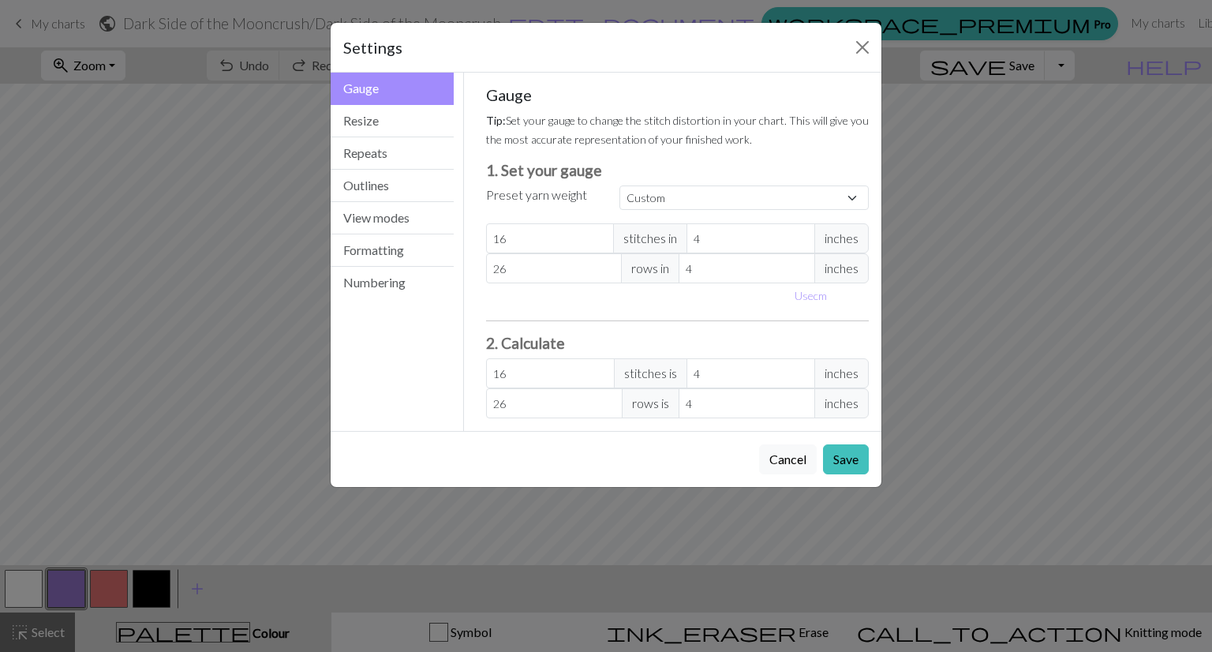
click at [631, 310] on div "Gauge Tip: Set your gauge to change the stitch distortion in your chart. This w…" at bounding box center [678, 251] width 384 height 333
click at [843, 459] on button "Save" at bounding box center [846, 459] width 46 height 30
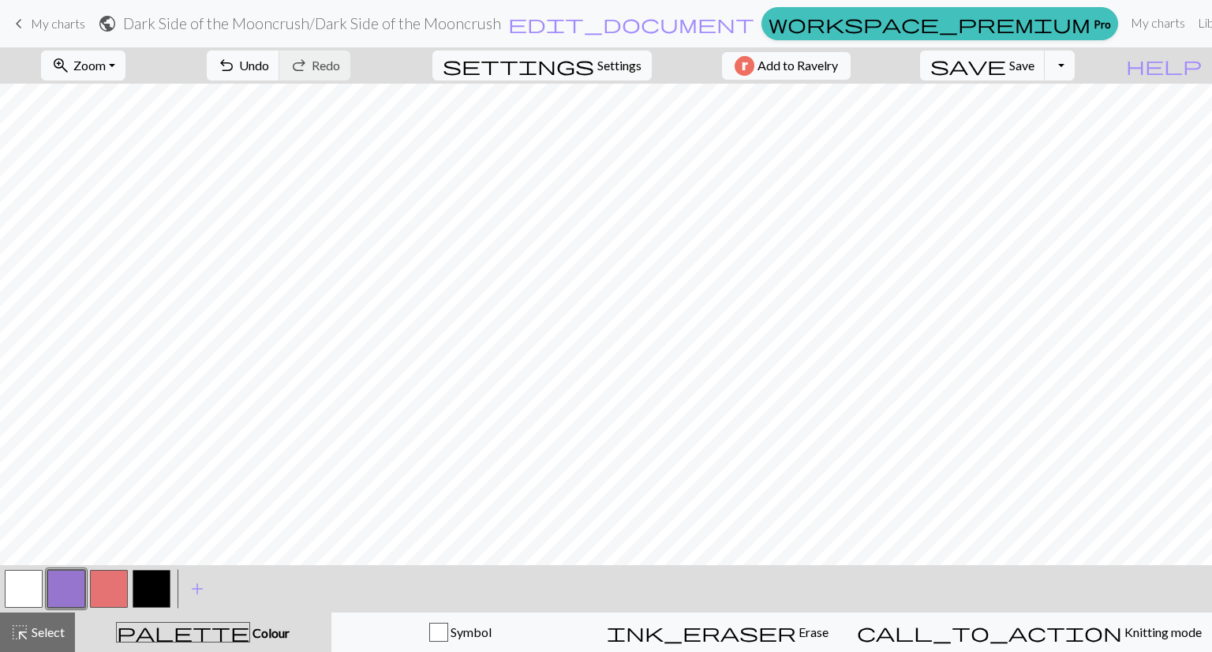
scroll to position [0, 160]
click at [598, 70] on span "Settings" at bounding box center [620, 65] width 44 height 19
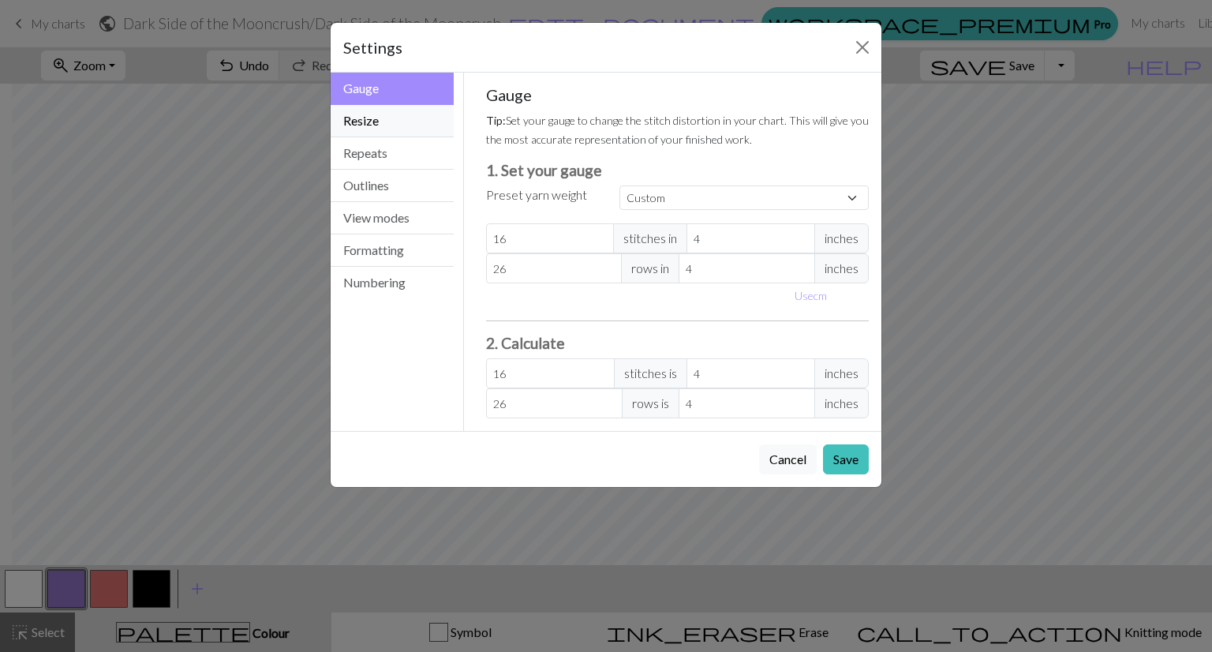
click at [388, 127] on button "Resize" at bounding box center [392, 121] width 123 height 32
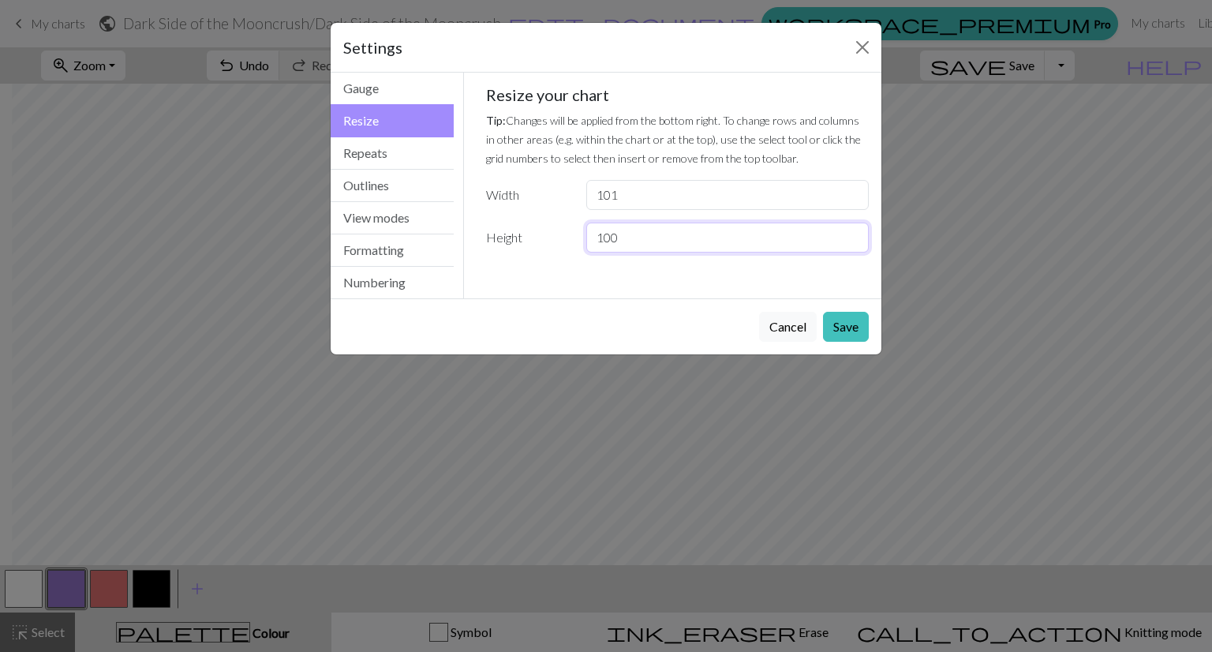
click at [640, 242] on input "100" at bounding box center [727, 238] width 283 height 30
click at [796, 327] on button "Cancel" at bounding box center [788, 327] width 58 height 30
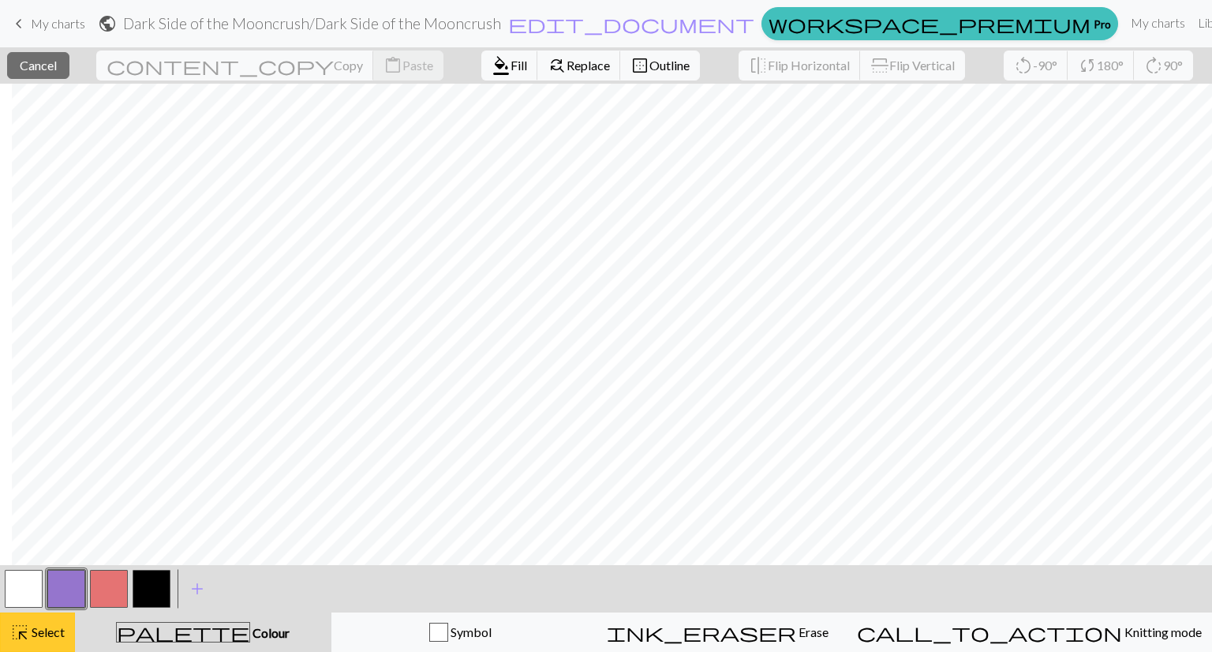
click at [44, 634] on span "Select" at bounding box center [47, 631] width 36 height 15
click at [17, 642] on span "highlight_alt" at bounding box center [19, 632] width 19 height 22
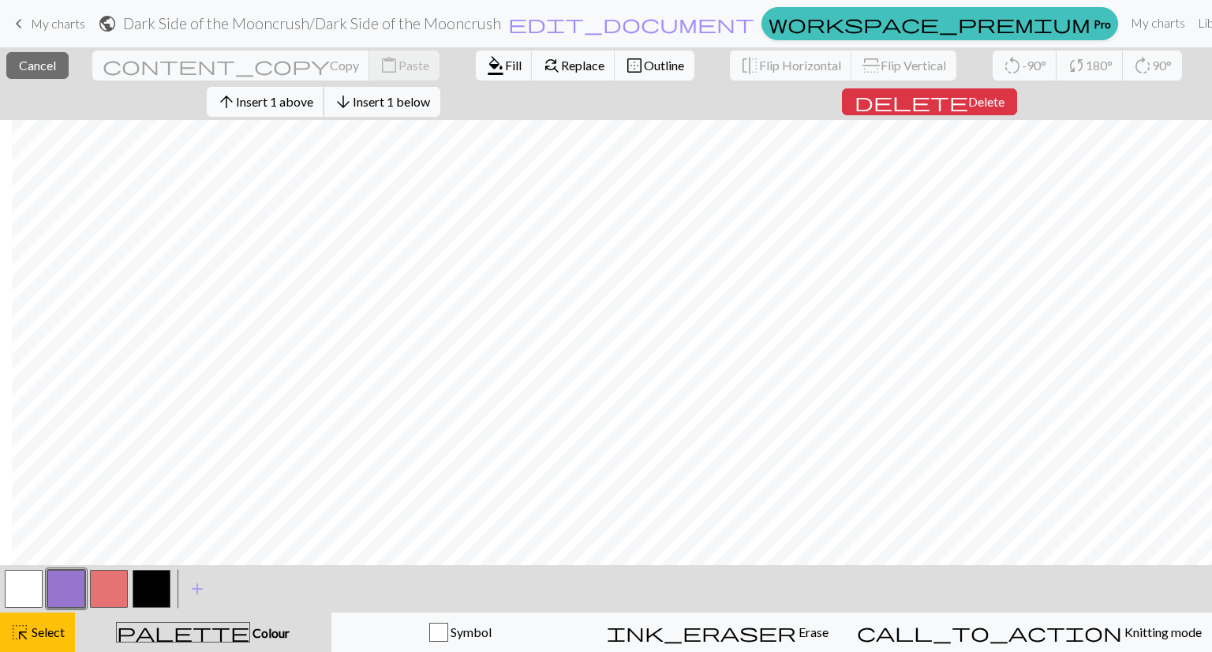
click at [268, 101] on span "Insert 1 above" at bounding box center [274, 101] width 77 height 15
click at [279, 92] on button "arrow_upward Insert 1 above" at bounding box center [266, 102] width 118 height 30
click at [302, 96] on span "Insert 1 above" at bounding box center [274, 101] width 77 height 15
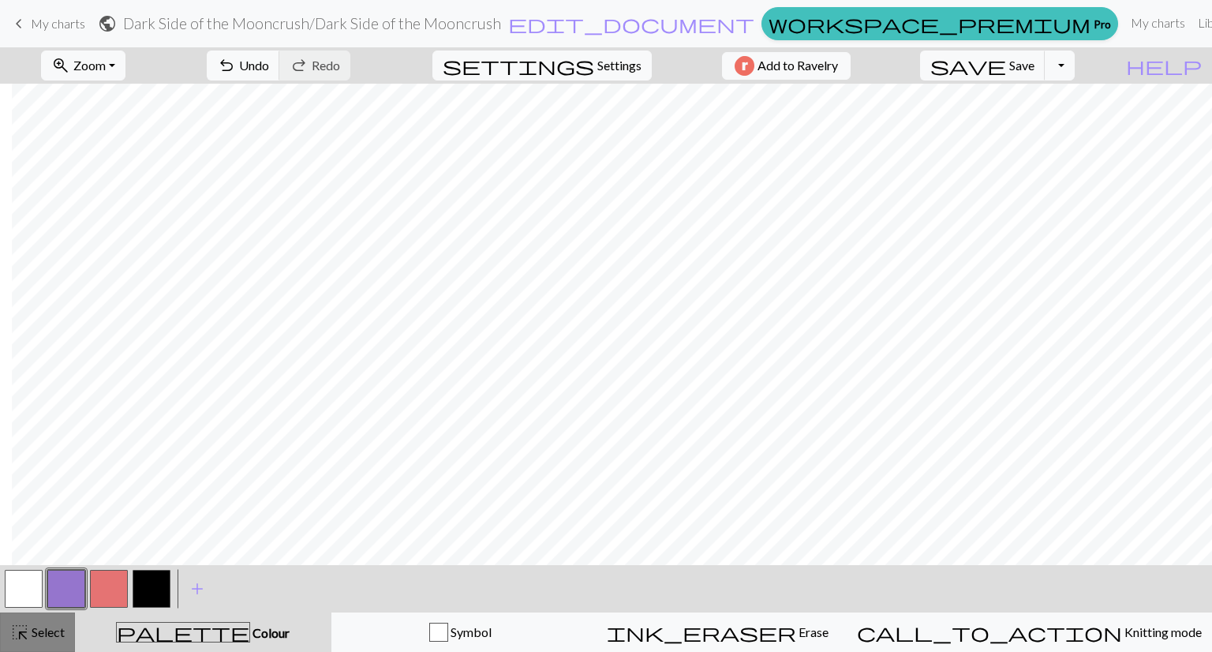
click at [27, 630] on span "highlight_alt" at bounding box center [19, 632] width 19 height 22
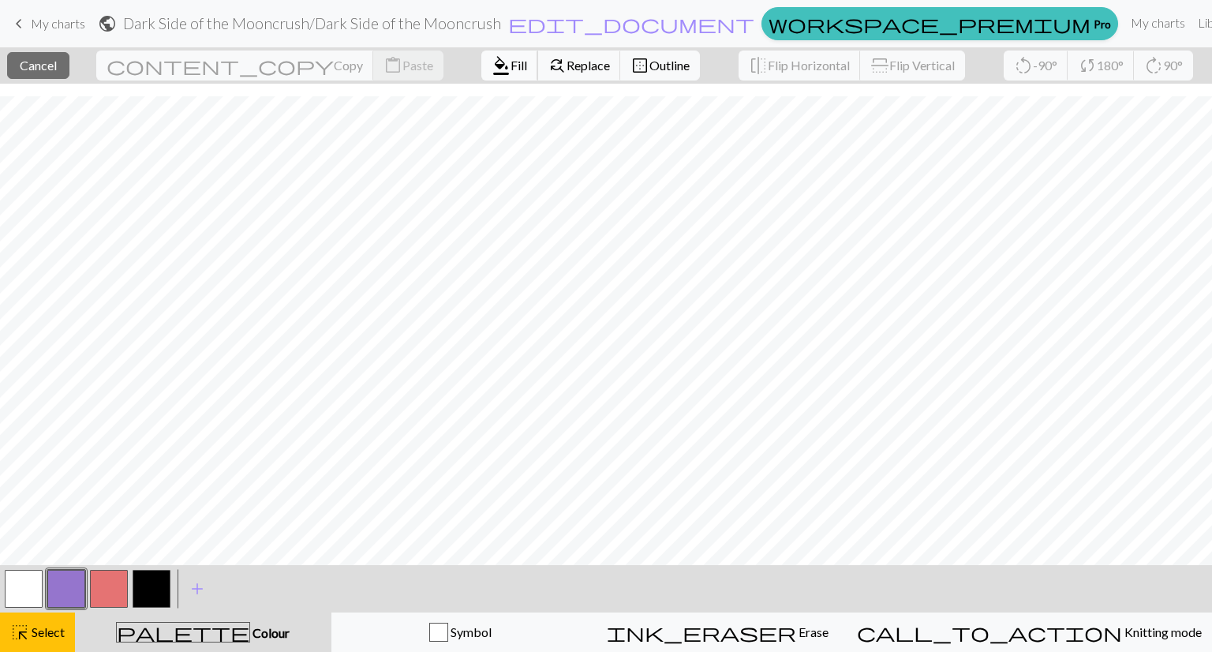
scroll to position [13, 0]
click at [492, 65] on span "format_color_fill" at bounding box center [501, 65] width 19 height 22
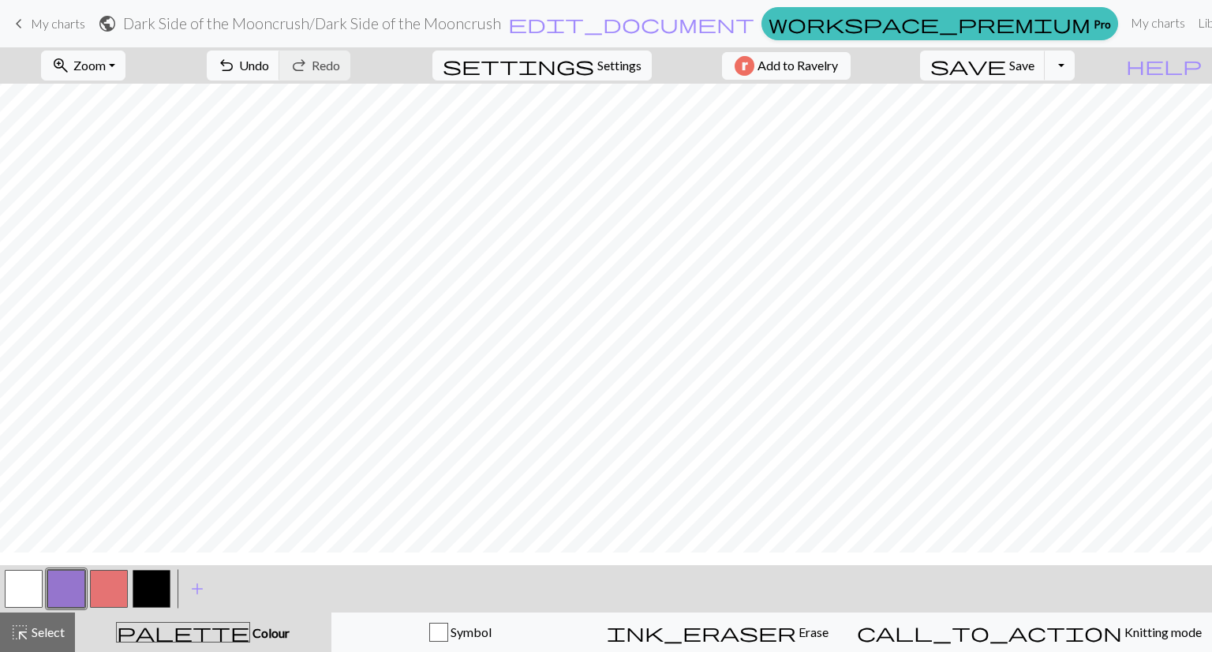
scroll to position [0, 0]
click at [23, 631] on span "highlight_alt" at bounding box center [19, 632] width 19 height 22
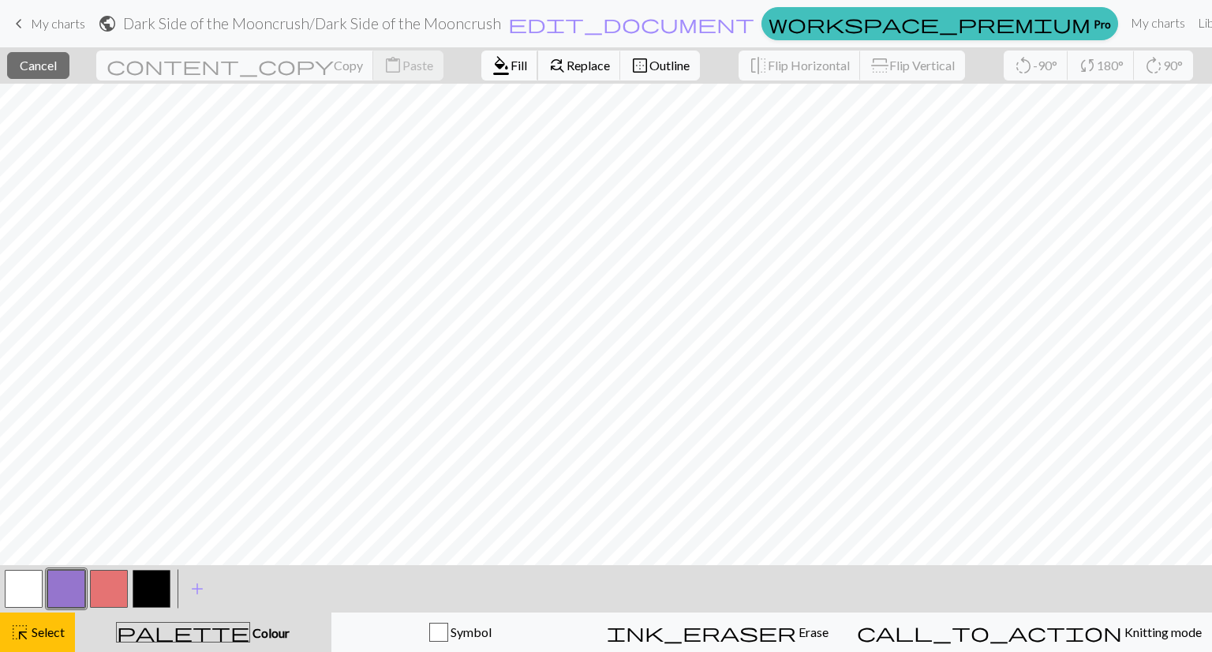
click at [511, 68] on span "Fill" at bounding box center [519, 65] width 17 height 15
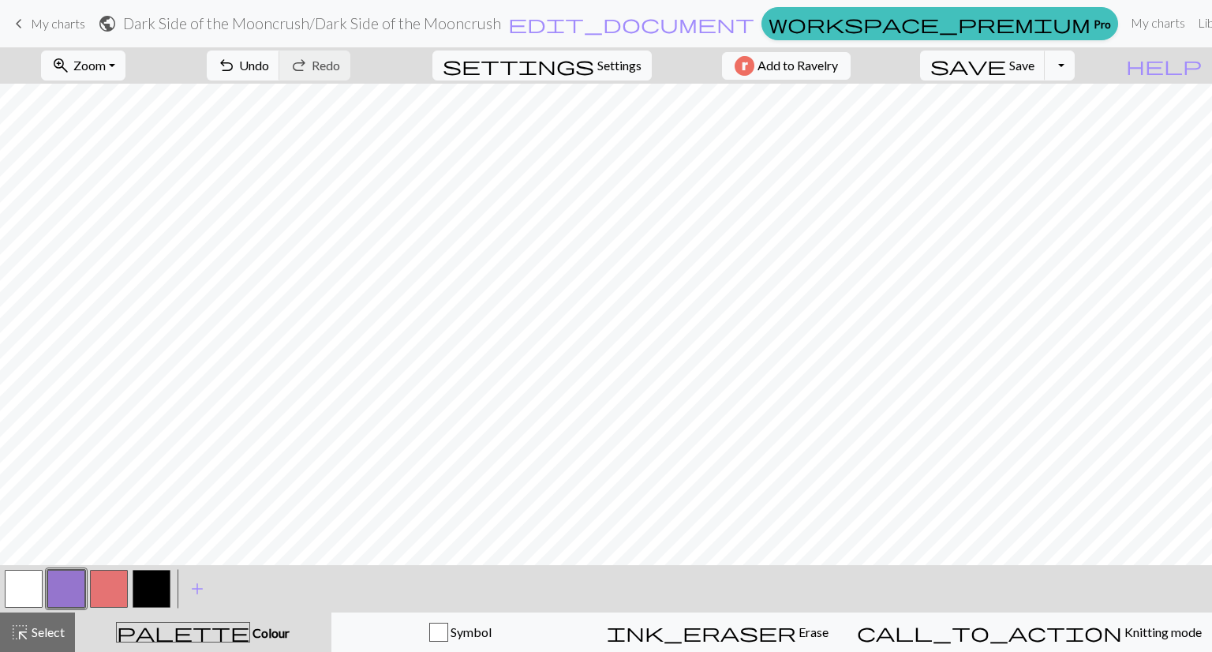
click at [19, 631] on span "highlight_alt" at bounding box center [19, 632] width 19 height 22
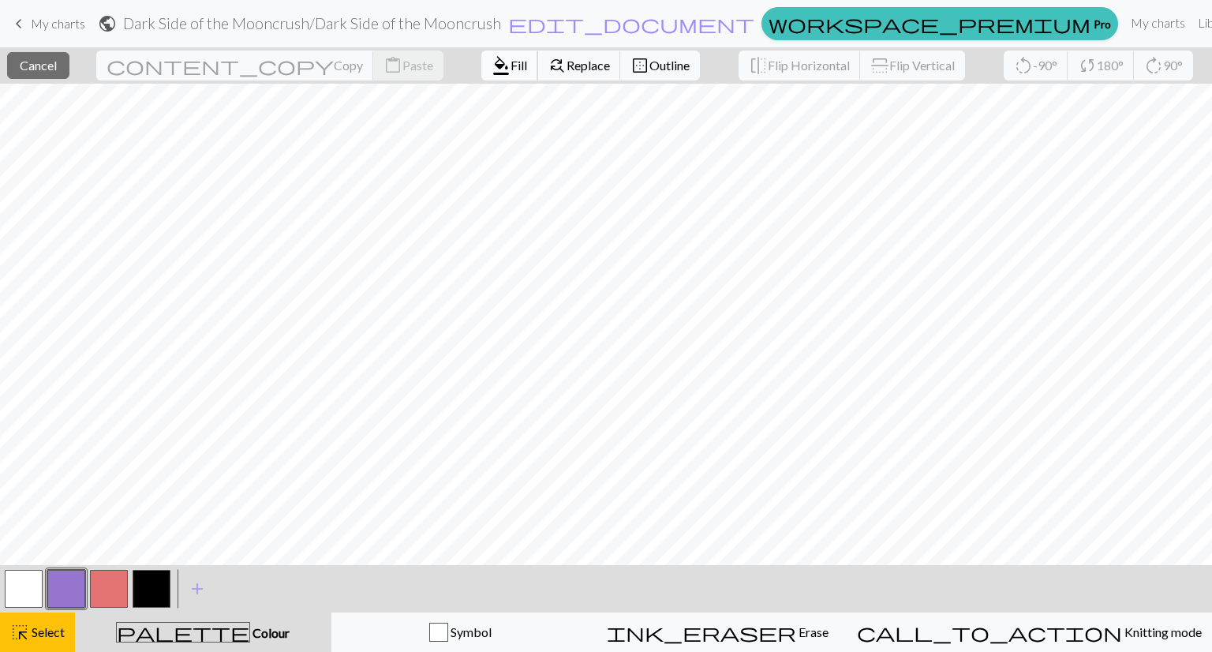
click at [492, 62] on span "format_color_fill" at bounding box center [501, 65] width 19 height 22
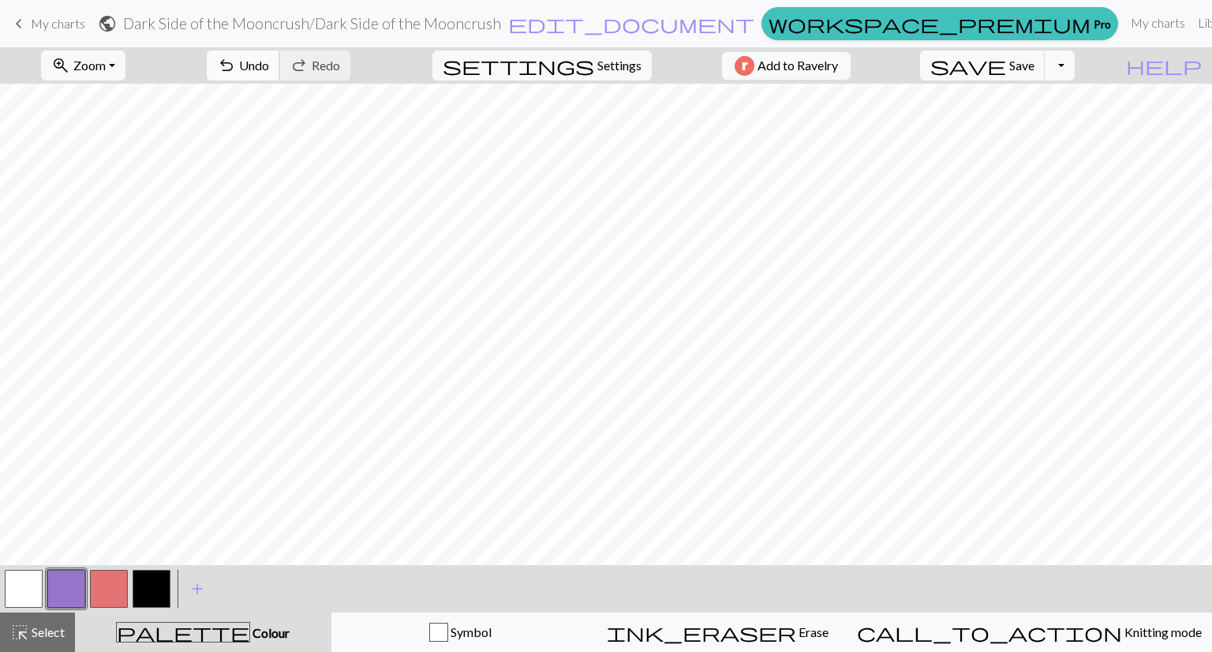
click at [269, 72] on span "Undo" at bounding box center [254, 65] width 30 height 15
click at [147, 582] on button "button" at bounding box center [152, 589] width 38 height 38
click at [36, 634] on span "Select" at bounding box center [47, 631] width 36 height 15
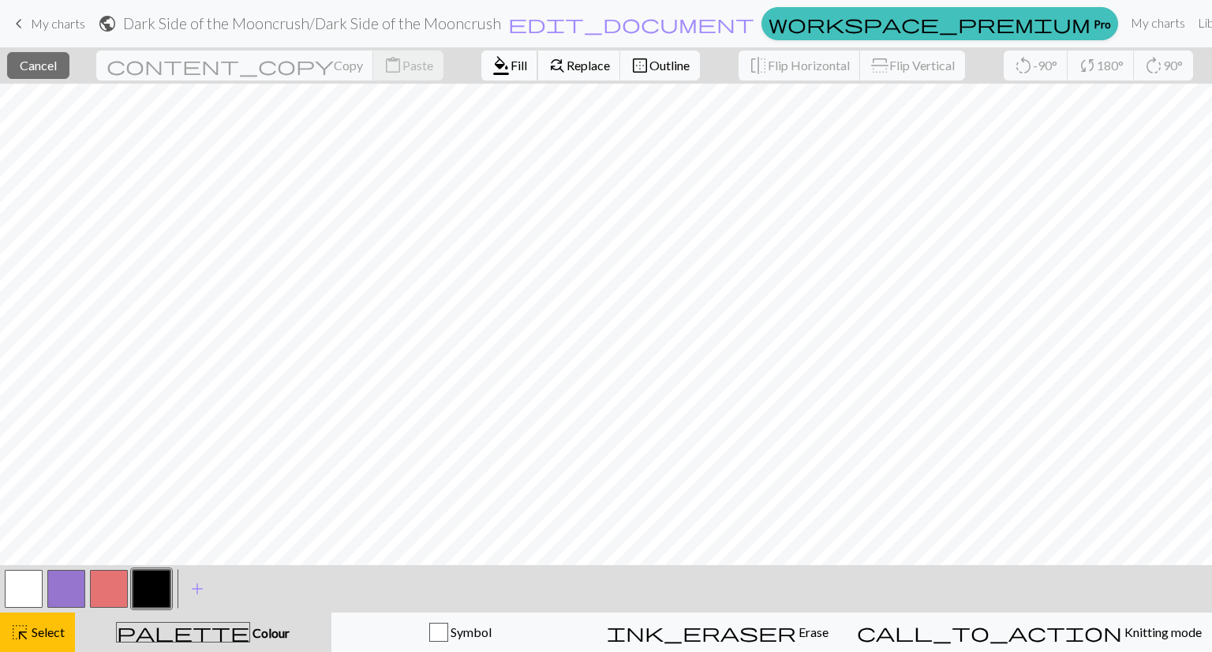
click at [511, 70] on span "Fill" at bounding box center [519, 65] width 17 height 15
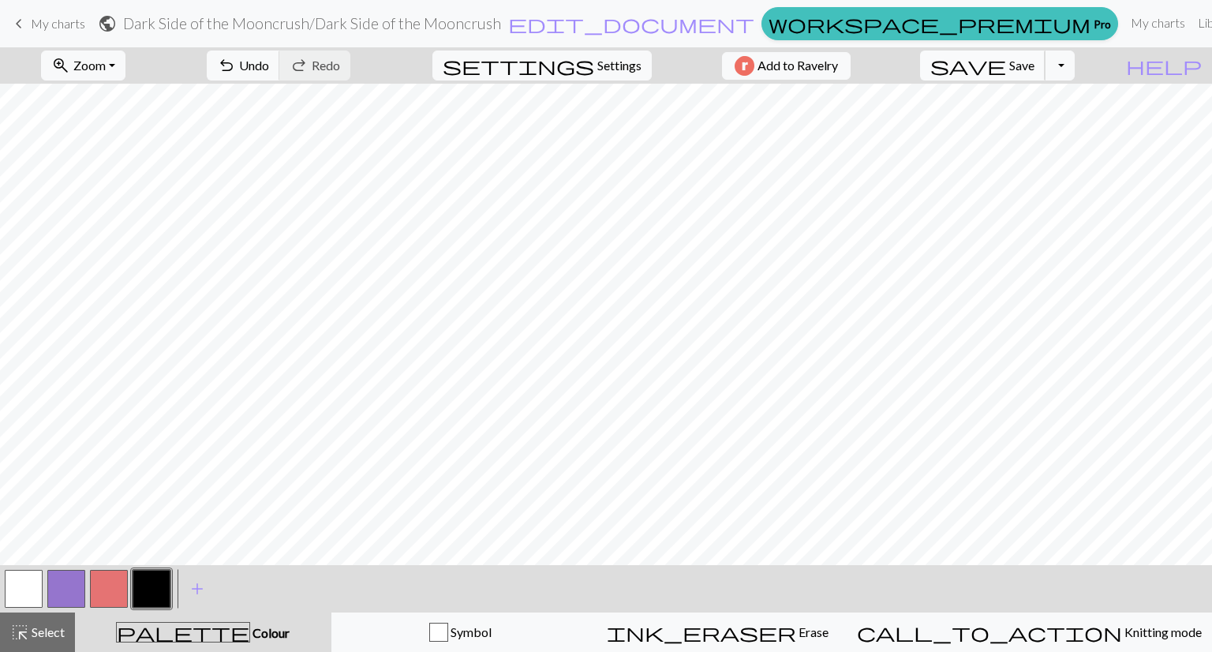
click at [1006, 62] on span "save" at bounding box center [969, 65] width 76 height 22
click at [95, 61] on div "Chart saved" at bounding box center [606, 31] width 1212 height 62
click at [99, 70] on span "Zoom" at bounding box center [89, 65] width 32 height 15
click at [92, 102] on button "Fit all" at bounding box center [104, 100] width 125 height 25
click at [126, 62] on button "zoom_in Zoom Zoom" at bounding box center [83, 66] width 84 height 30
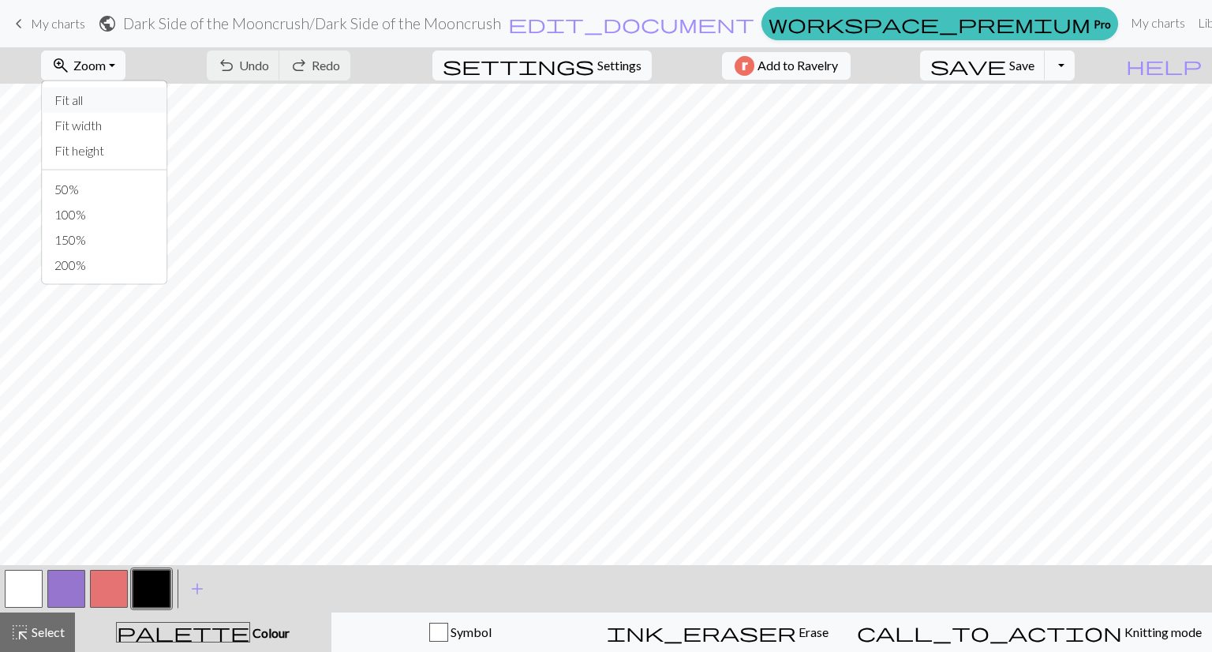
click at [89, 98] on button "Fit all" at bounding box center [104, 100] width 125 height 25
click at [106, 58] on span "Zoom" at bounding box center [89, 65] width 32 height 15
click at [124, 155] on button "Fit height" at bounding box center [104, 150] width 125 height 25
click at [106, 66] on span "Zoom" at bounding box center [89, 65] width 32 height 15
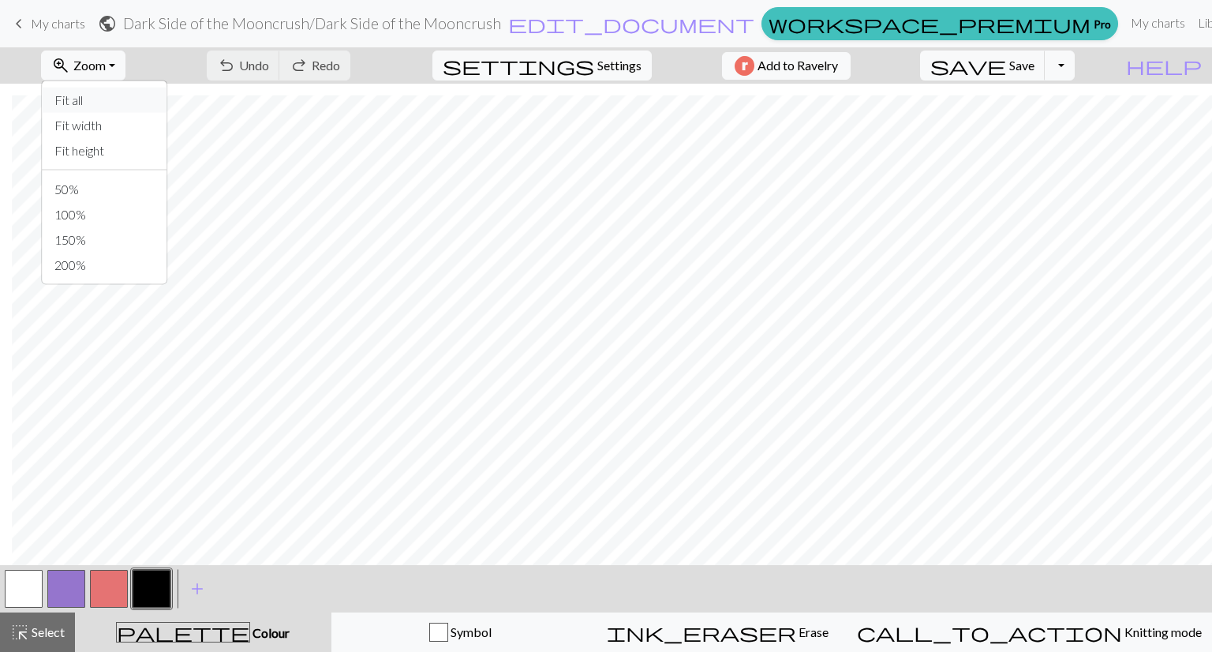
click at [112, 103] on button "Fit all" at bounding box center [104, 100] width 125 height 25
click at [1035, 70] on span "Save" at bounding box center [1022, 65] width 25 height 15
click at [32, 634] on span "Select" at bounding box center [47, 631] width 36 height 15
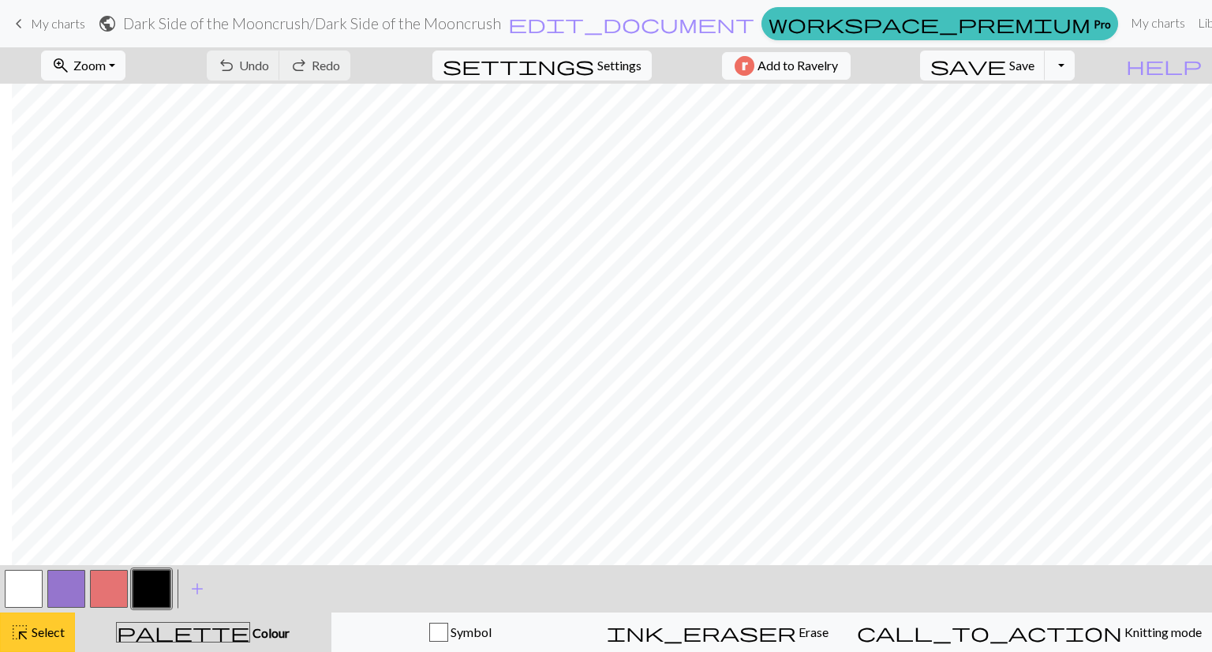
click at [41, 631] on span "Select" at bounding box center [47, 631] width 36 height 15
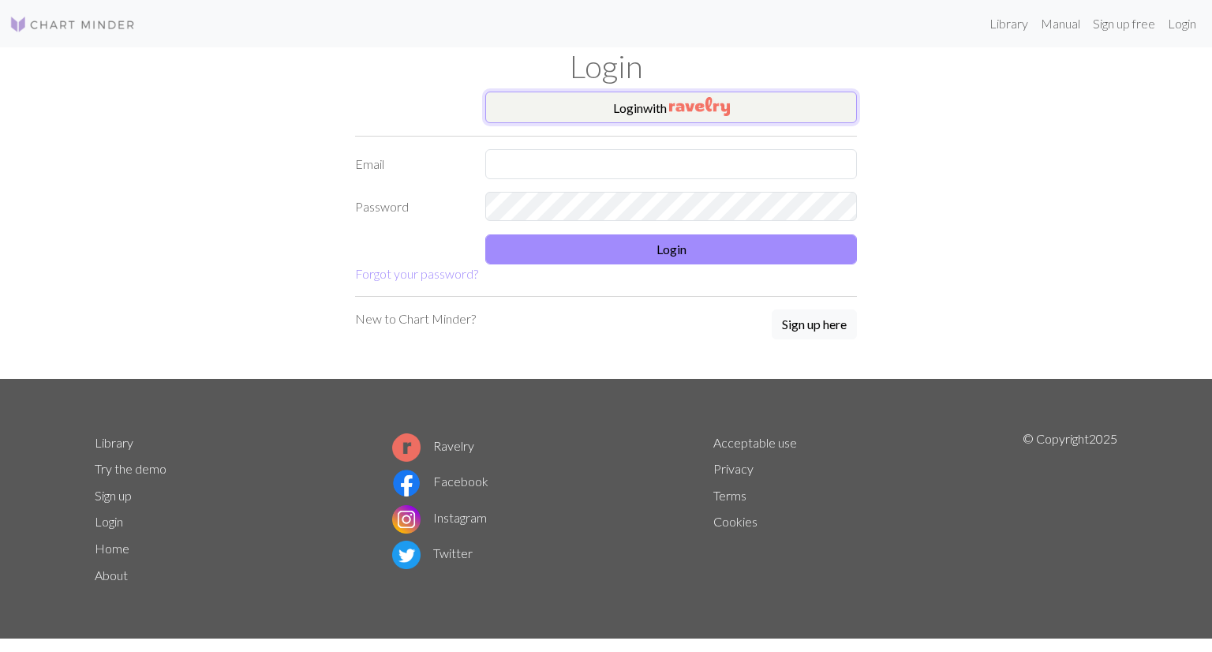
click at [587, 102] on button "Login with" at bounding box center [671, 108] width 372 height 32
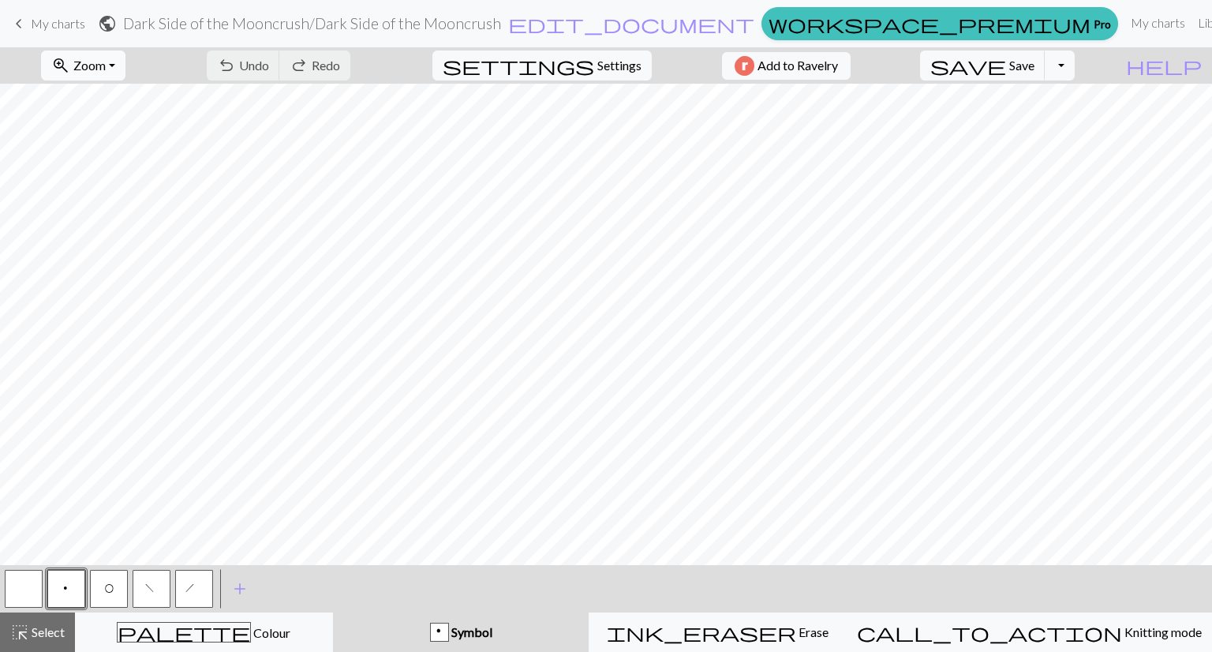
click at [99, 69] on span "Zoom" at bounding box center [89, 65] width 32 height 15
click at [98, 88] on button "Fit all" at bounding box center [104, 100] width 125 height 25
click at [99, 69] on span "Zoom" at bounding box center [89, 65] width 32 height 15
click at [111, 129] on button "Fit width" at bounding box center [104, 125] width 125 height 25
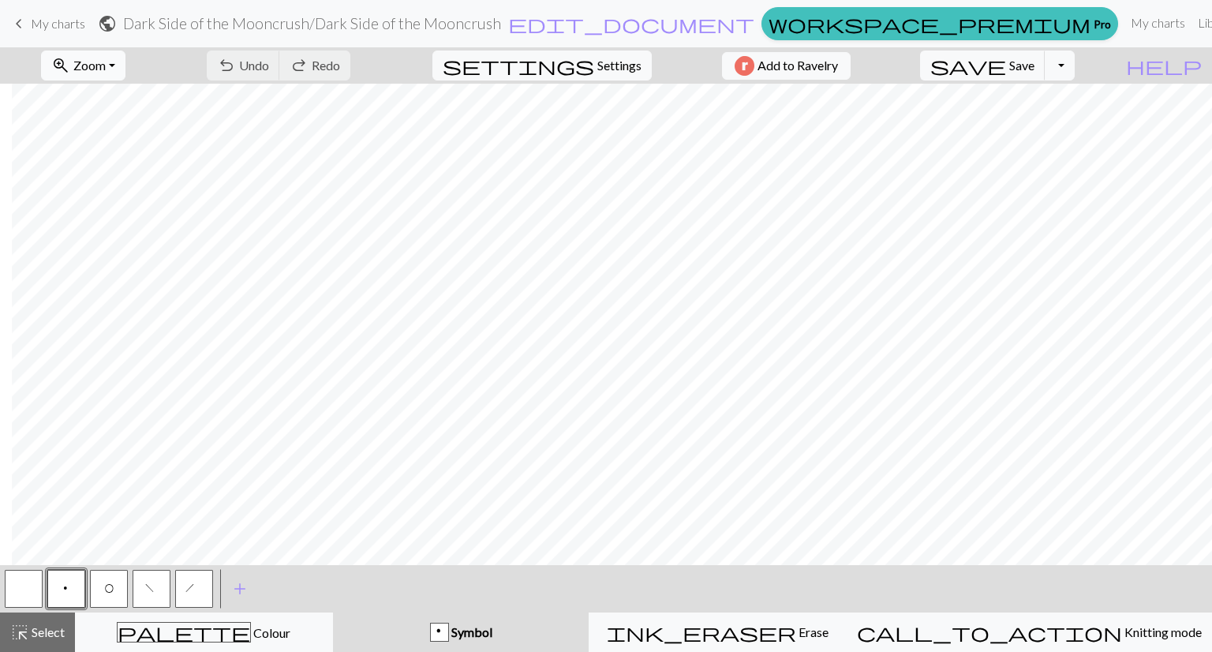
click at [105, 61] on span "Zoom" at bounding box center [89, 65] width 32 height 15
click at [93, 146] on button "Fit height" at bounding box center [104, 150] width 125 height 25
click at [106, 70] on span "Zoom" at bounding box center [89, 65] width 32 height 15
click at [92, 190] on button "50%" at bounding box center [104, 189] width 125 height 25
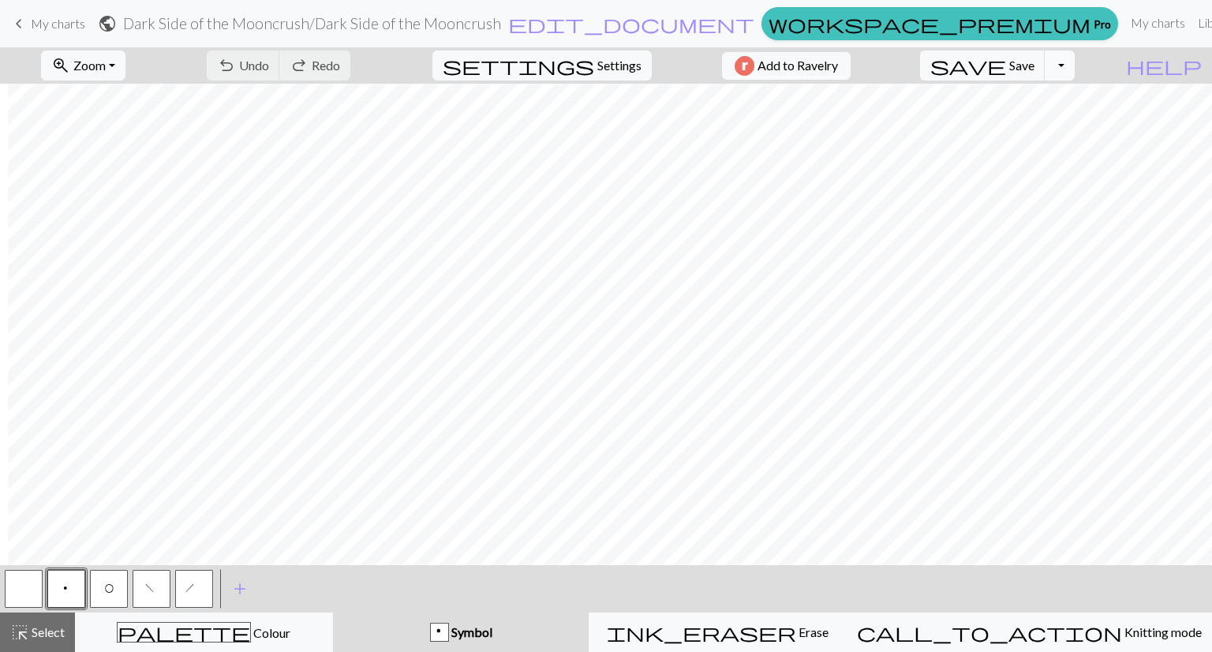
click at [1075, 66] on button "Toggle Dropdown" at bounding box center [1060, 66] width 30 height 30
click at [1063, 128] on button "save_alt Download" at bounding box center [945, 125] width 260 height 25
click at [1075, 64] on button "Toggle Dropdown" at bounding box center [1060, 66] width 30 height 30
click at [1036, 131] on button "save_alt Download" at bounding box center [945, 125] width 260 height 25
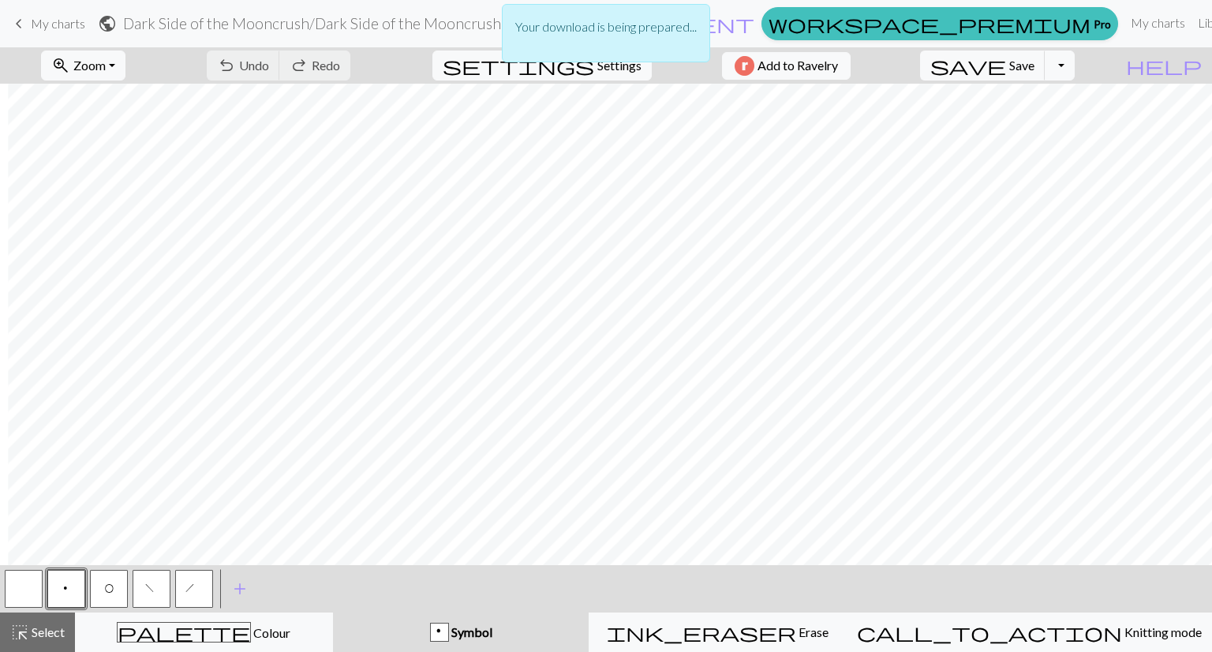
click at [1099, 65] on div "Your download is being prepared..." at bounding box center [606, 37] width 1212 height 75
click at [1083, 73] on div "Your download is being prepared..." at bounding box center [606, 37] width 1212 height 75
click at [1095, 66] on div "Your download is being prepared..." at bounding box center [606, 37] width 1212 height 75
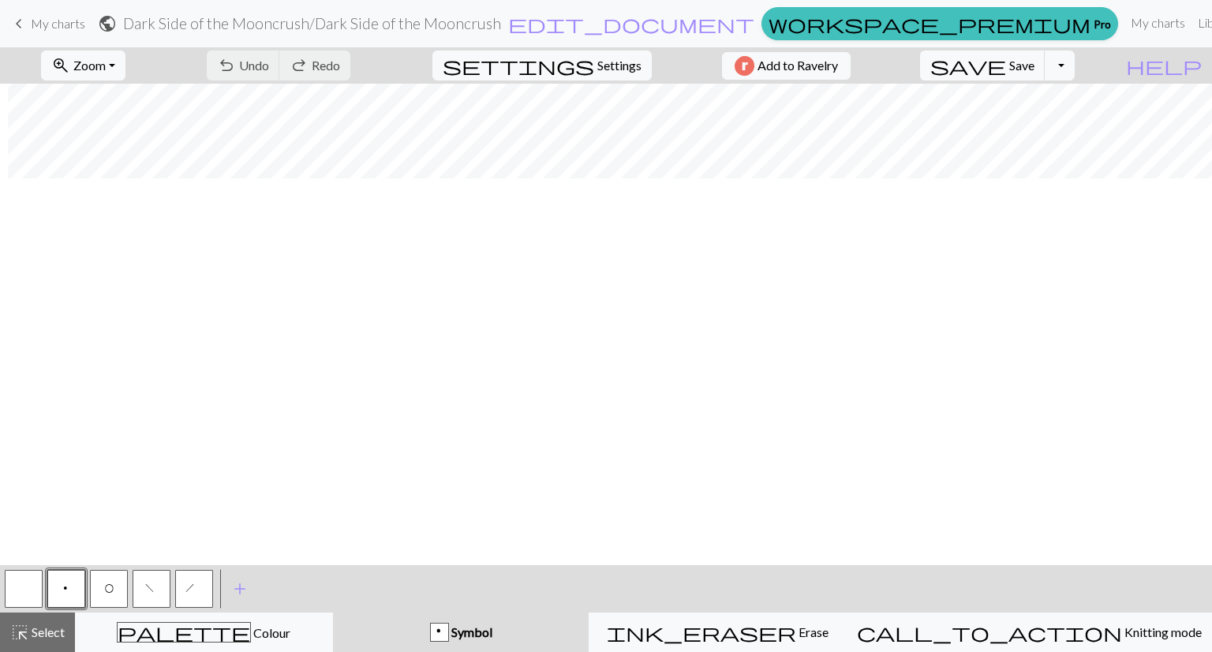
scroll to position [0, 156]
click at [1192, 29] on link "Library" at bounding box center [1217, 23] width 51 height 32
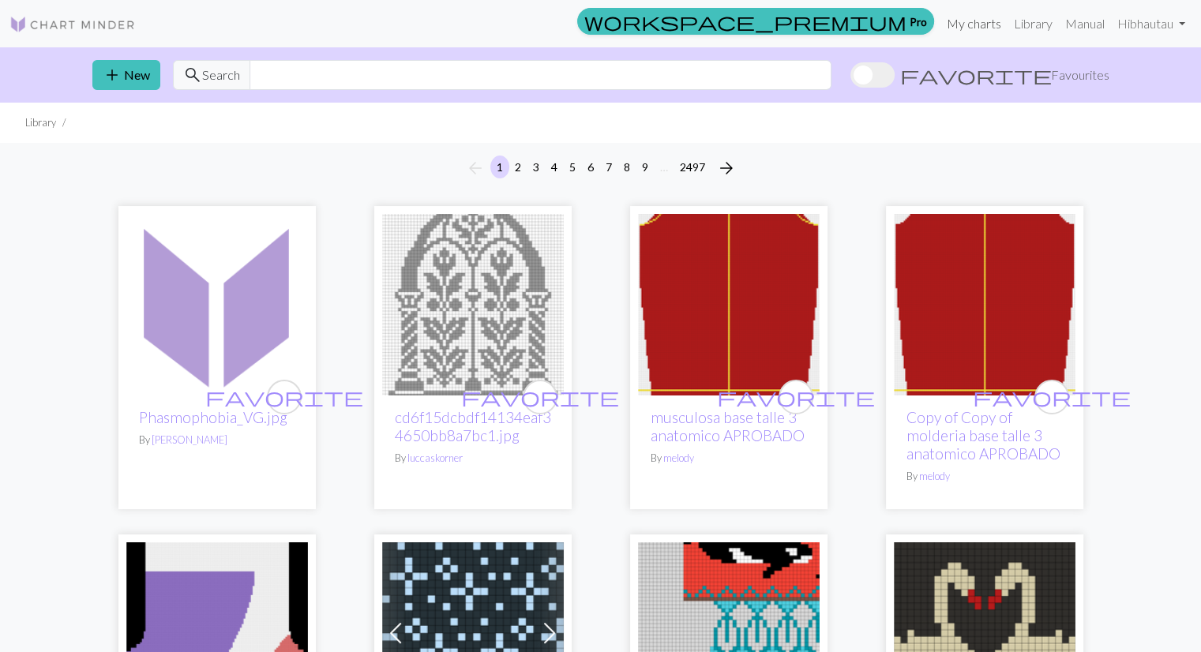
click at [981, 21] on link "My charts" at bounding box center [973, 24] width 67 height 32
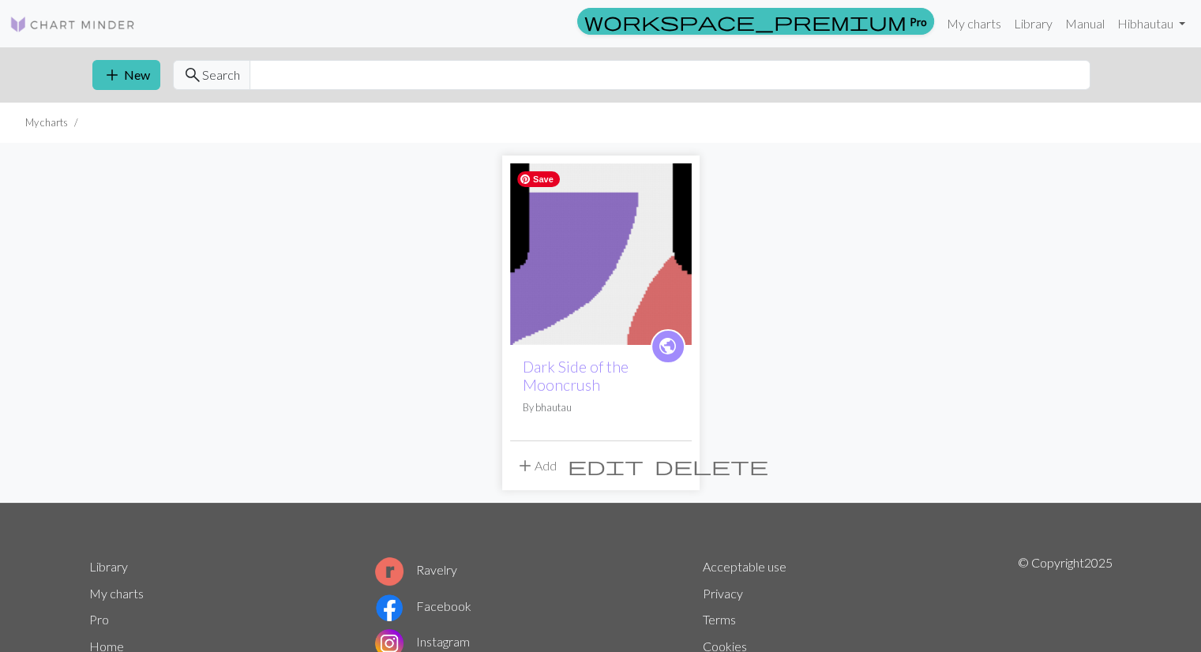
click at [608, 294] on img at bounding box center [601, 254] width 182 height 182
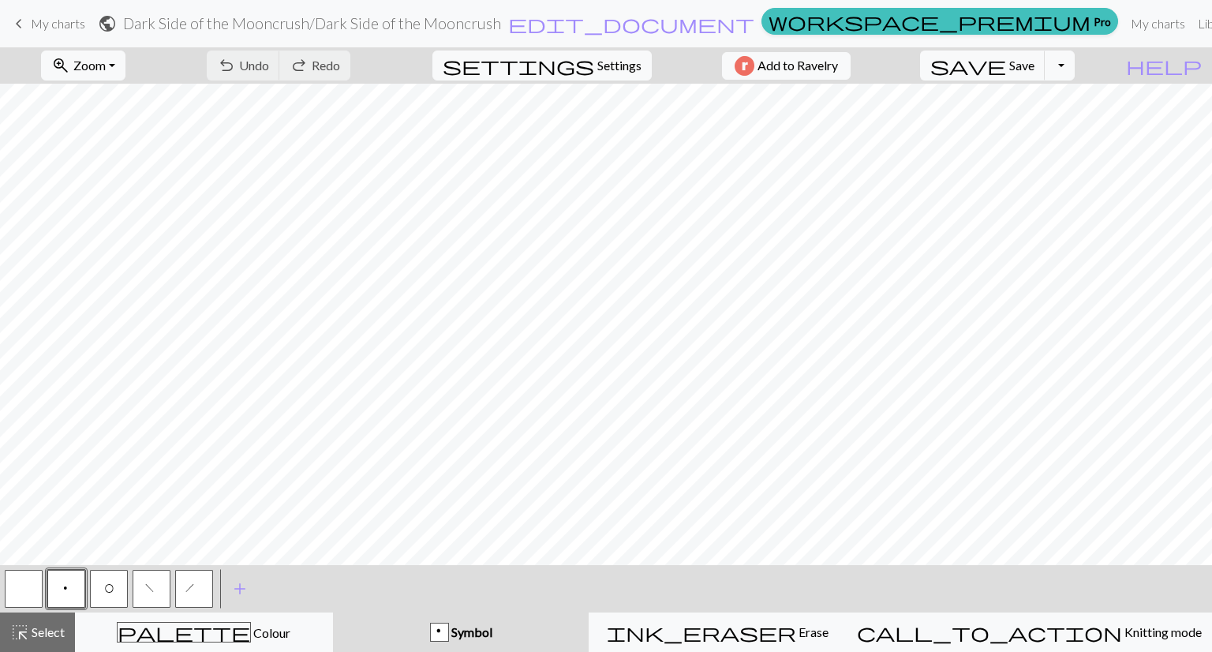
click at [32, 20] on span "My charts" at bounding box center [58, 23] width 54 height 15
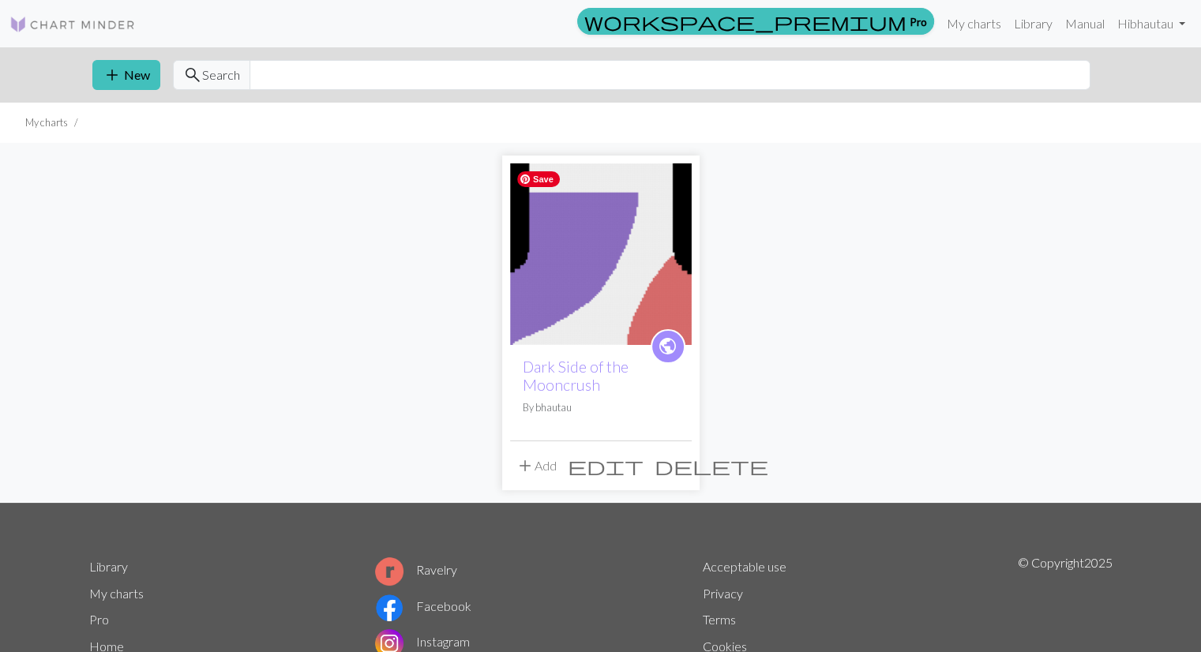
click at [586, 307] on img at bounding box center [601, 254] width 182 height 182
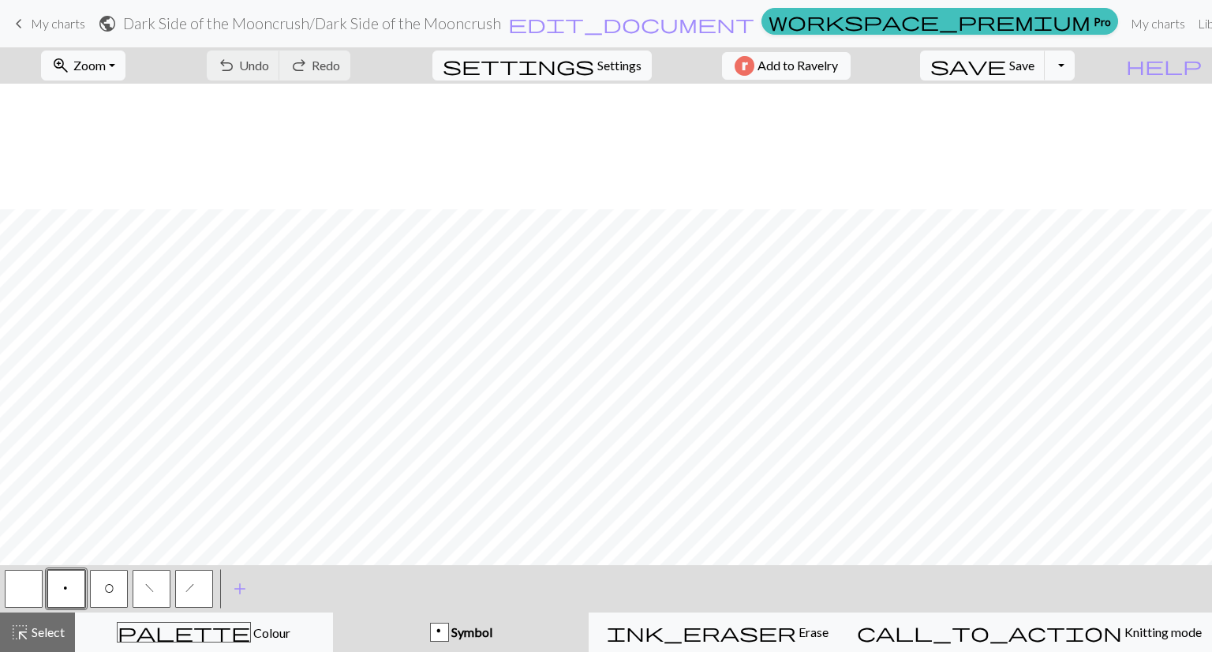
scroll to position [1227, 0]
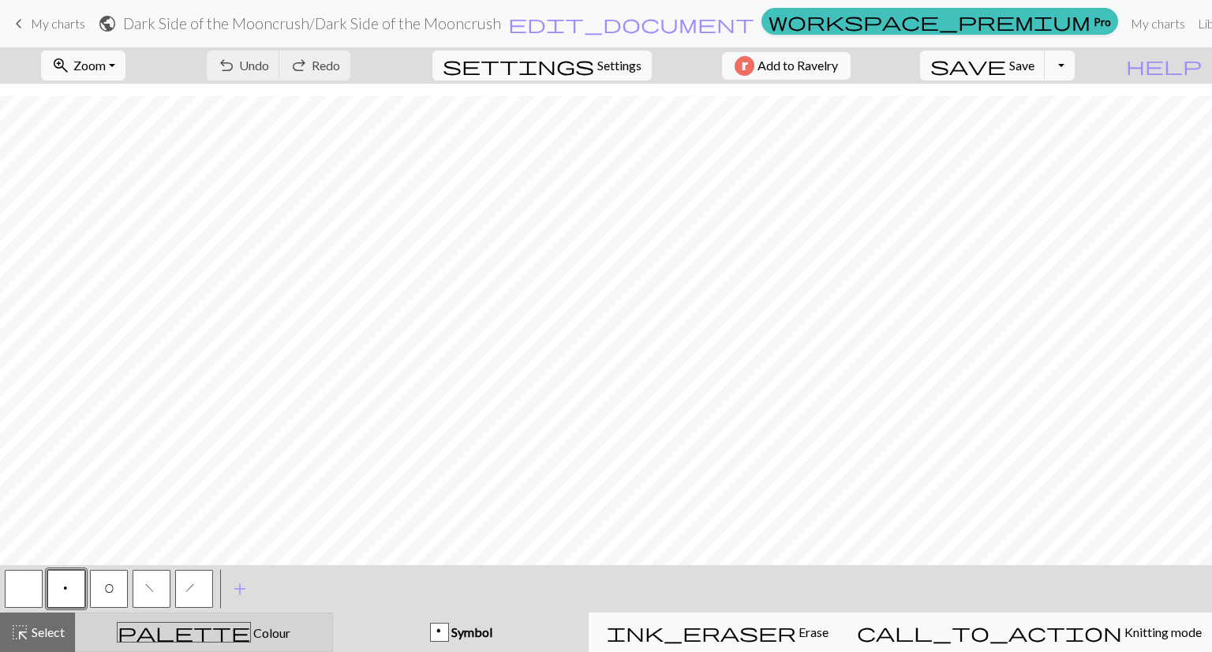
click at [193, 626] on span "palette" at bounding box center [184, 632] width 133 height 22
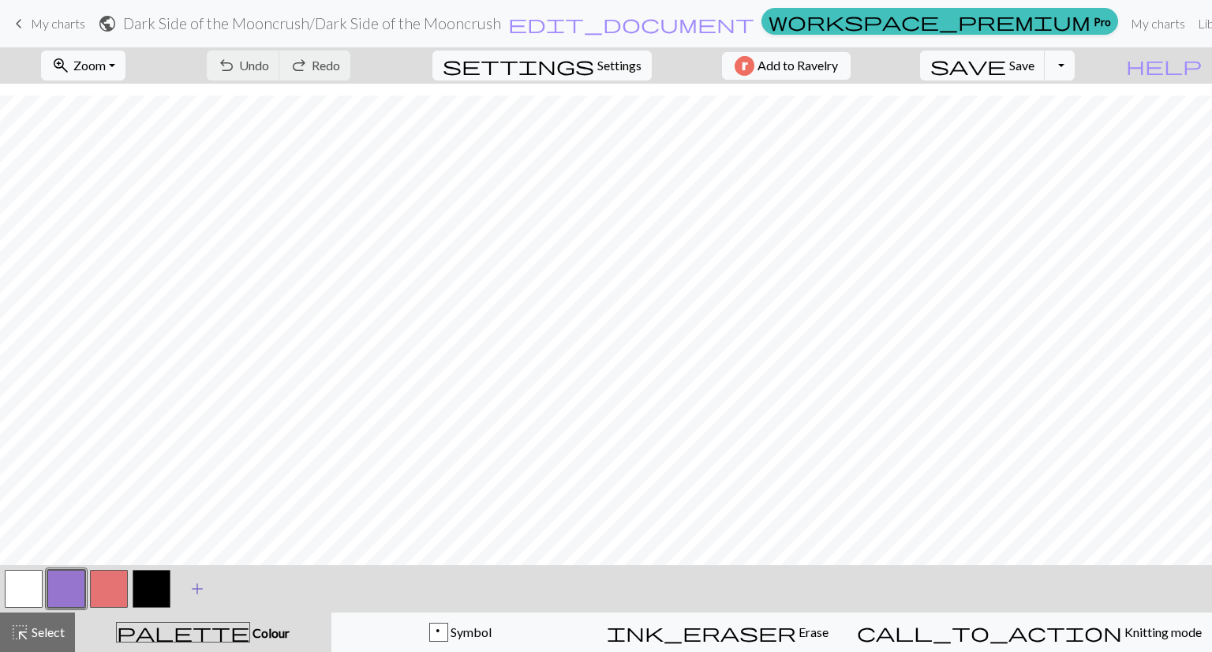
click at [199, 583] on span "add" at bounding box center [197, 589] width 19 height 22
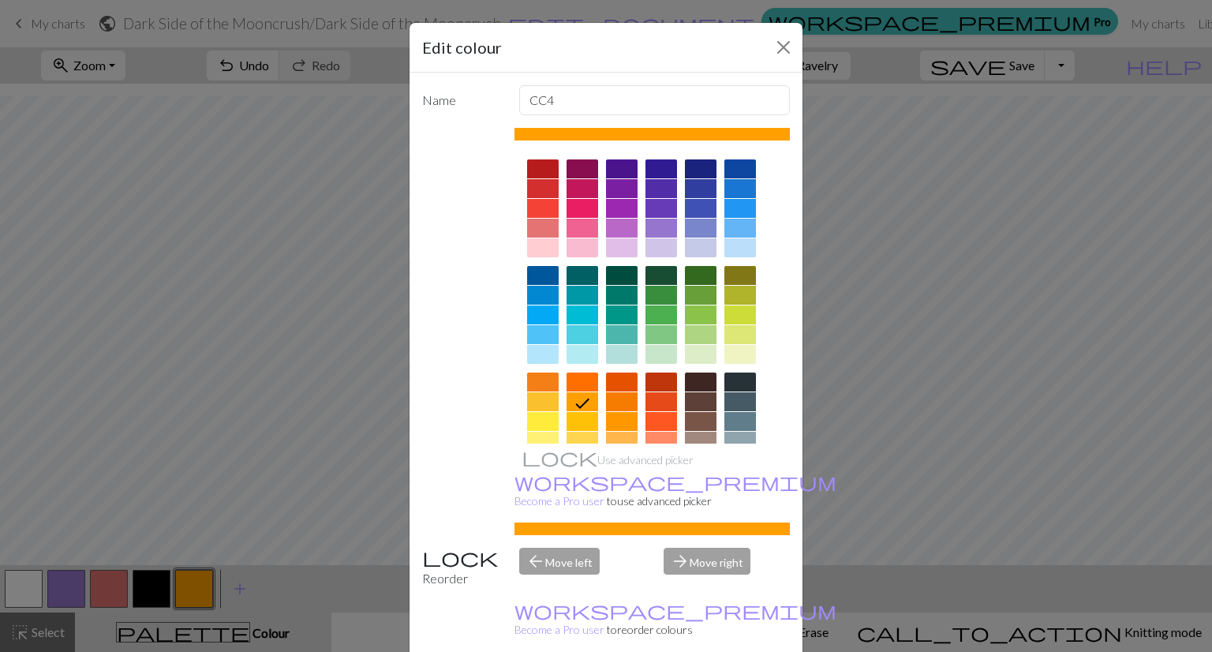
click at [650, 248] on div at bounding box center [662, 247] width 32 height 19
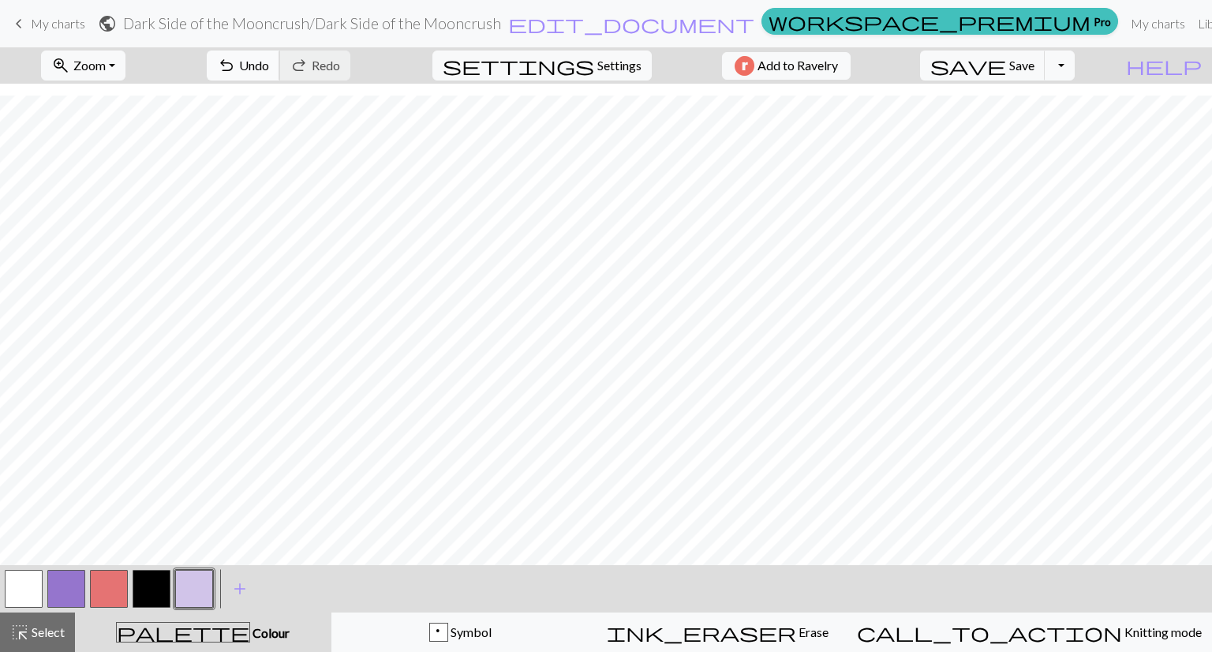
click at [280, 77] on button "undo Undo Undo" at bounding box center [243, 66] width 73 height 30
click at [32, 583] on button "button" at bounding box center [24, 589] width 38 height 38
click at [193, 583] on button "button" at bounding box center [194, 589] width 38 height 38
click at [269, 66] on span "Undo" at bounding box center [254, 65] width 30 height 15
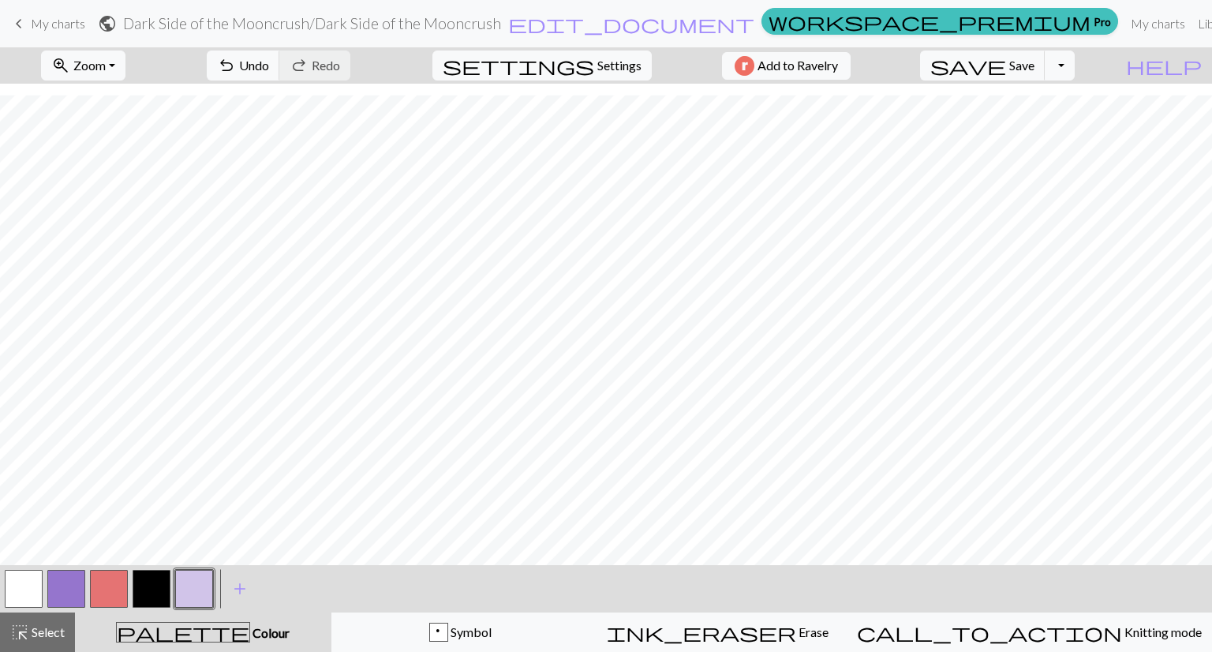
click at [24, 588] on button "button" at bounding box center [24, 589] width 38 height 38
click at [215, 582] on div at bounding box center [194, 589] width 43 height 43
click at [199, 592] on button "button" at bounding box center [194, 589] width 38 height 38
click at [21, 587] on button "button" at bounding box center [24, 589] width 38 height 38
click at [204, 585] on button "button" at bounding box center [194, 589] width 38 height 38
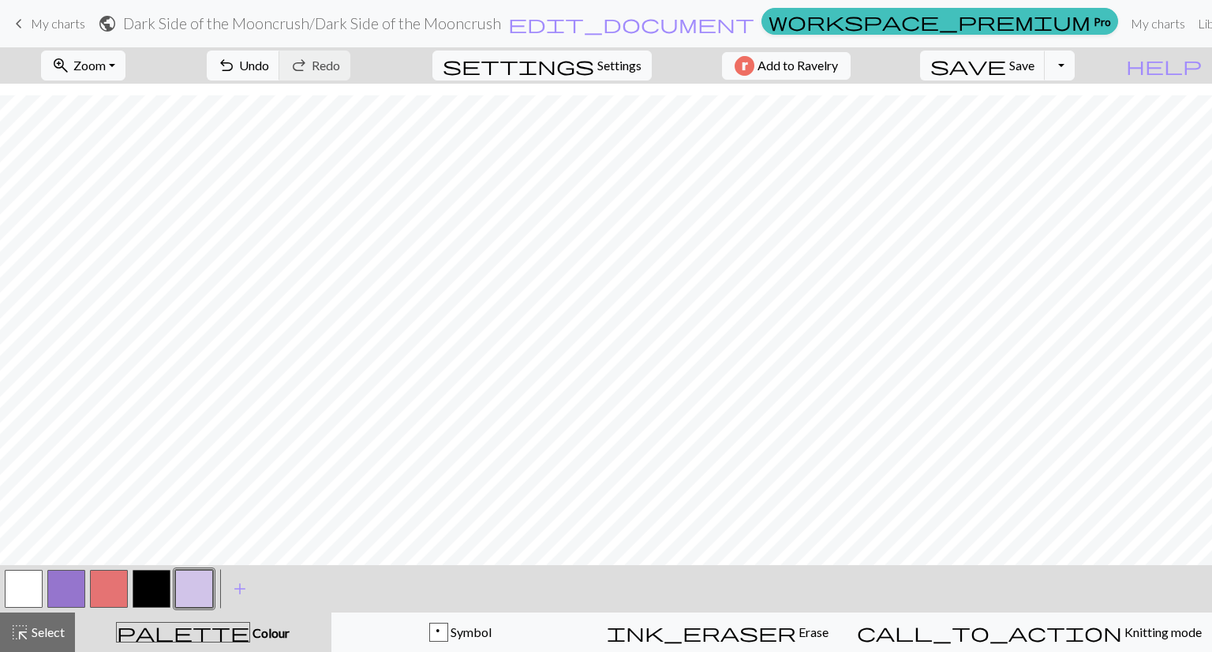
click at [206, 585] on button "button" at bounding box center [194, 589] width 38 height 38
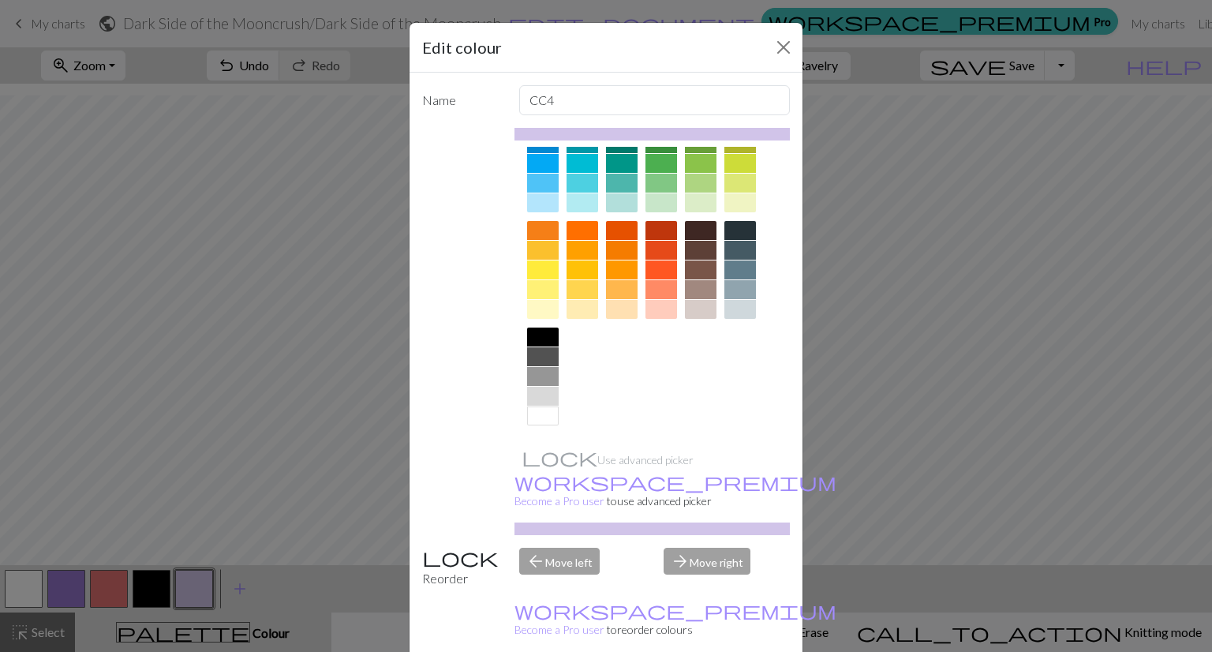
scroll to position [0, 0]
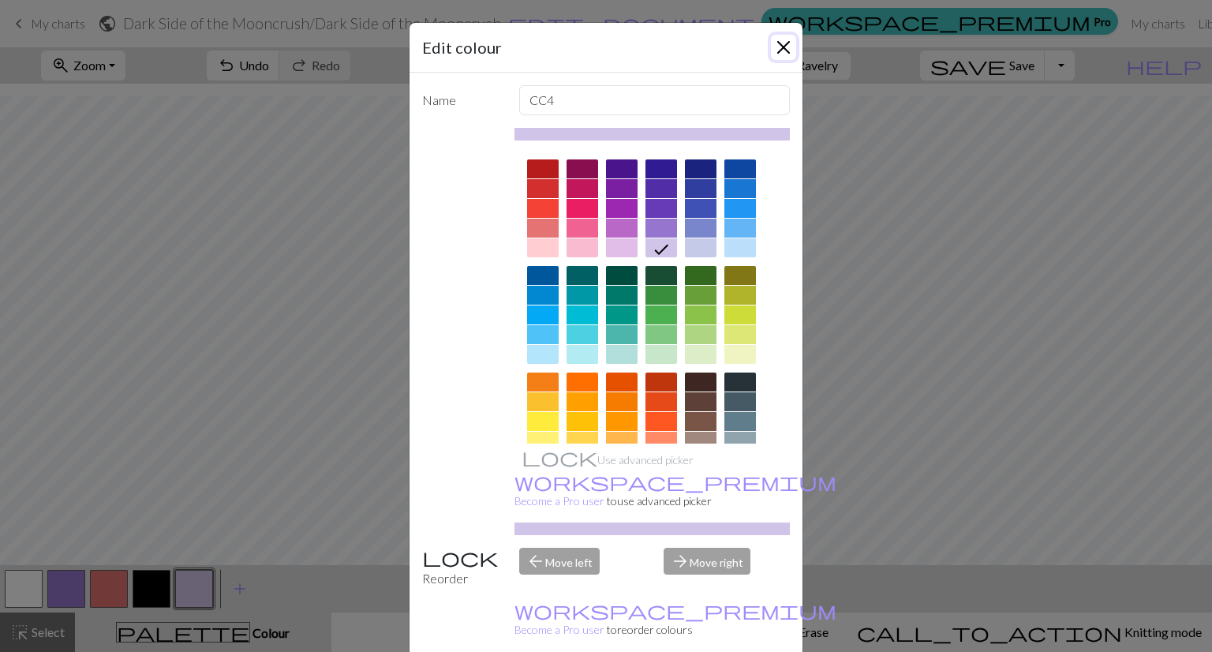
click at [776, 43] on button "Close" at bounding box center [783, 47] width 25 height 25
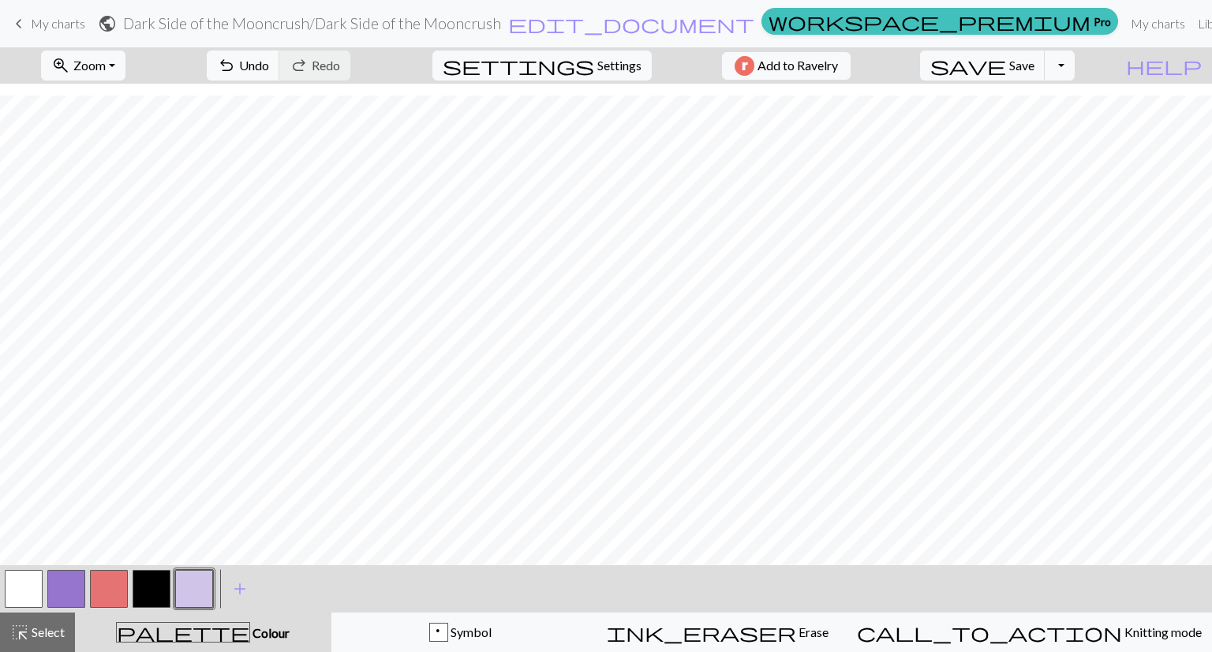
scroll to position [432, 0]
click at [22, 590] on button "button" at bounding box center [24, 589] width 38 height 38
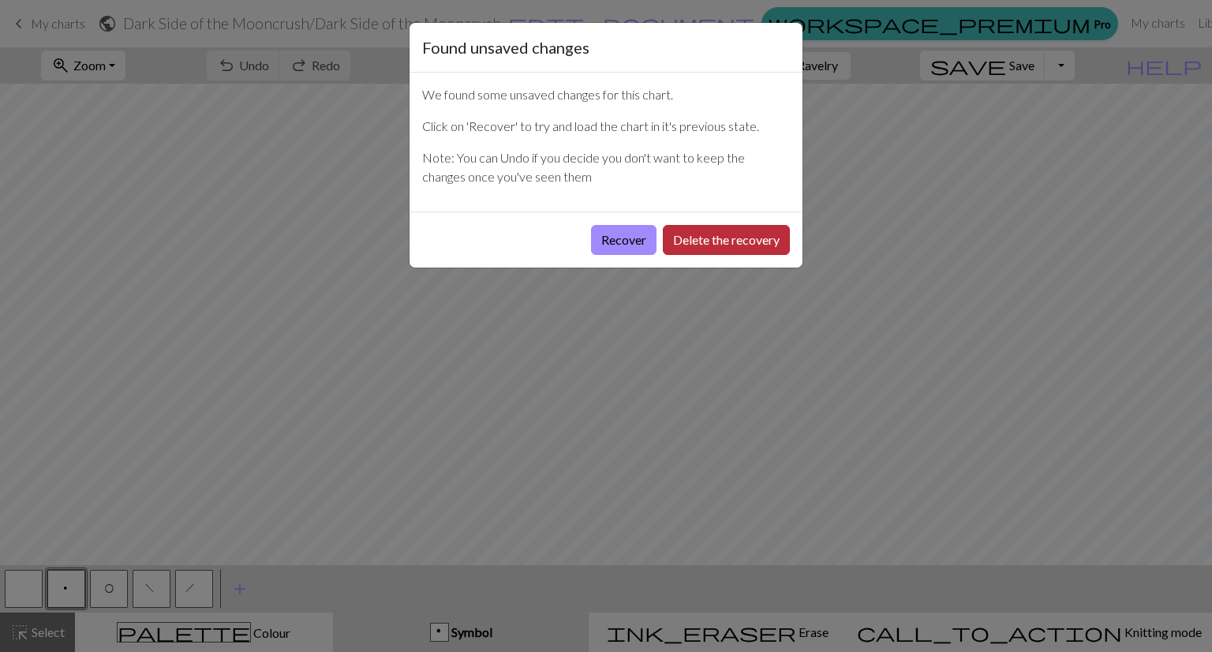
click at [721, 241] on button "Delete the recovery" at bounding box center [726, 240] width 127 height 30
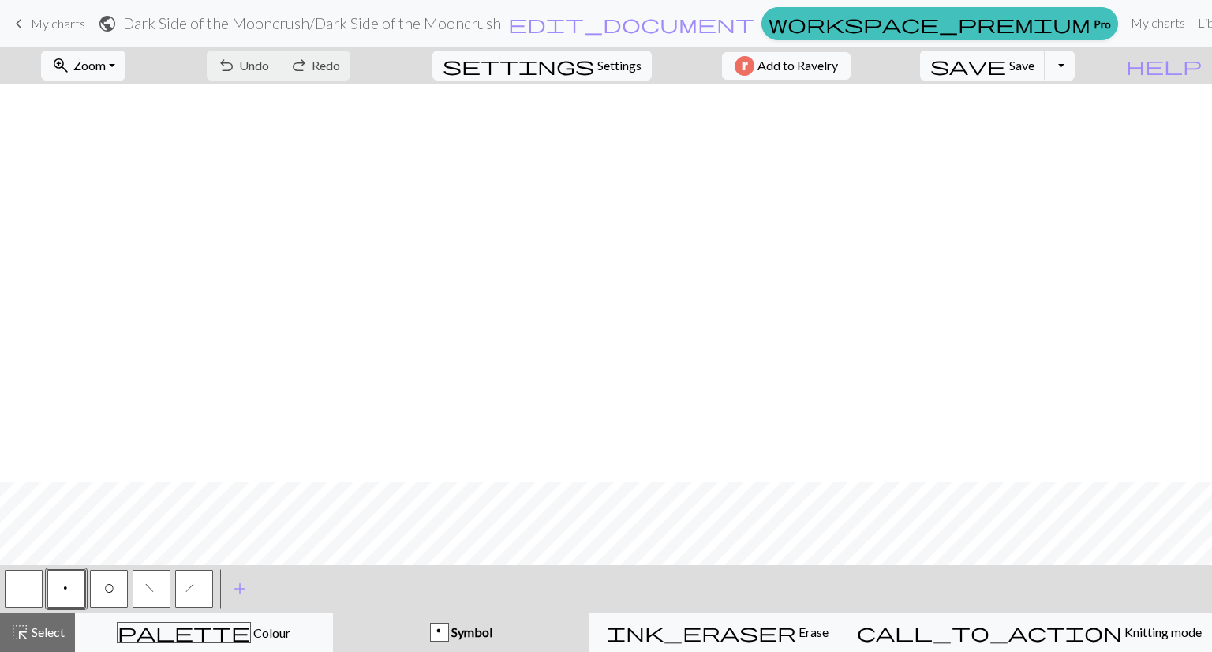
scroll to position [398, 0]
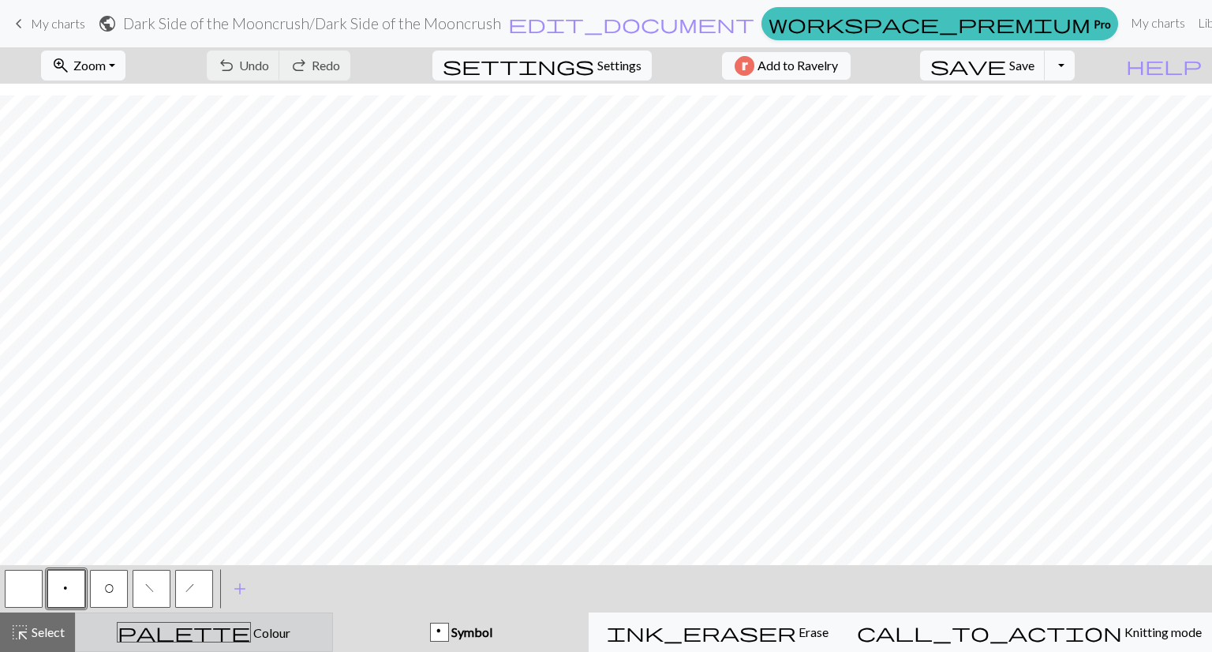
click at [251, 628] on span "Colour" at bounding box center [270, 632] width 39 height 15
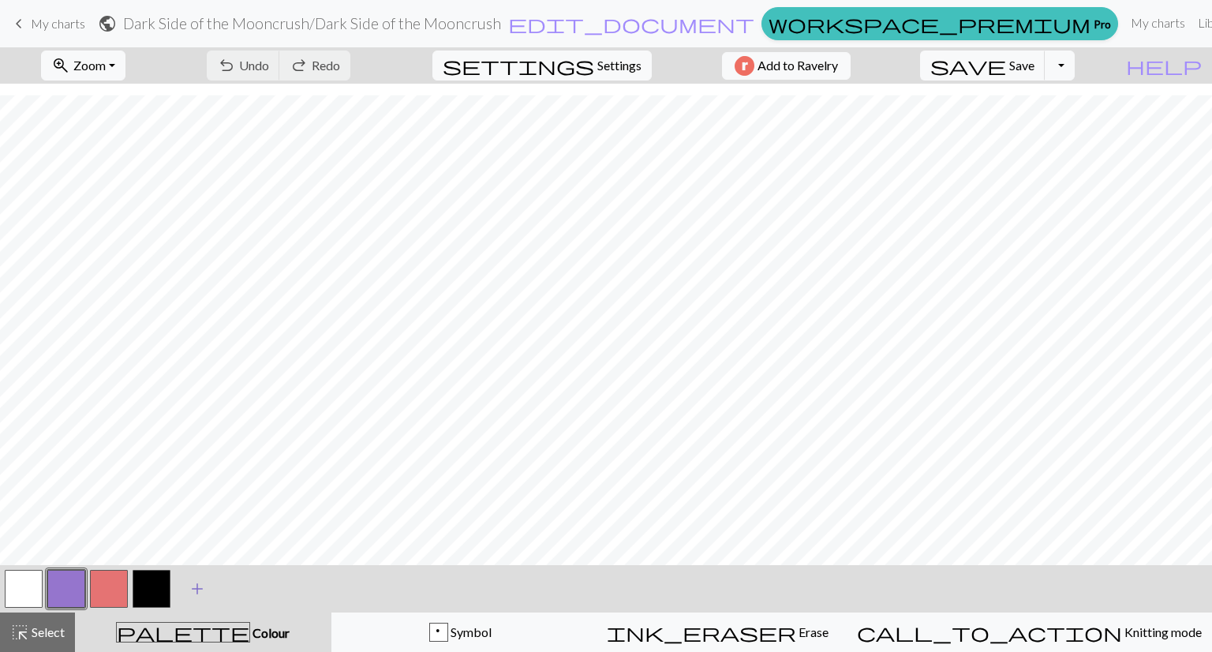
click at [200, 590] on span "add" at bounding box center [197, 589] width 19 height 22
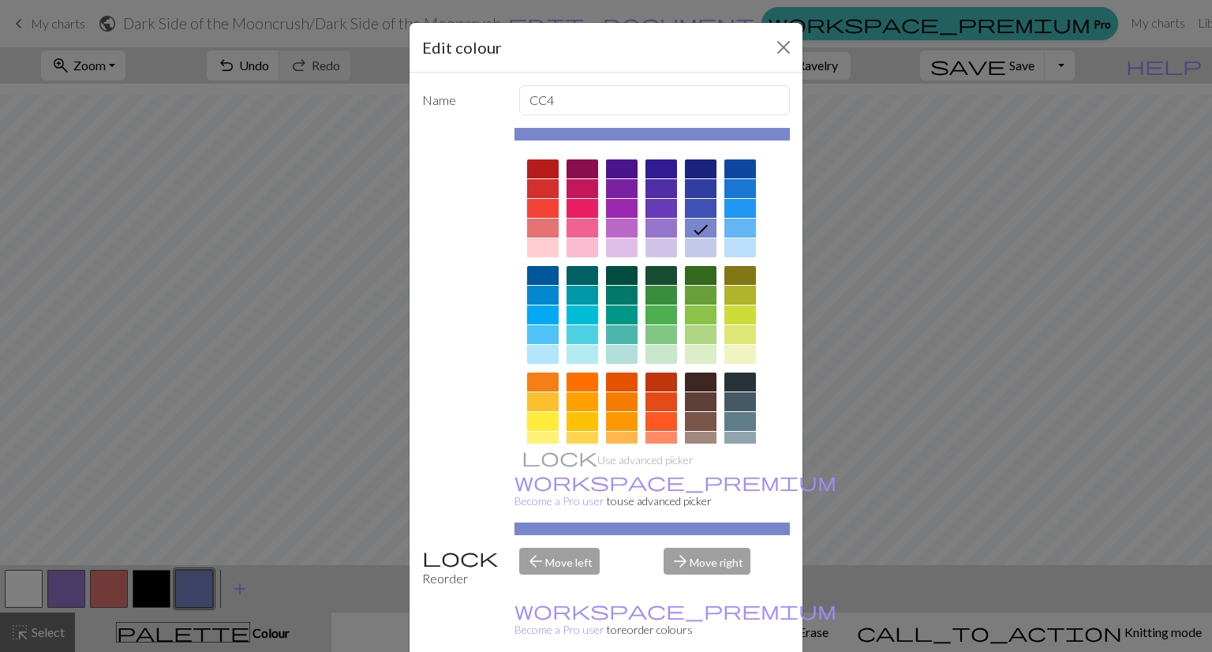
click at [650, 242] on div at bounding box center [662, 247] width 32 height 19
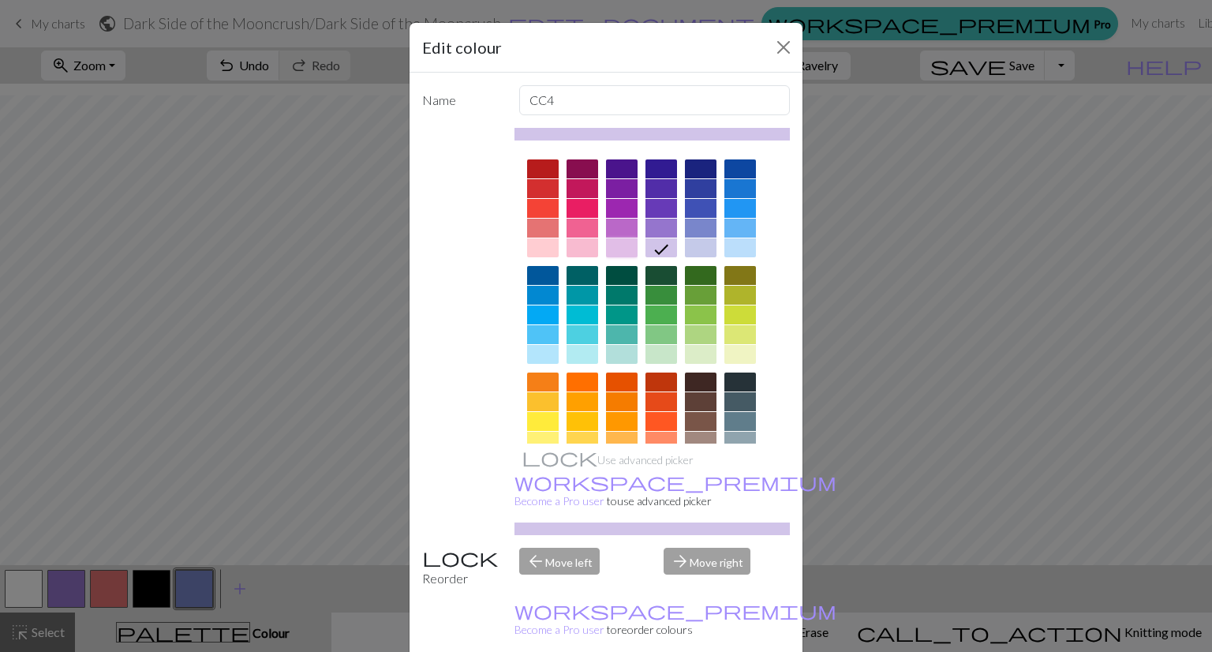
click at [612, 242] on div at bounding box center [622, 247] width 32 height 19
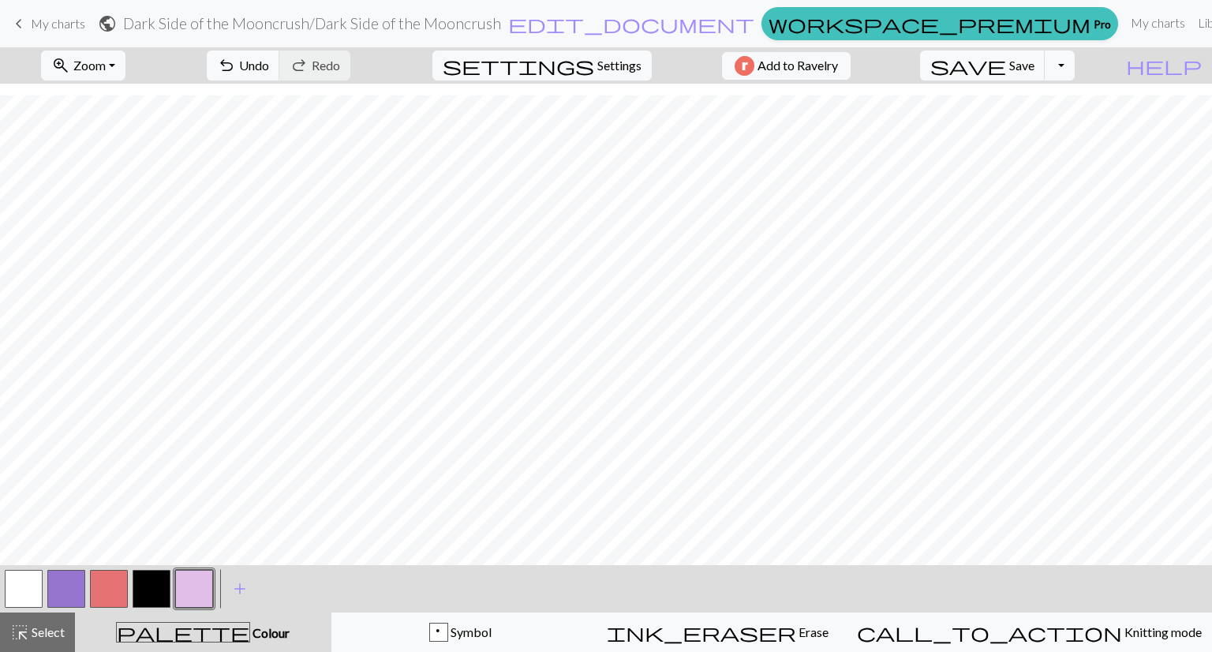
click at [59, 596] on button "button" at bounding box center [66, 589] width 38 height 38
click at [186, 590] on button "button" at bounding box center [194, 589] width 38 height 38
click at [1035, 67] on span "Save" at bounding box center [1022, 65] width 25 height 15
click at [1006, 61] on span "save" at bounding box center [969, 65] width 76 height 22
click at [58, 23] on div "Chart saved" at bounding box center [606, 31] width 1212 height 62
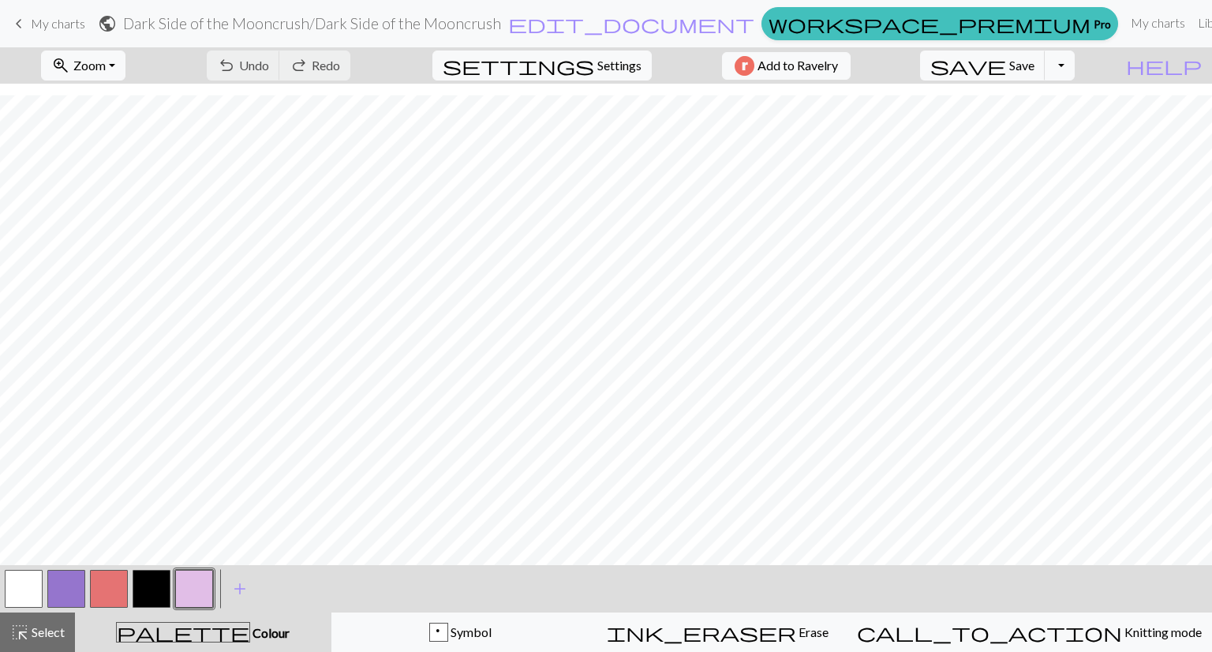
click at [62, 28] on span "My charts" at bounding box center [58, 23] width 54 height 15
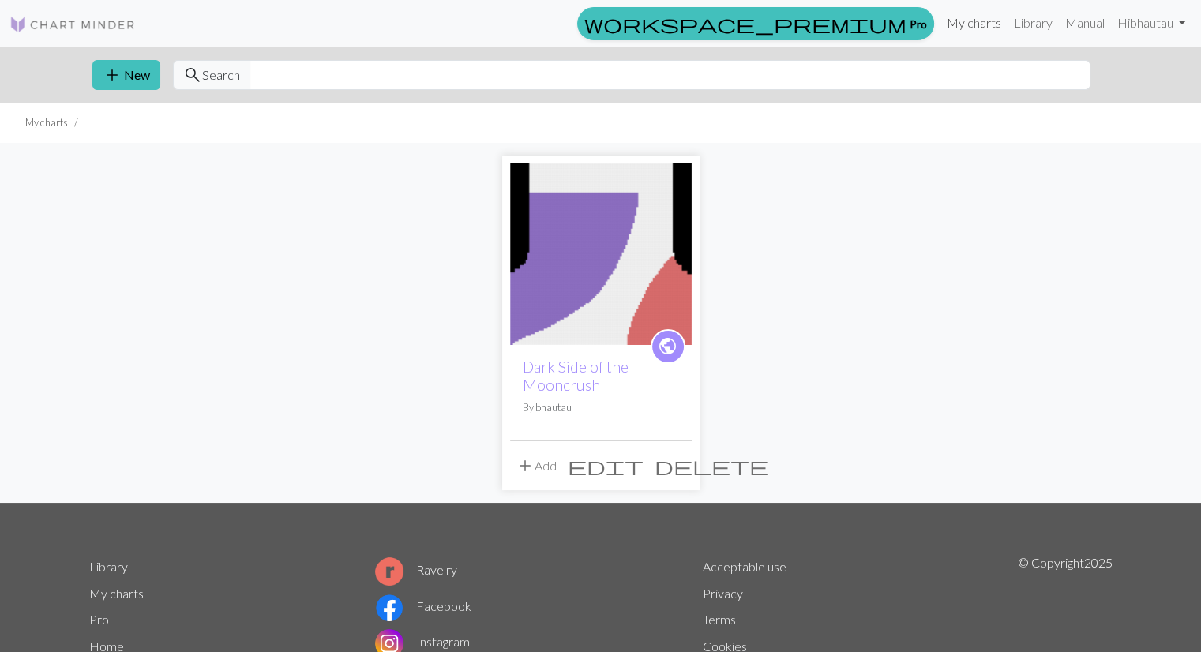
click at [962, 29] on link "My charts" at bounding box center [973, 23] width 67 height 32
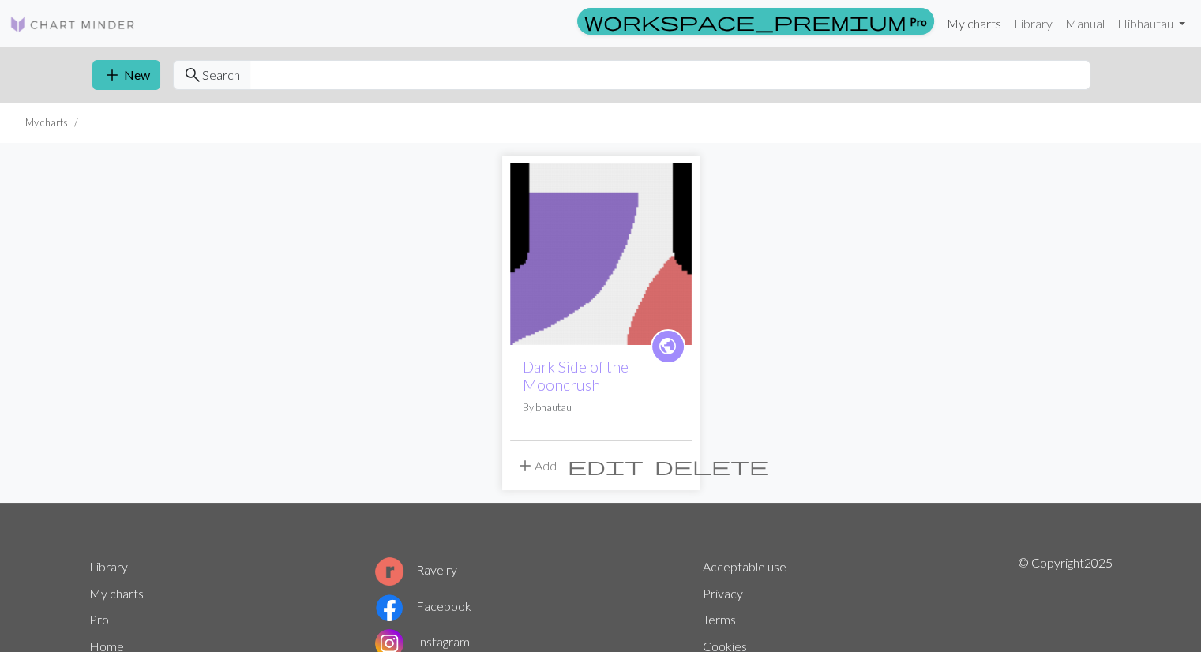
click at [978, 29] on link "My charts" at bounding box center [973, 24] width 67 height 32
click at [135, 70] on button "add New" at bounding box center [126, 75] width 68 height 30
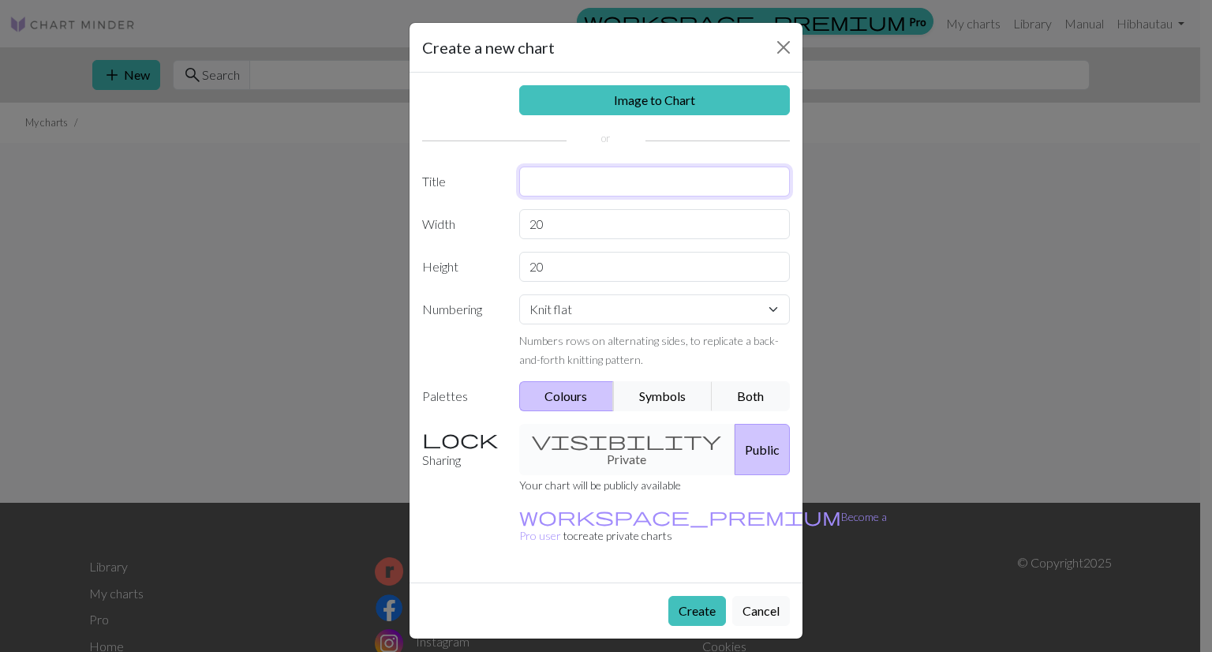
click at [553, 189] on input "text" at bounding box center [655, 182] width 272 height 30
type input "u"
type input "Testing"
click at [583, 226] on input "20" at bounding box center [655, 224] width 272 height 30
click at [631, 91] on link "Image to Chart" at bounding box center [655, 100] width 272 height 30
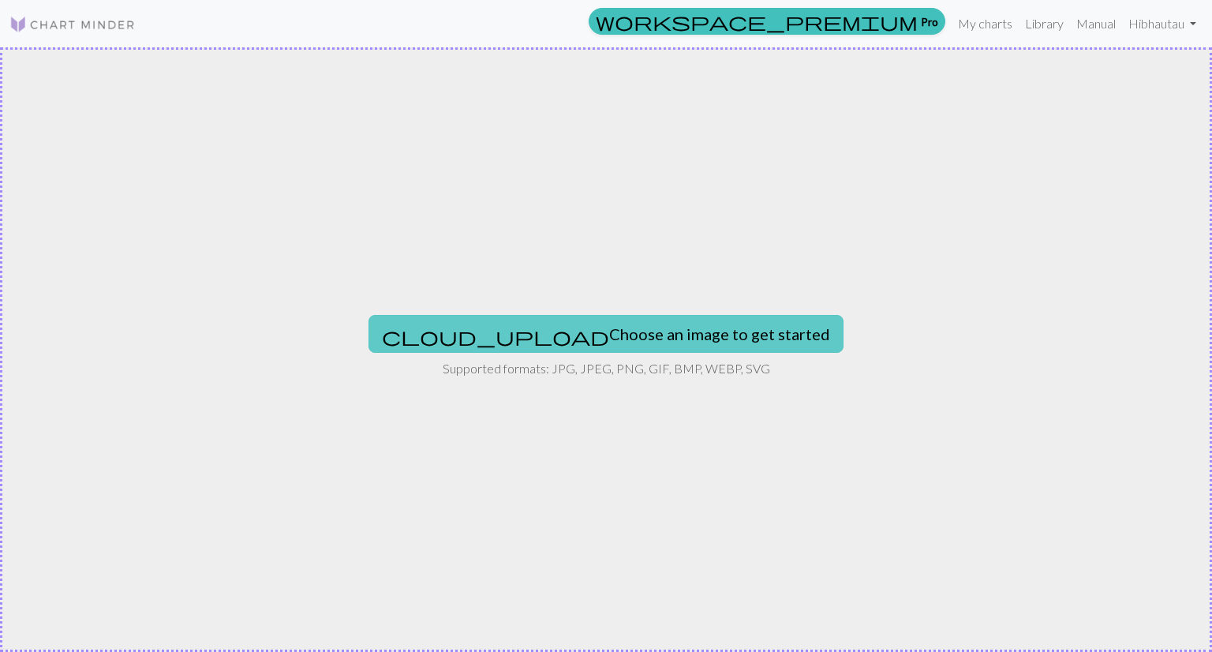
click at [594, 339] on button "cloud_upload Choose an image to get started" at bounding box center [606, 334] width 475 height 38
type input "C:\fakepath\Screenshot 2025-08-25 203600.png"
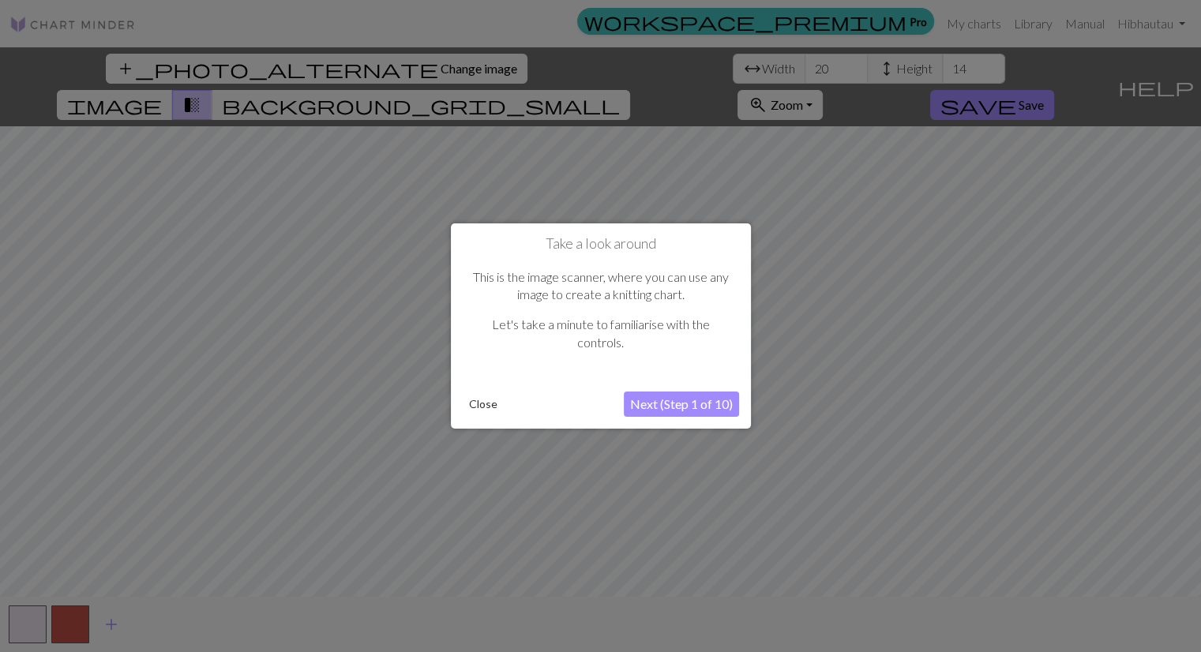
click at [477, 398] on button "Close" at bounding box center [483, 404] width 41 height 24
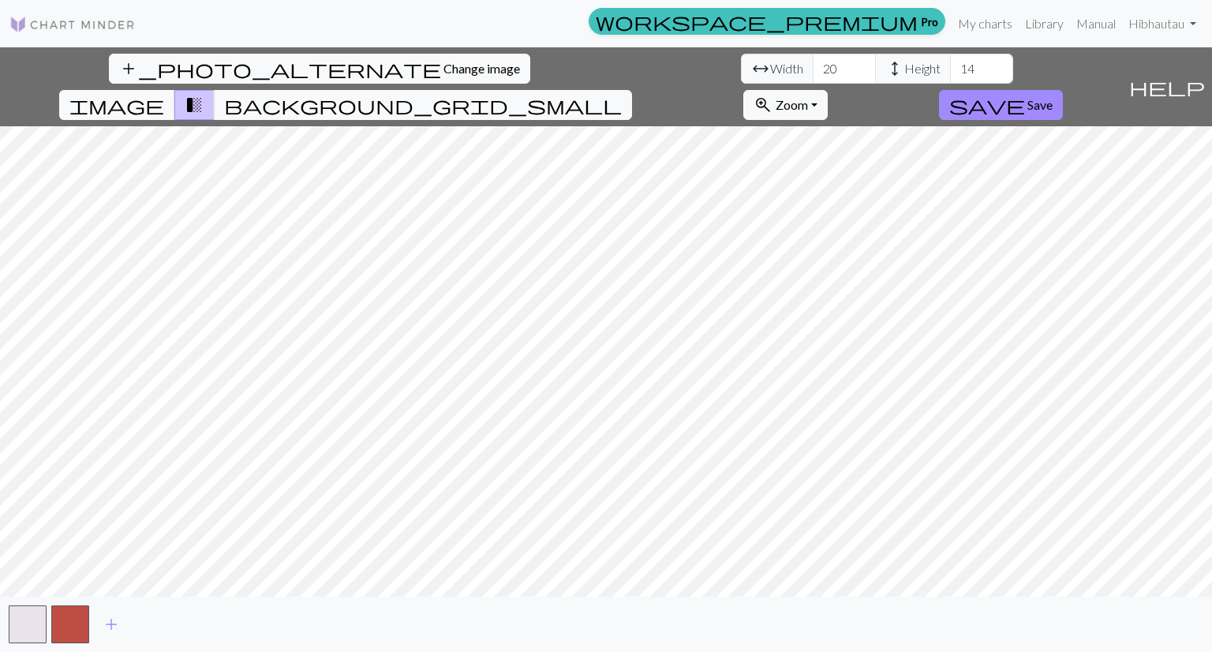
click at [770, 69] on span "Width" at bounding box center [786, 68] width 33 height 19
click at [813, 77] on input "20" at bounding box center [844, 69] width 63 height 30
click at [813, 63] on input "21" at bounding box center [844, 69] width 63 height 30
click at [813, 63] on input "22" at bounding box center [844, 69] width 63 height 30
drag, startPoint x: 377, startPoint y: 67, endPoint x: 313, endPoint y: 69, distance: 64.0
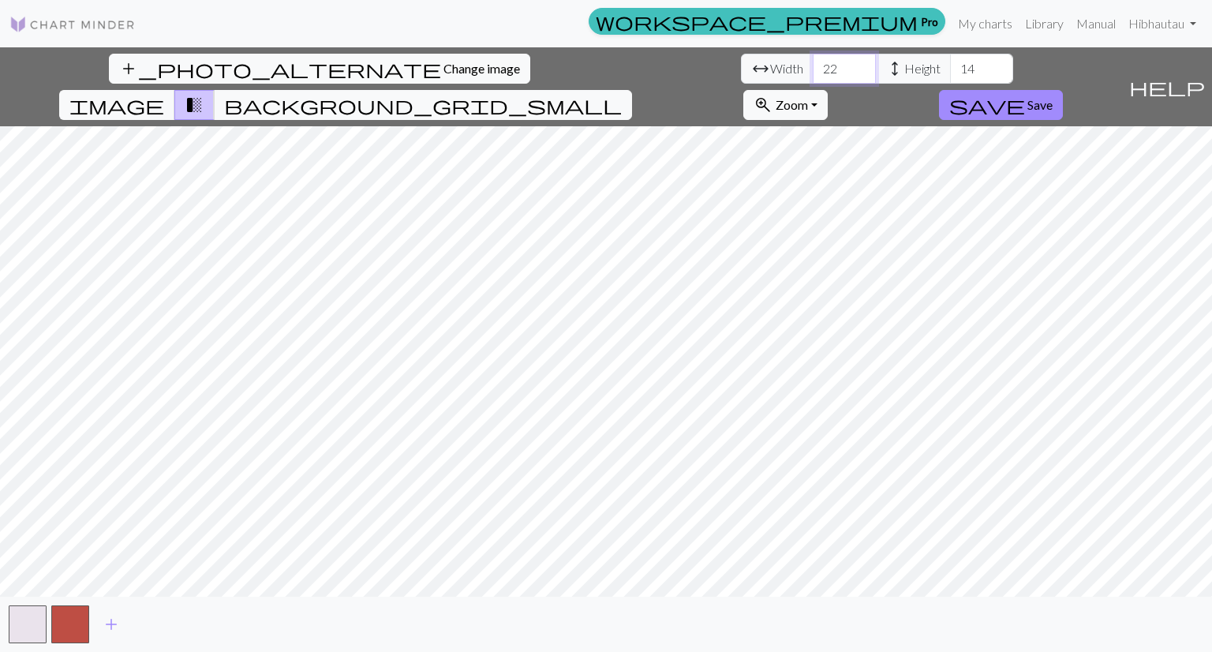
click at [741, 69] on div "arrow_range Width 22 height Height 14" at bounding box center [877, 69] width 272 height 30
type input "101"
click at [950, 58] on input "14" at bounding box center [981, 69] width 63 height 30
drag, startPoint x: 515, startPoint y: 70, endPoint x: 487, endPoint y: 70, distance: 27.6
click at [950, 70] on input "14" at bounding box center [981, 69] width 63 height 30
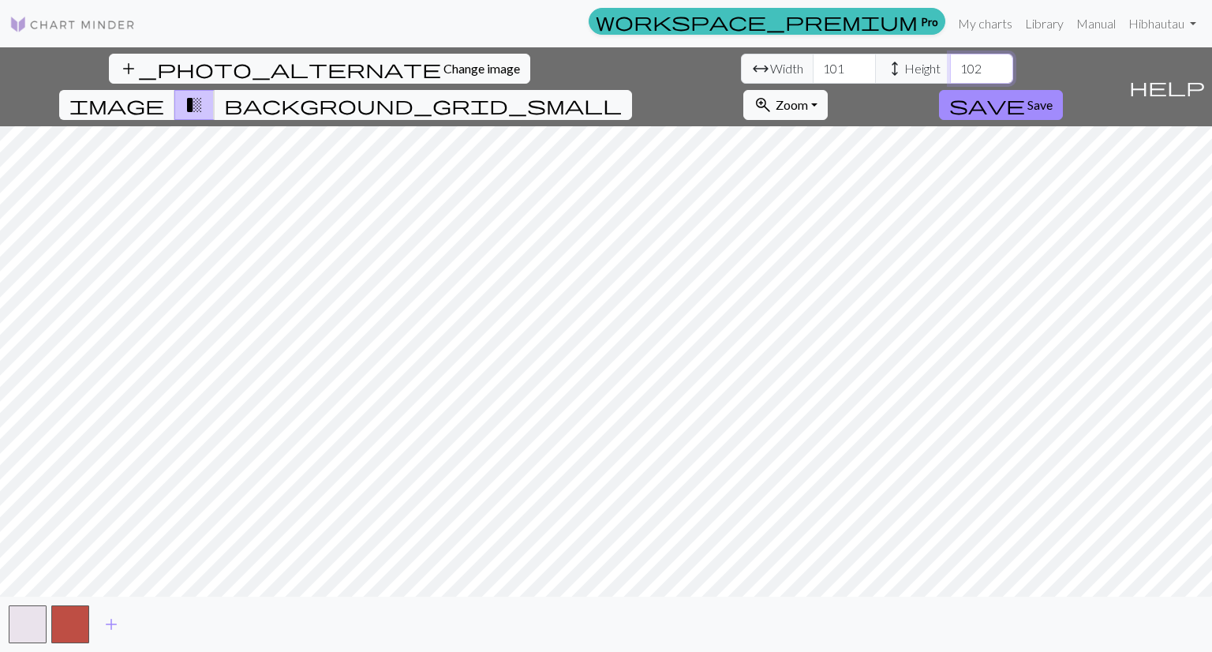
type input "102"
click at [622, 94] on span "background_grid_small" at bounding box center [423, 105] width 398 height 22
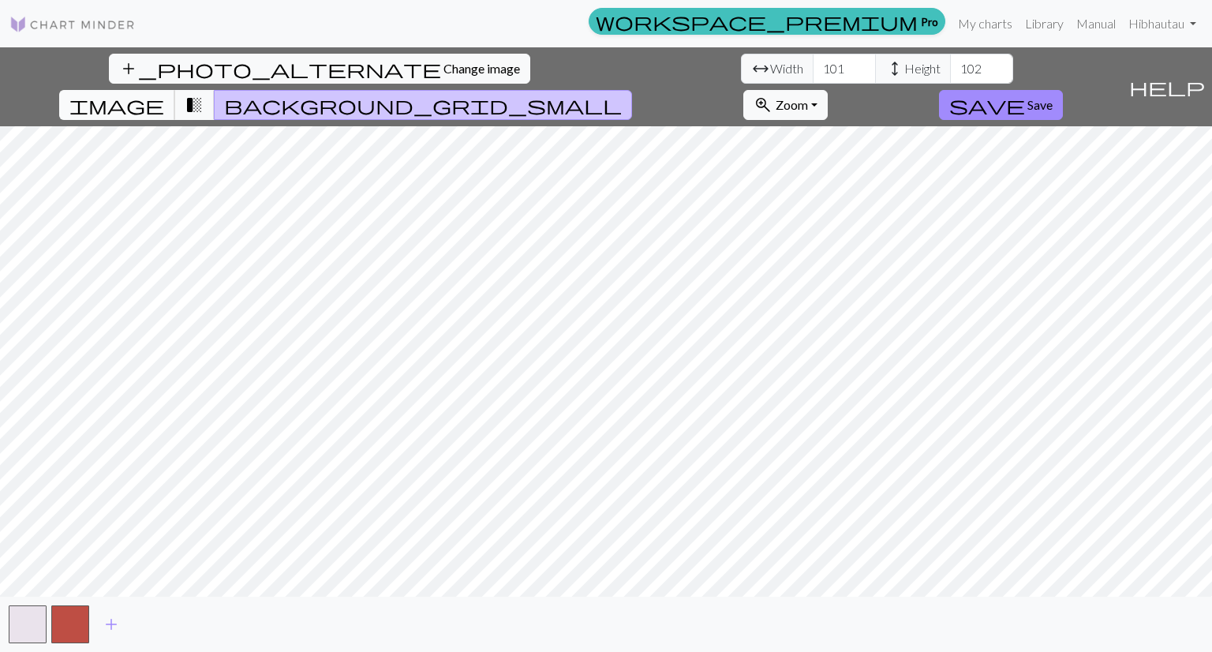
click at [164, 94] on span "image" at bounding box center [116, 105] width 95 height 22
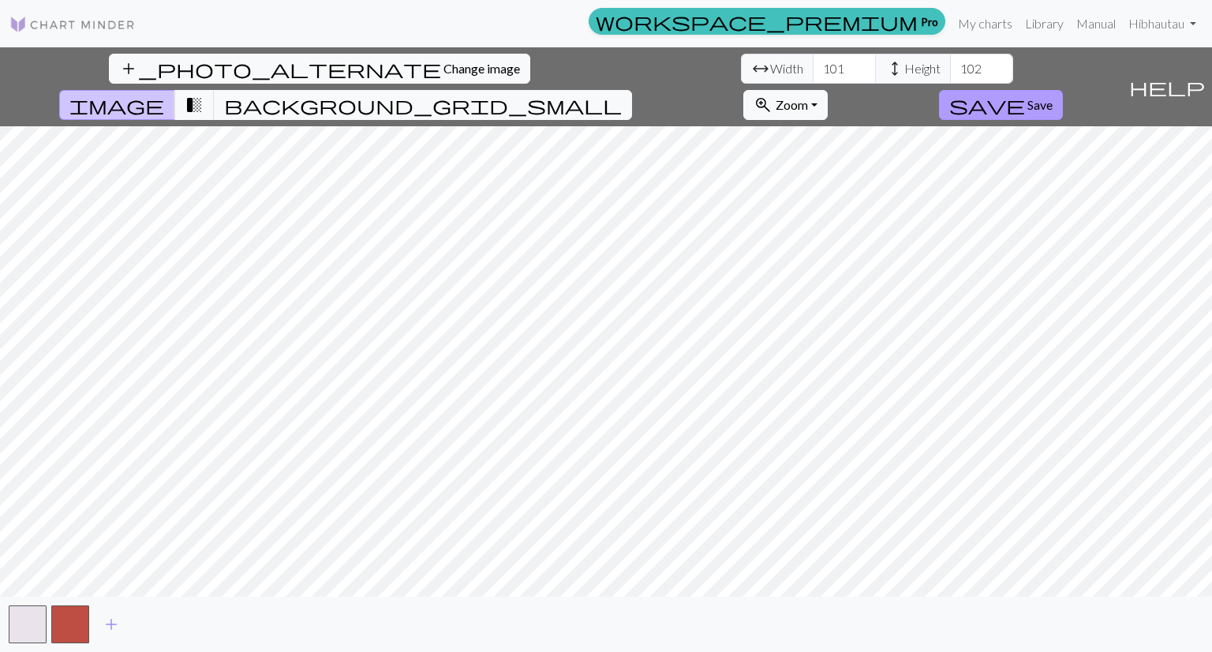
click at [1053, 97] on span "Save" at bounding box center [1040, 104] width 25 height 15
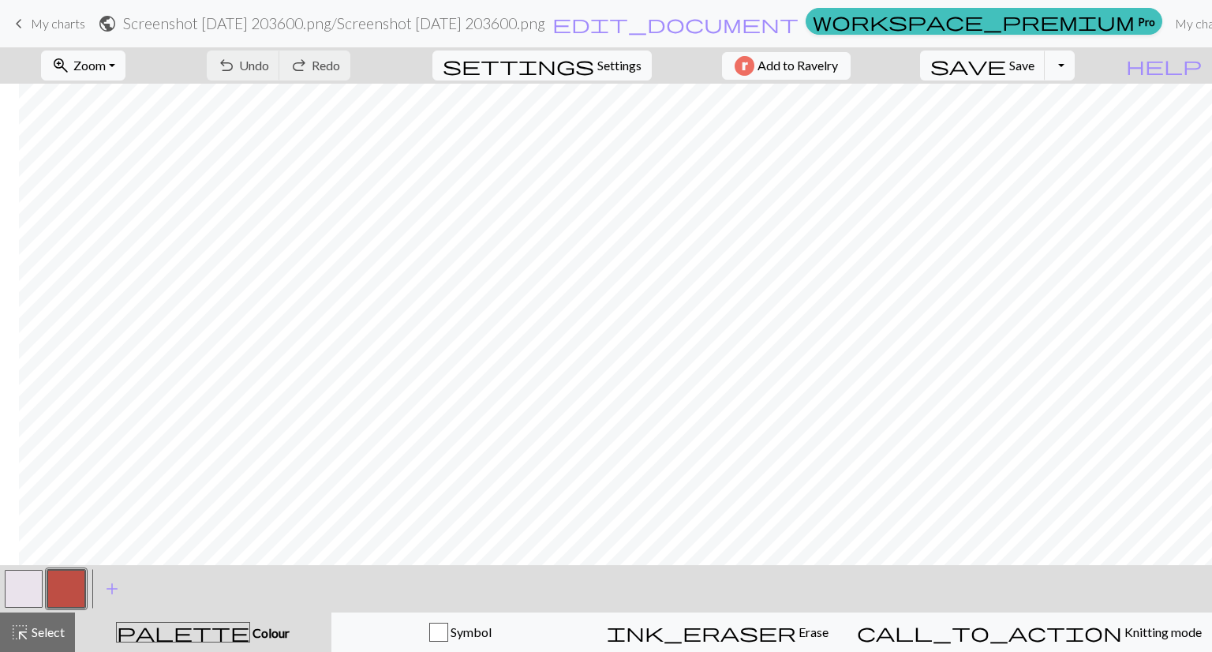
scroll to position [0, 19]
click at [311, 69] on div "undo Undo Undo redo Redo Redo" at bounding box center [278, 65] width 167 height 36
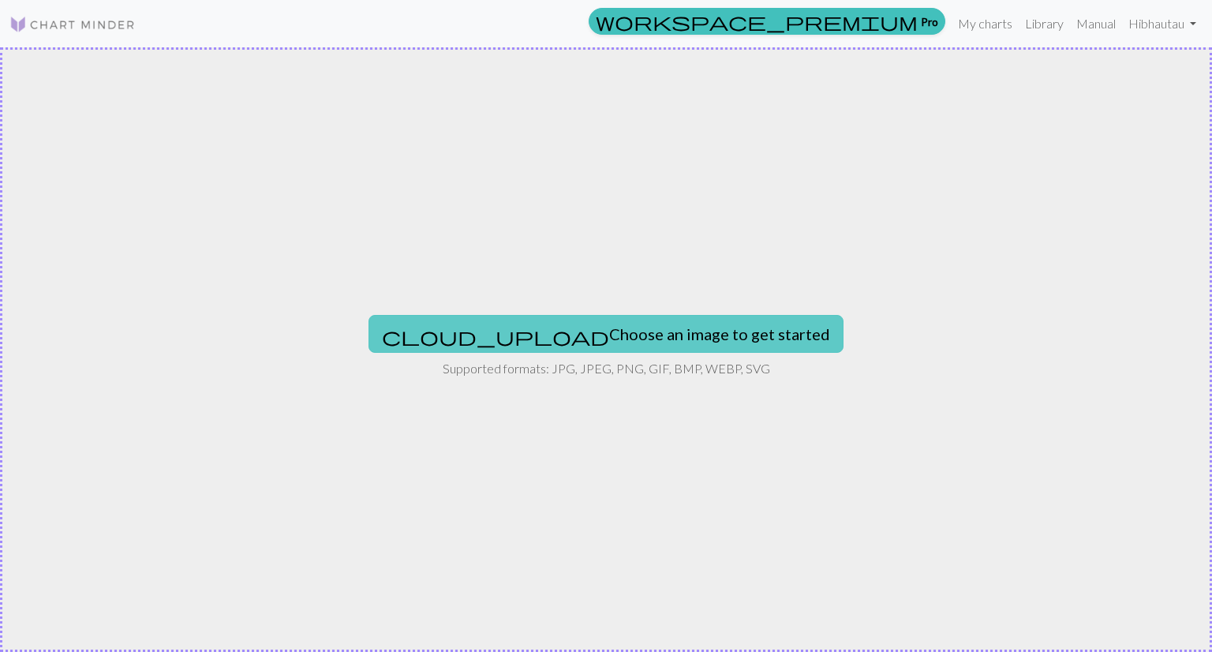
click at [593, 329] on button "cloud_upload Choose an image to get started" at bounding box center [606, 334] width 475 height 38
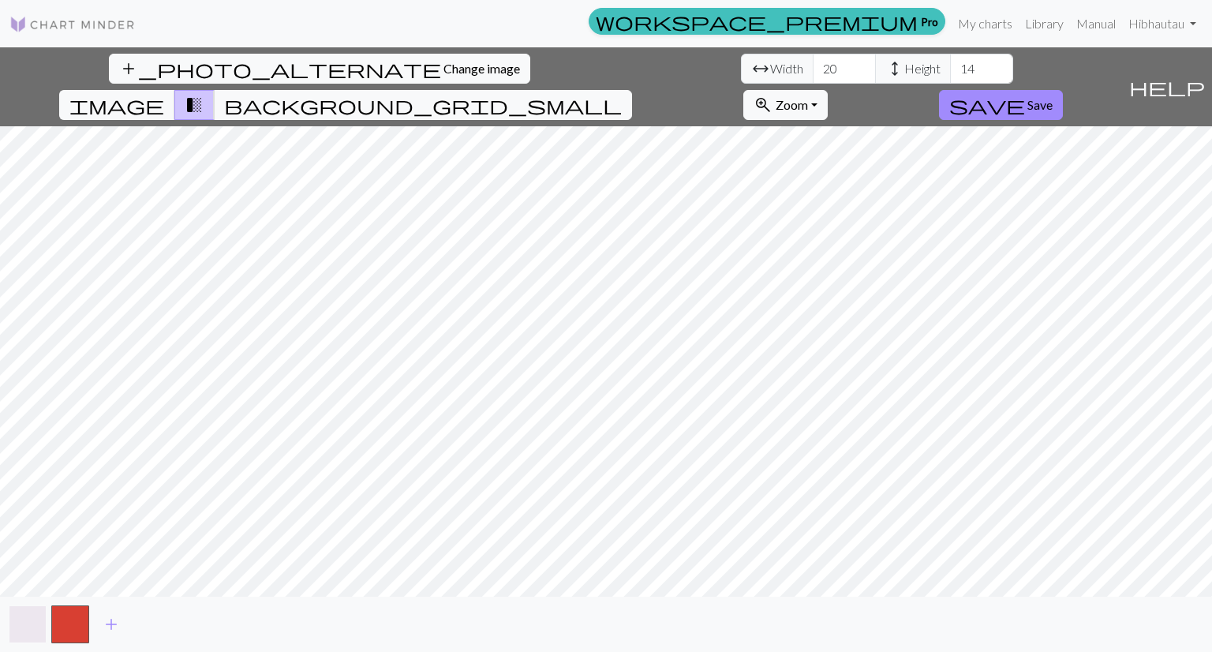
click at [32, 616] on button "button" at bounding box center [28, 624] width 38 height 38
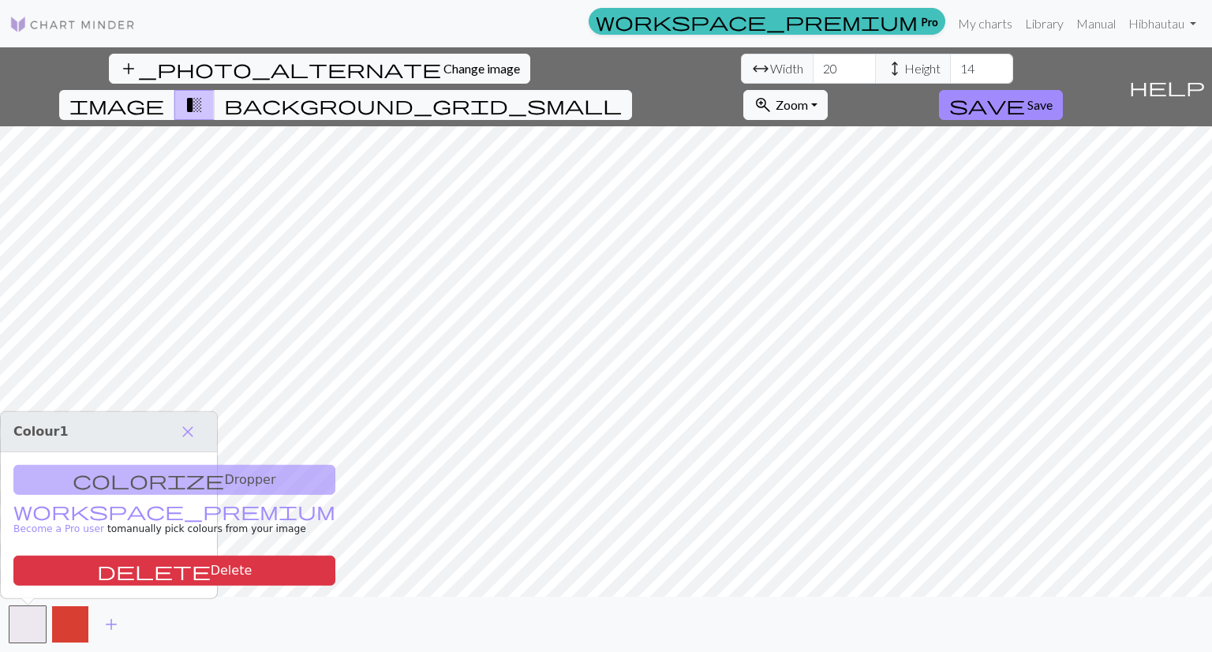
click at [63, 628] on button "button" at bounding box center [70, 624] width 38 height 38
click at [19, 650] on div "add" at bounding box center [606, 624] width 1212 height 55
click at [343, 91] on div "add_photo_alternate Change image arrow_range Width 20 height Height 14 image tr…" at bounding box center [606, 349] width 1212 height 605
click at [813, 64] on input "20" at bounding box center [844, 69] width 63 height 30
drag, startPoint x: 380, startPoint y: 64, endPoint x: 338, endPoint y: 64, distance: 41.8
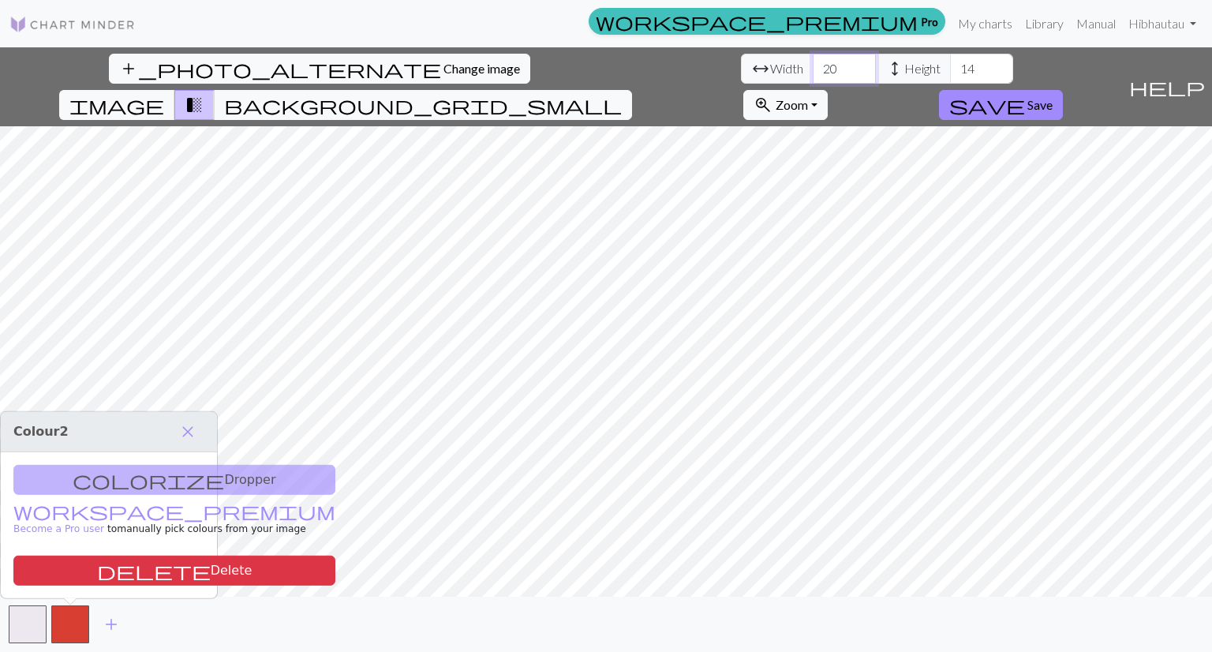
click at [741, 64] on div "arrow_range Width 20 height Height 14" at bounding box center [877, 69] width 272 height 30
type input "101"
click at [950, 64] on input "14" at bounding box center [981, 69] width 63 height 30
type input "1"
type input "3"
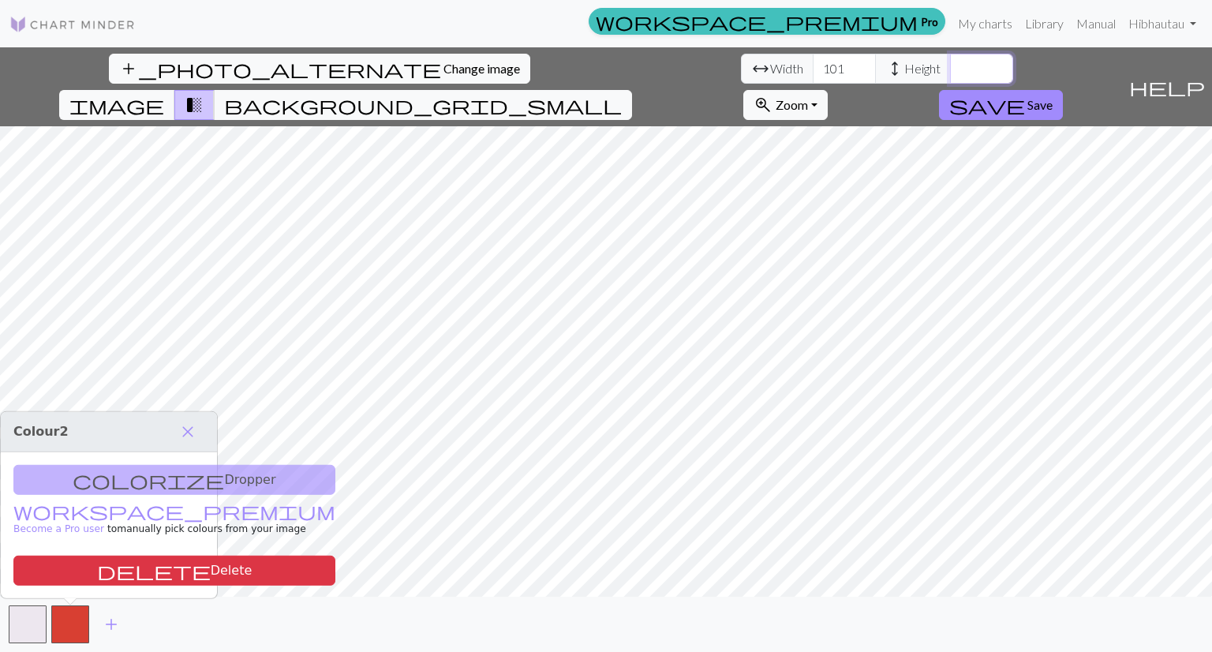
type input "2"
type input "1"
type input "102"
click at [622, 94] on span "background_grid_small" at bounding box center [423, 105] width 398 height 22
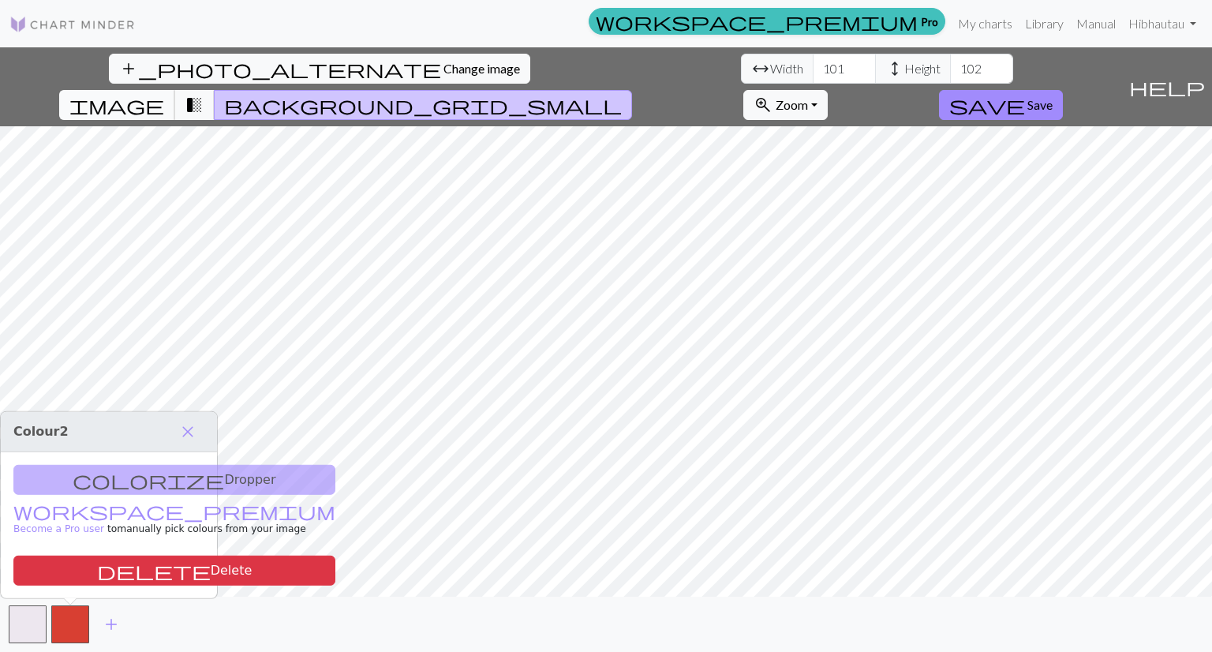
click at [175, 90] on button "image" at bounding box center [117, 105] width 116 height 30
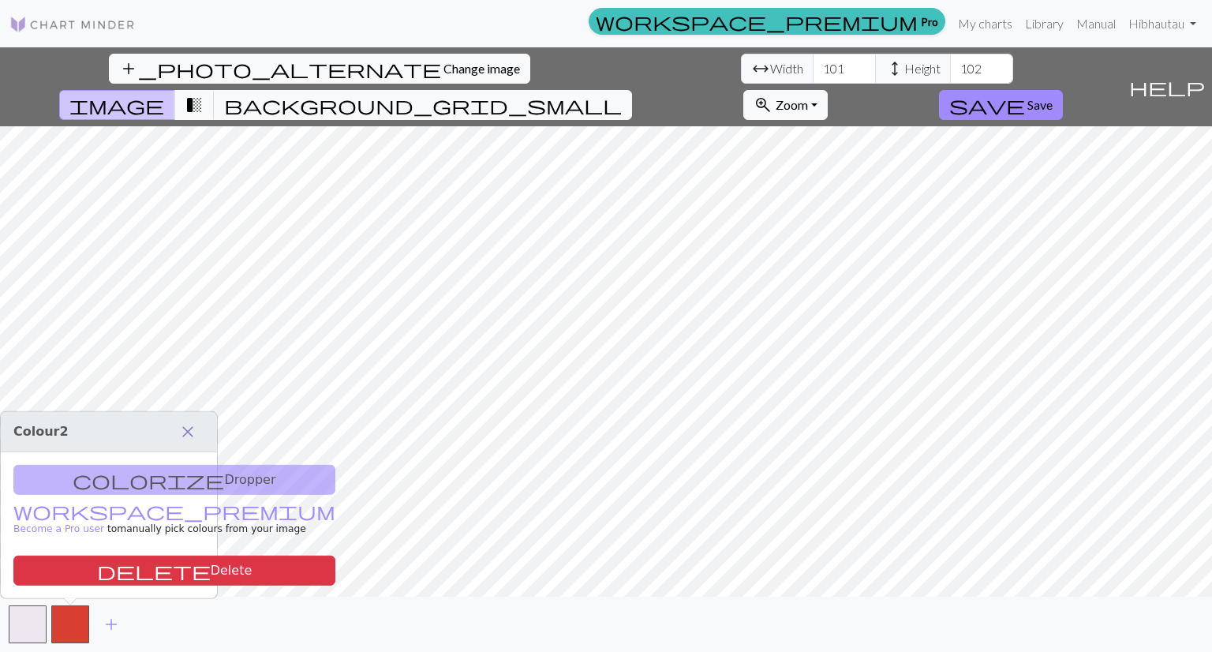
click at [193, 430] on span "close" at bounding box center [187, 432] width 19 height 22
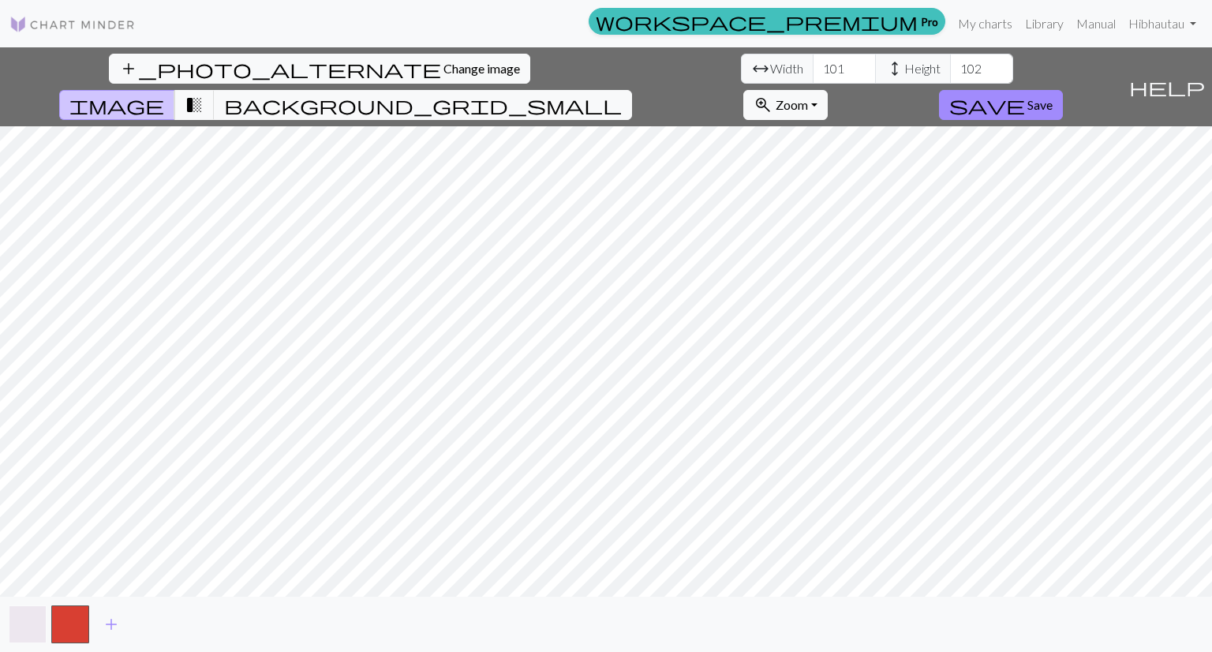
click at [37, 613] on button "button" at bounding box center [28, 624] width 38 height 38
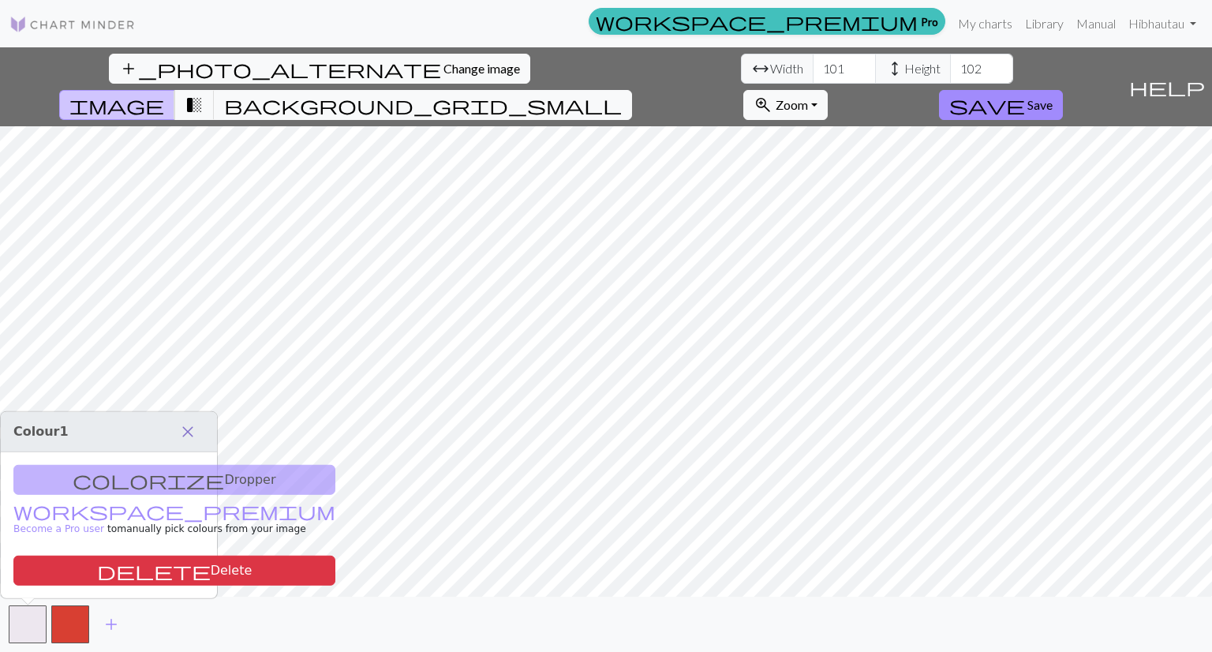
click at [193, 431] on span "close" at bounding box center [187, 432] width 19 height 22
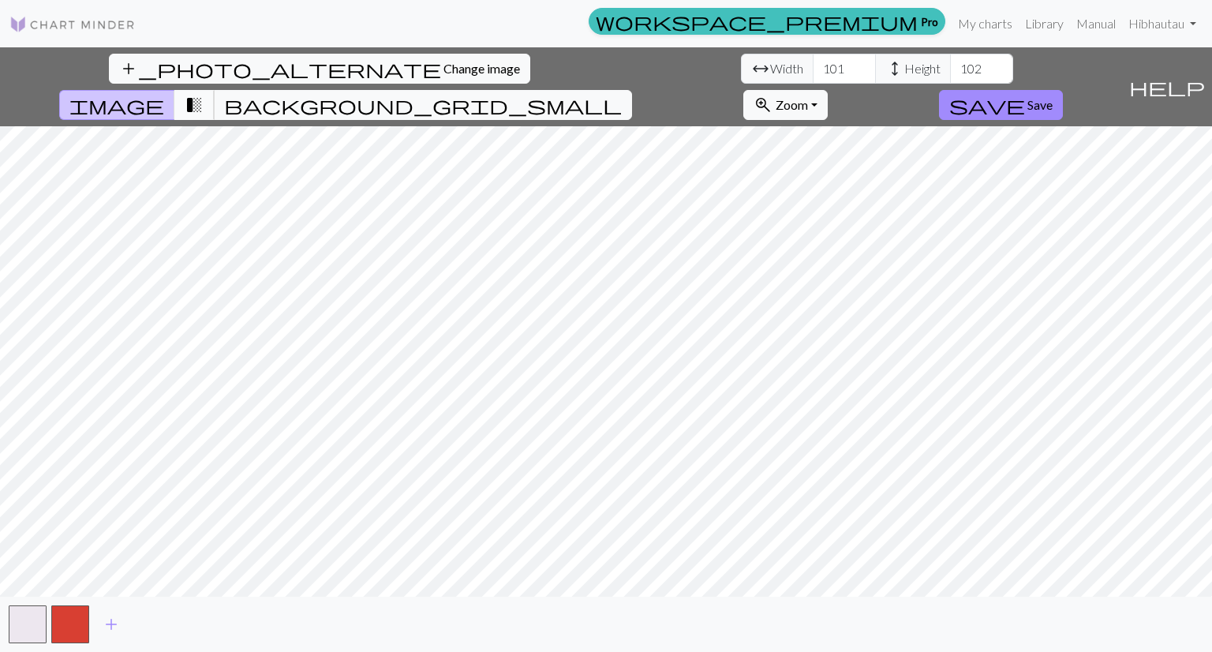
click at [204, 94] on span "transition_fade" at bounding box center [194, 105] width 19 height 22
click at [622, 94] on span "background_grid_small" at bounding box center [423, 105] width 398 height 22
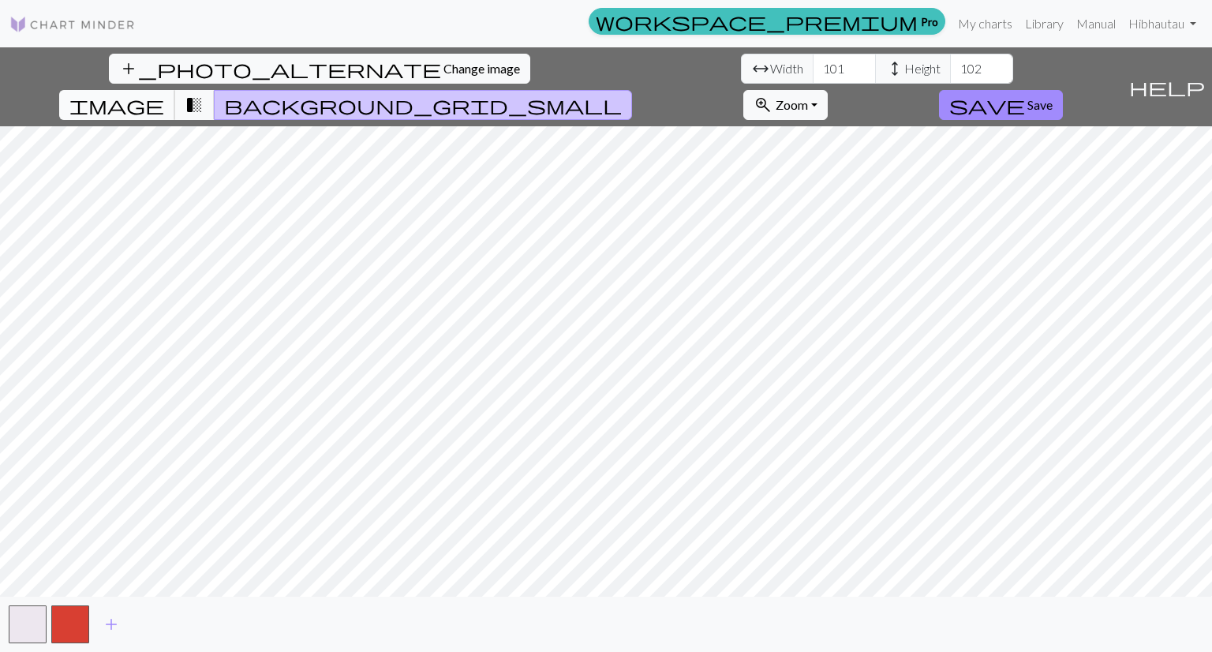
click at [164, 94] on span "image" at bounding box center [116, 105] width 95 height 22
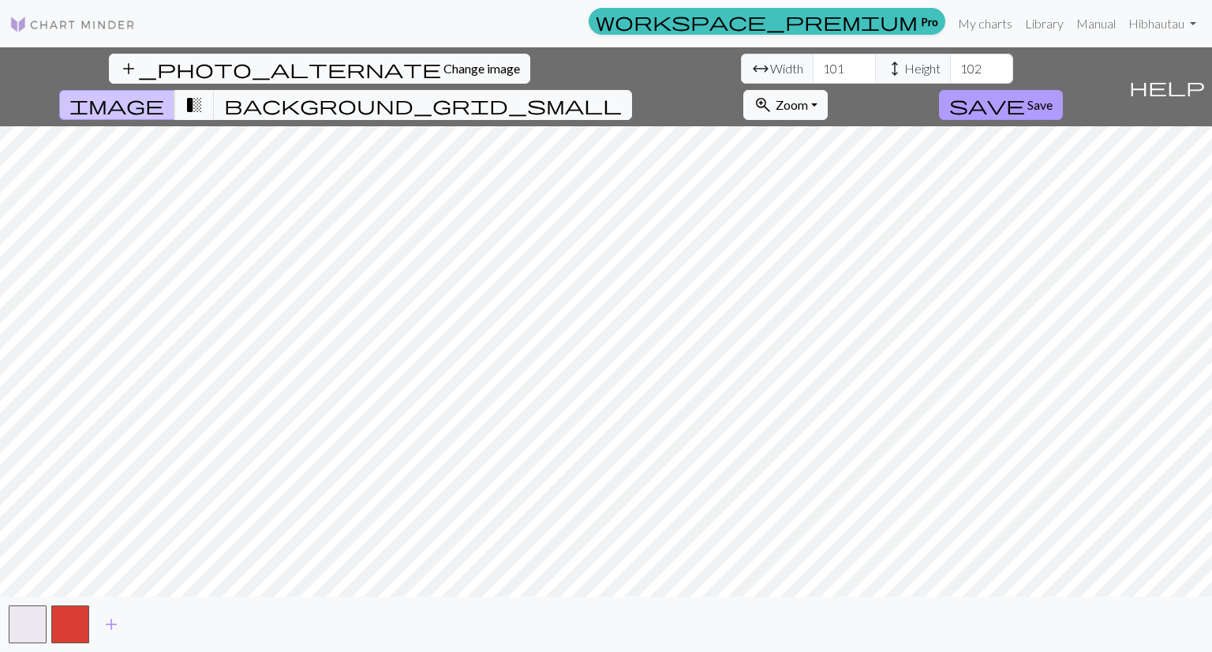
click at [1025, 94] on span "save" at bounding box center [988, 105] width 76 height 22
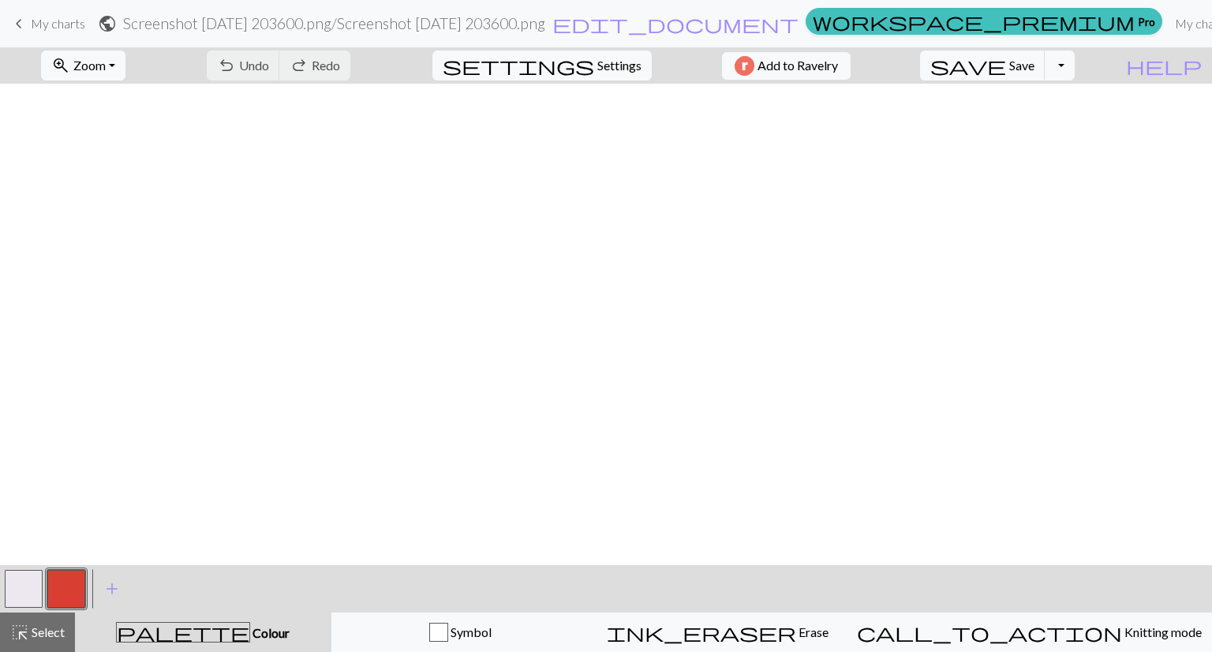
scroll to position [572, 0]
click at [316, 66] on div "undo Undo Undo redo Redo Redo" at bounding box center [278, 65] width 167 height 36
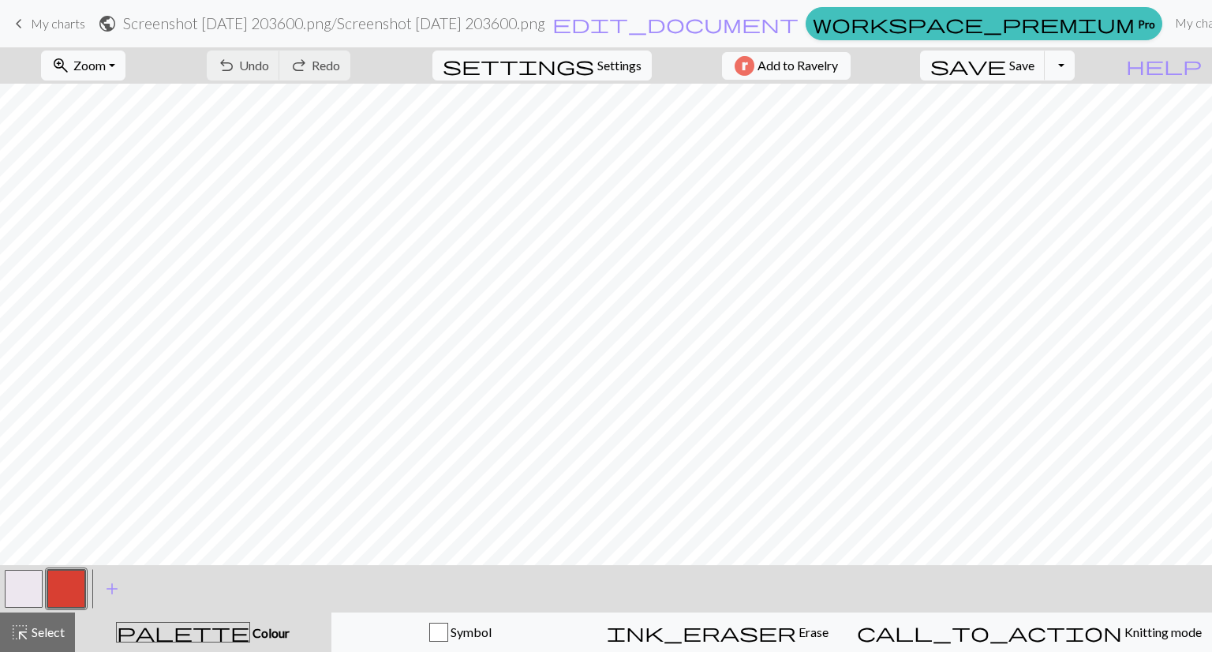
click at [300, 62] on div "undo Undo Undo redo Redo Redo" at bounding box center [278, 65] width 167 height 36
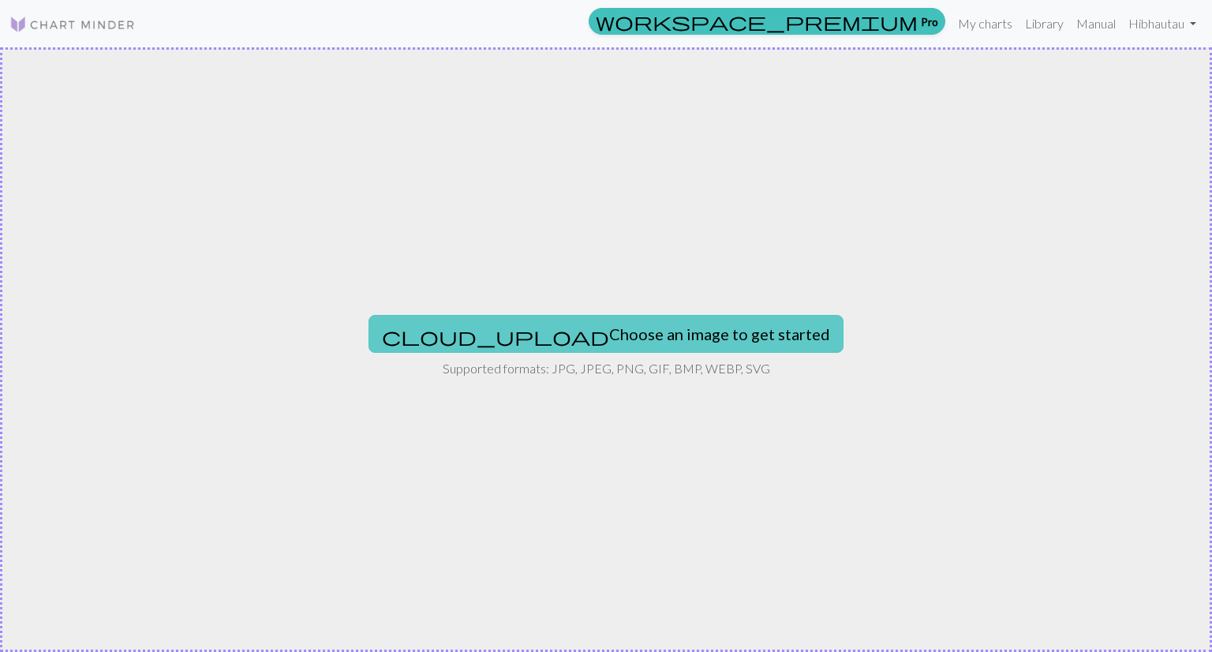
click at [543, 321] on button "cloud_upload Choose an image to get started" at bounding box center [606, 334] width 475 height 38
click at [631, 316] on button "cloud_upload Choose an image to get started" at bounding box center [606, 334] width 475 height 38
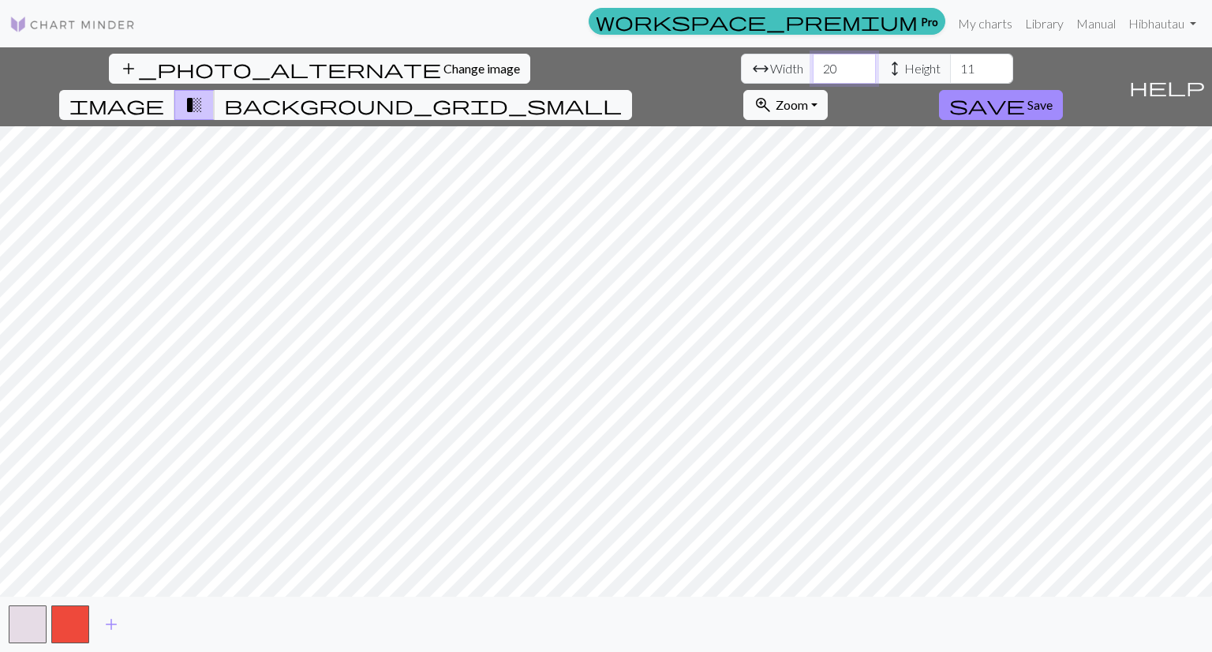
click at [813, 74] on input "20" at bounding box center [844, 69] width 63 height 30
drag, startPoint x: 385, startPoint y: 74, endPoint x: 350, endPoint y: 67, distance: 35.5
click at [813, 67] on input "20" at bounding box center [844, 69] width 63 height 30
type input "101"
click at [950, 72] on input "11" at bounding box center [981, 69] width 63 height 30
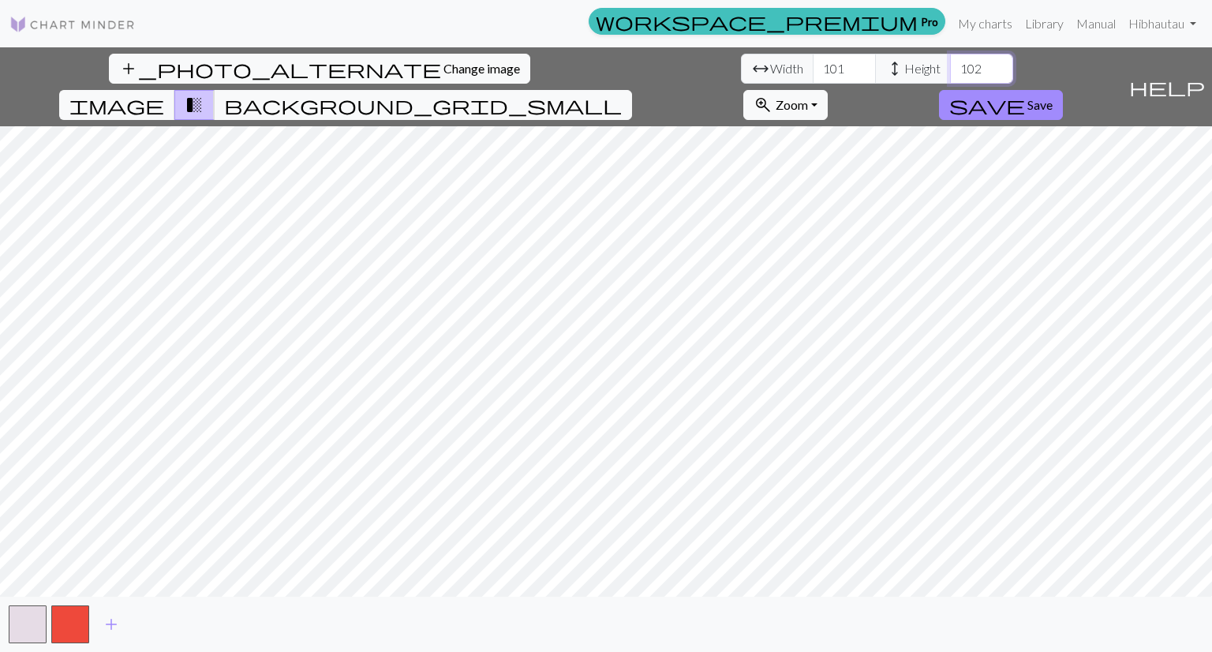
type input "102"
click at [655, 86] on div "add_photo_alternate Change image arrow_range Width 101 height Height 102 image …" at bounding box center [561, 86] width 1122 height 79
click at [175, 90] on button "image" at bounding box center [117, 105] width 116 height 30
click at [1025, 94] on span "save" at bounding box center [988, 105] width 76 height 22
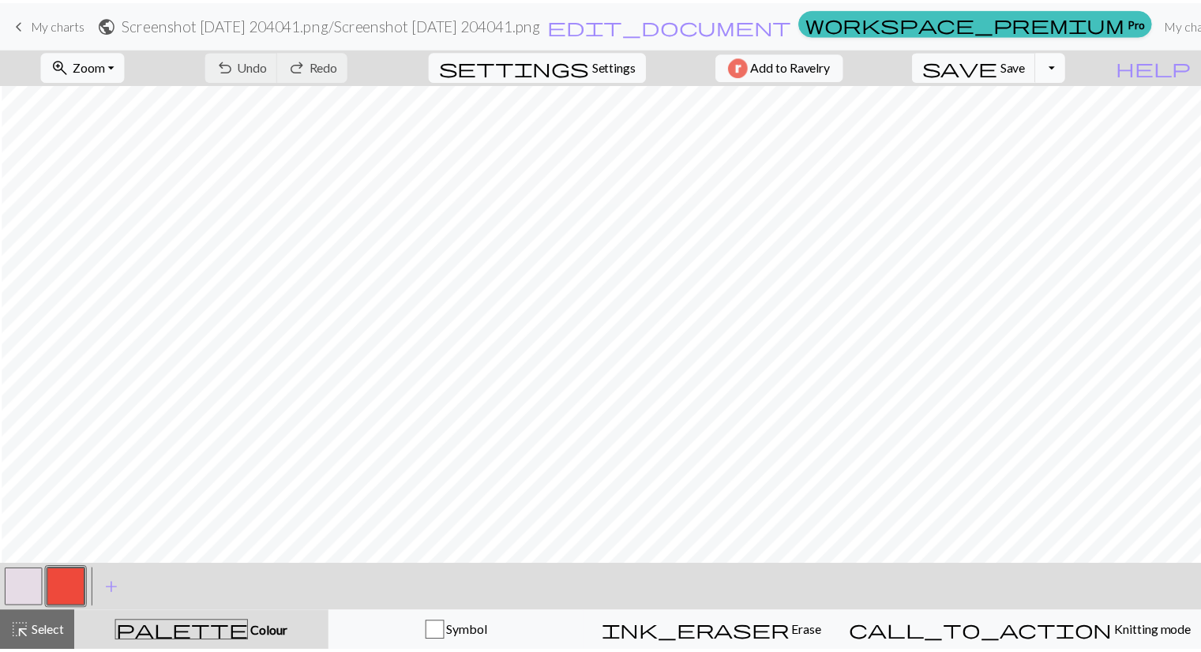
scroll to position [0, 46]
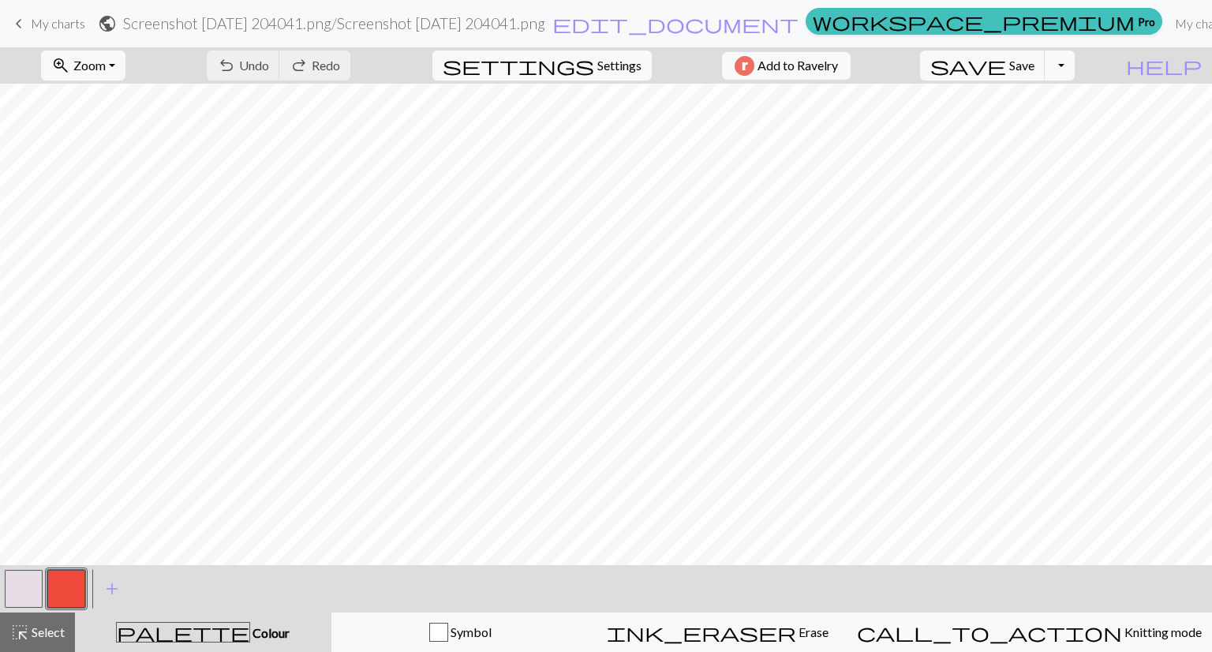
click at [43, 23] on span "My charts" at bounding box center [58, 23] width 54 height 15
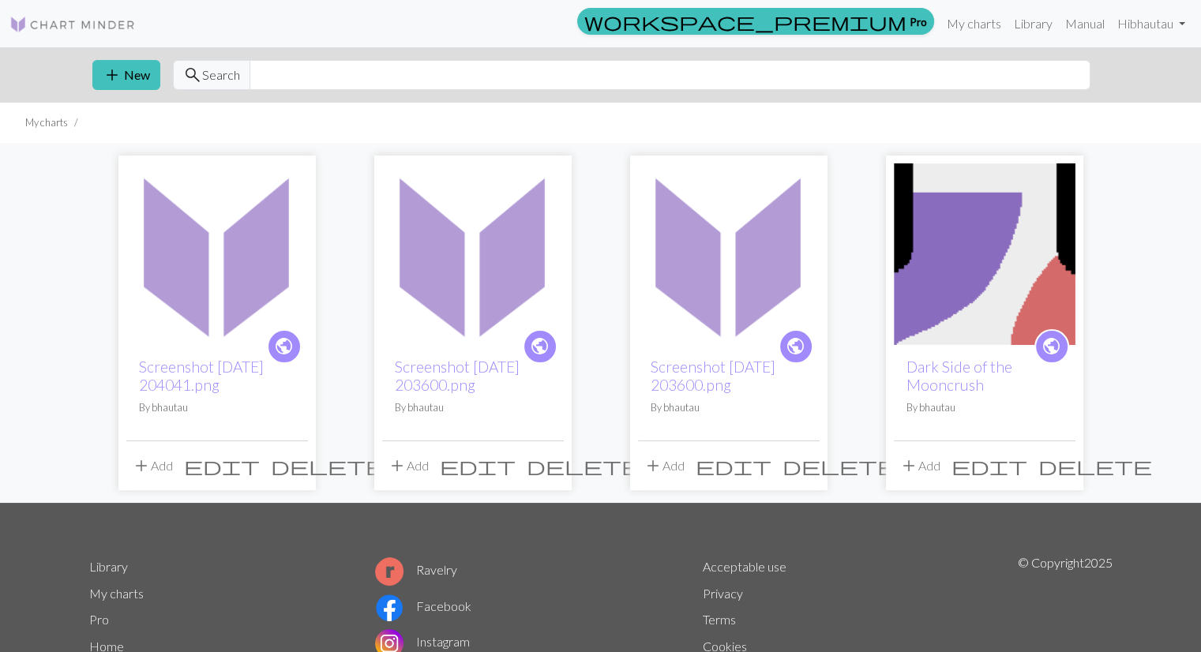
click at [292, 465] on span "delete" at bounding box center [328, 466] width 114 height 22
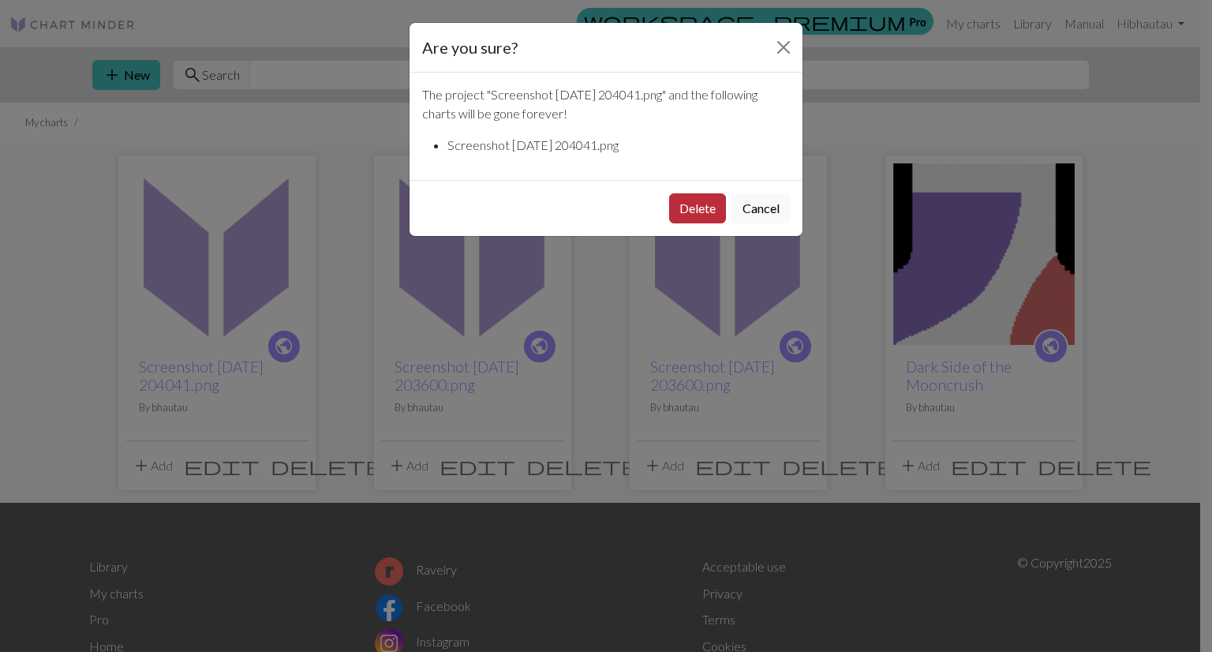
click at [713, 203] on button "Delete" at bounding box center [697, 208] width 57 height 30
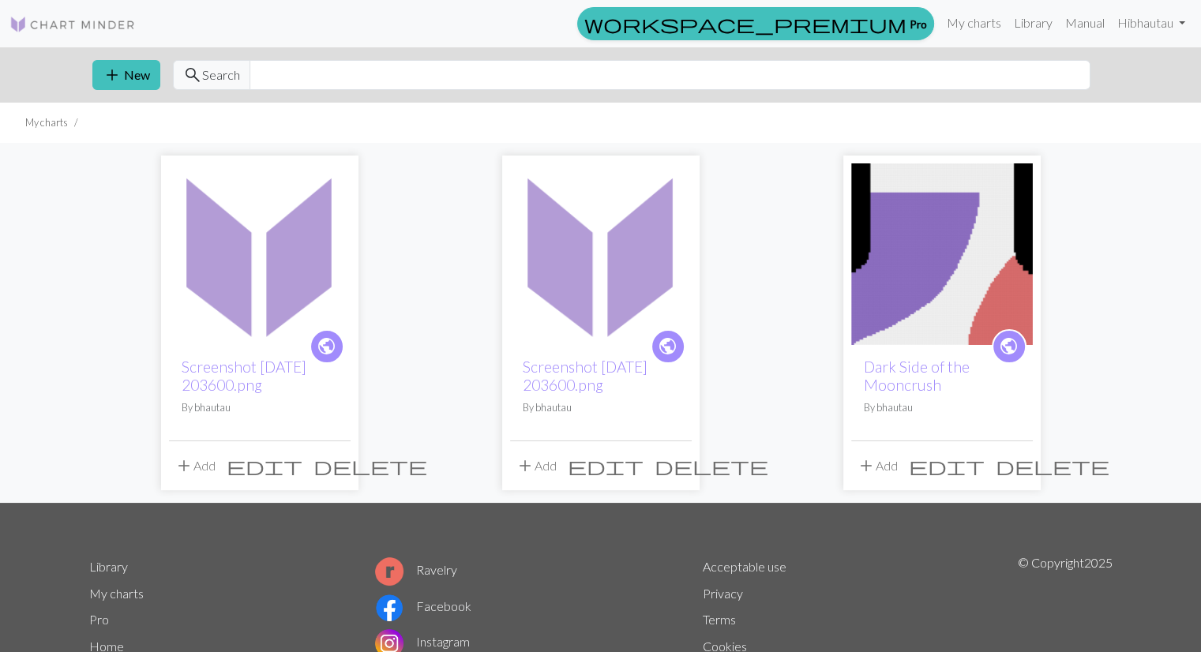
click at [335, 462] on span "delete" at bounding box center [370, 466] width 114 height 22
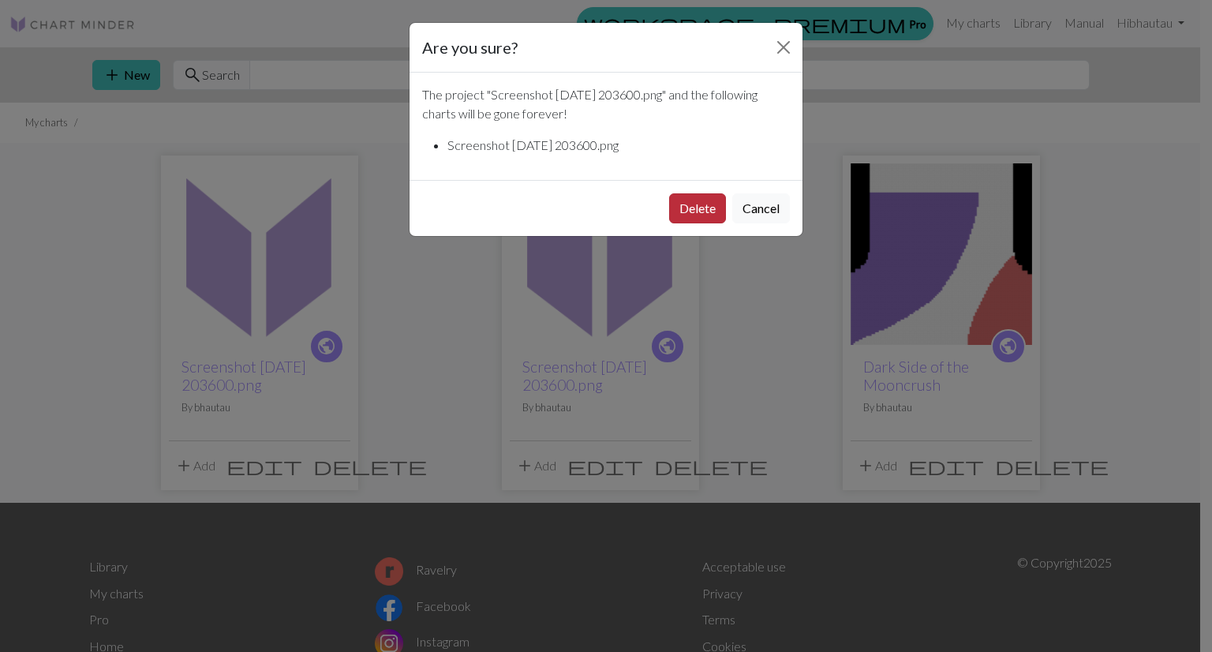
click at [713, 212] on button "Delete" at bounding box center [697, 208] width 57 height 30
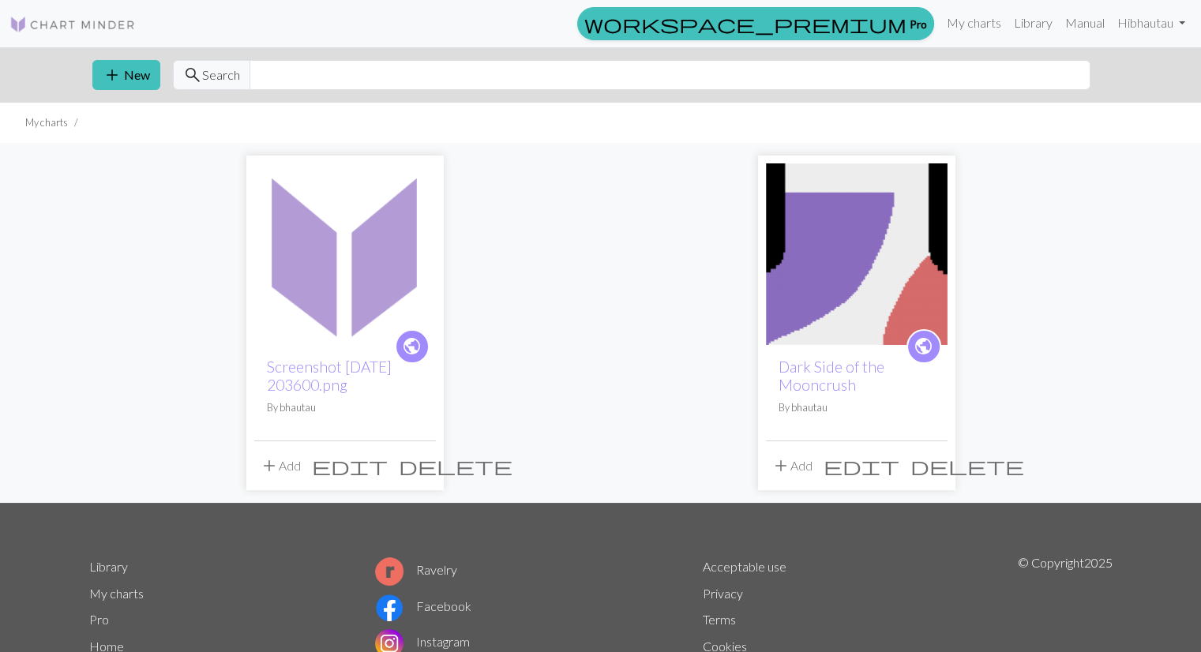
click at [416, 465] on span "delete" at bounding box center [456, 466] width 114 height 22
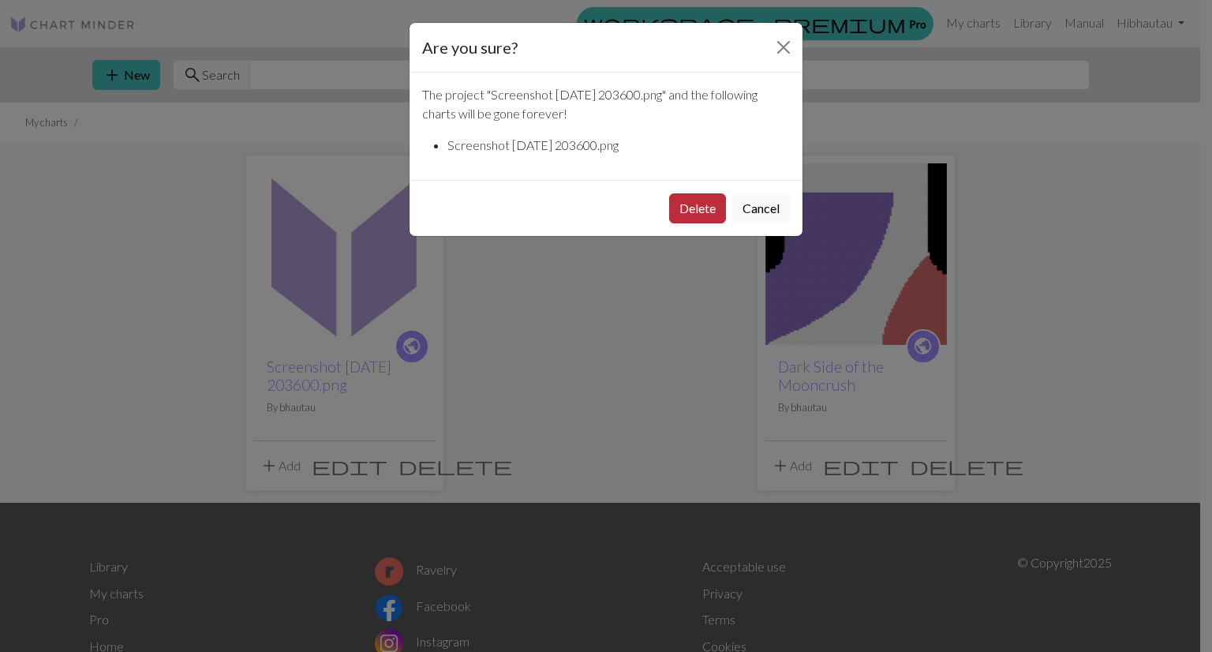
click at [695, 204] on button "Delete" at bounding box center [697, 208] width 57 height 30
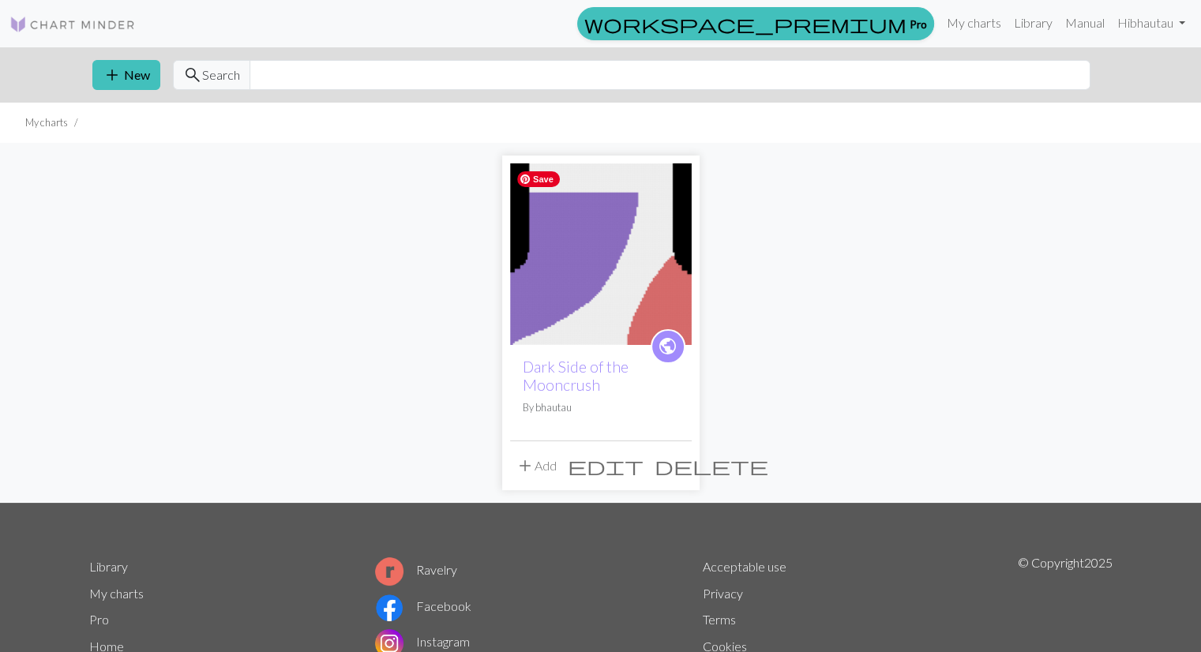
click at [583, 299] on img at bounding box center [601, 254] width 182 height 182
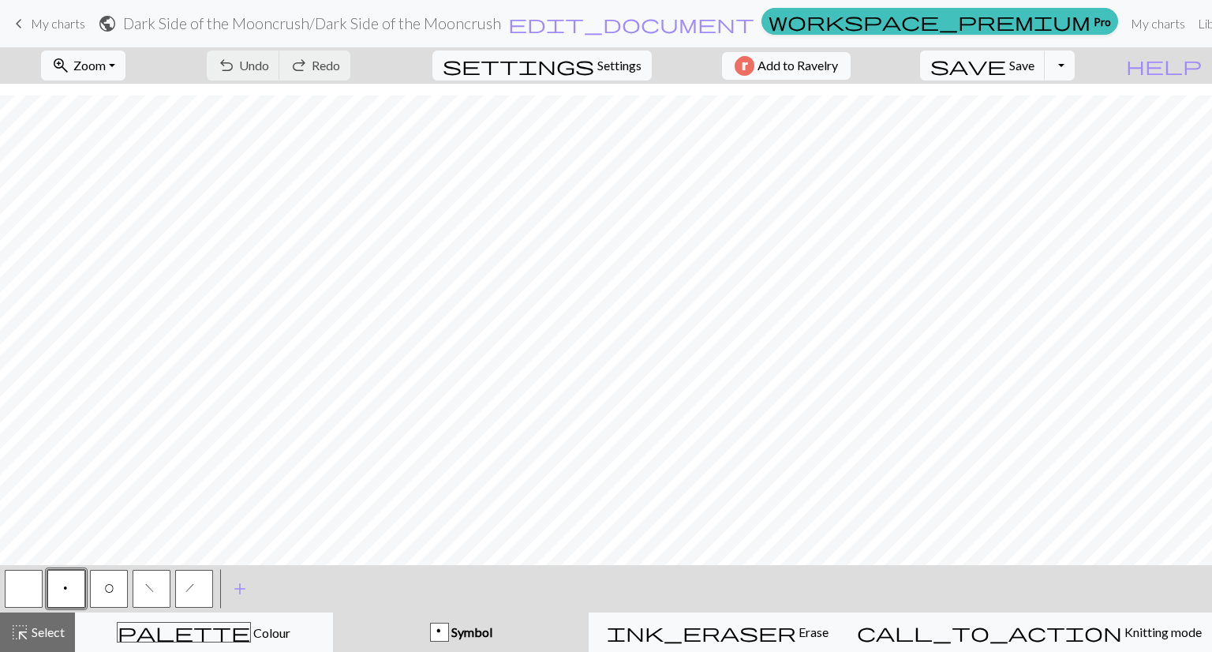
scroll to position [398, 0]
click at [236, 58] on span "undo" at bounding box center [226, 65] width 19 height 22
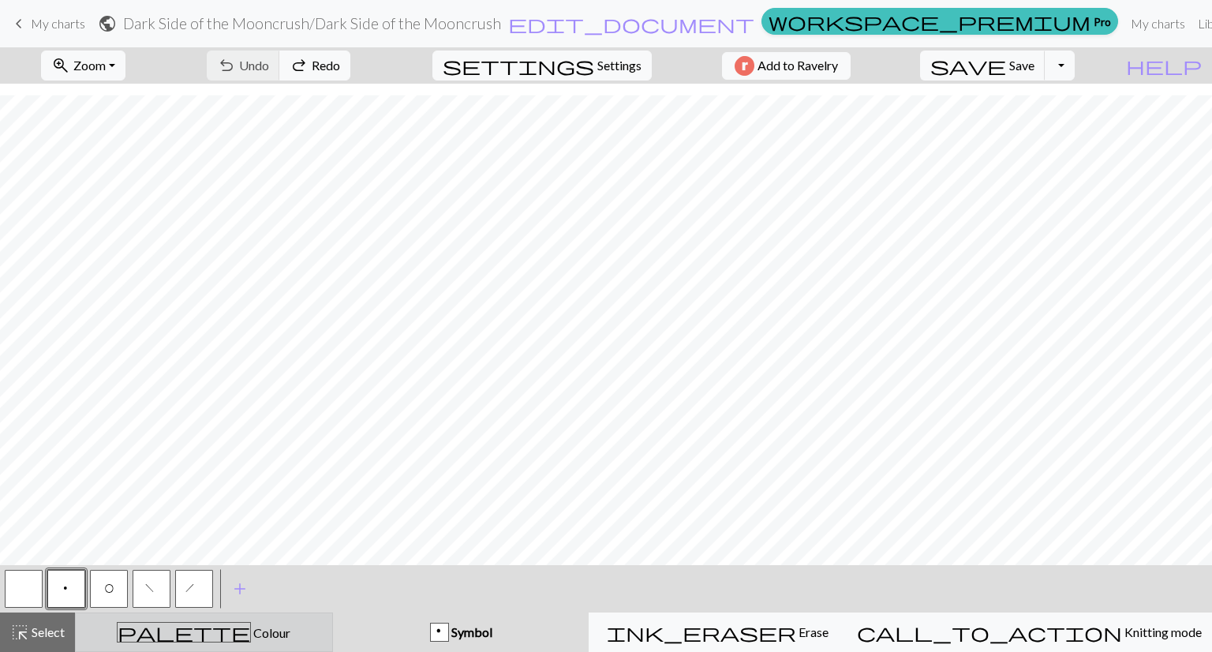
click at [202, 635] on span "palette" at bounding box center [184, 632] width 133 height 22
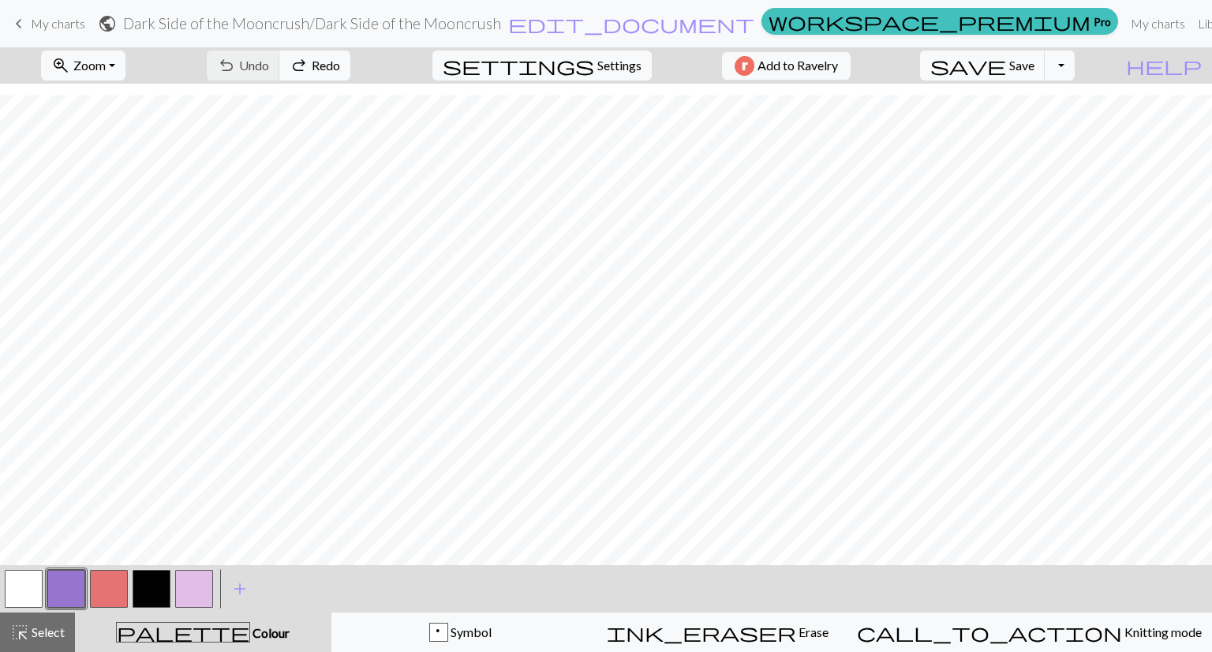
click at [193, 586] on button "button" at bounding box center [194, 589] width 38 height 38
click at [199, 591] on button "button" at bounding box center [194, 589] width 38 height 38
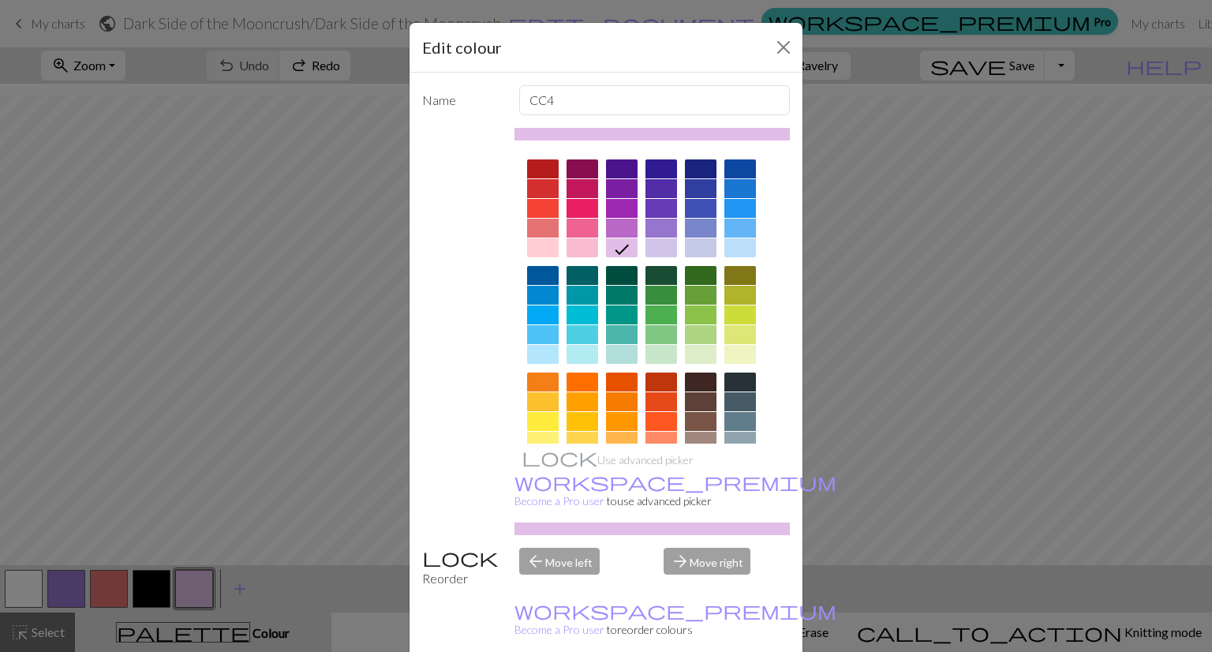
click at [615, 251] on icon at bounding box center [622, 250] width 14 height 10
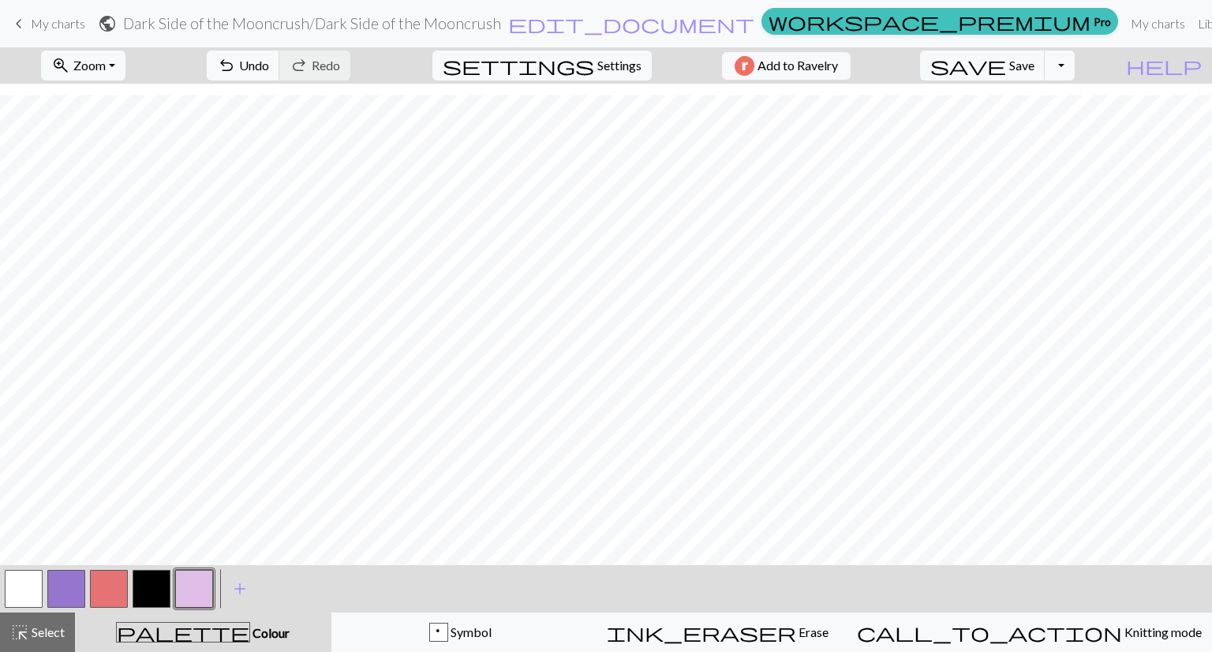
click at [24, 580] on button "button" at bounding box center [24, 589] width 38 height 38
click at [186, 575] on button "button" at bounding box center [194, 589] width 38 height 38
click at [269, 66] on span "Undo" at bounding box center [254, 65] width 30 height 15
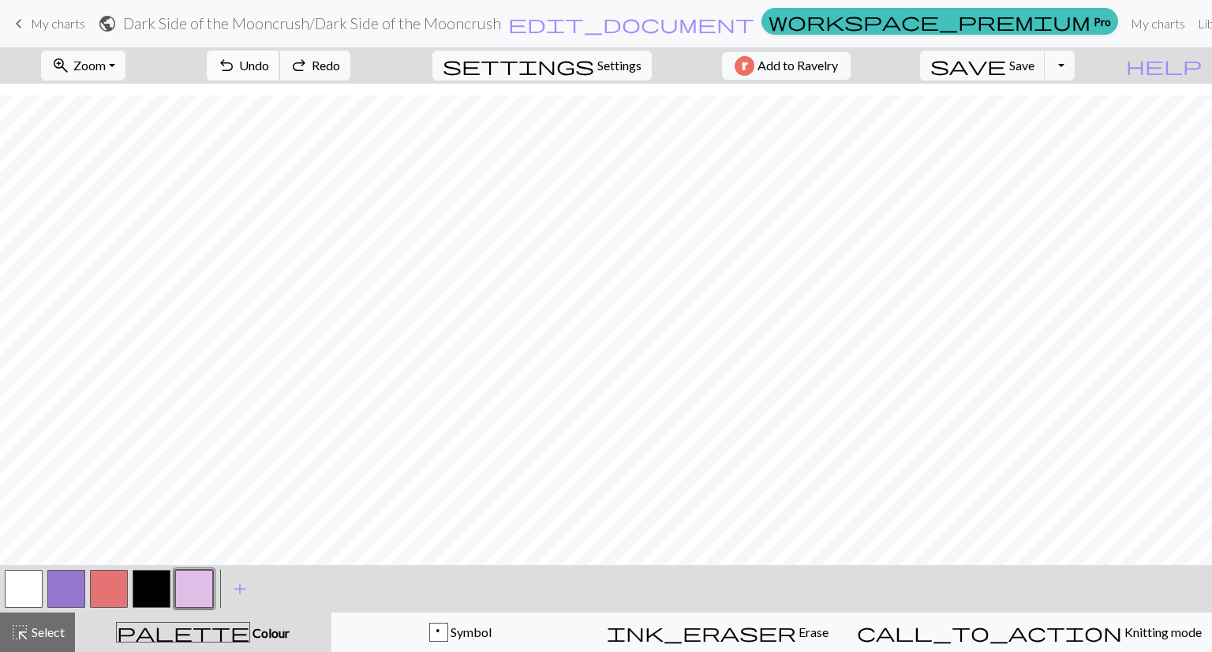
click at [269, 66] on span "Undo" at bounding box center [254, 65] width 30 height 15
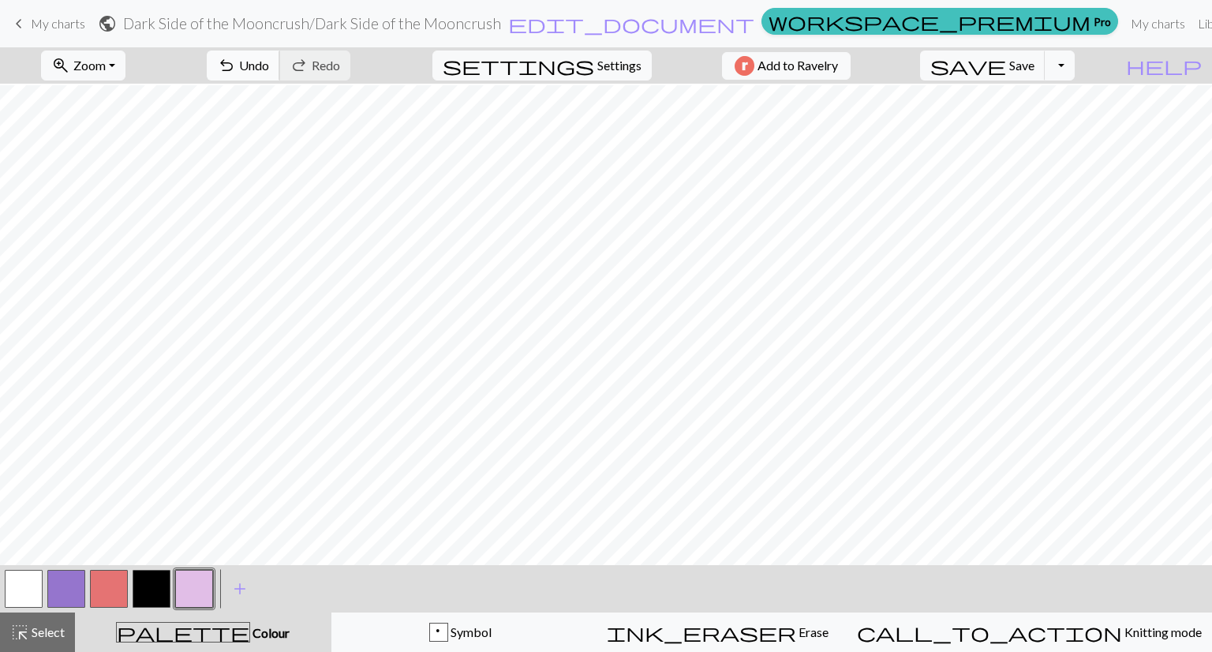
click at [269, 66] on span "Undo" at bounding box center [254, 65] width 30 height 15
click at [280, 66] on button "undo Undo Undo" at bounding box center [243, 66] width 73 height 30
click at [269, 66] on span "Undo" at bounding box center [254, 65] width 30 height 15
click at [280, 66] on button "undo Undo Undo" at bounding box center [243, 66] width 73 height 30
click at [269, 65] on span "Undo" at bounding box center [254, 65] width 30 height 15
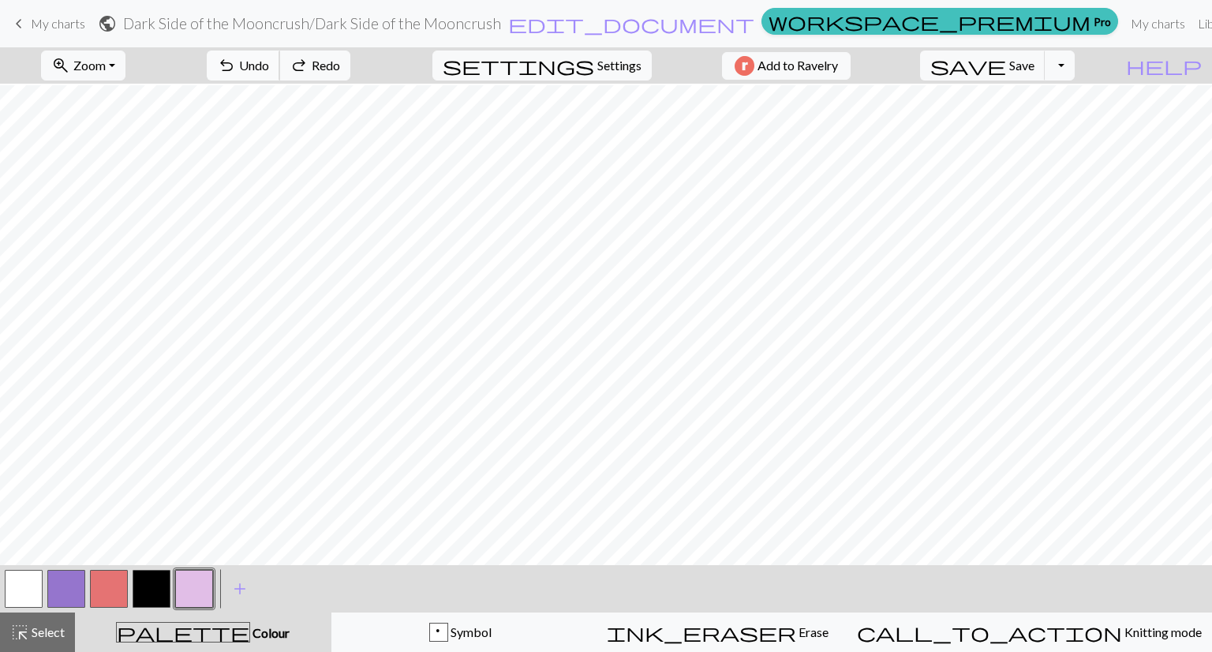
click at [269, 65] on span "Undo" at bounding box center [254, 65] width 30 height 15
click at [280, 74] on button "undo Undo Undo" at bounding box center [243, 66] width 73 height 30
click at [9, 585] on button "button" at bounding box center [24, 589] width 38 height 38
click at [193, 582] on button "button" at bounding box center [194, 589] width 38 height 38
click at [14, 594] on button "button" at bounding box center [24, 589] width 38 height 38
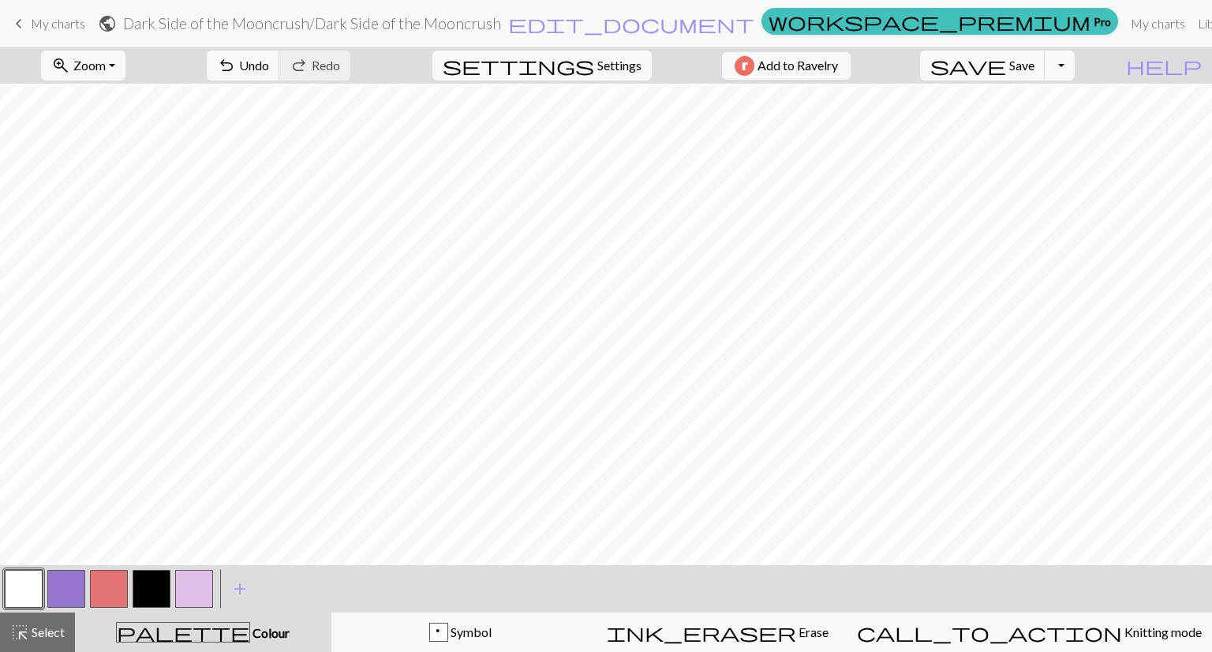
click at [199, 589] on button "button" at bounding box center [194, 589] width 38 height 38
click at [16, 584] on button "button" at bounding box center [24, 589] width 38 height 38
click at [197, 583] on button "button" at bounding box center [194, 589] width 38 height 38
click at [0, 607] on div "< > add Add a colour" at bounding box center [606, 588] width 1212 height 47
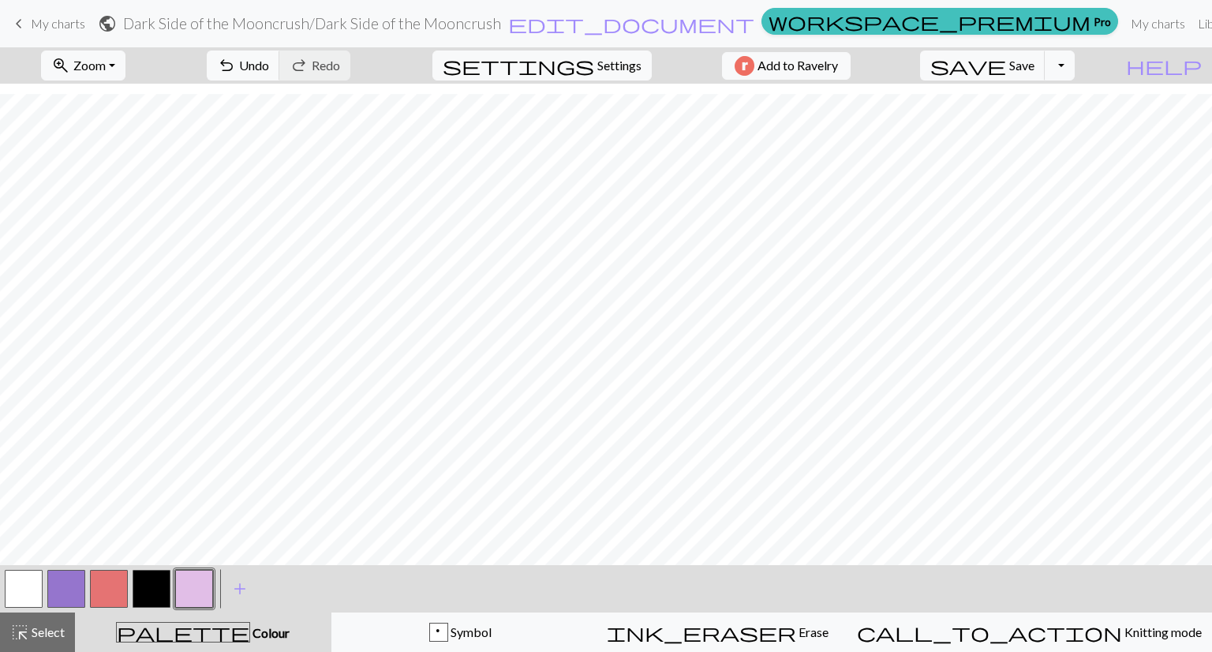
click at [27, 596] on button "button" at bounding box center [24, 589] width 38 height 38
click at [1035, 58] on span "Save" at bounding box center [1022, 65] width 25 height 15
click at [196, 579] on button "button" at bounding box center [194, 589] width 38 height 38
click at [28, 579] on button "button" at bounding box center [24, 589] width 38 height 38
click at [1035, 67] on span "Save" at bounding box center [1022, 65] width 25 height 15
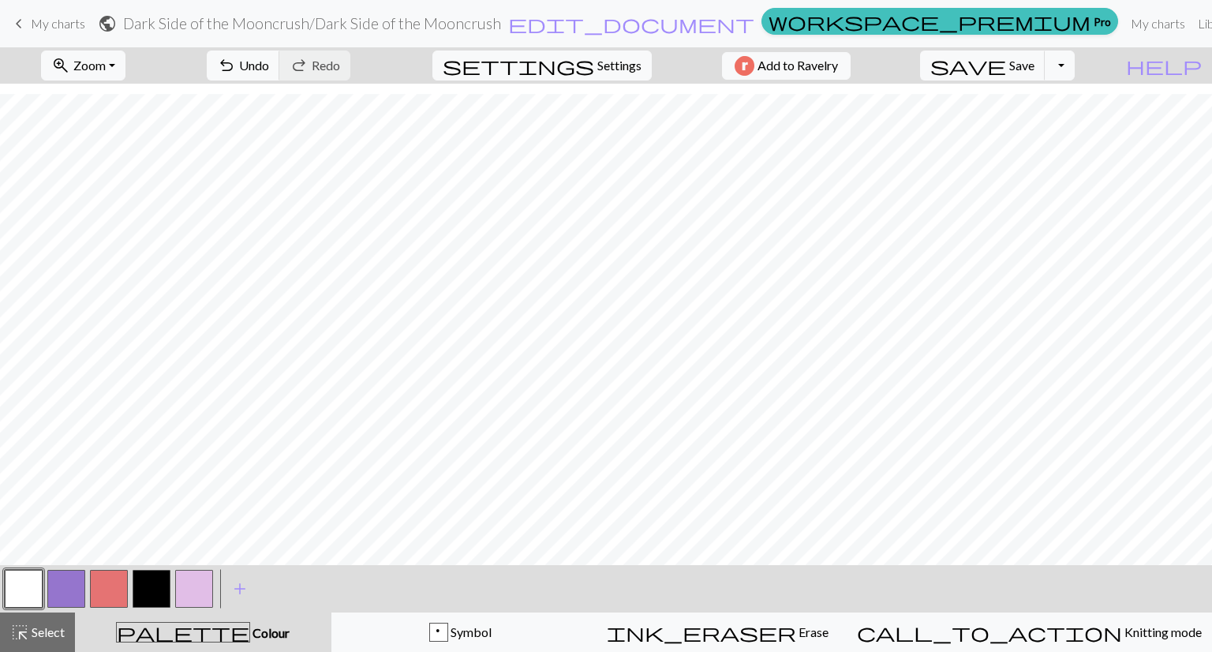
click at [20, 23] on span "keyboard_arrow_left" at bounding box center [18, 24] width 19 height 22
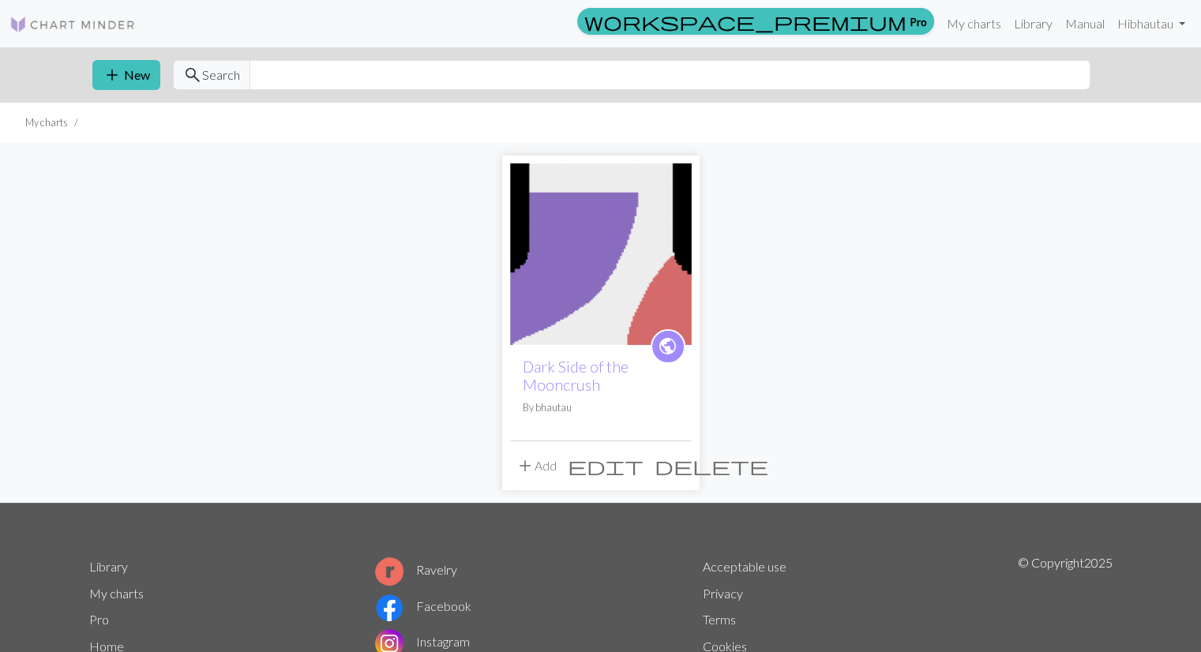
click at [642, 468] on span "edit" at bounding box center [606, 466] width 76 height 22
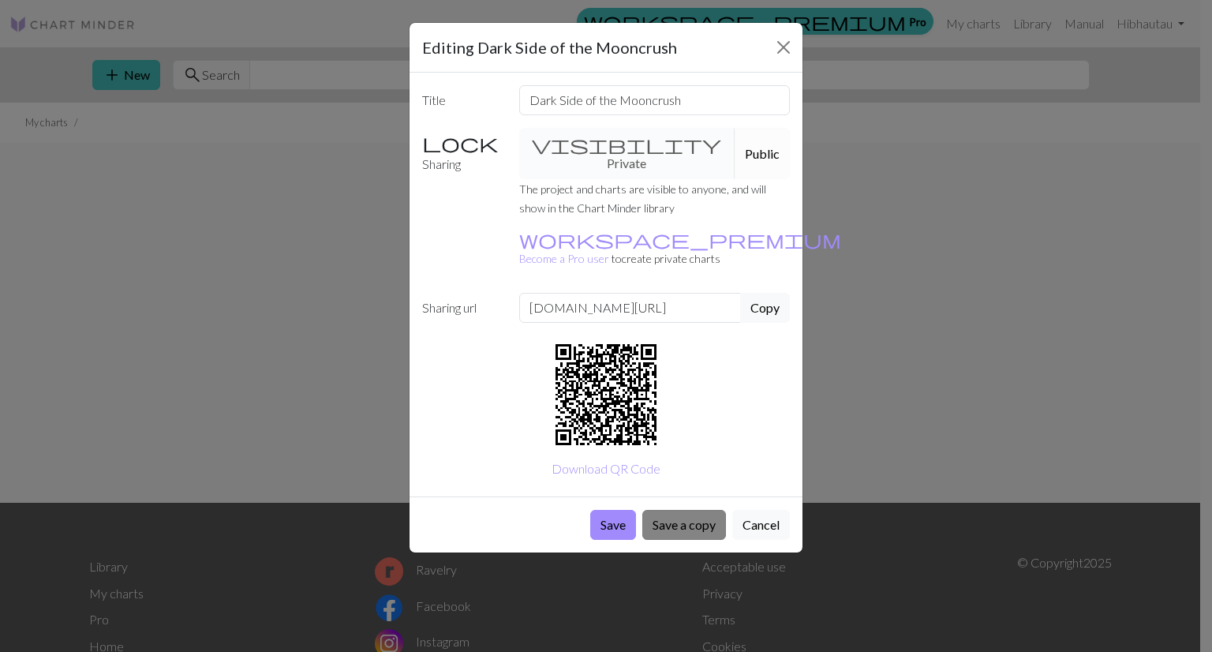
click at [676, 510] on button "Save a copy" at bounding box center [685, 525] width 84 height 30
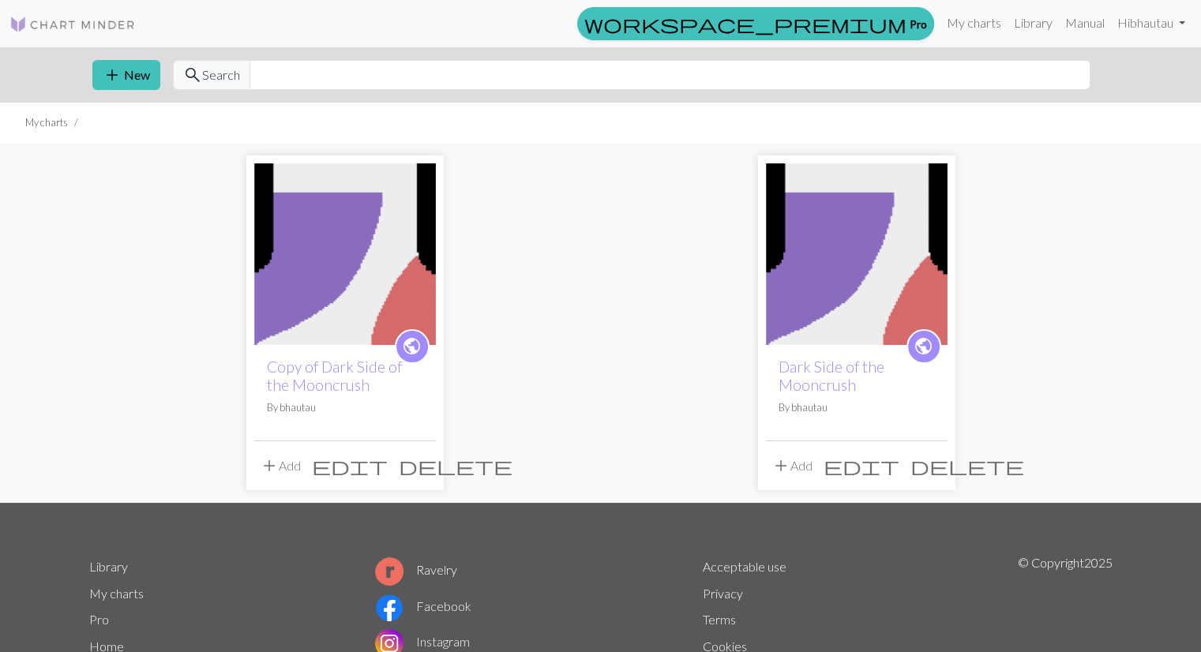
click at [924, 465] on span "delete" at bounding box center [967, 466] width 114 height 22
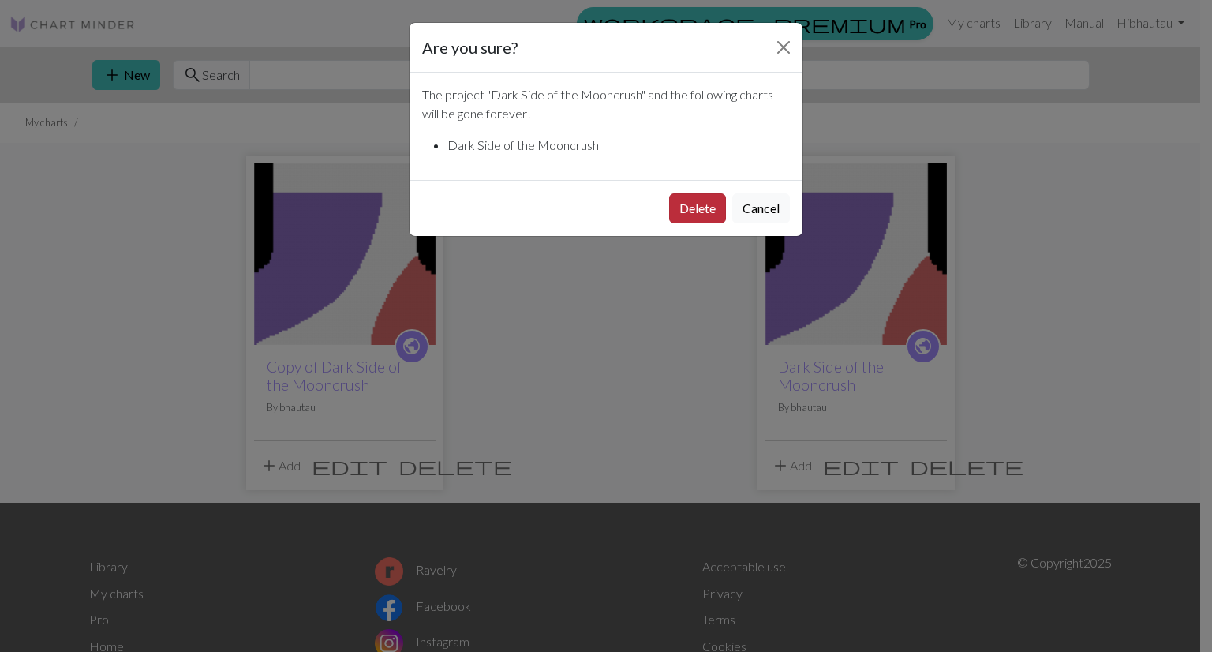
click at [688, 201] on button "Delete" at bounding box center [697, 208] width 57 height 30
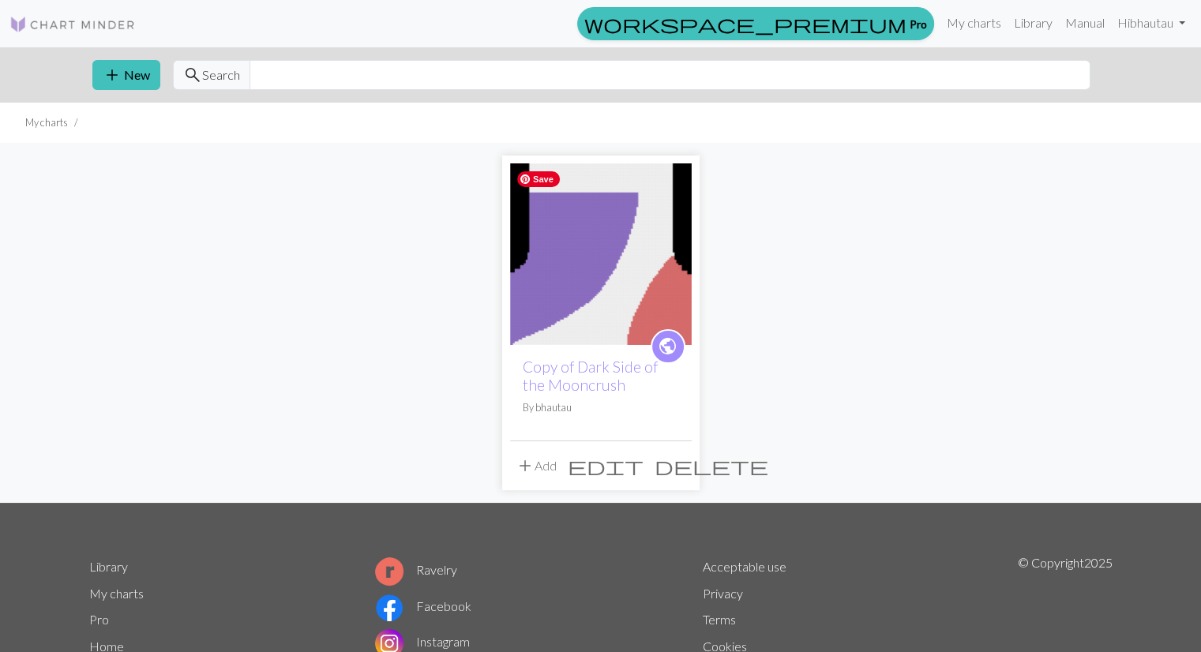
click at [614, 282] on img at bounding box center [601, 254] width 182 height 182
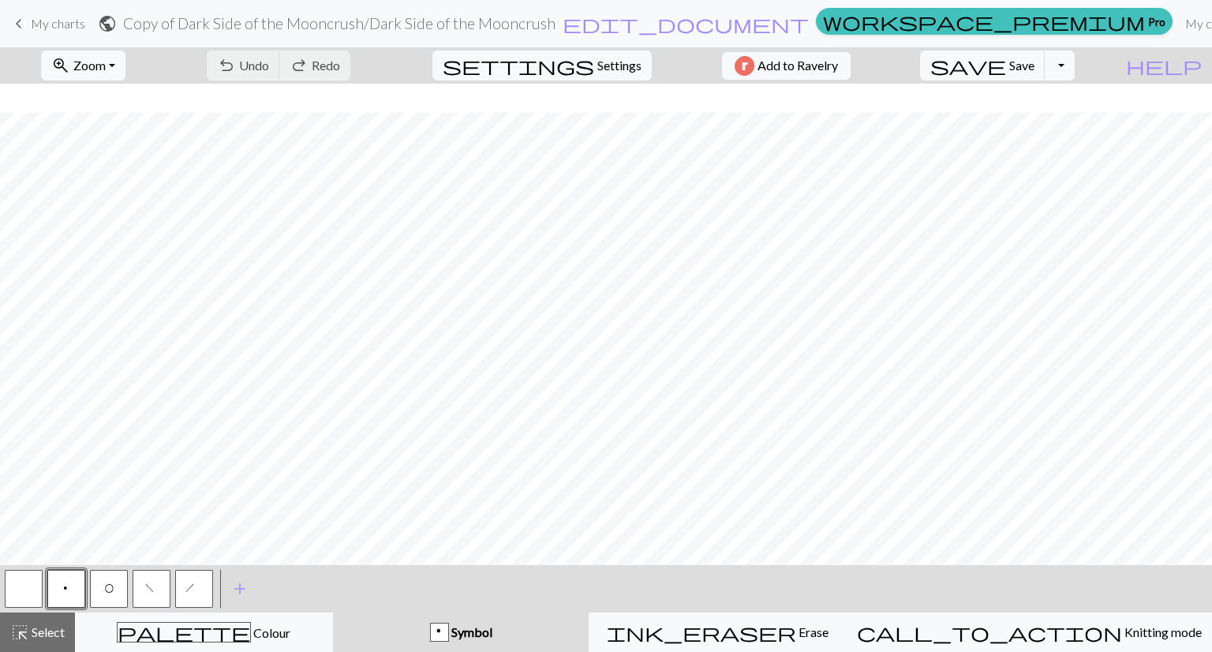
scroll to position [1227, 0]
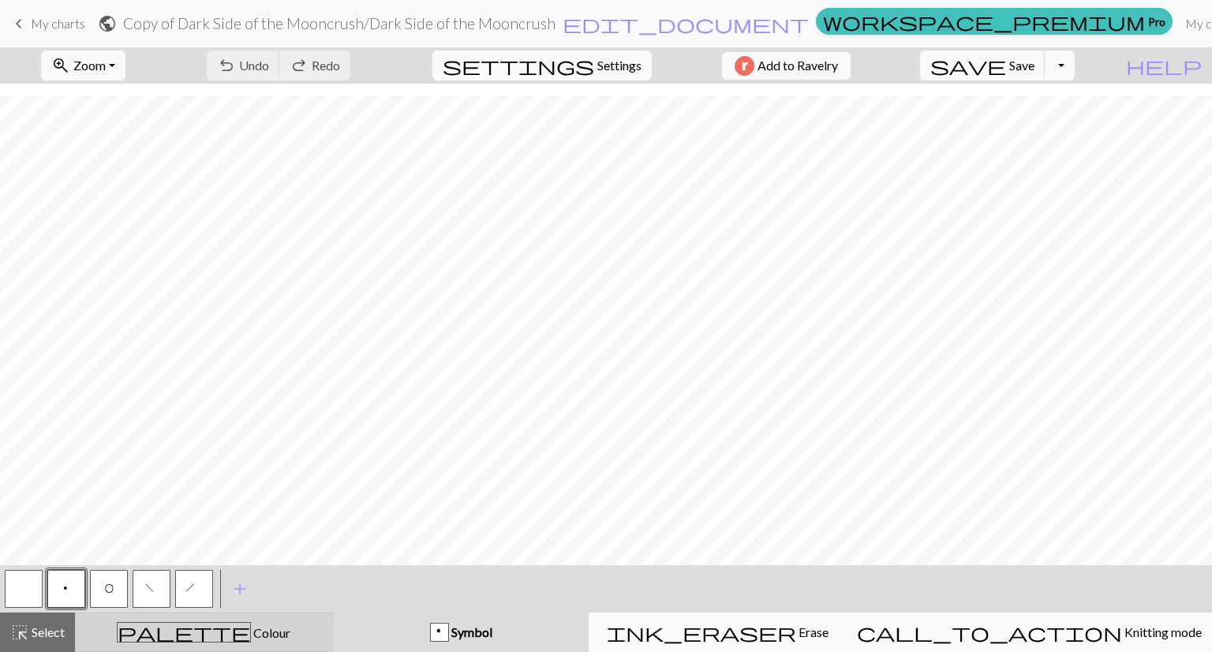
click at [157, 632] on div "palette Colour Colour" at bounding box center [204, 632] width 238 height 21
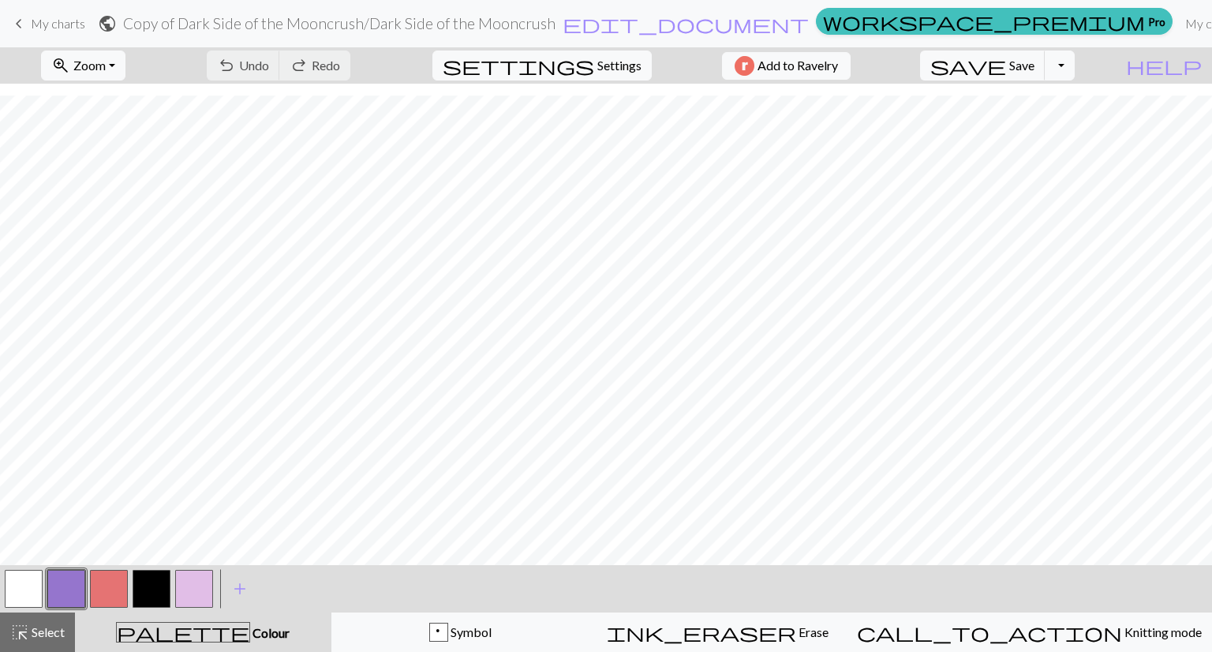
click at [20, 581] on button "button" at bounding box center [24, 589] width 38 height 38
click at [66, 590] on button "button" at bounding box center [66, 589] width 38 height 38
click at [25, 590] on button "button" at bounding box center [24, 589] width 38 height 38
click at [78, 581] on button "button" at bounding box center [66, 589] width 38 height 38
click at [13, 590] on button "button" at bounding box center [24, 589] width 38 height 38
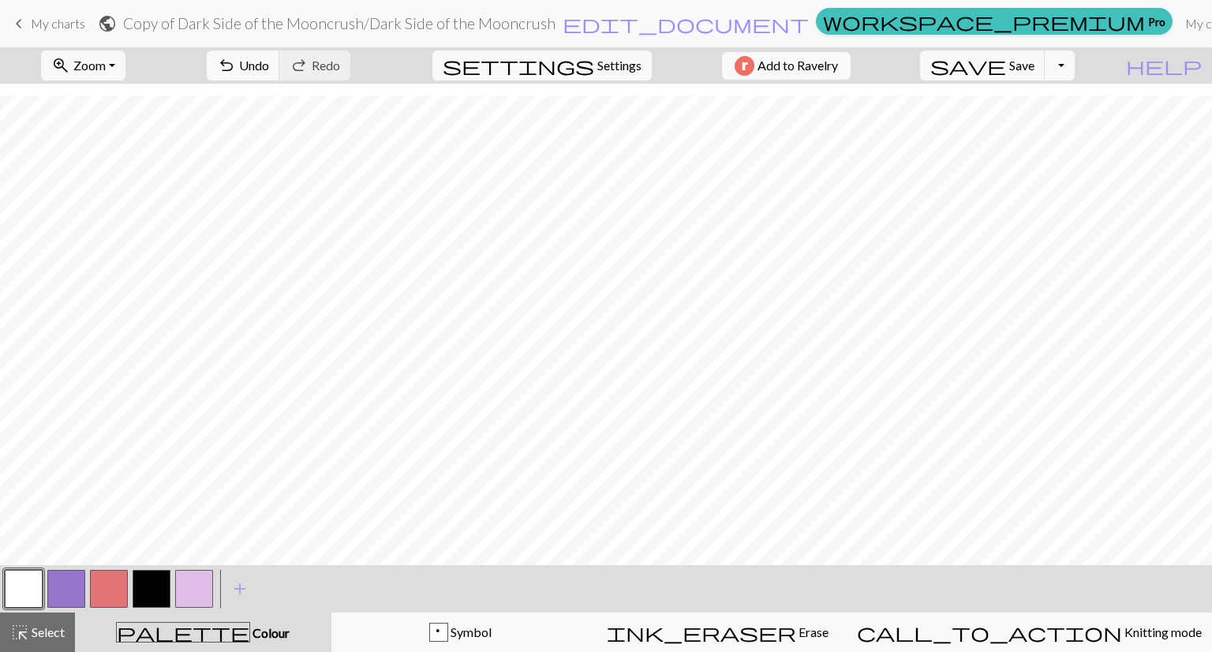
click at [65, 583] on button "button" at bounding box center [66, 589] width 38 height 38
click at [28, 586] on button "button" at bounding box center [24, 589] width 38 height 38
click at [67, 593] on button "button" at bounding box center [66, 589] width 38 height 38
click at [28, 584] on button "button" at bounding box center [24, 589] width 38 height 38
click at [62, 591] on button "button" at bounding box center [66, 589] width 38 height 38
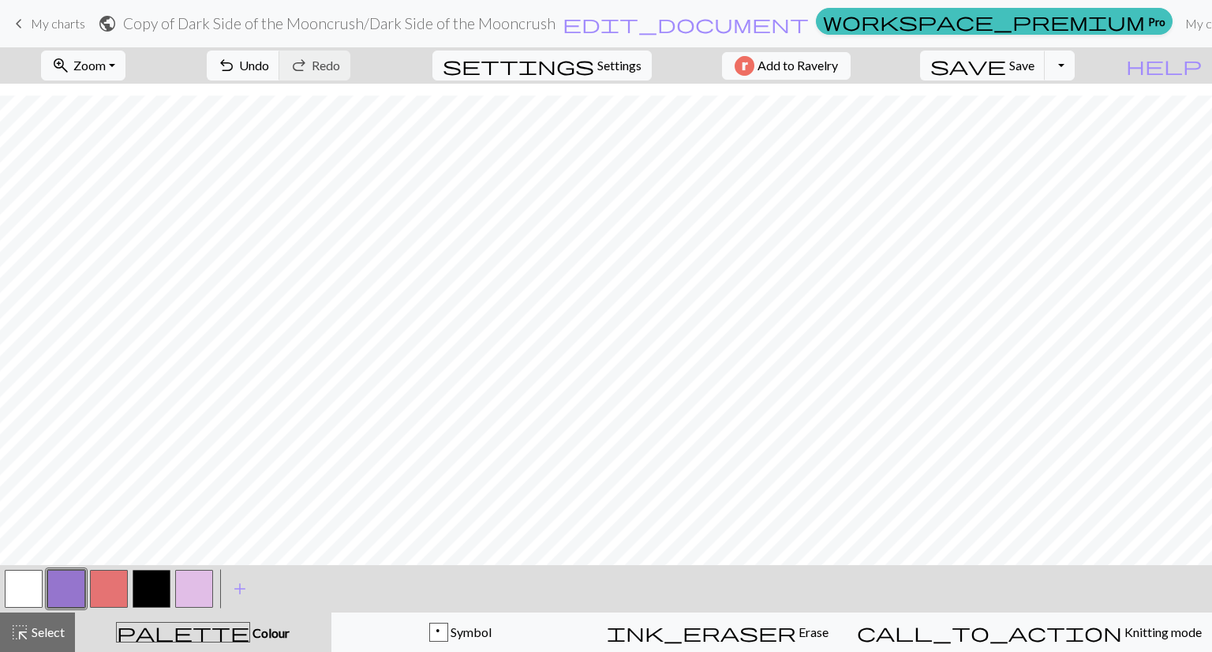
click at [27, 590] on button "button" at bounding box center [24, 589] width 38 height 38
click at [55, 582] on button "button" at bounding box center [66, 589] width 38 height 38
click at [21, 590] on button "button" at bounding box center [24, 589] width 38 height 38
click at [69, 582] on button "button" at bounding box center [66, 589] width 38 height 38
click at [62, 586] on button "button" at bounding box center [66, 589] width 38 height 38
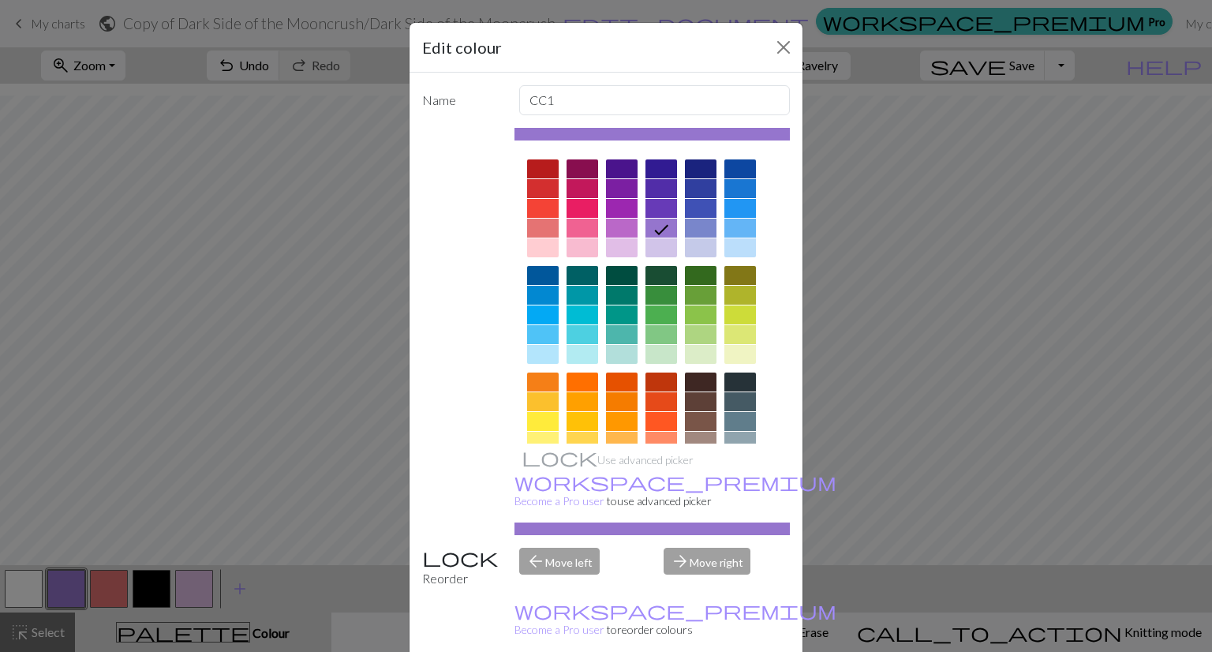
click at [341, 456] on div "Edit colour Name CC1 Use advanced picker workspace_premium Become a Pro user to…" at bounding box center [606, 326] width 1212 height 652
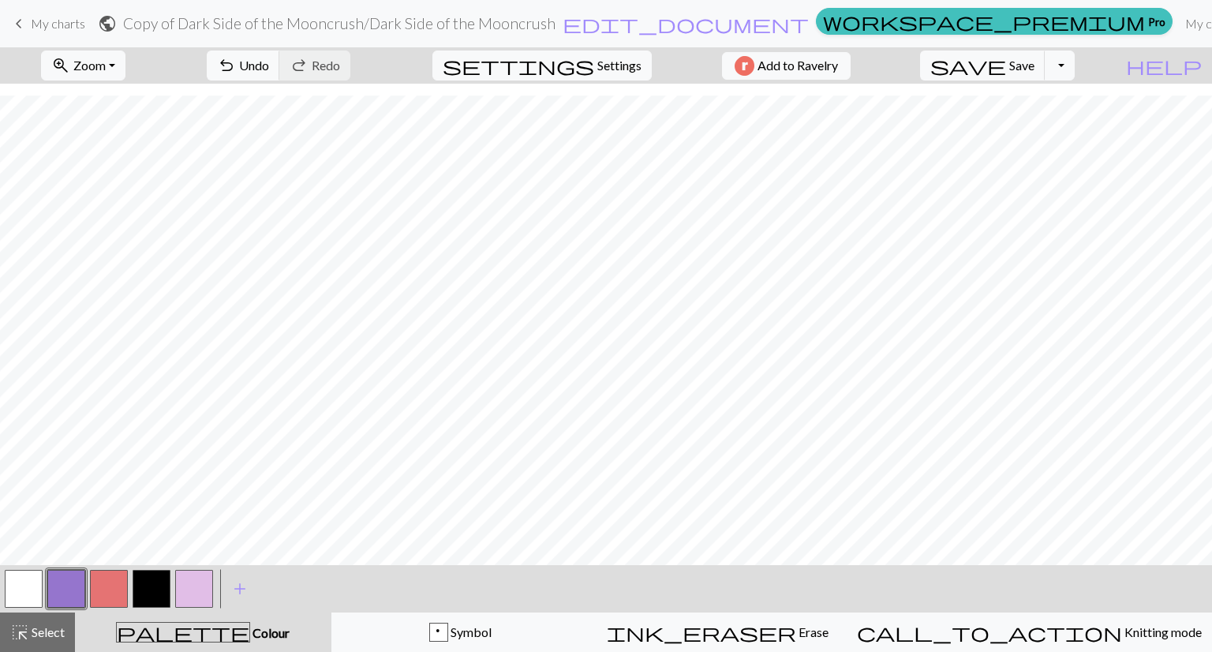
click at [13, 592] on button "button" at bounding box center [24, 589] width 38 height 38
click at [69, 577] on button "button" at bounding box center [66, 589] width 38 height 38
click at [13, 584] on button "button" at bounding box center [24, 589] width 38 height 38
click at [55, 600] on button "button" at bounding box center [66, 589] width 38 height 38
click at [29, 593] on button "button" at bounding box center [24, 589] width 38 height 38
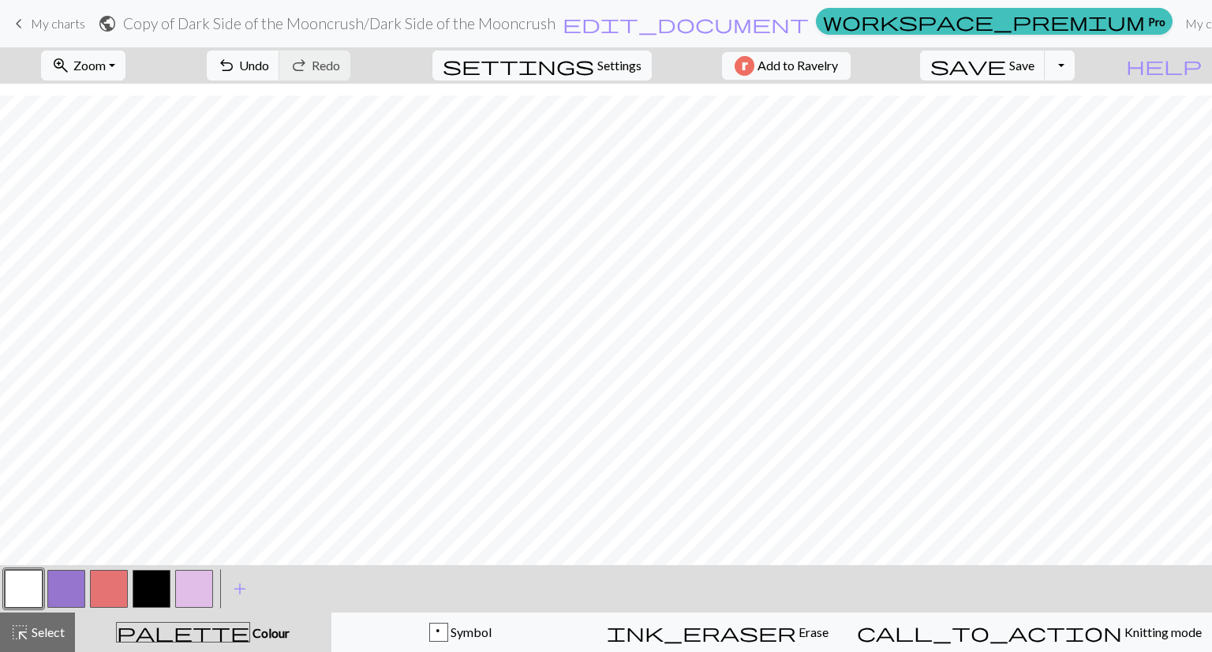
click at [52, 590] on button "button" at bounding box center [66, 589] width 38 height 38
click at [26, 595] on button "button" at bounding box center [24, 589] width 38 height 38
click at [50, 594] on button "button" at bounding box center [66, 589] width 38 height 38
click at [29, 581] on button "button" at bounding box center [24, 589] width 38 height 38
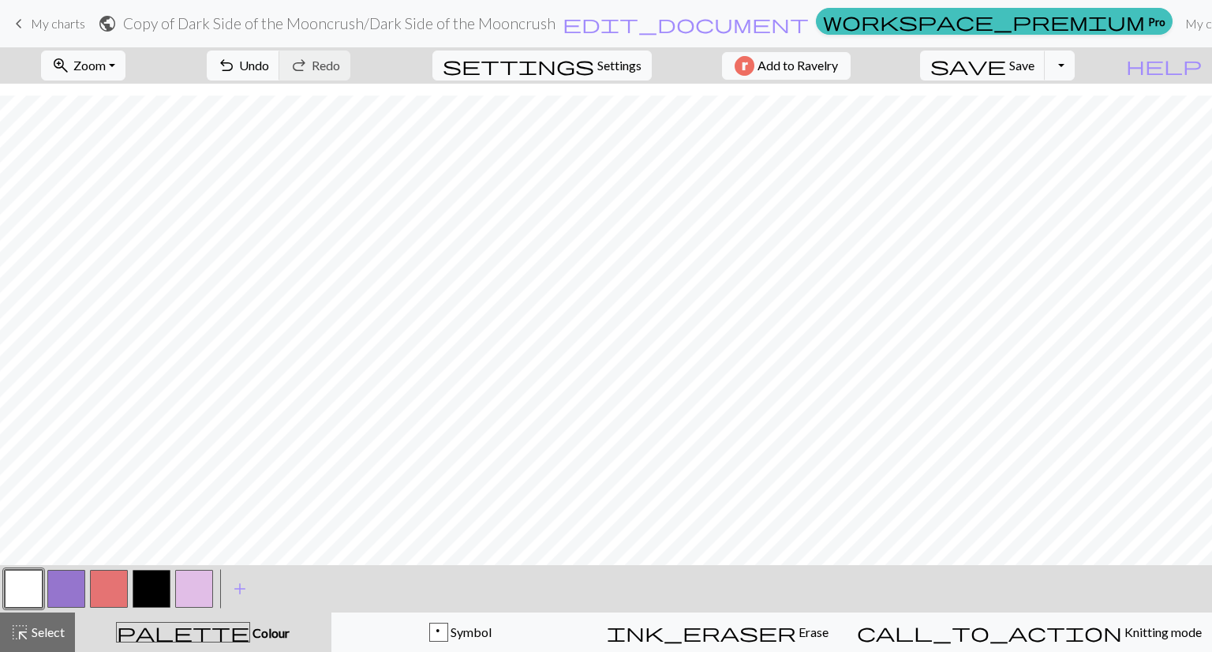
click at [68, 588] on button "button" at bounding box center [66, 589] width 38 height 38
click at [25, 583] on button "button" at bounding box center [24, 589] width 38 height 38
click at [68, 582] on button "button" at bounding box center [66, 589] width 38 height 38
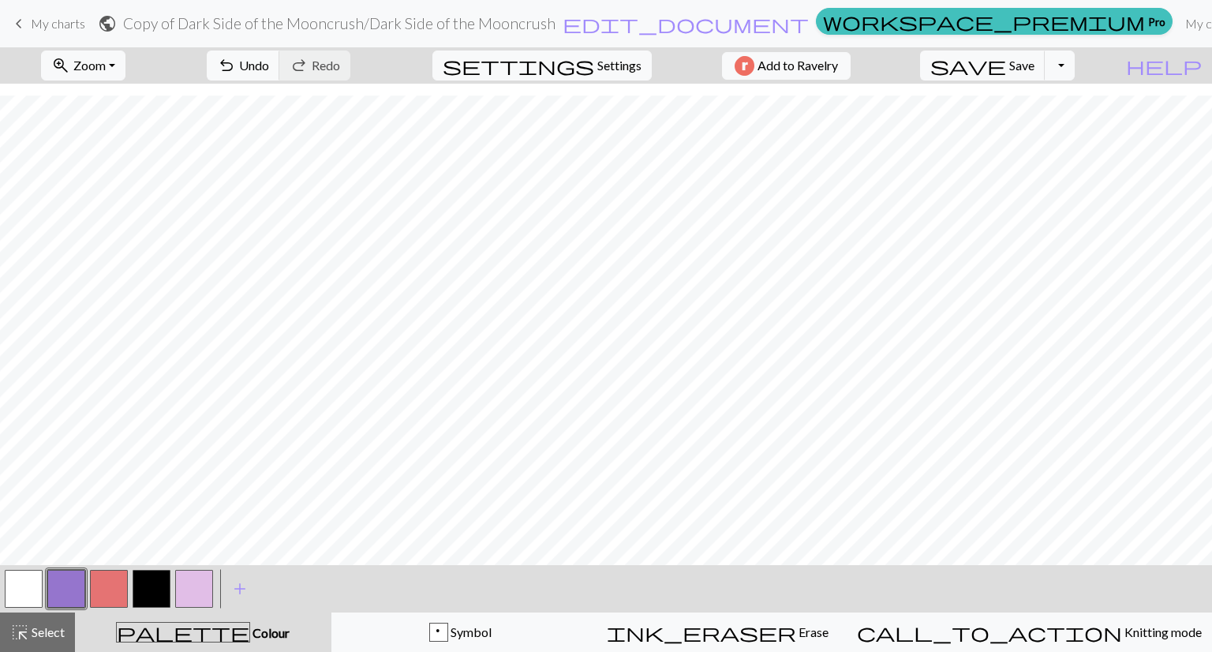
scroll to position [432, 180]
click at [69, 584] on button "button" at bounding box center [66, 589] width 38 height 38
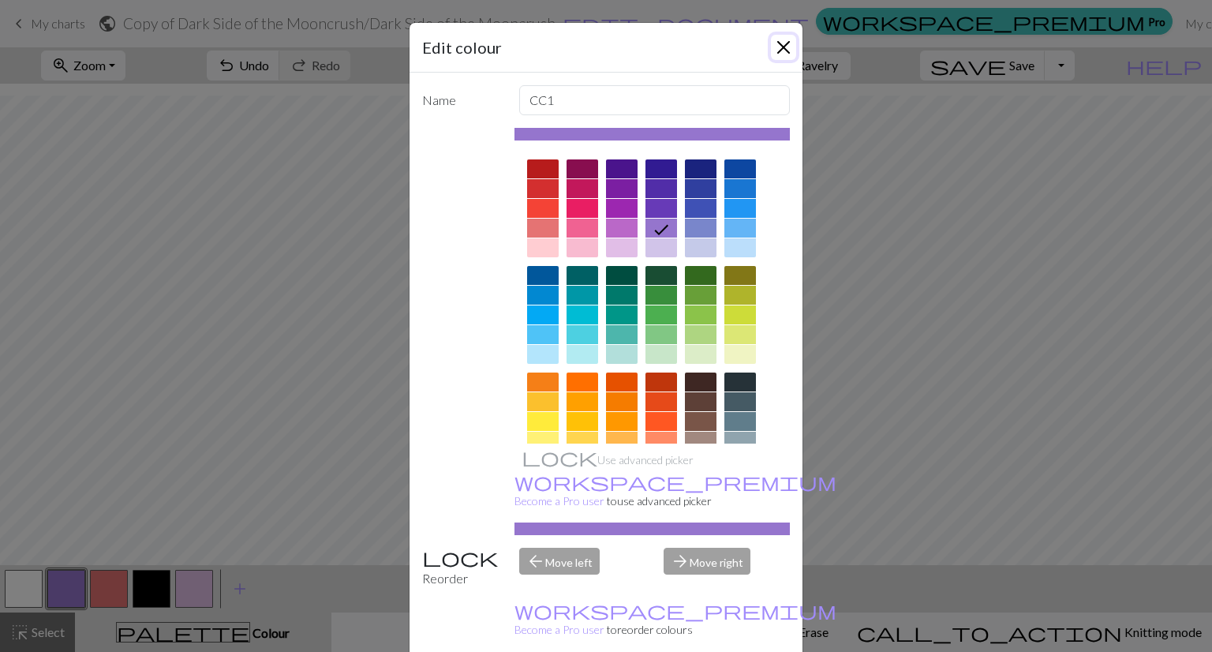
click at [783, 39] on button "Close" at bounding box center [783, 47] width 25 height 25
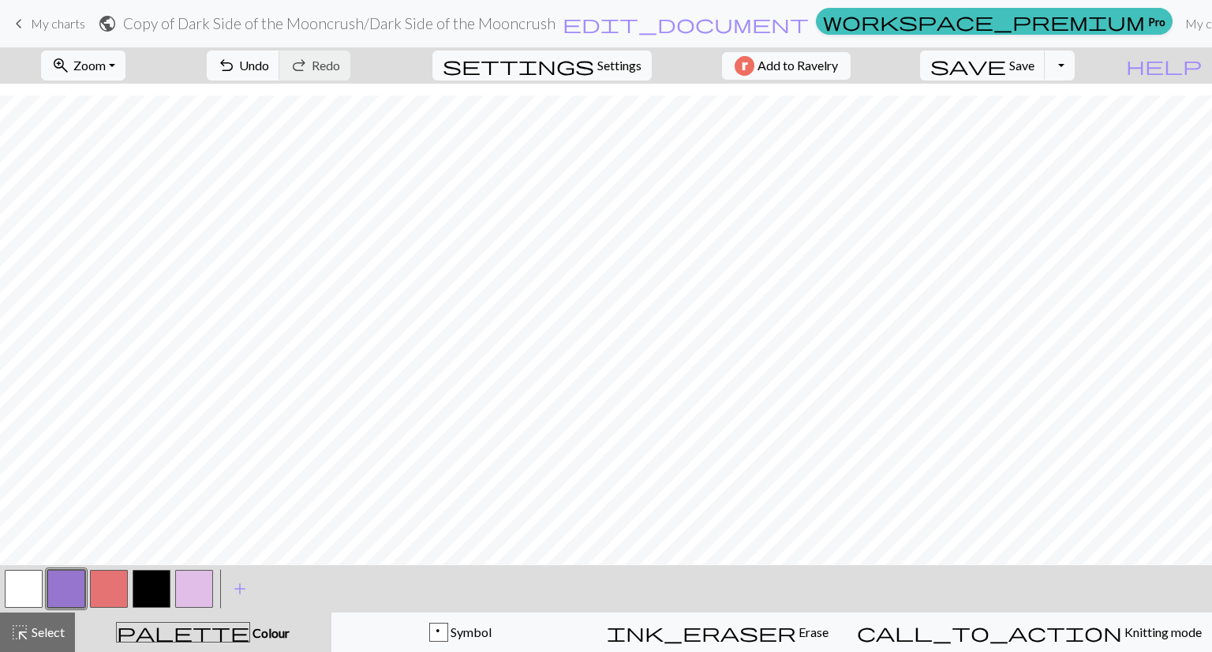
click at [20, 581] on button "button" at bounding box center [24, 589] width 38 height 38
click at [60, 587] on button "button" at bounding box center [66, 589] width 38 height 38
click at [19, 583] on button "button" at bounding box center [24, 589] width 38 height 38
click at [66, 590] on button "button" at bounding box center [66, 589] width 38 height 38
click at [314, 47] on div "undo Undo Undo redo Redo Redo" at bounding box center [278, 65] width 167 height 36
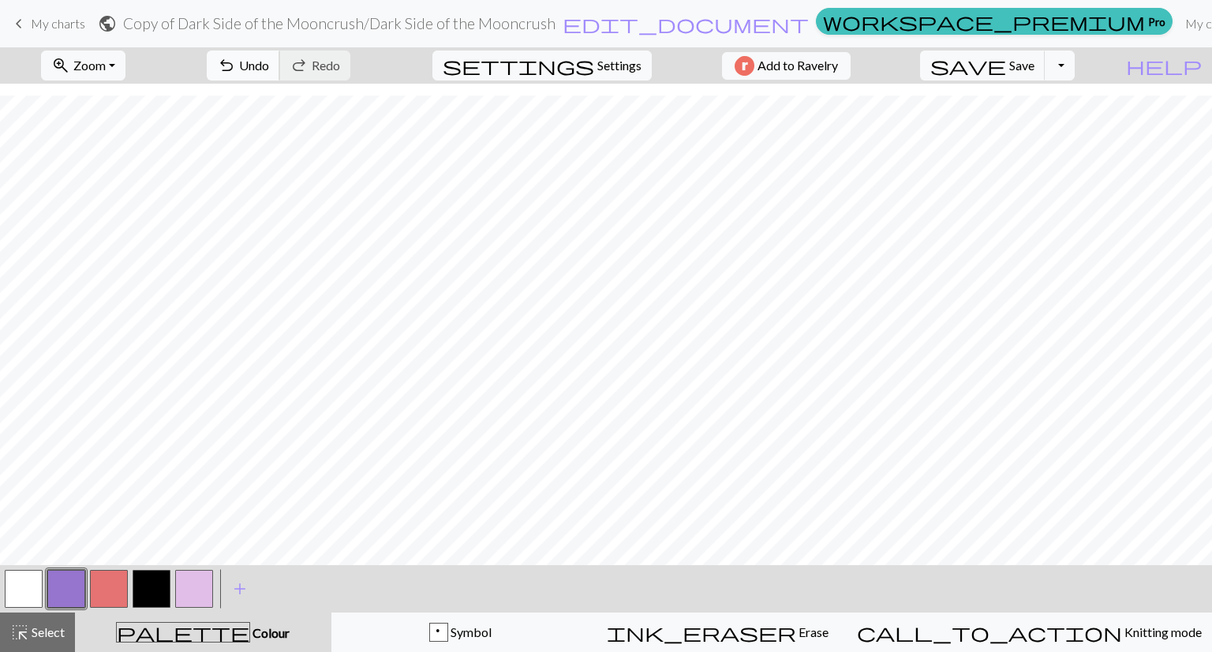
click at [236, 71] on span "undo" at bounding box center [226, 65] width 19 height 22
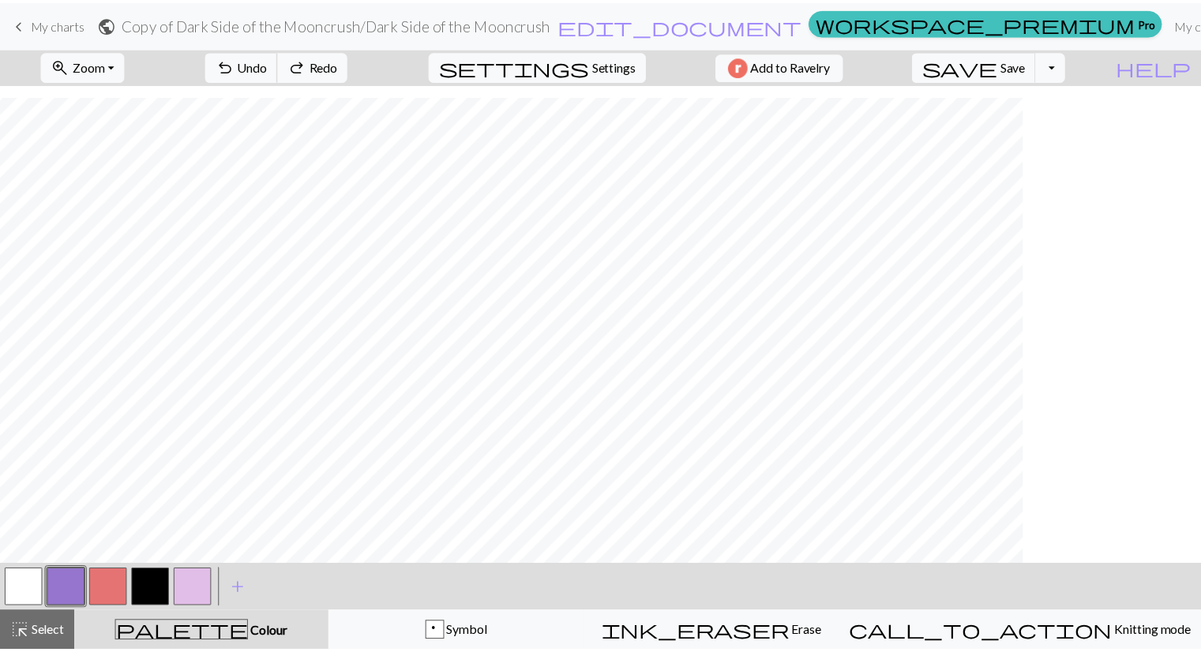
scroll to position [432, 0]
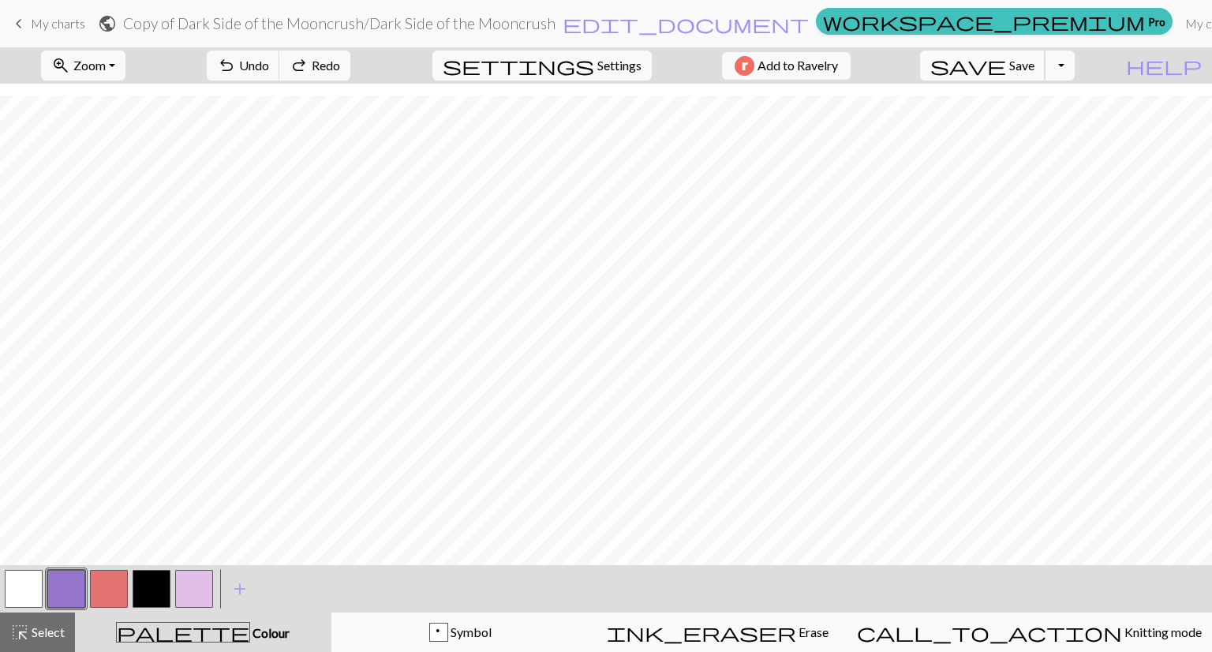
click at [1035, 65] on span "Save" at bounding box center [1022, 65] width 25 height 15
click at [17, 590] on button "button" at bounding box center [24, 589] width 38 height 38
click at [1035, 71] on span "Save" at bounding box center [1022, 65] width 25 height 15
click at [21, 17] on span "keyboard_arrow_left" at bounding box center [18, 24] width 19 height 22
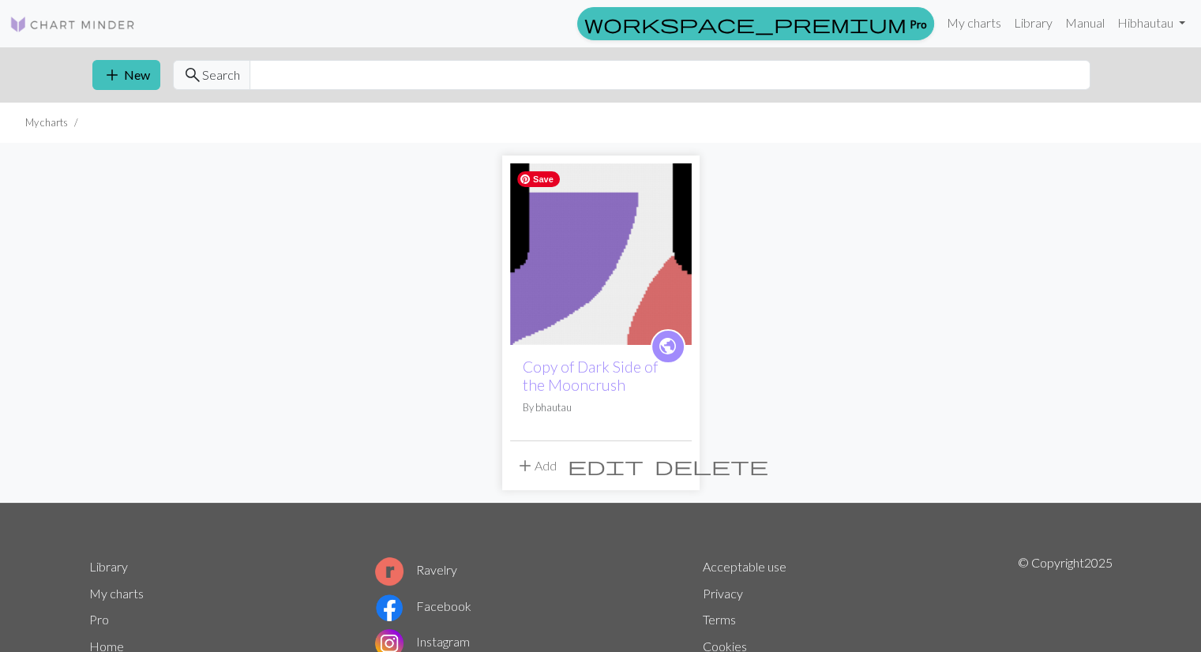
click at [578, 266] on img at bounding box center [601, 254] width 182 height 182
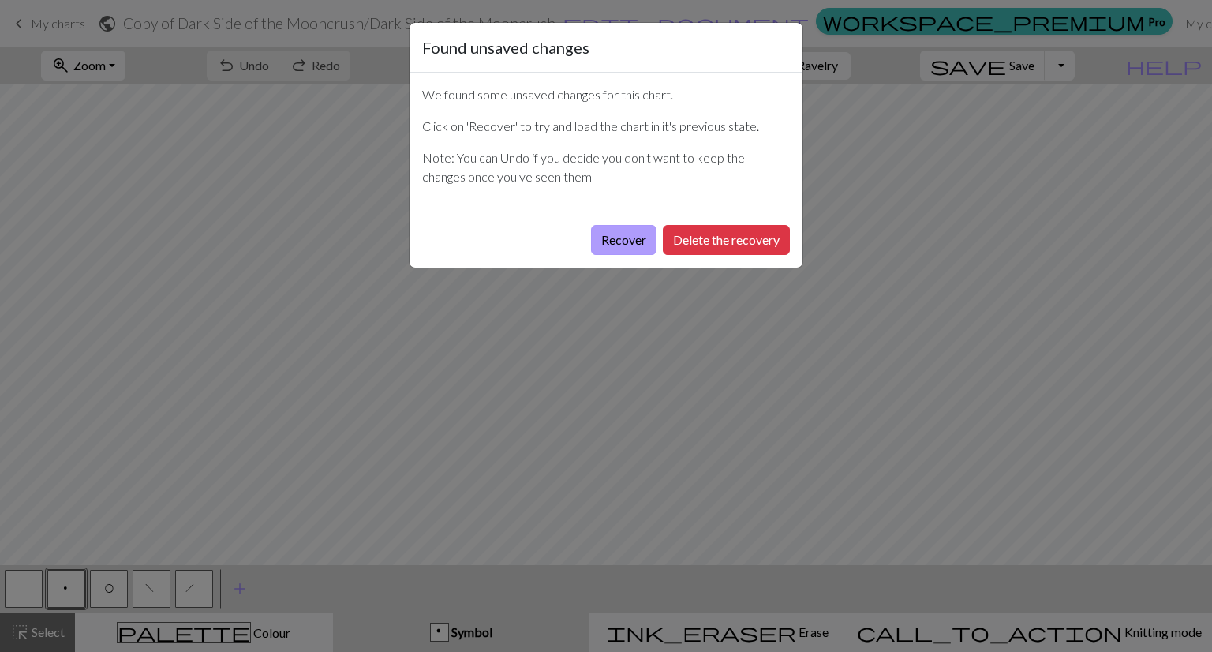
click at [620, 244] on button "Recover" at bounding box center [624, 240] width 66 height 30
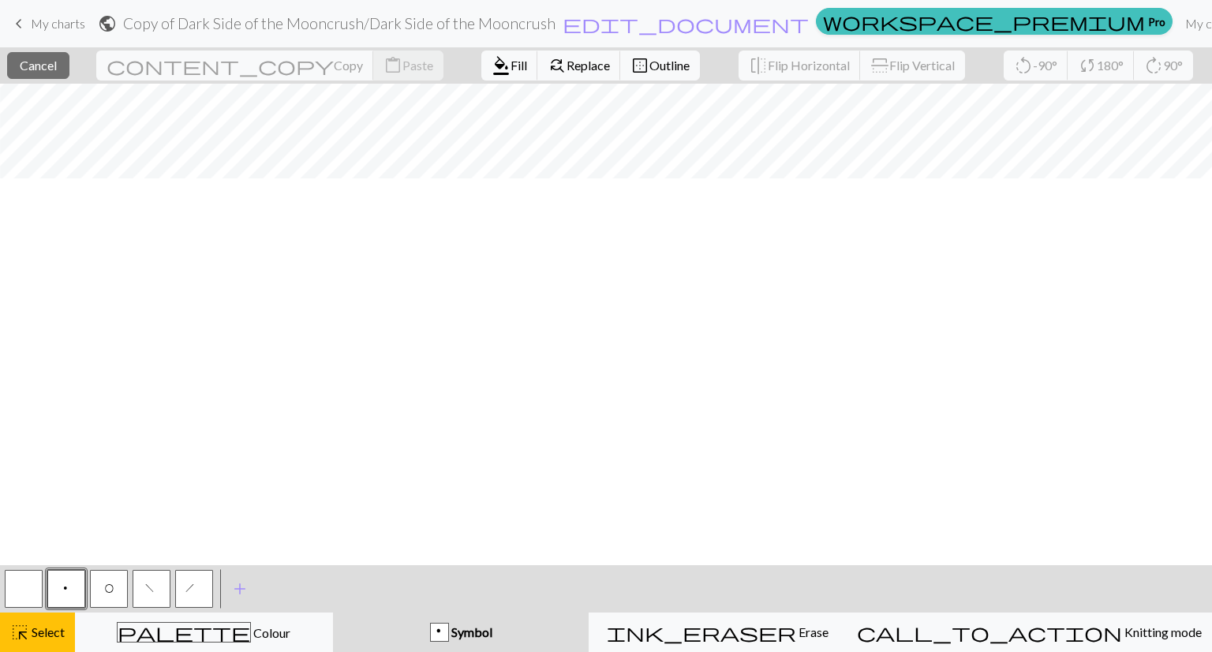
scroll to position [0, 135]
click at [56, 626] on span "Select" at bounding box center [47, 631] width 36 height 15
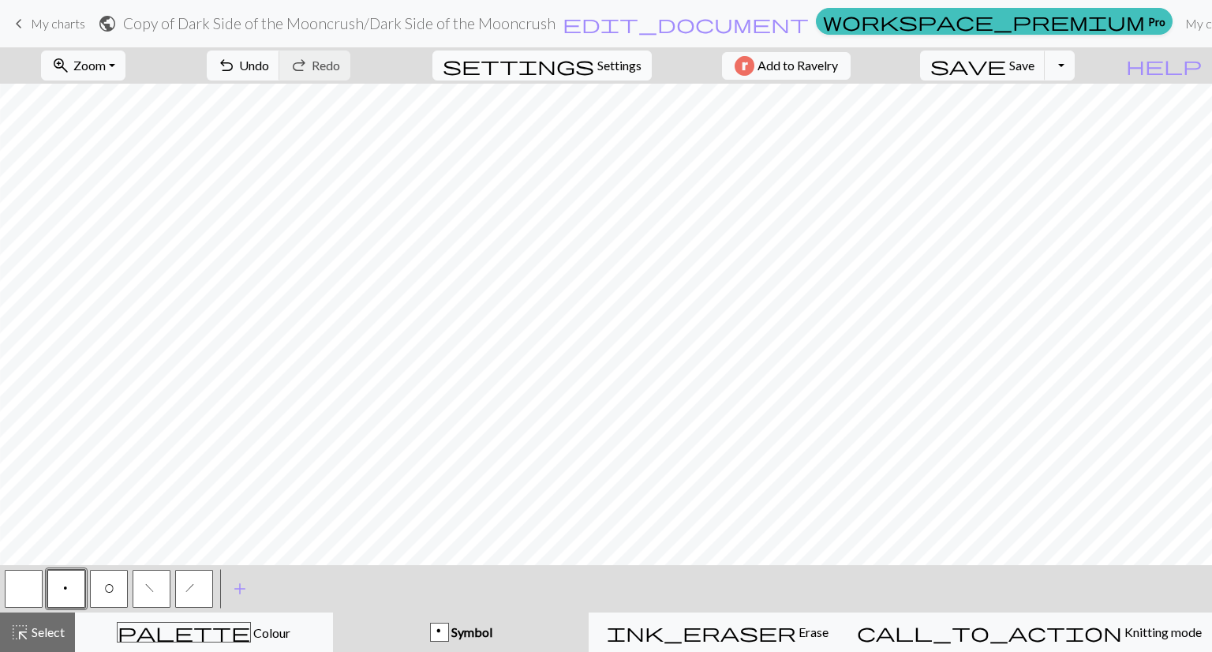
click at [603, 66] on span "Settings" at bounding box center [620, 65] width 44 height 19
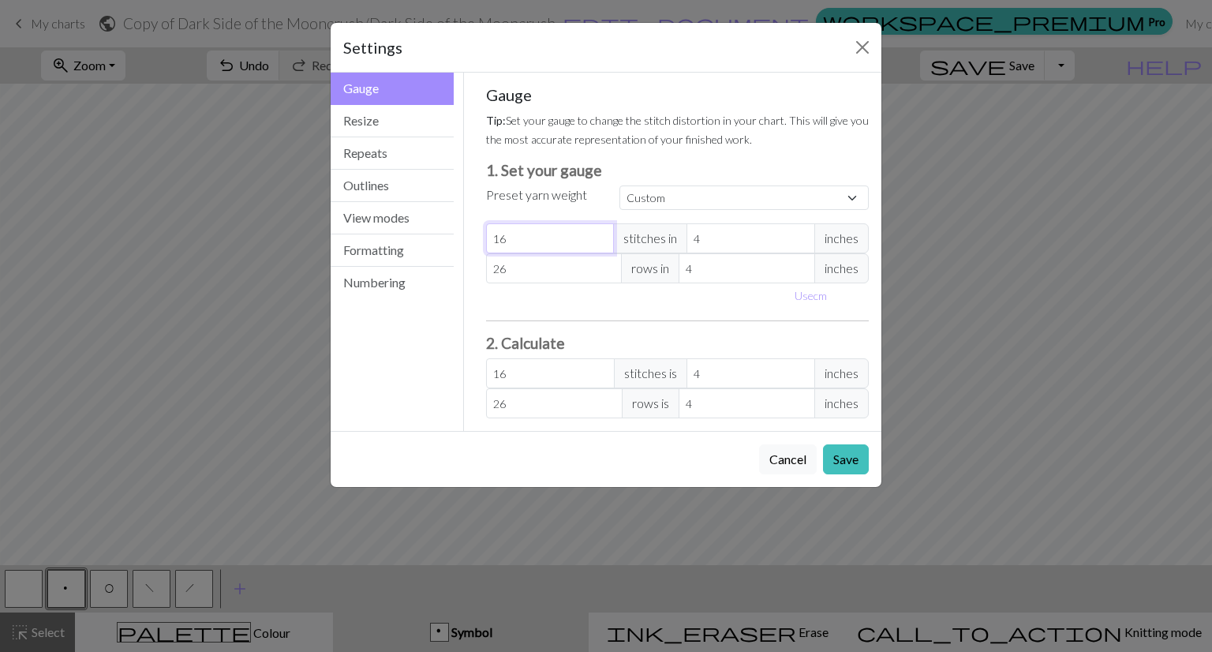
click at [524, 232] on input "16" at bounding box center [550, 238] width 129 height 30
type input "1"
type input "17"
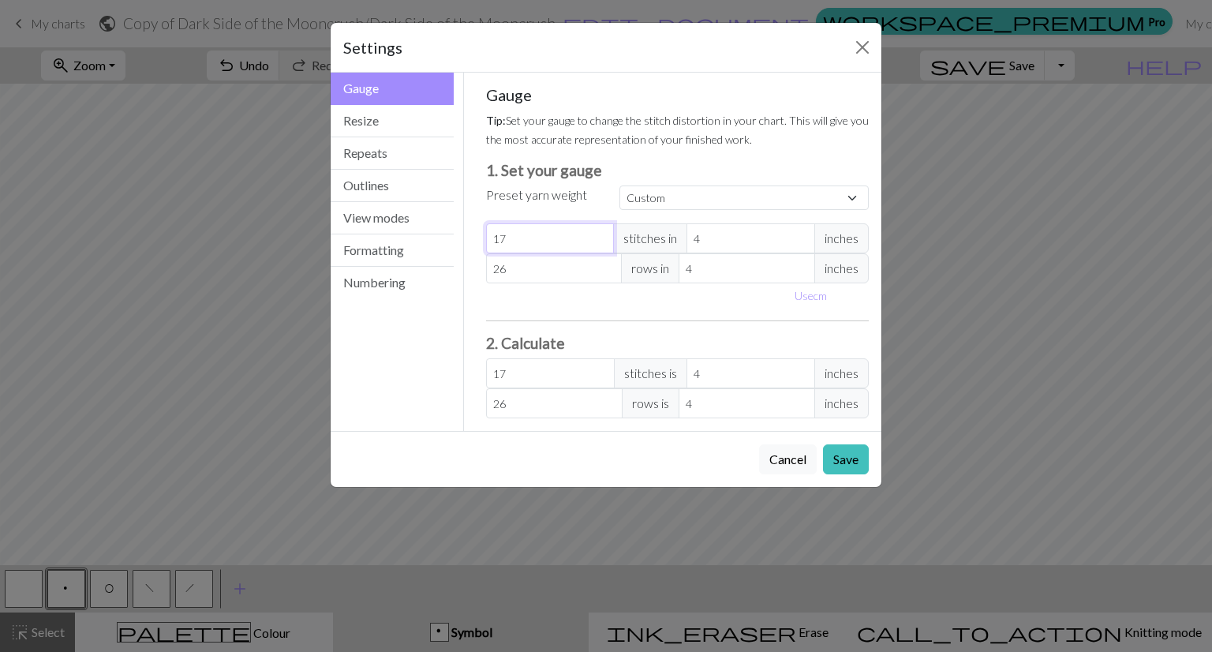
type input "17"
click at [665, 307] on div "Gauge Tip: Set your gauge to change the stitch distortion in your chart. This w…" at bounding box center [678, 251] width 384 height 333
click at [536, 257] on input "26" at bounding box center [554, 268] width 137 height 30
type input "2"
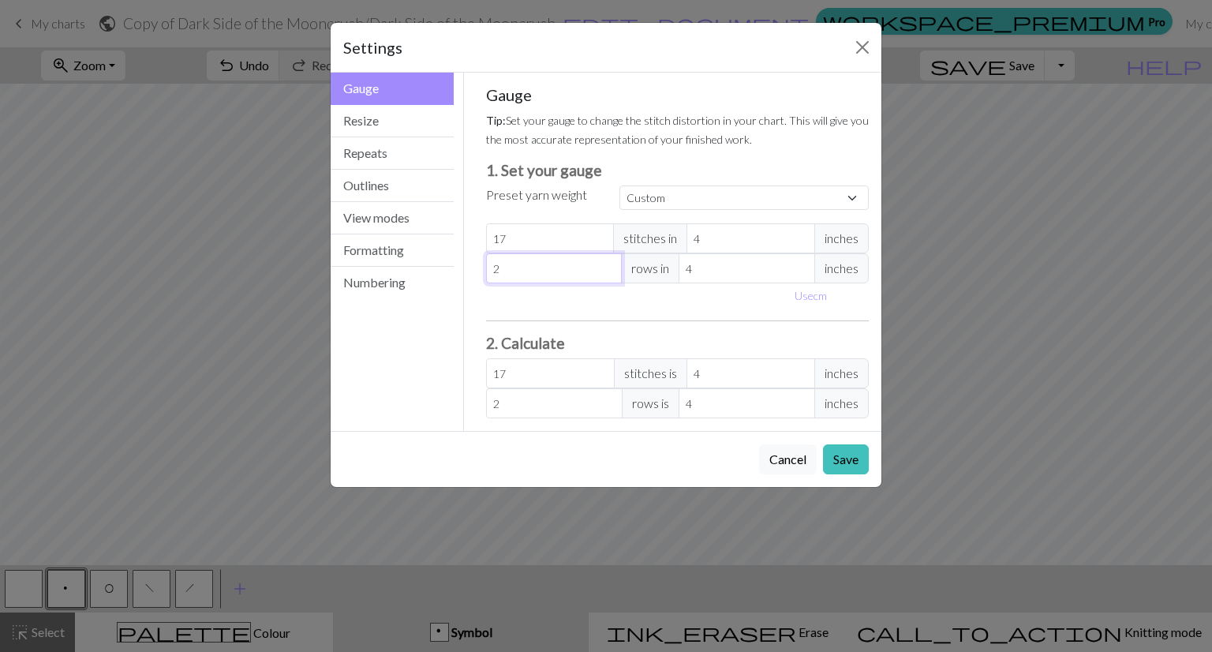
type input "24"
click at [843, 459] on button "Save" at bounding box center [846, 459] width 46 height 30
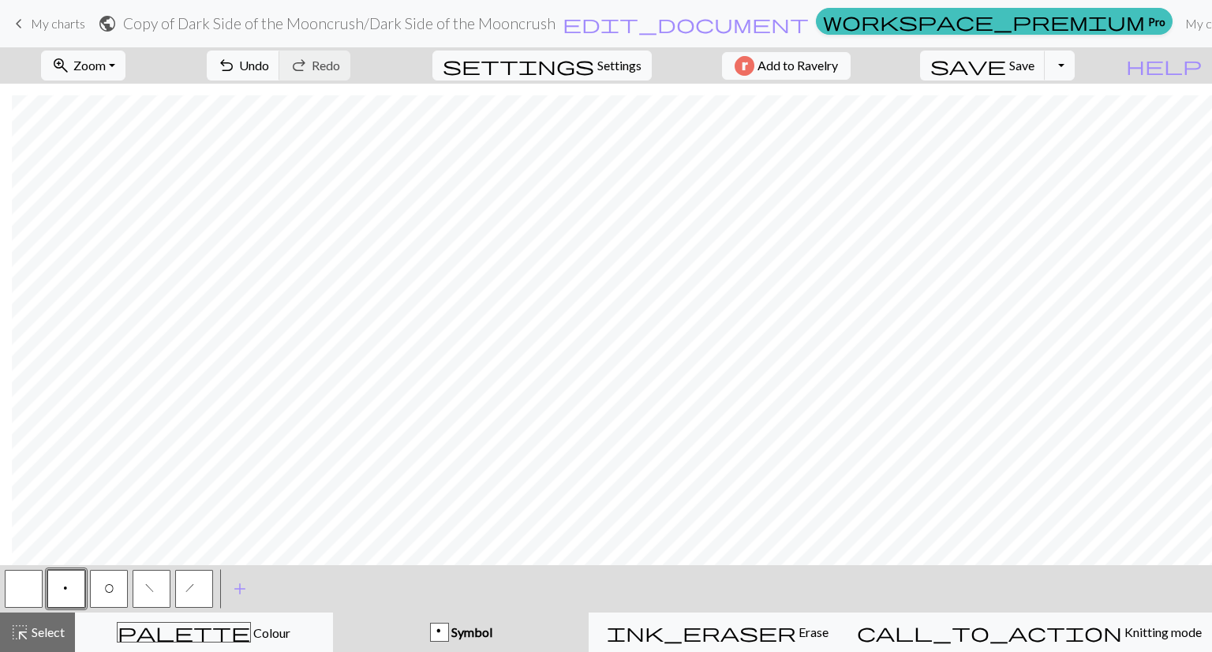
scroll to position [398, 12]
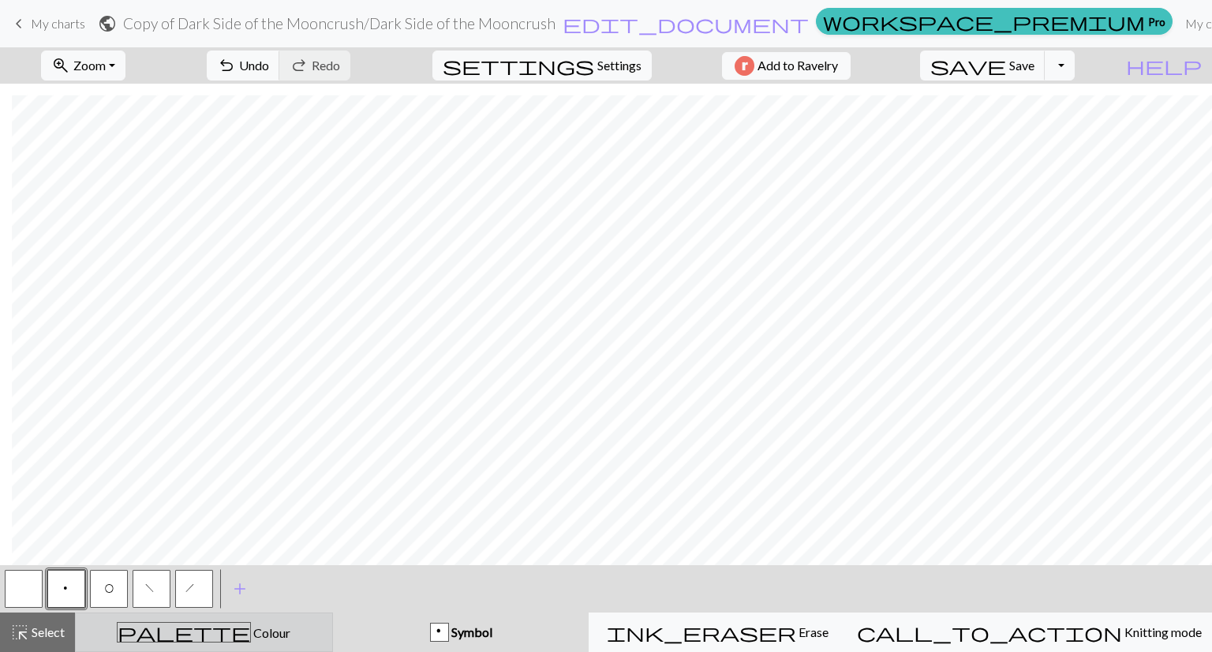
click at [251, 629] on span "Colour" at bounding box center [270, 632] width 39 height 15
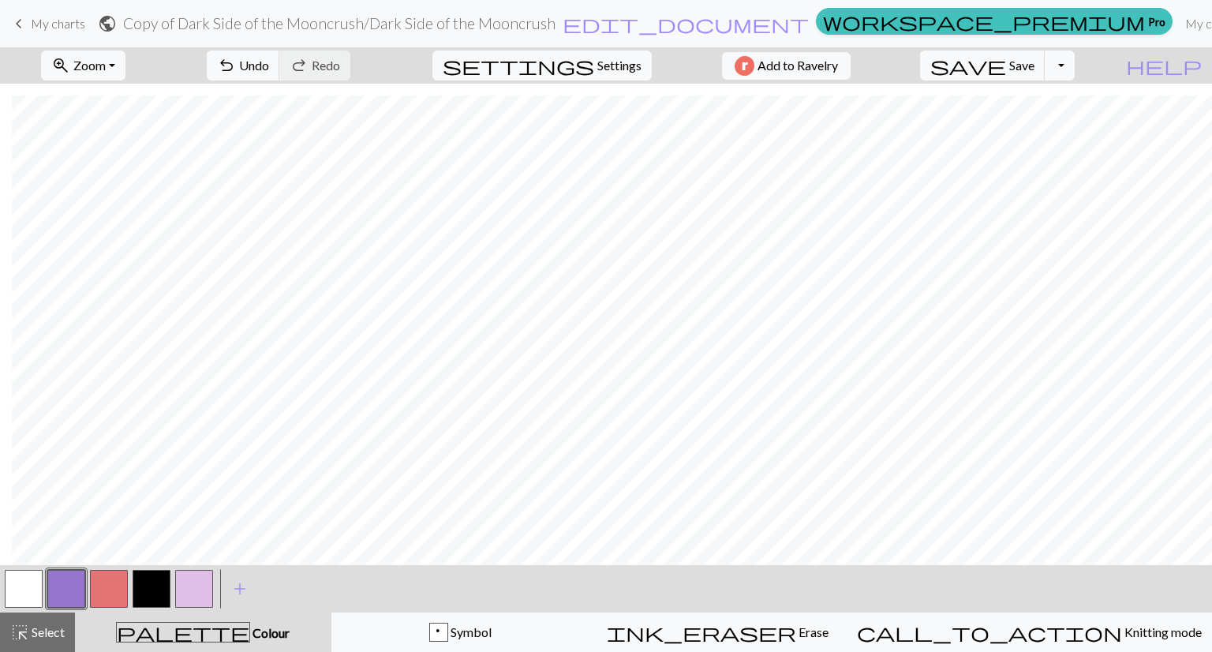
click at [30, 581] on button "button" at bounding box center [24, 589] width 38 height 38
click at [236, 72] on span "undo" at bounding box center [226, 65] width 19 height 22
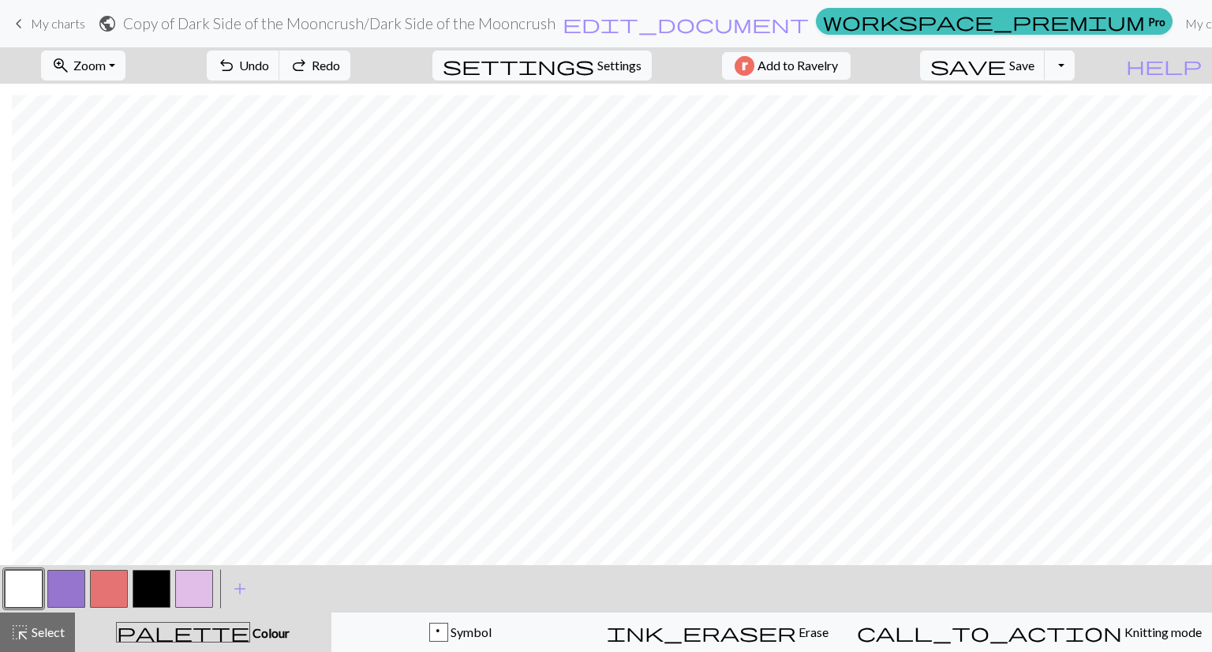
click at [204, 590] on button "button" at bounding box center [194, 589] width 38 height 38
click at [269, 66] on span "Undo" at bounding box center [254, 65] width 30 height 15
click at [269, 70] on span "Undo" at bounding box center [254, 65] width 30 height 15
click at [280, 70] on button "undo Undo Undo" at bounding box center [243, 66] width 73 height 30
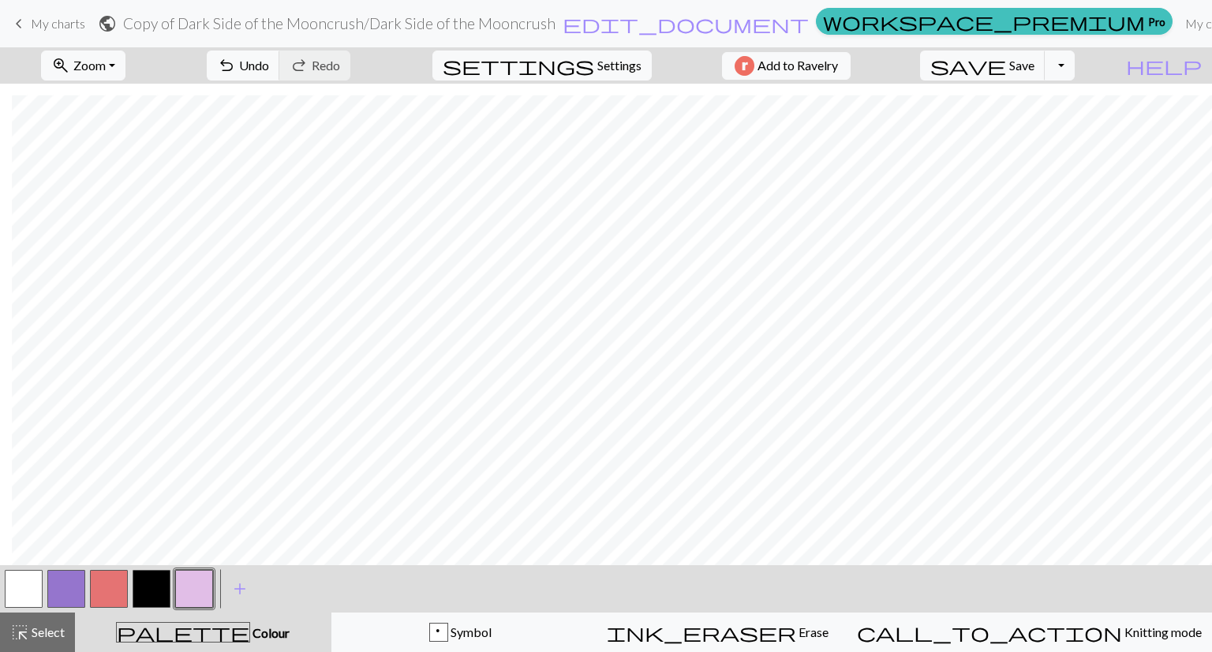
click at [25, 583] on button "button" at bounding box center [24, 589] width 38 height 38
click at [189, 587] on button "button" at bounding box center [194, 589] width 38 height 38
click at [17, 583] on button "button" at bounding box center [24, 589] width 38 height 38
click at [579, 66] on span "settings" at bounding box center [519, 65] width 152 height 22
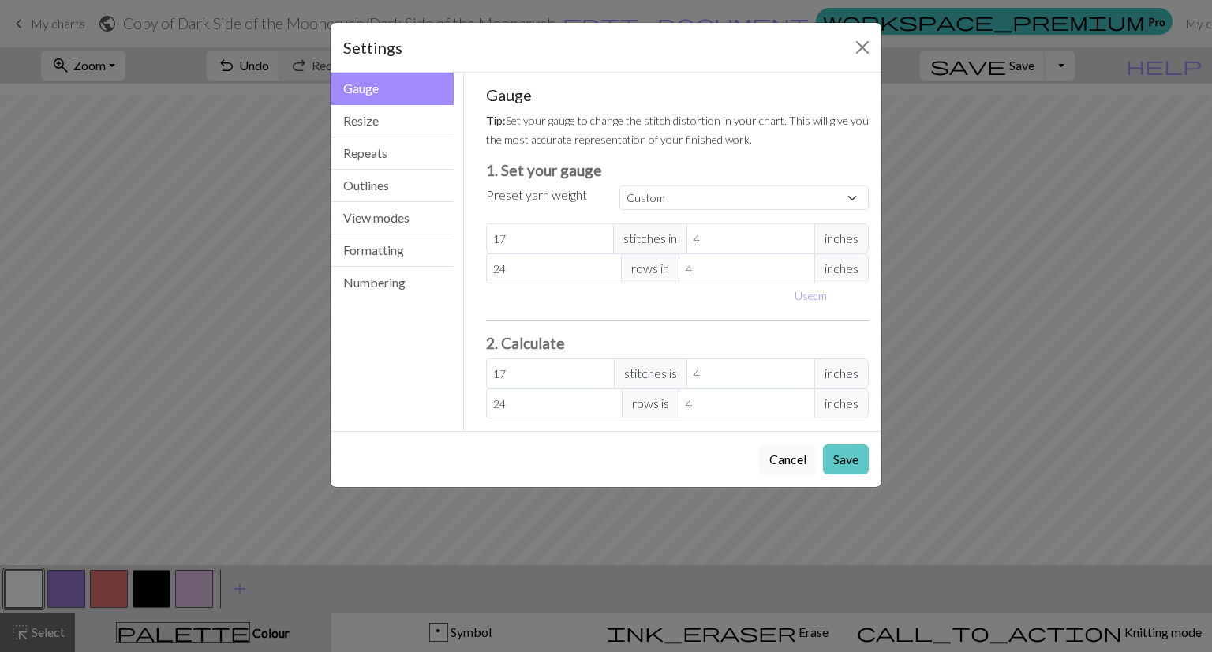
click at [846, 447] on button "Save" at bounding box center [846, 459] width 46 height 30
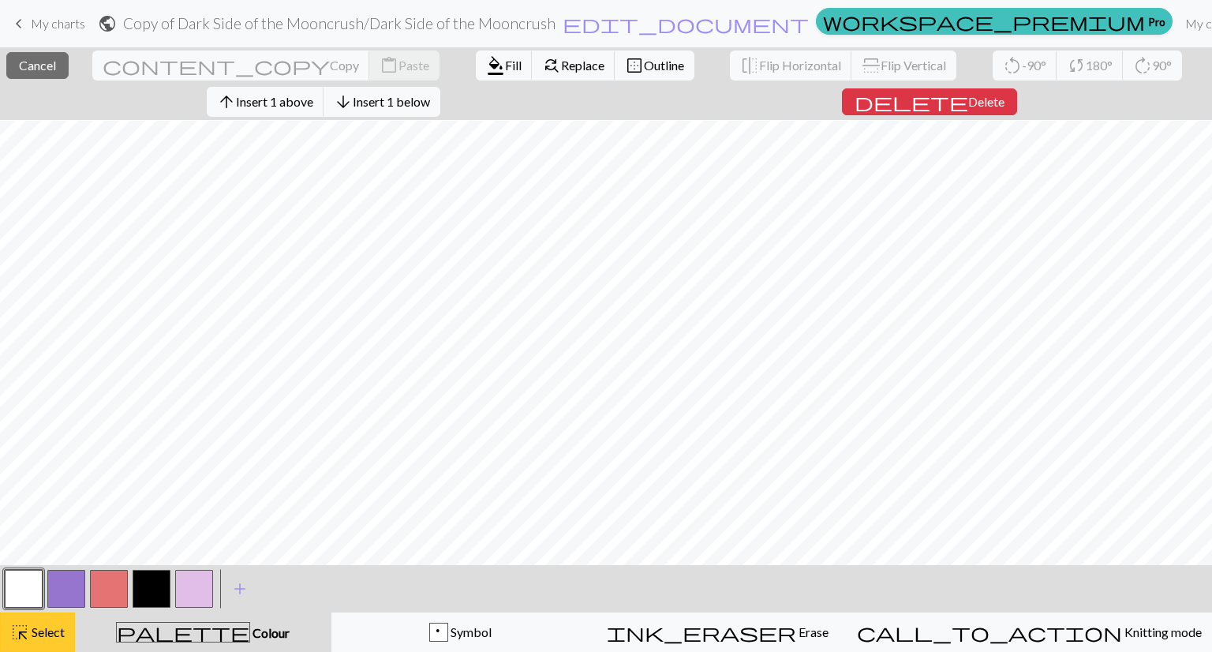
click at [34, 638] on span "Select" at bounding box center [47, 631] width 36 height 15
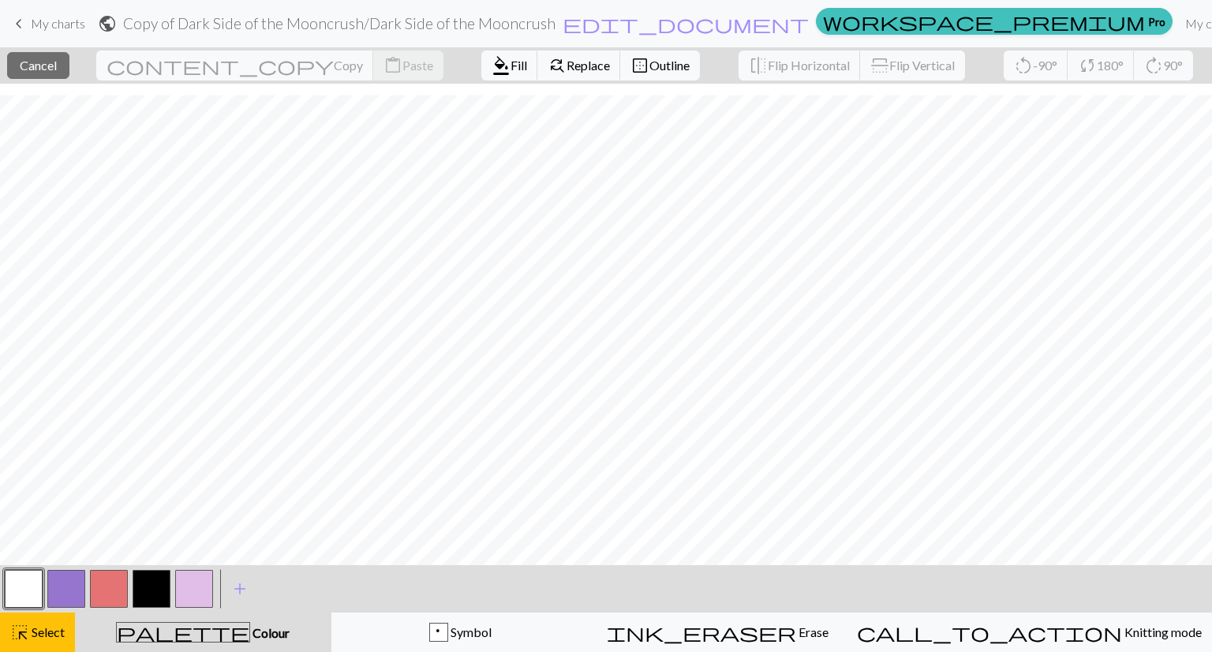
click at [11, 589] on button "button" at bounding box center [24, 589] width 38 height 38
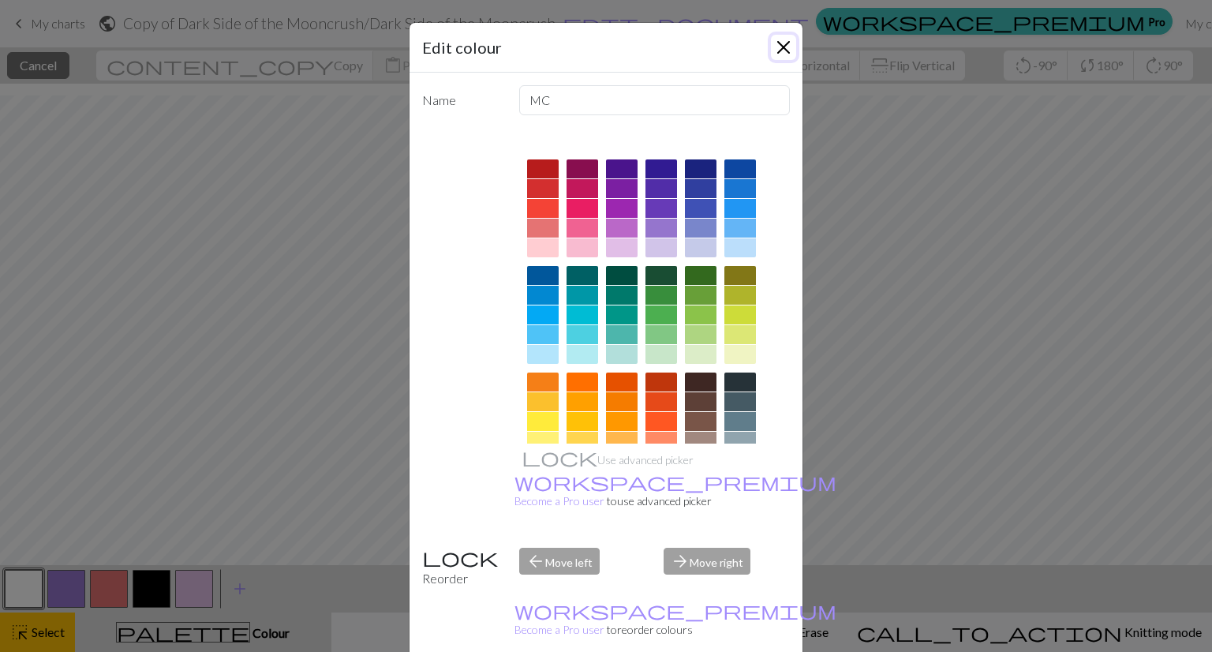
click at [784, 36] on button "Close" at bounding box center [783, 47] width 25 height 25
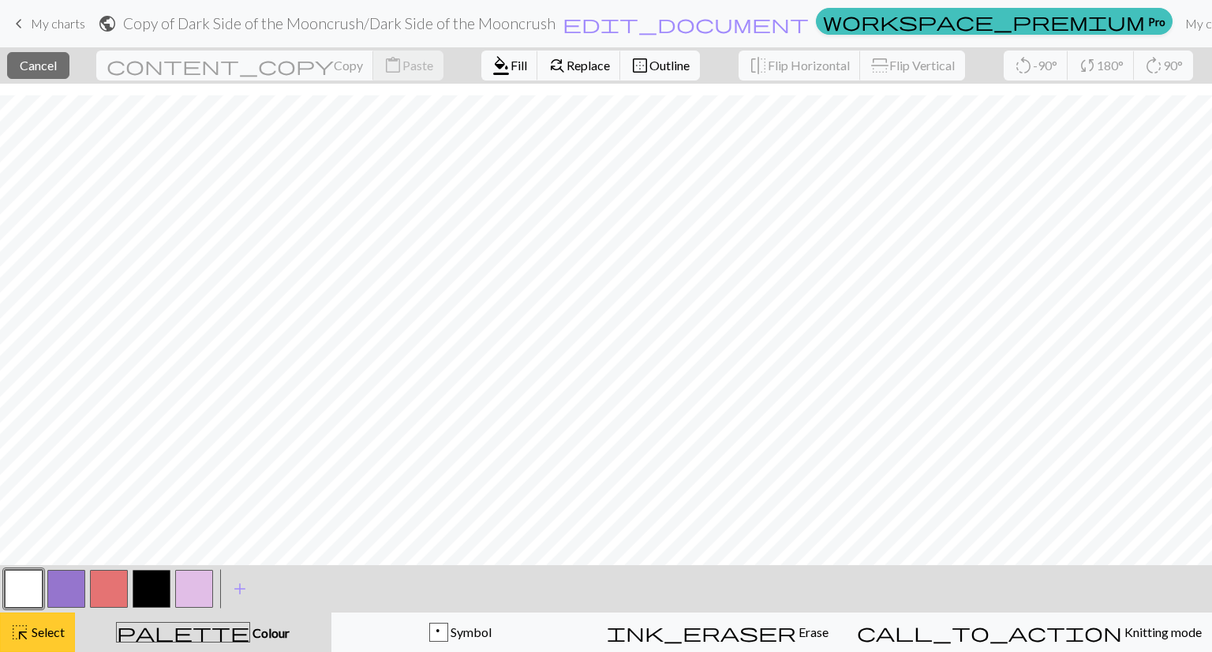
click at [44, 639] on div "highlight_alt Select Select" at bounding box center [37, 632] width 54 height 19
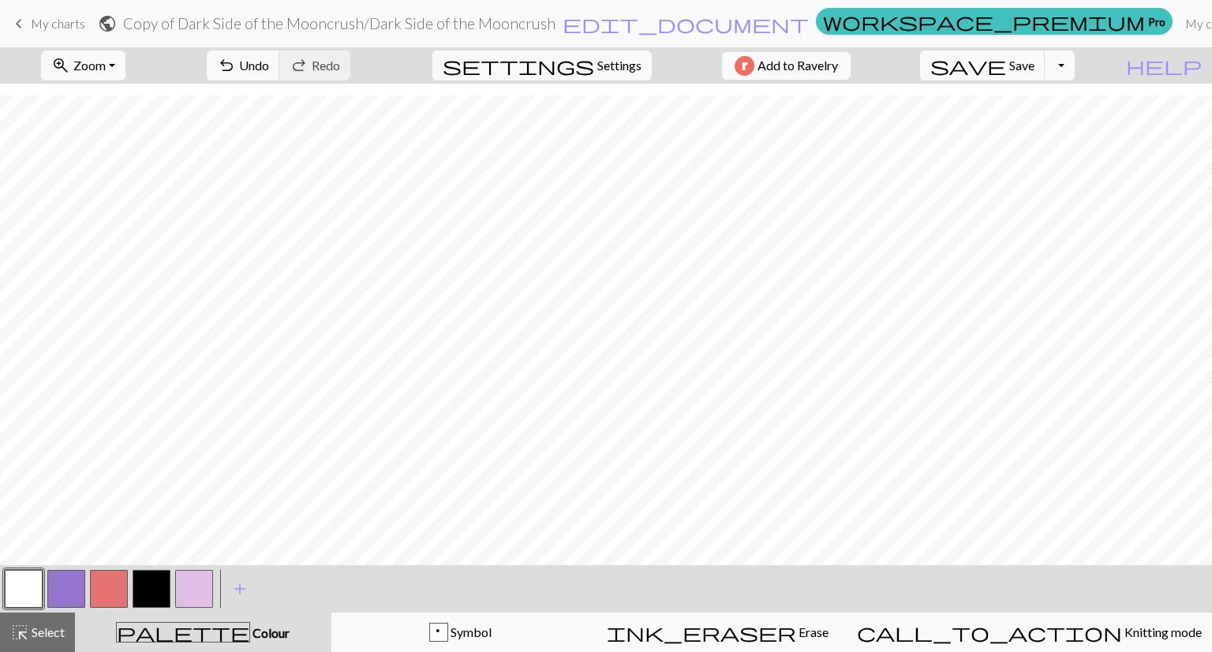
click at [153, 582] on button "button" at bounding box center [152, 589] width 38 height 38
click at [236, 58] on span "undo" at bounding box center [226, 65] width 19 height 22
click at [65, 579] on button "button" at bounding box center [66, 589] width 38 height 38
click at [54, 585] on button "button" at bounding box center [66, 589] width 38 height 38
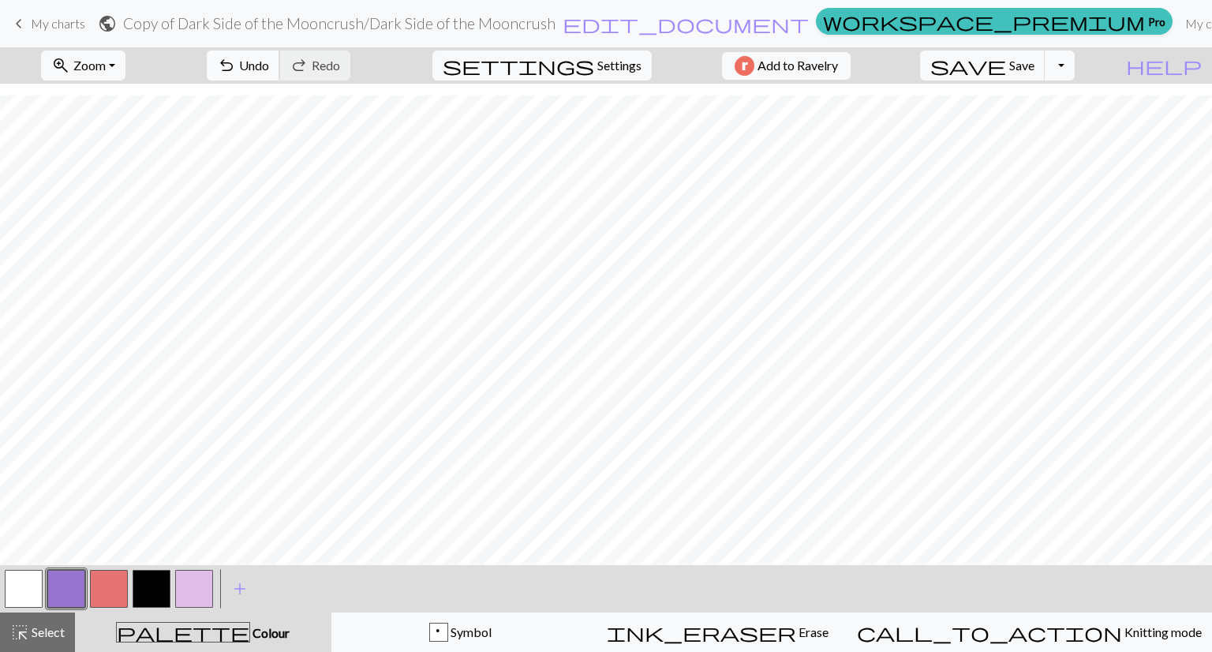
click at [269, 59] on span "Undo" at bounding box center [254, 65] width 30 height 15
click at [23, 586] on button "button" at bounding box center [24, 589] width 38 height 38
click at [9, 597] on button "button" at bounding box center [24, 589] width 38 height 38
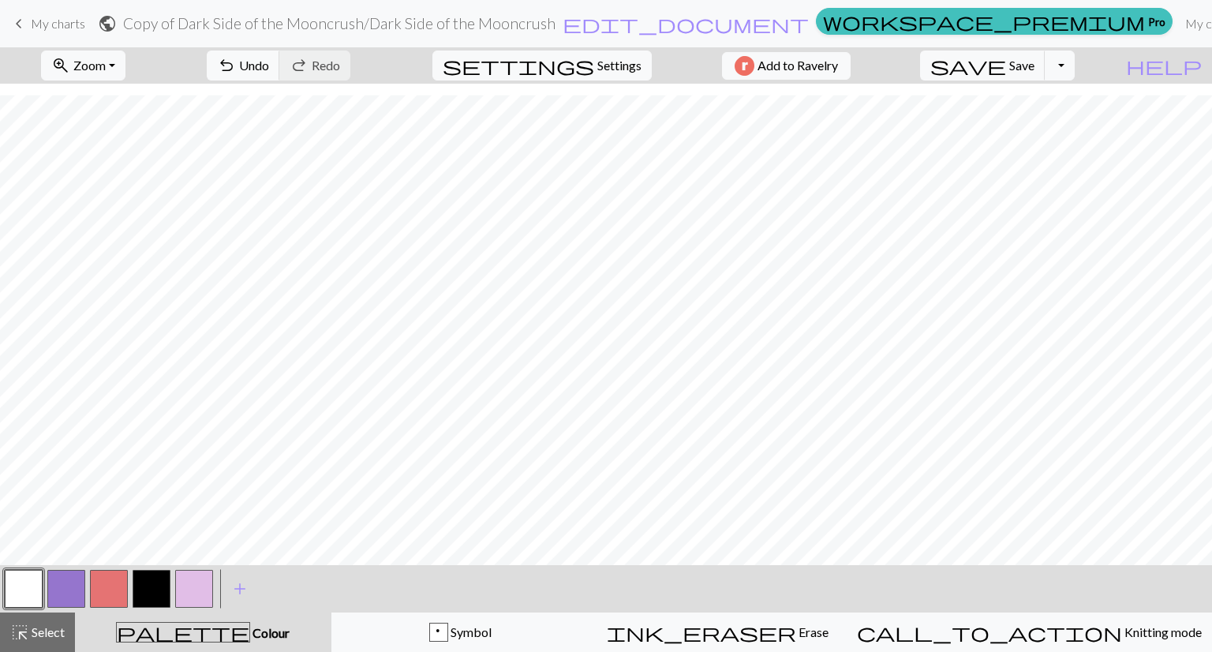
click at [57, 585] on button "button" at bounding box center [66, 589] width 38 height 38
click at [19, 586] on button "button" at bounding box center [24, 589] width 38 height 38
click at [69, 598] on button "button" at bounding box center [66, 589] width 38 height 38
click at [69, 594] on button "button" at bounding box center [66, 589] width 38 height 38
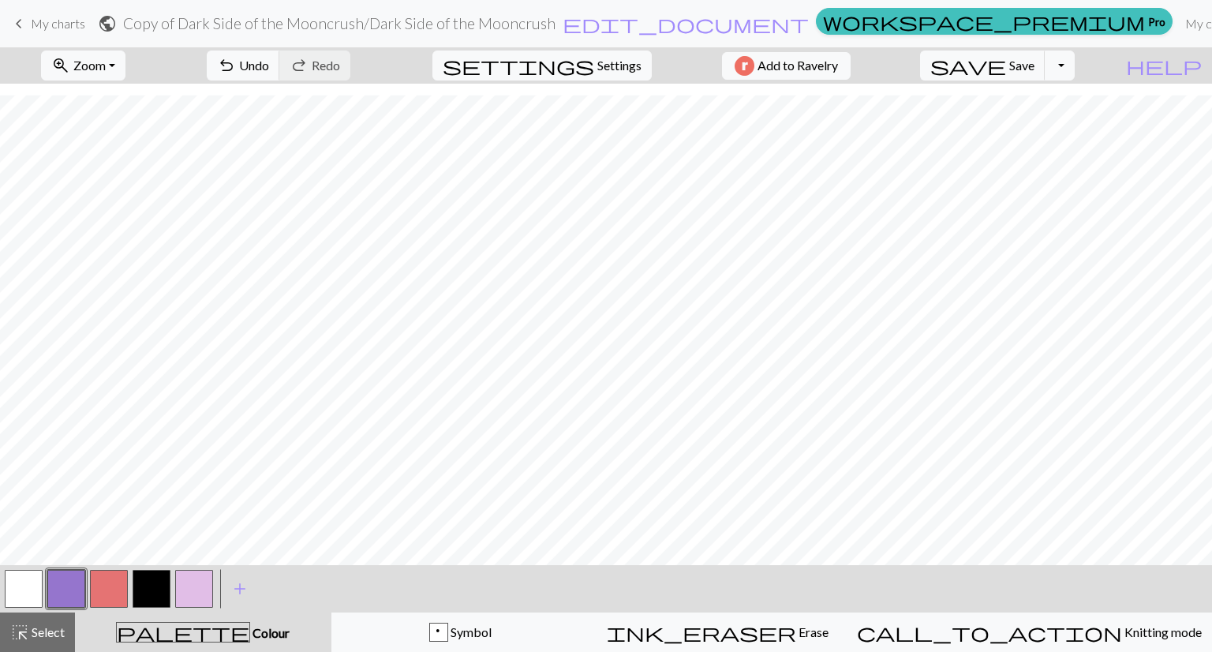
click at [13, 594] on button "button" at bounding box center [24, 589] width 38 height 38
click at [58, 617] on button "highlight_alt Select Select" at bounding box center [37, 632] width 75 height 39
click at [65, 595] on button "button" at bounding box center [66, 589] width 38 height 38
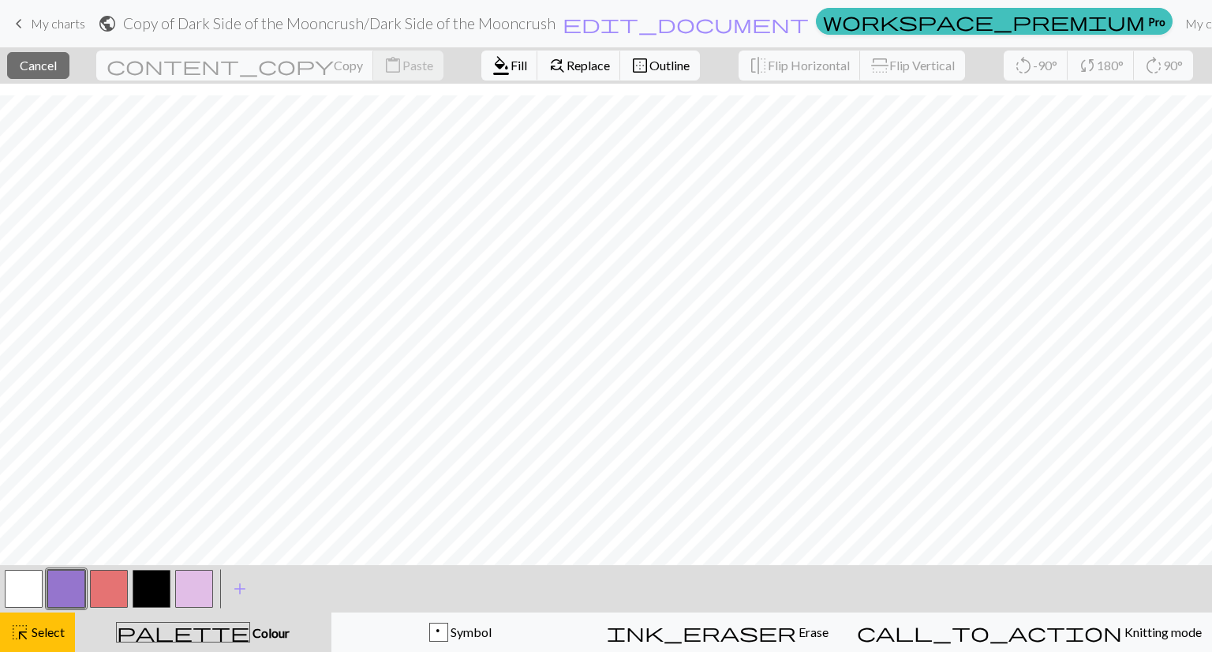
click at [67, 591] on button "button" at bounding box center [66, 589] width 38 height 38
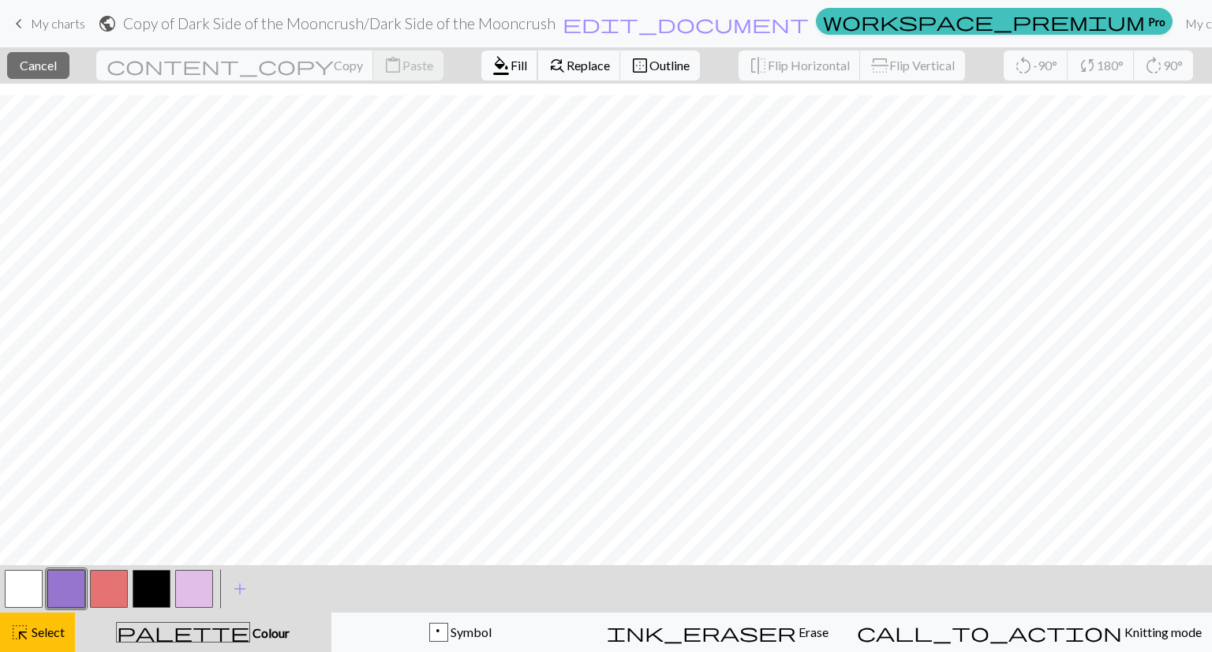
click at [492, 56] on span "format_color_fill" at bounding box center [501, 65] width 19 height 22
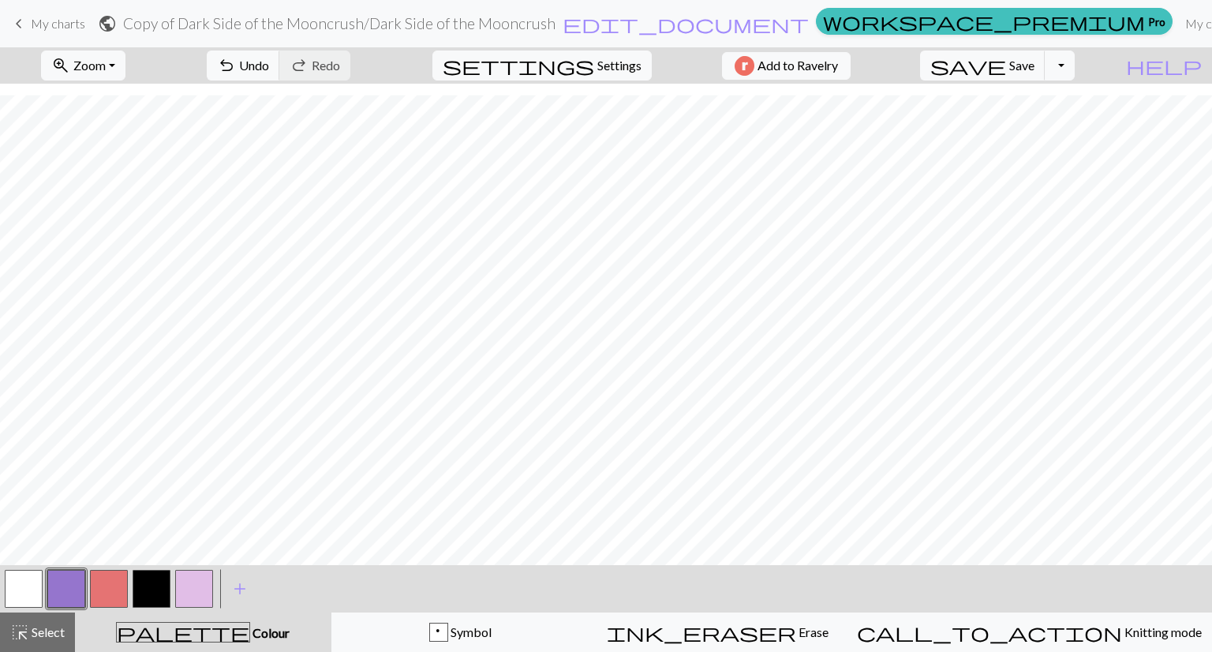
click at [20, 597] on button "button" at bounding box center [24, 589] width 38 height 38
click at [71, 584] on button "button" at bounding box center [66, 589] width 38 height 38
click at [25, 586] on button "button" at bounding box center [24, 589] width 38 height 38
click at [1006, 69] on span "save" at bounding box center [969, 65] width 76 height 22
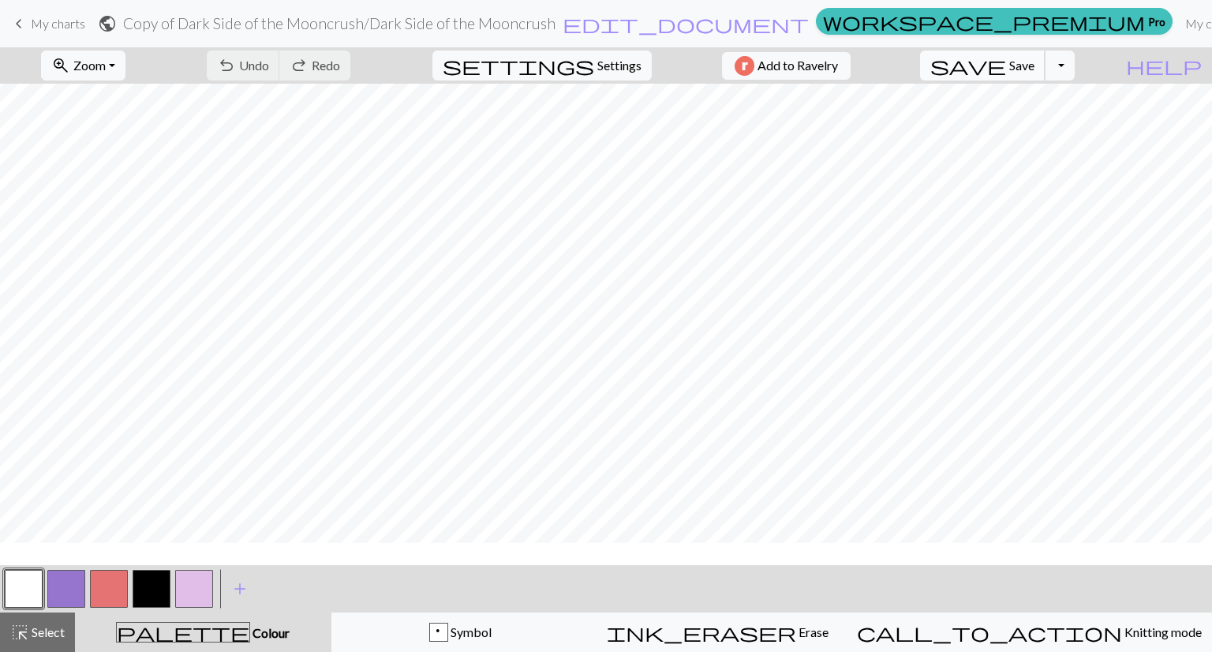
scroll to position [364, 0]
click at [1035, 66] on span "Save" at bounding box center [1022, 65] width 25 height 15
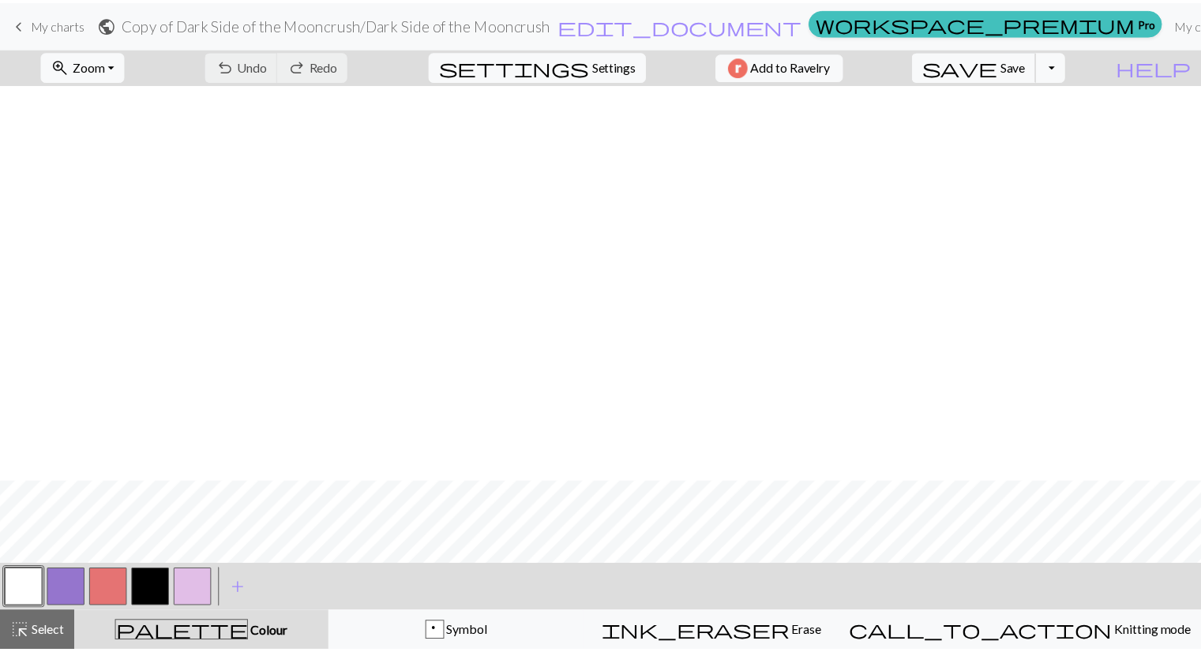
scroll to position [398, 0]
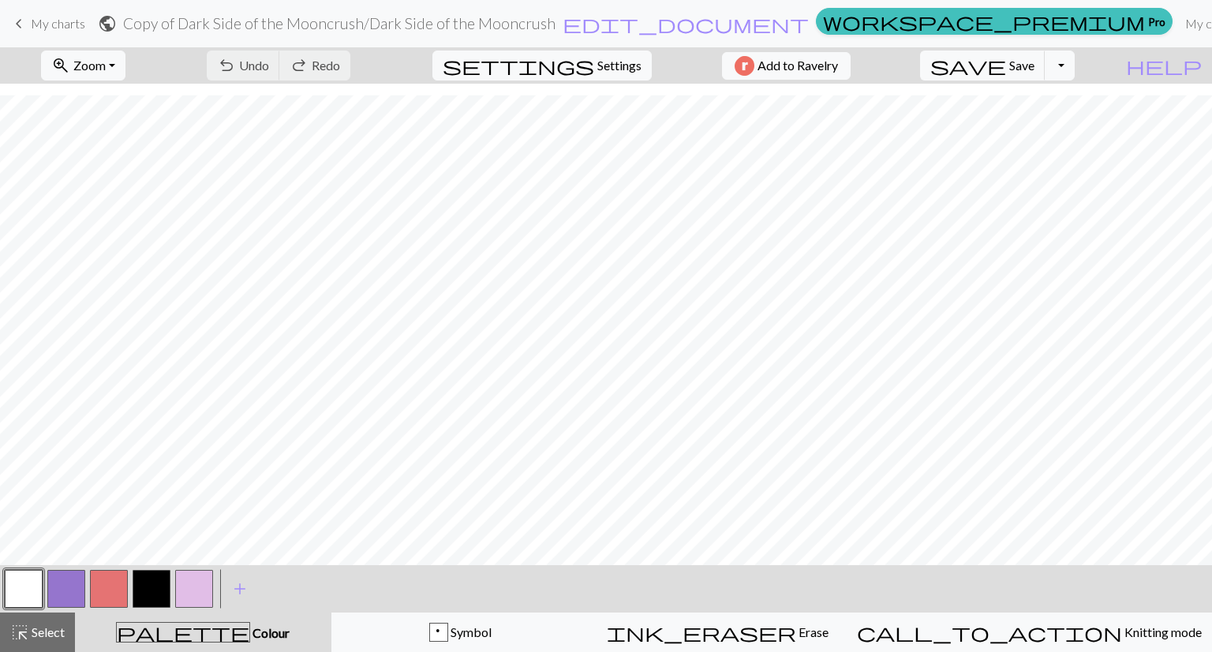
click at [38, 24] on span "My charts" at bounding box center [58, 23] width 54 height 15
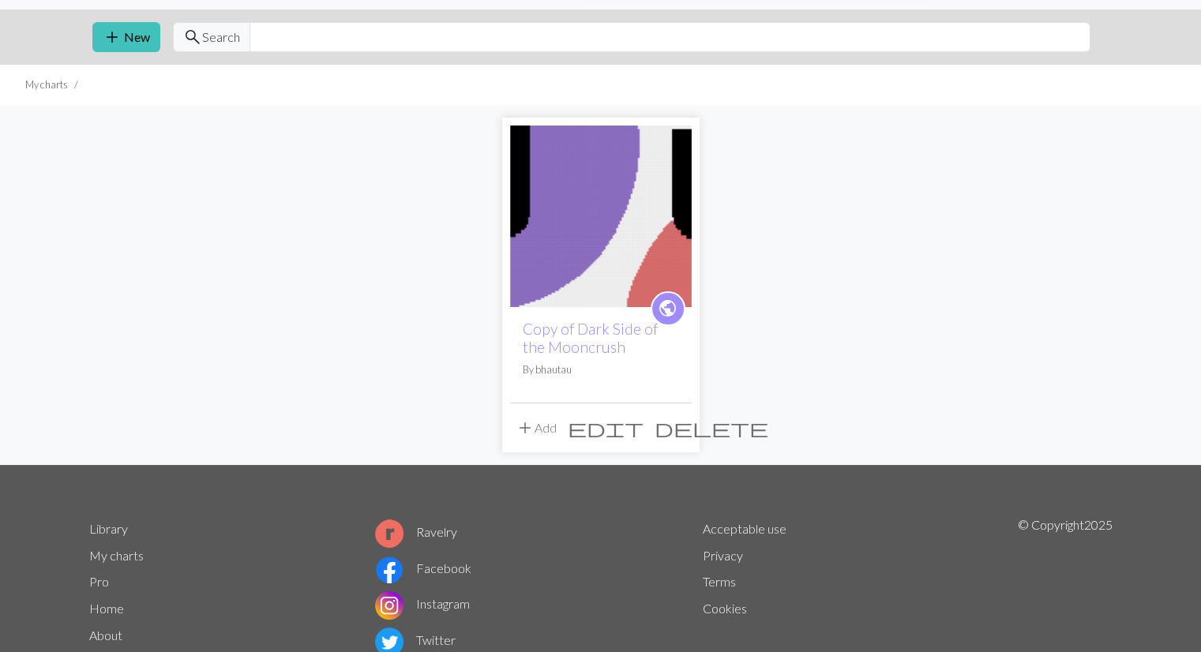
scroll to position [38, 0]
